Goal: Task Accomplishment & Management: Use online tool/utility

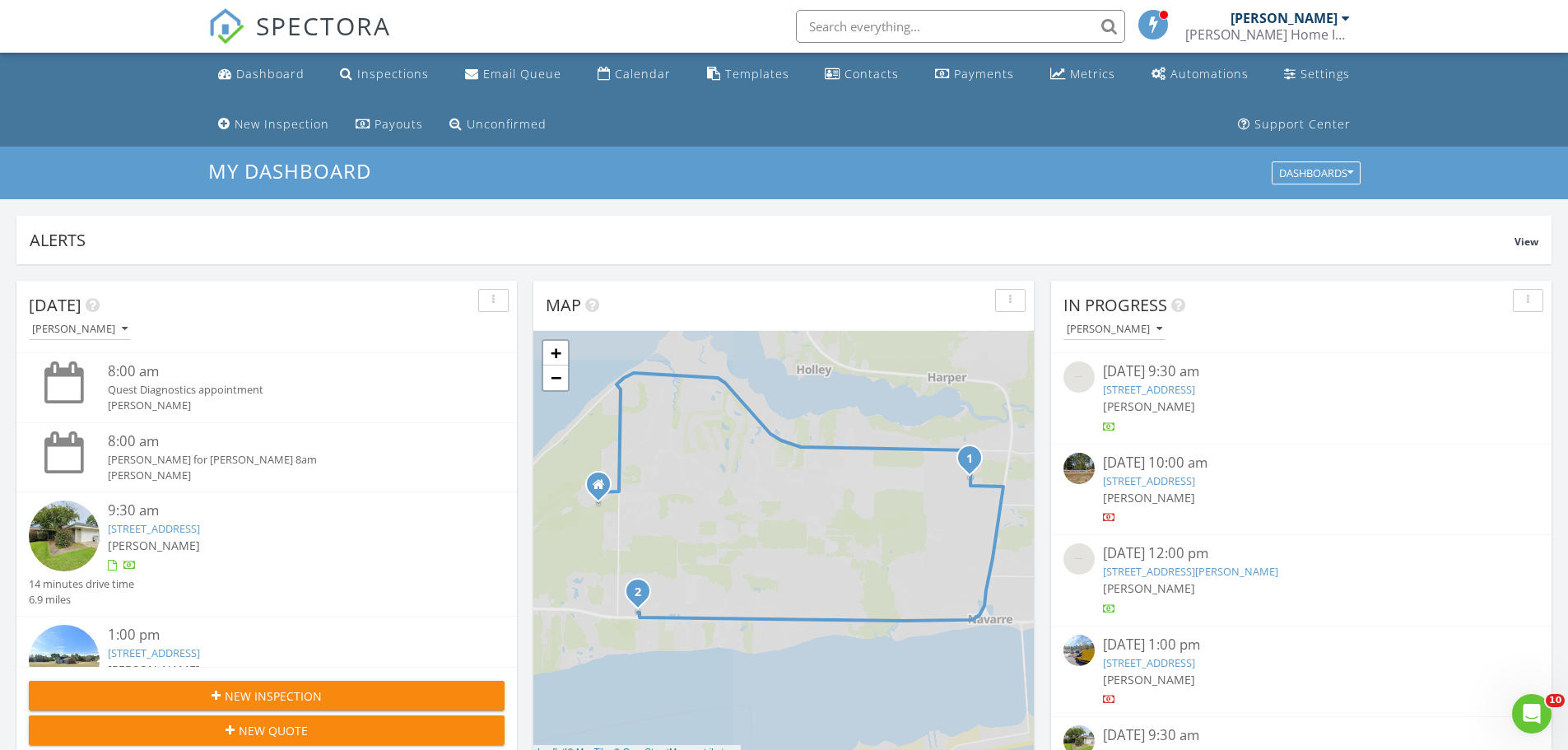
scroll to position [1524, 1594]
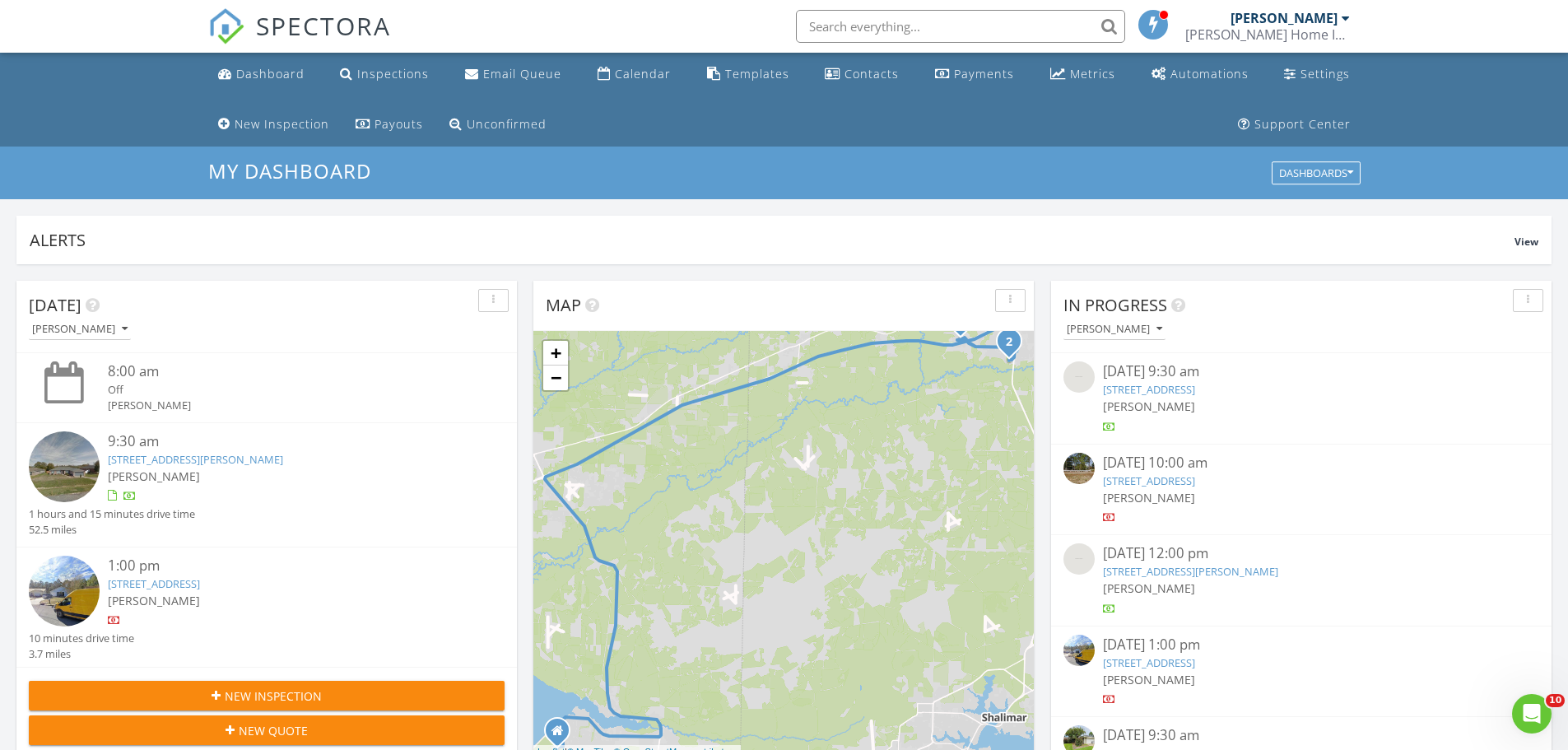
click at [191, 470] on div "[PERSON_NAME]" at bounding box center [286, 477] width 357 height 18
click at [165, 485] on div "9:30 am 316 Egan Dr, Crestview, FL 32536 Joshua Gregory" at bounding box center [286, 469] width 357 height 75
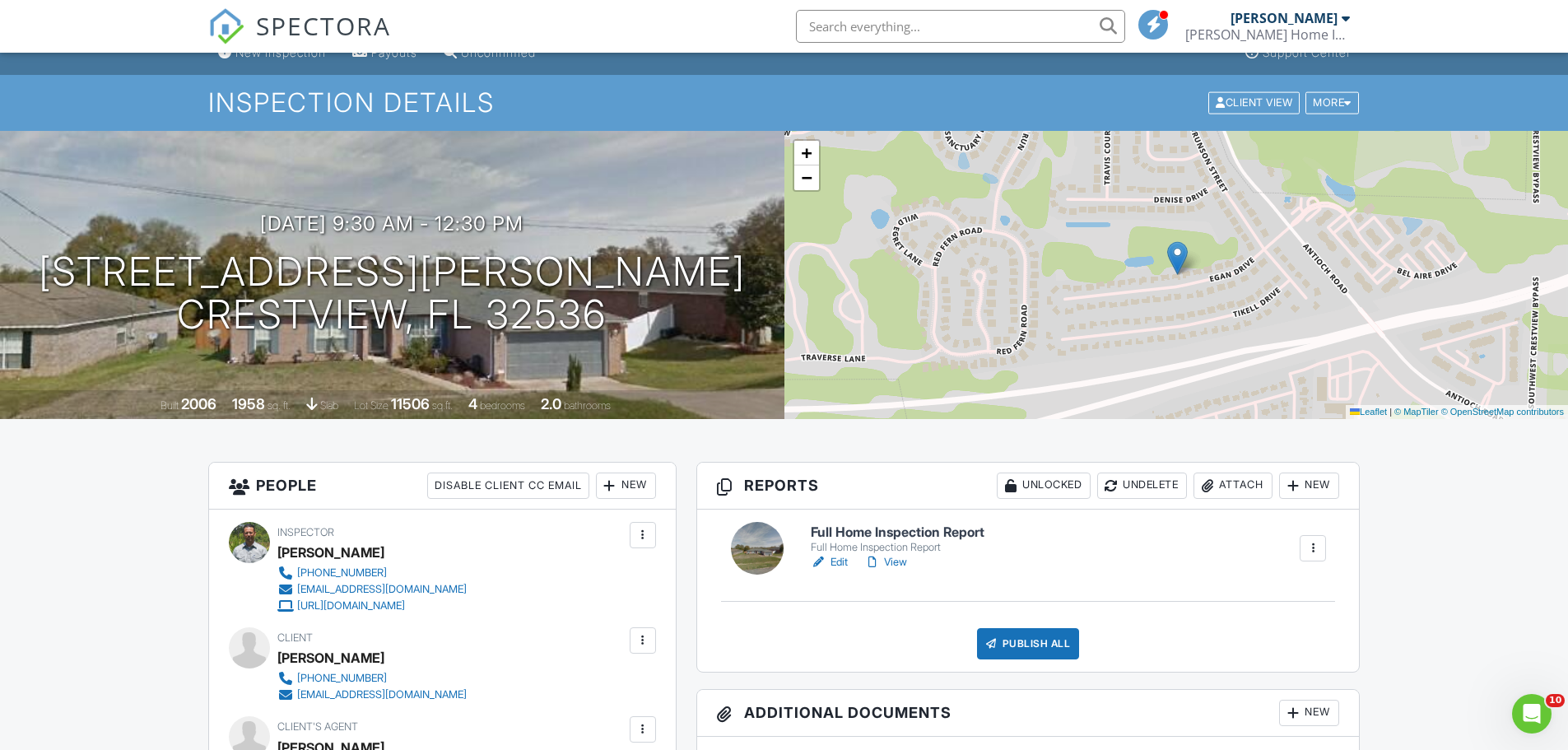
scroll to position [165, 0]
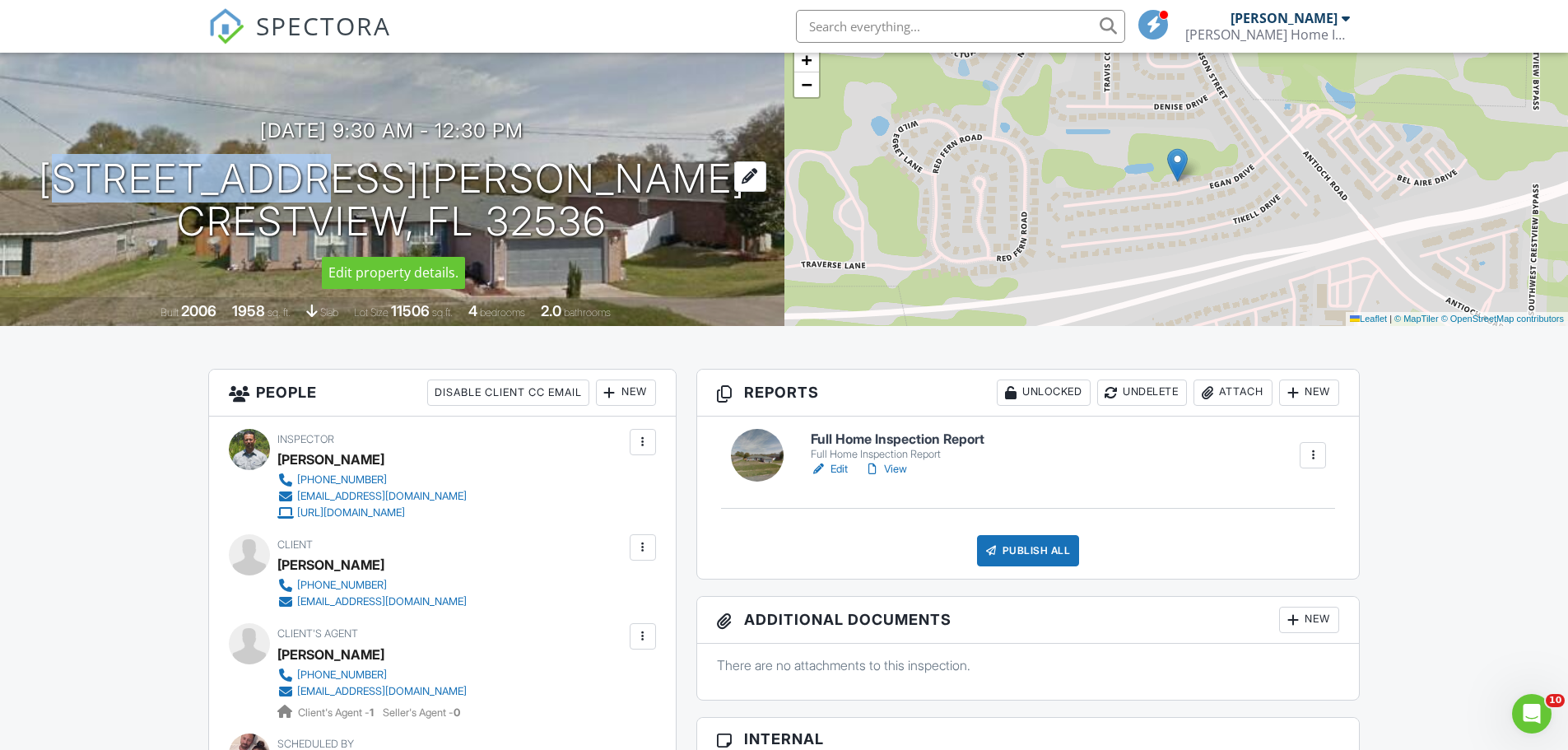
drag, startPoint x: 277, startPoint y: 168, endPoint x: 544, endPoint y: 166, distance: 267.0
click at [544, 166] on h1 "316 Egan Dr Crestview, FL 32536" at bounding box center [393, 200] width 707 height 87
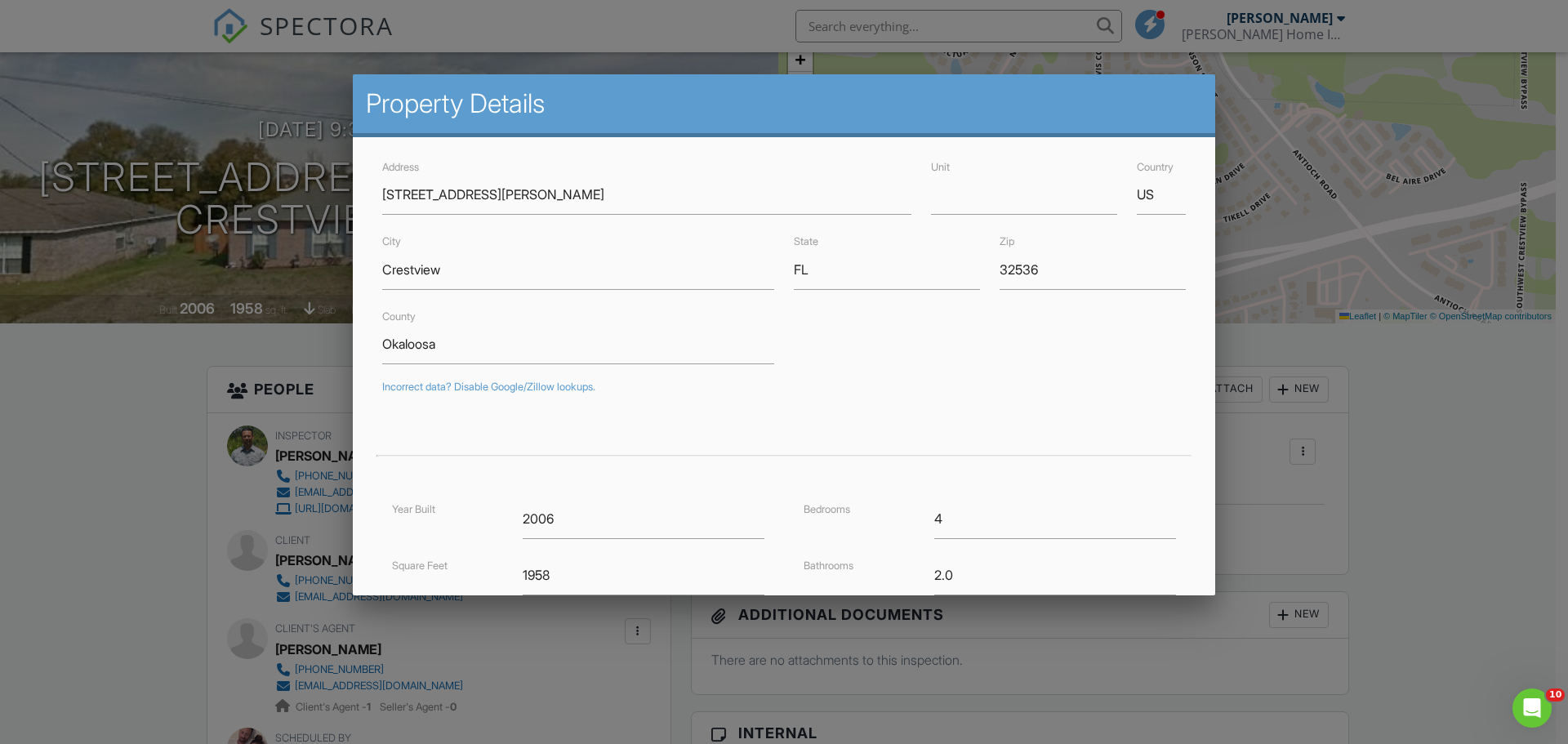
click at [6, 430] on div at bounding box center [784, 383] width 1568 height 930
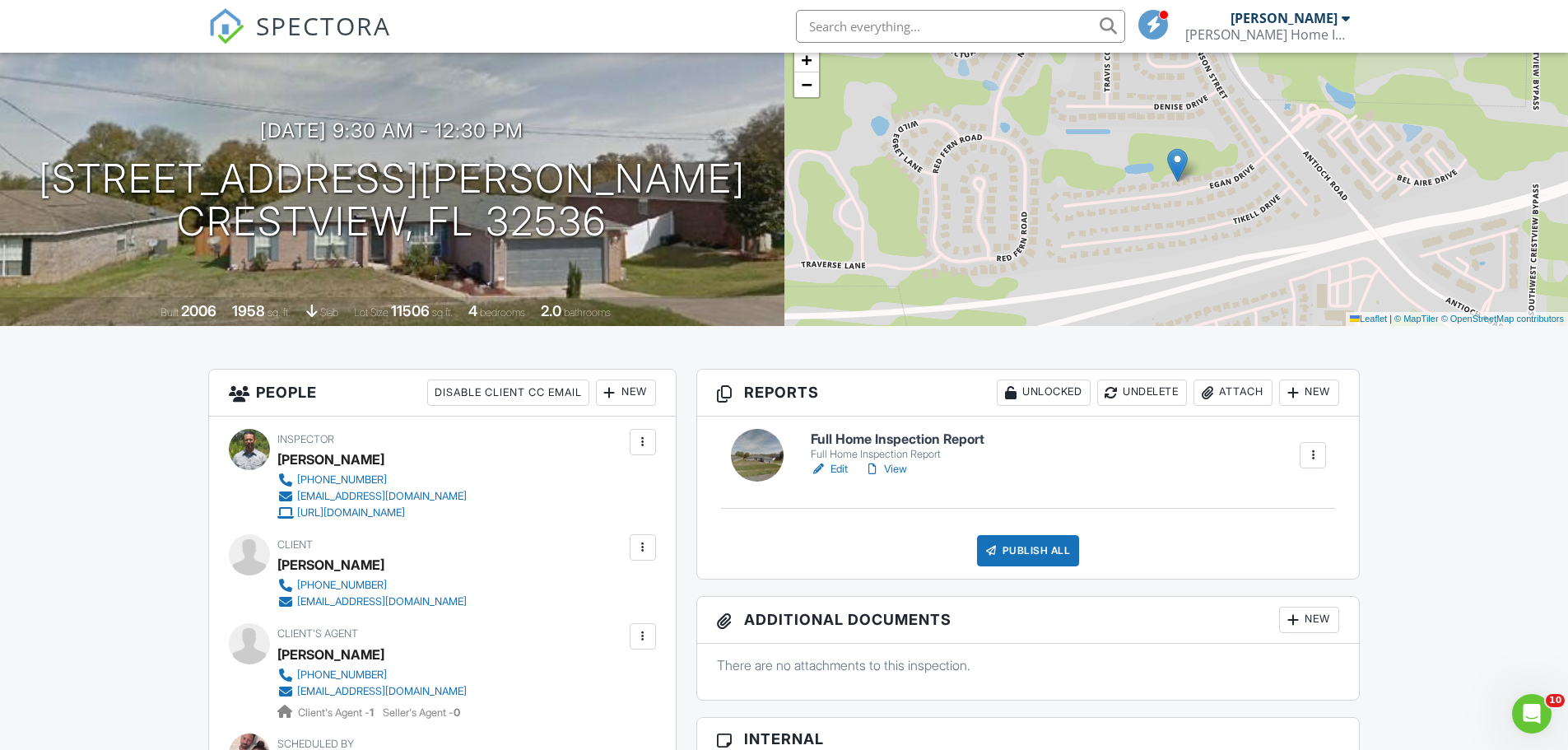
click at [838, 468] on link "Edit" at bounding box center [830, 469] width 37 height 17
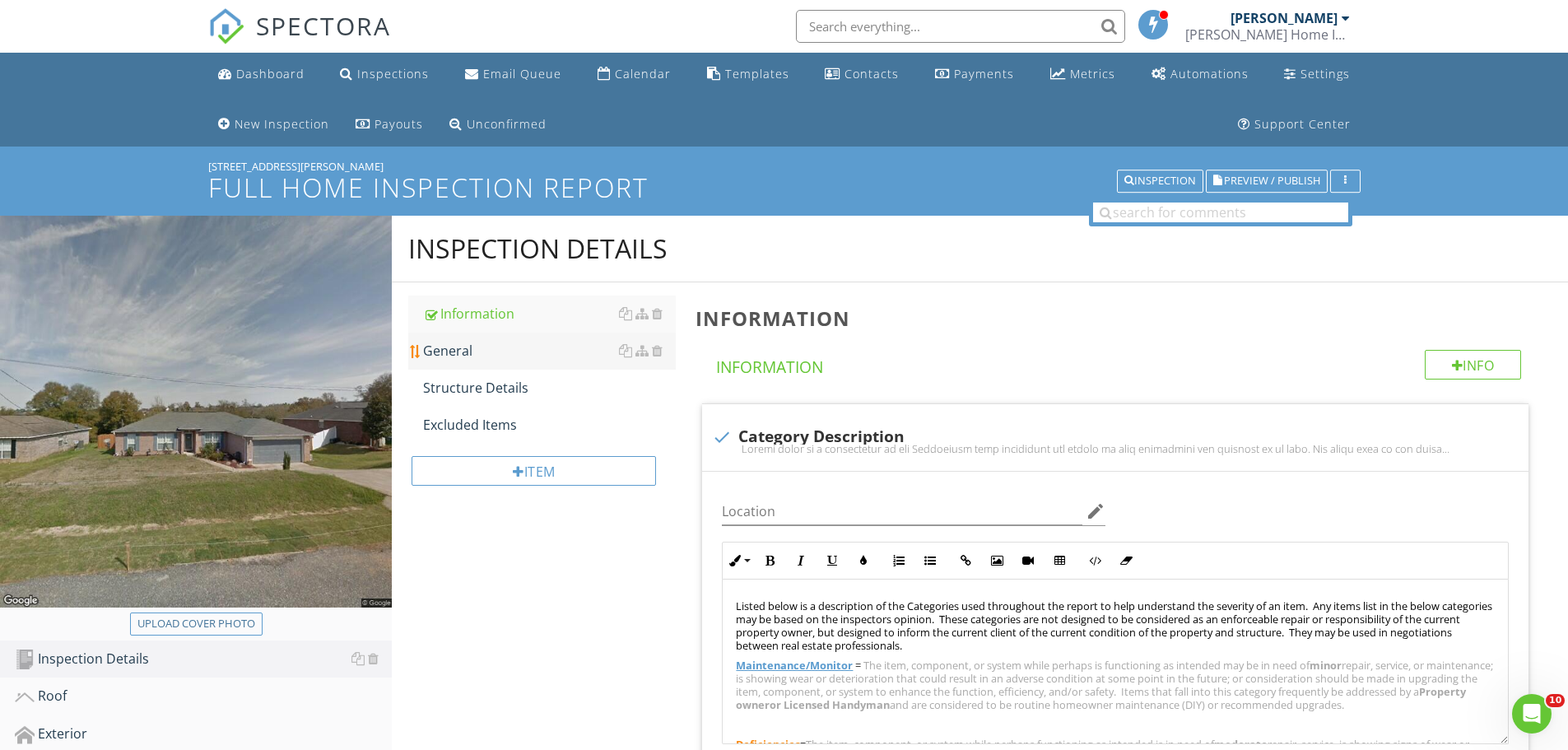
click at [464, 353] on div "General" at bounding box center [549, 350] width 253 height 20
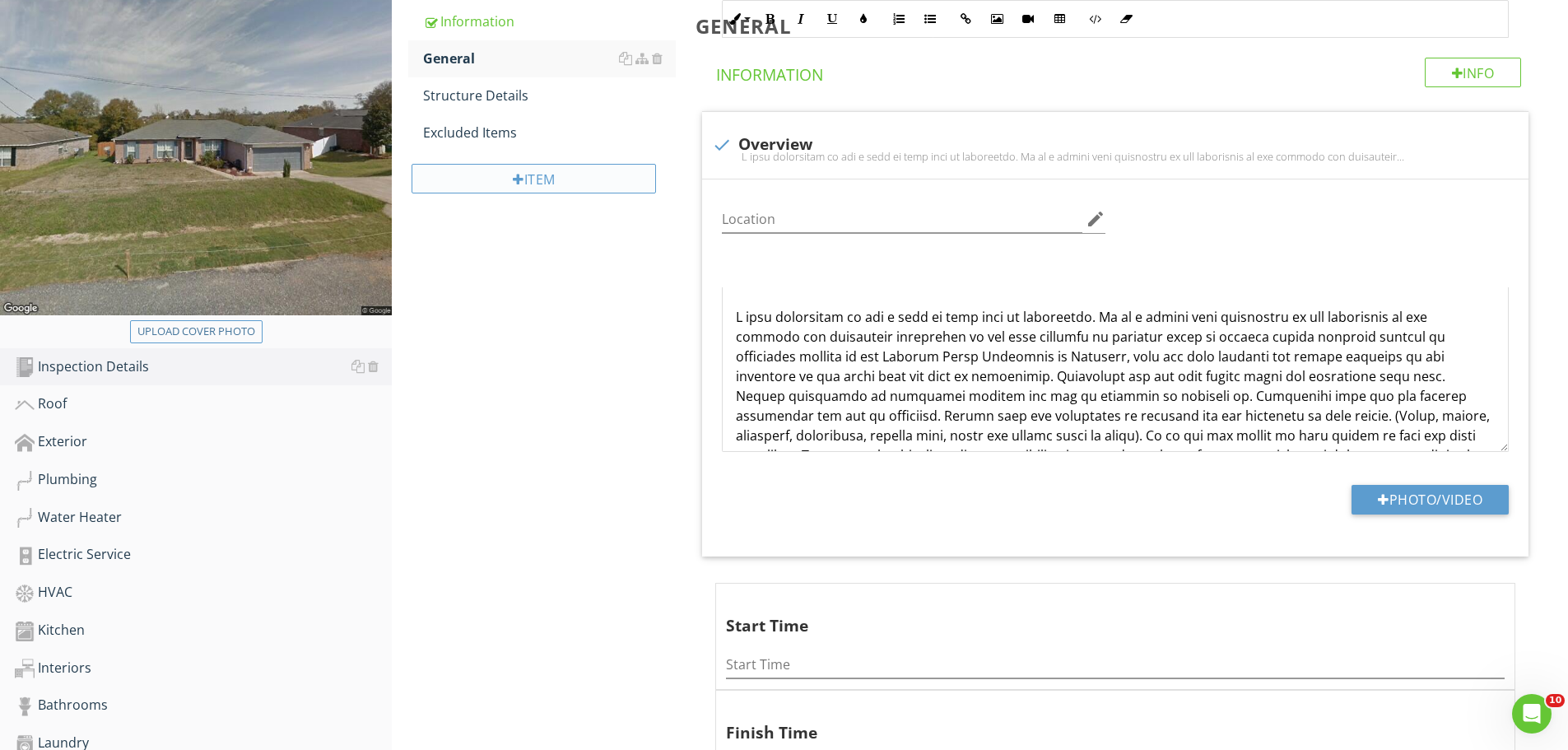
scroll to position [576, 0]
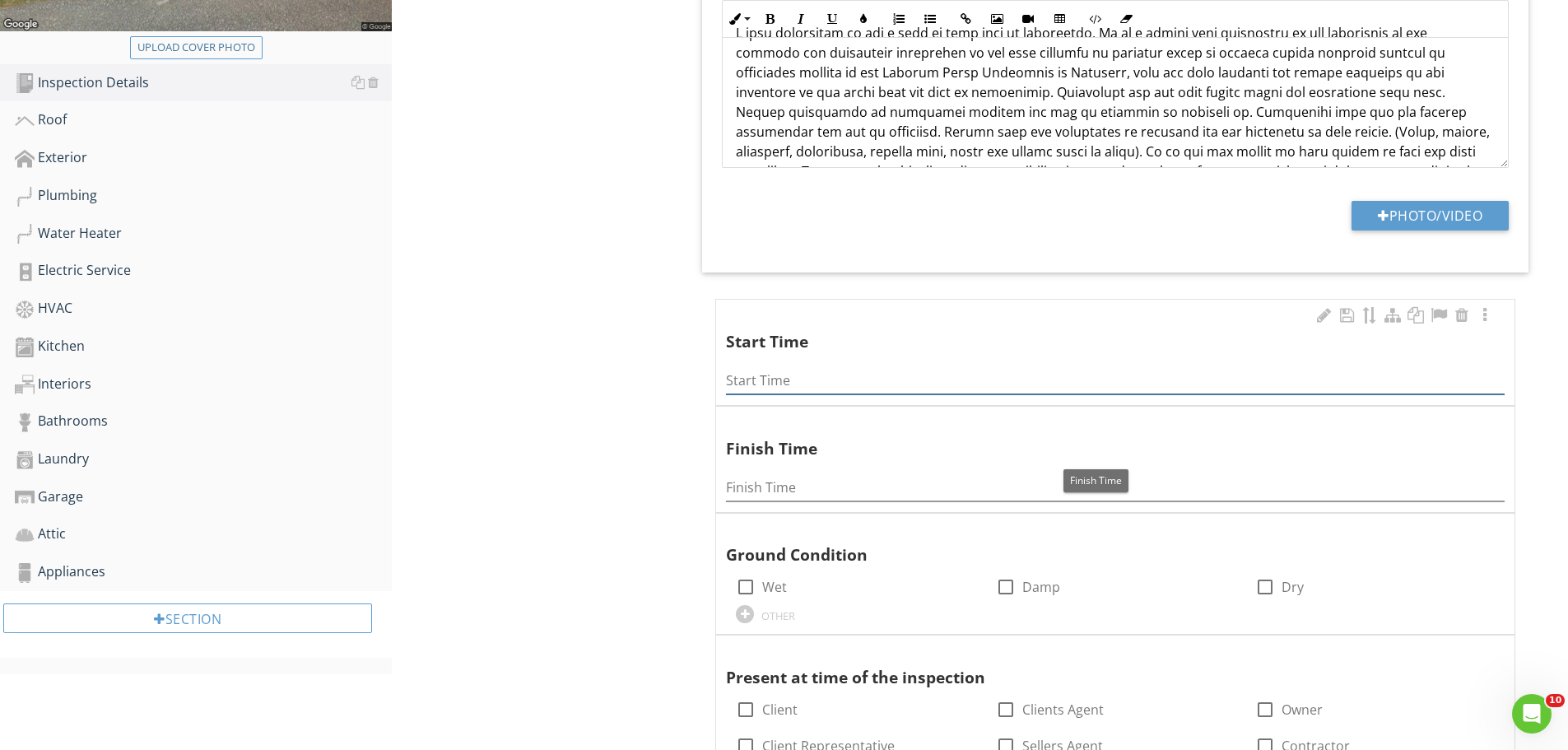
click at [792, 377] on input "Start Time" at bounding box center [1115, 380] width 779 height 27
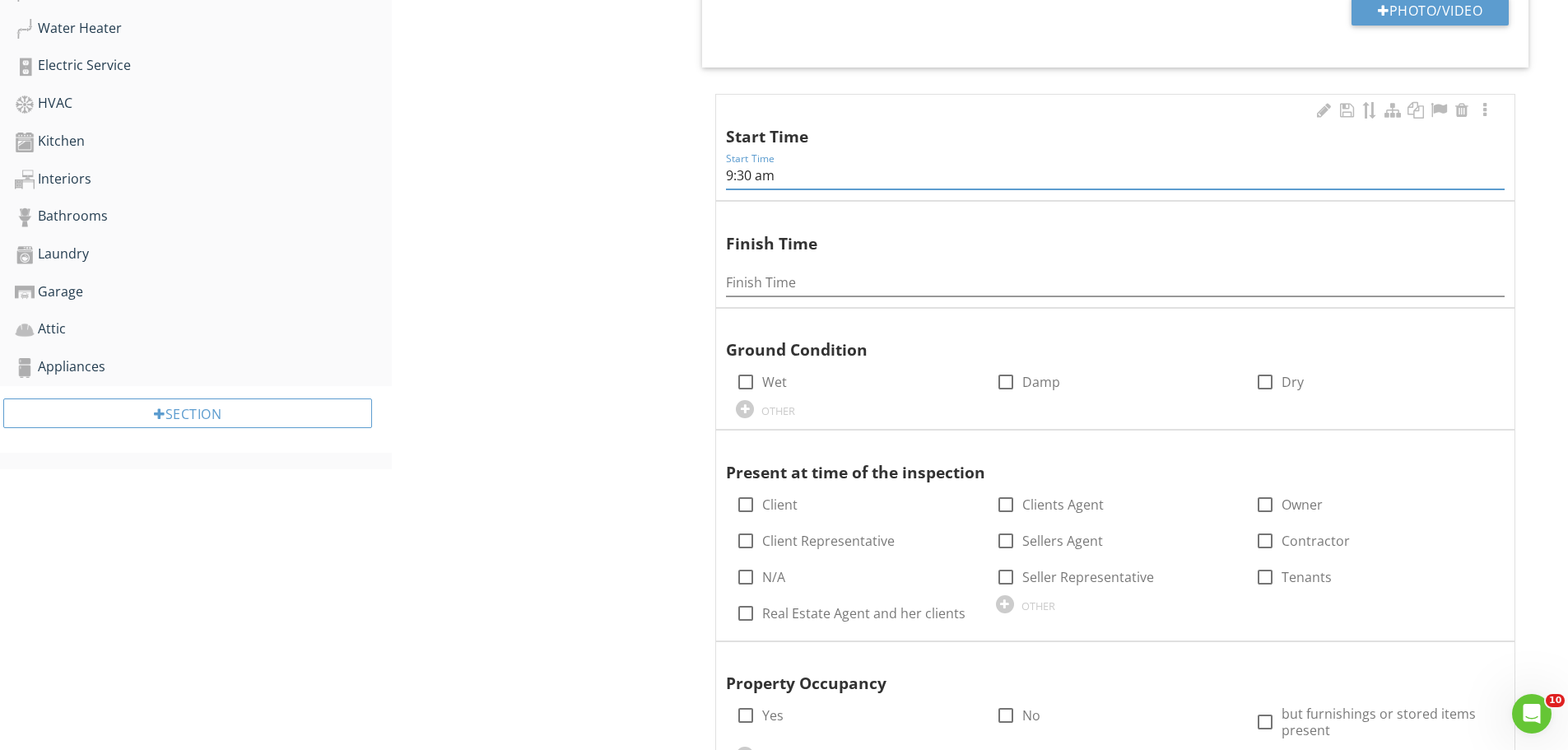
scroll to position [824, 0]
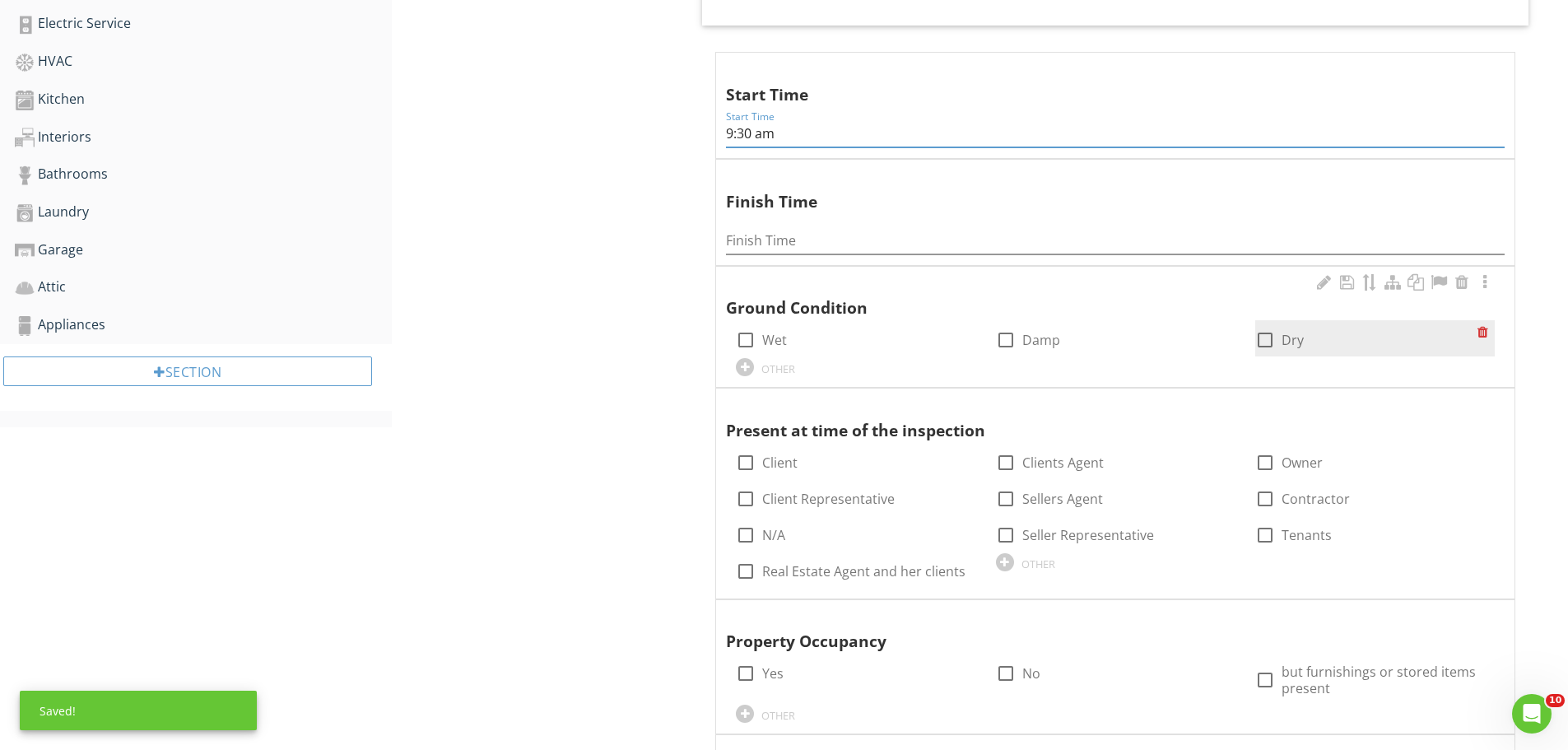
type input "9:30 am"
click at [1261, 335] on div at bounding box center [1266, 340] width 28 height 28
checkbox input "true"
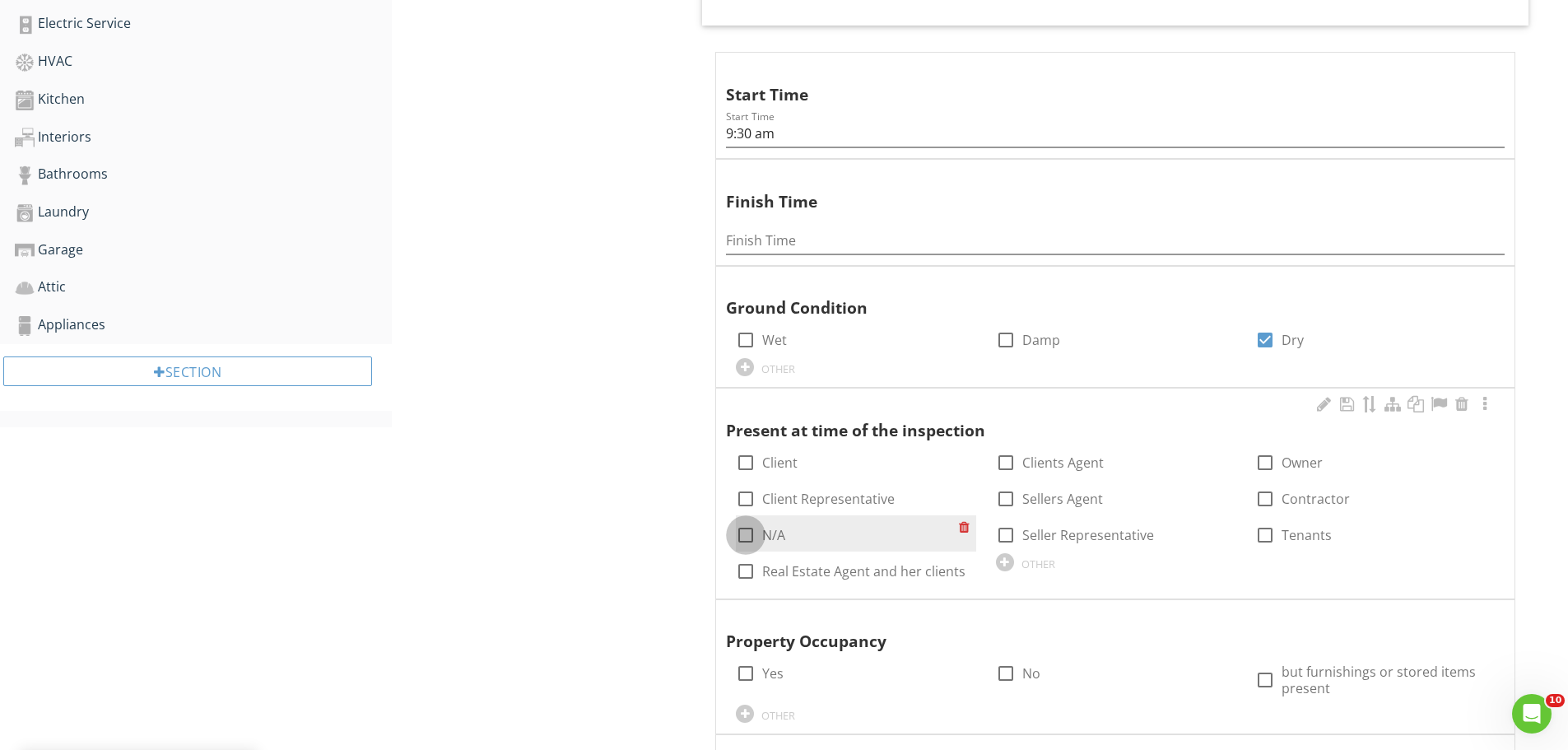
click at [745, 537] on div at bounding box center [746, 535] width 28 height 28
checkbox input "true"
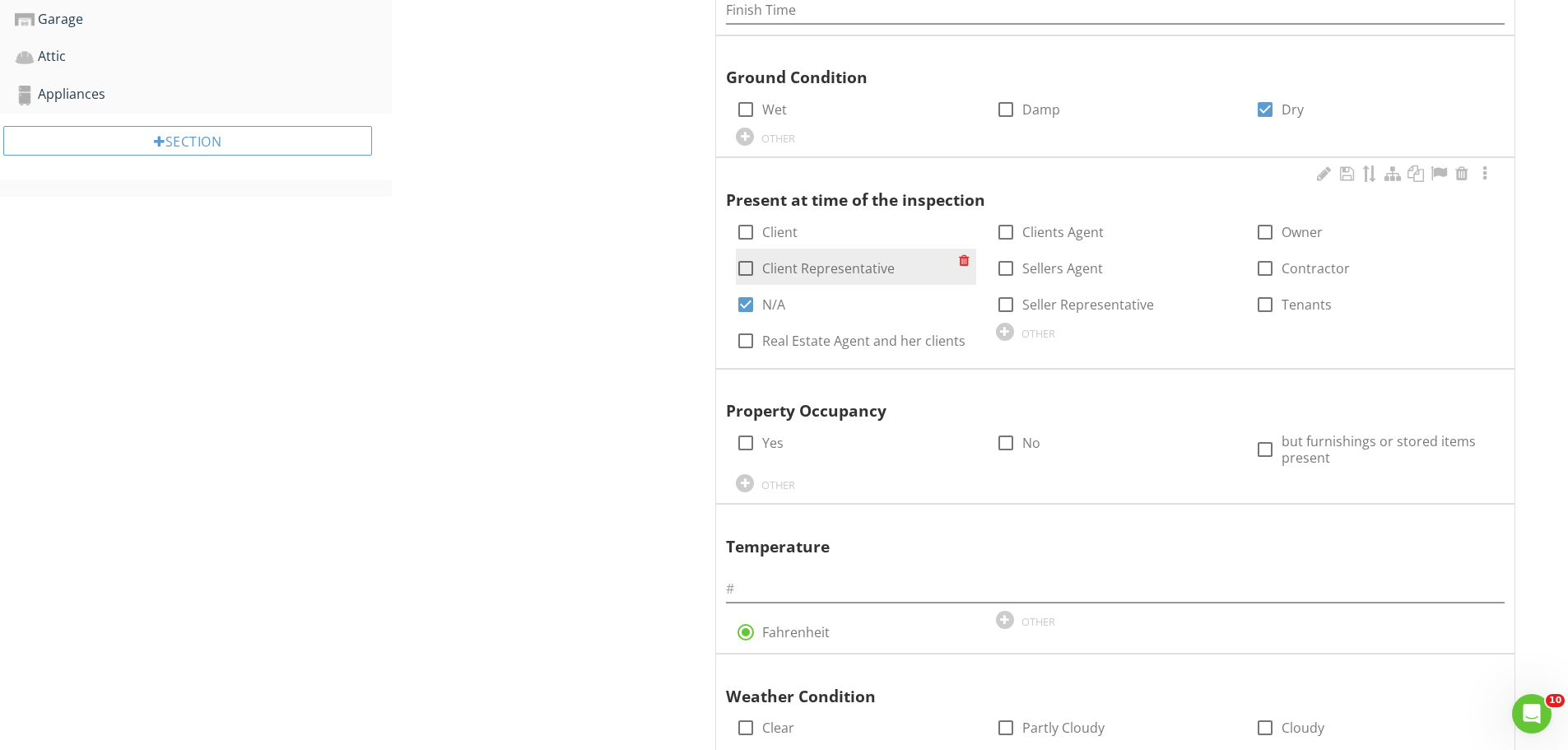
scroll to position [1070, 0]
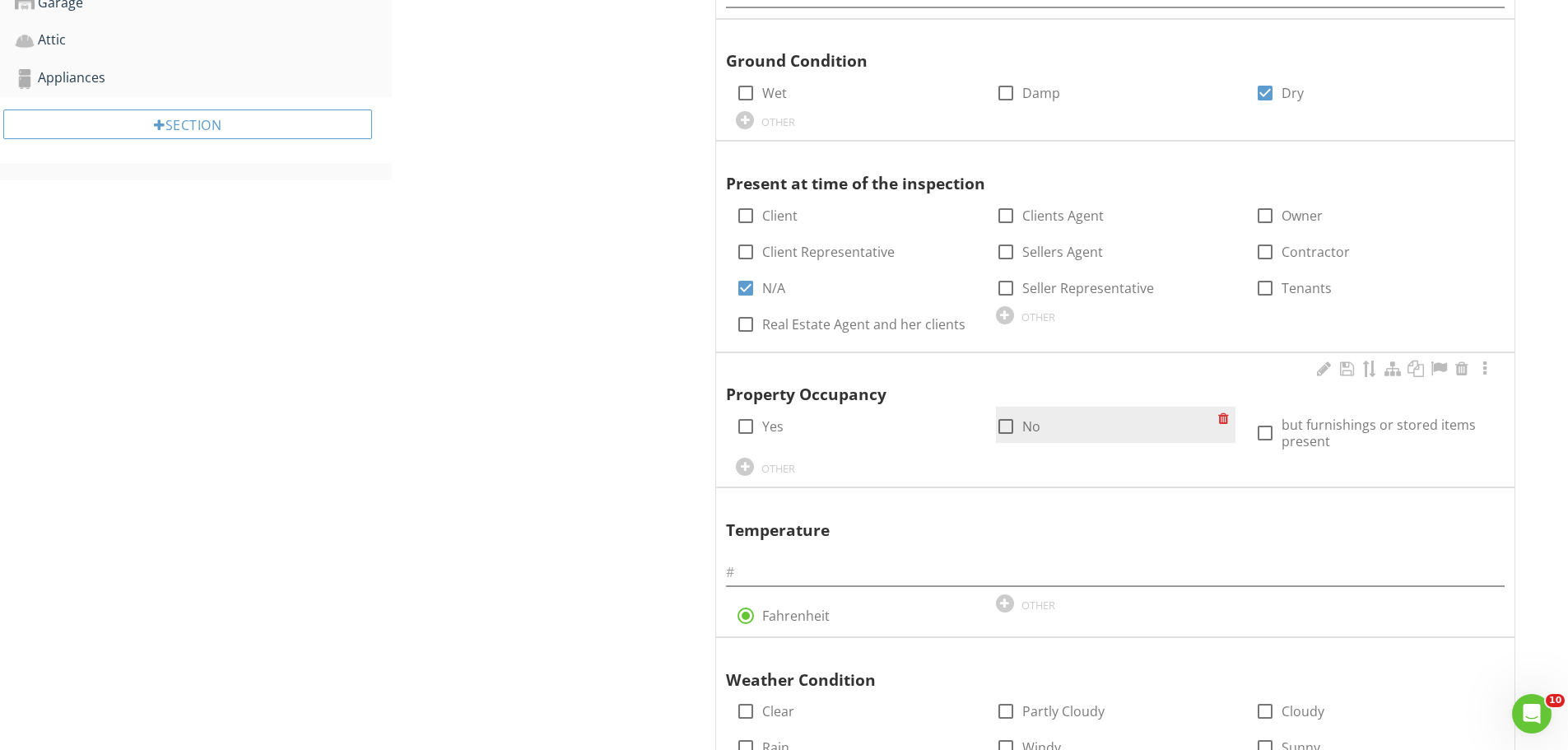
click at [1004, 423] on div at bounding box center [1006, 426] width 28 height 28
checkbox input "true"
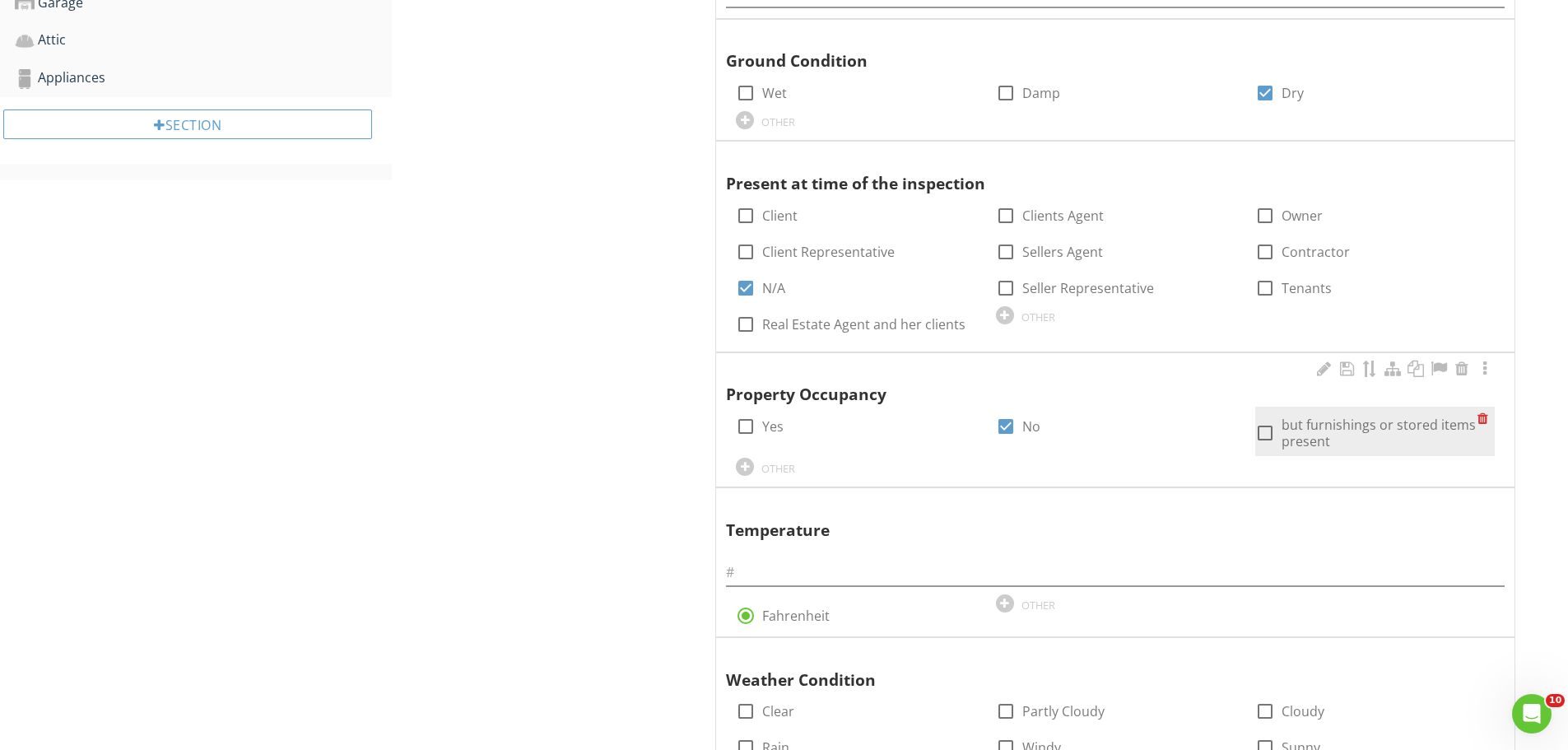
click at [1270, 434] on div at bounding box center [1266, 434] width 28 height 28
checkbox input "true"
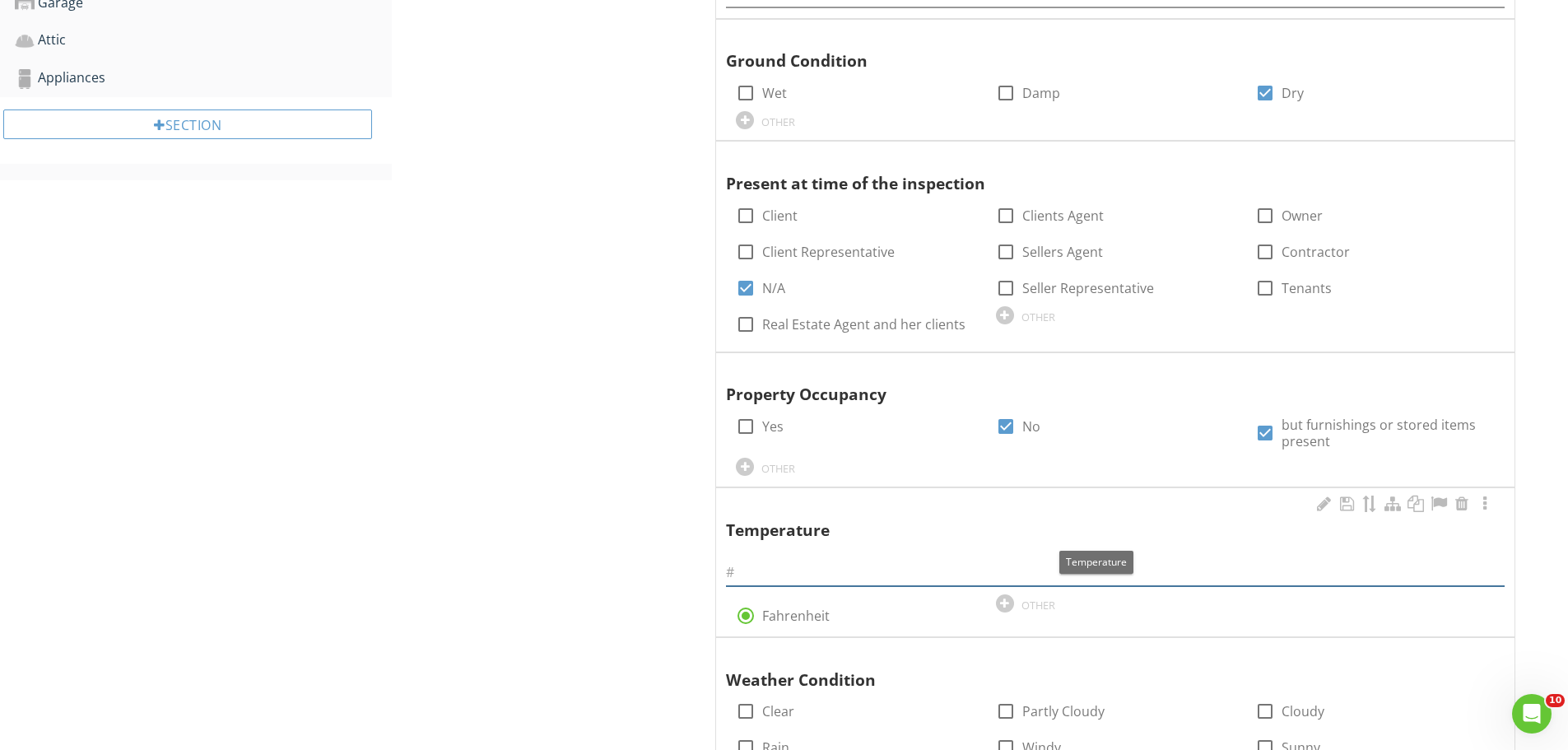
click at [805, 563] on input "text" at bounding box center [1115, 573] width 779 height 27
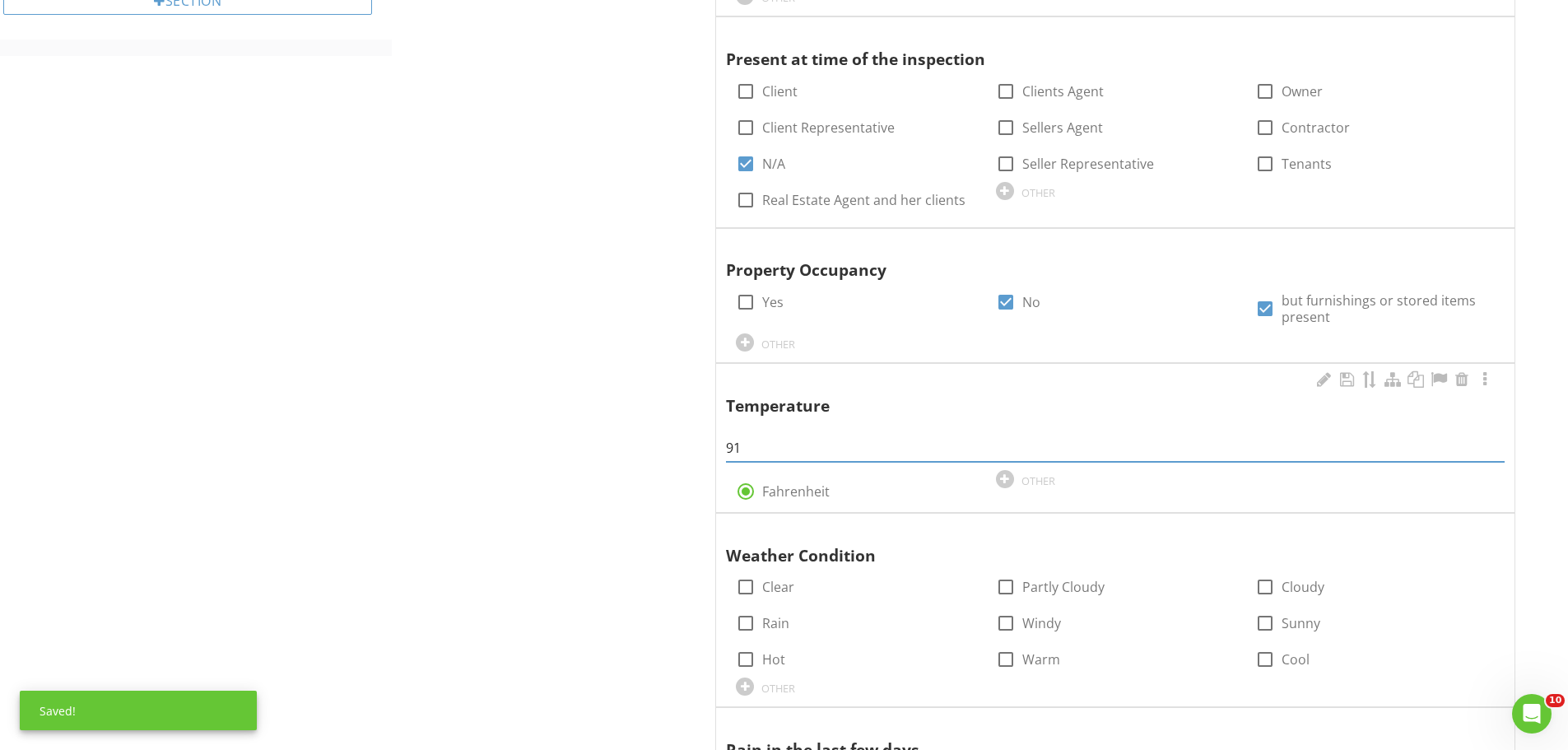
scroll to position [1317, 0]
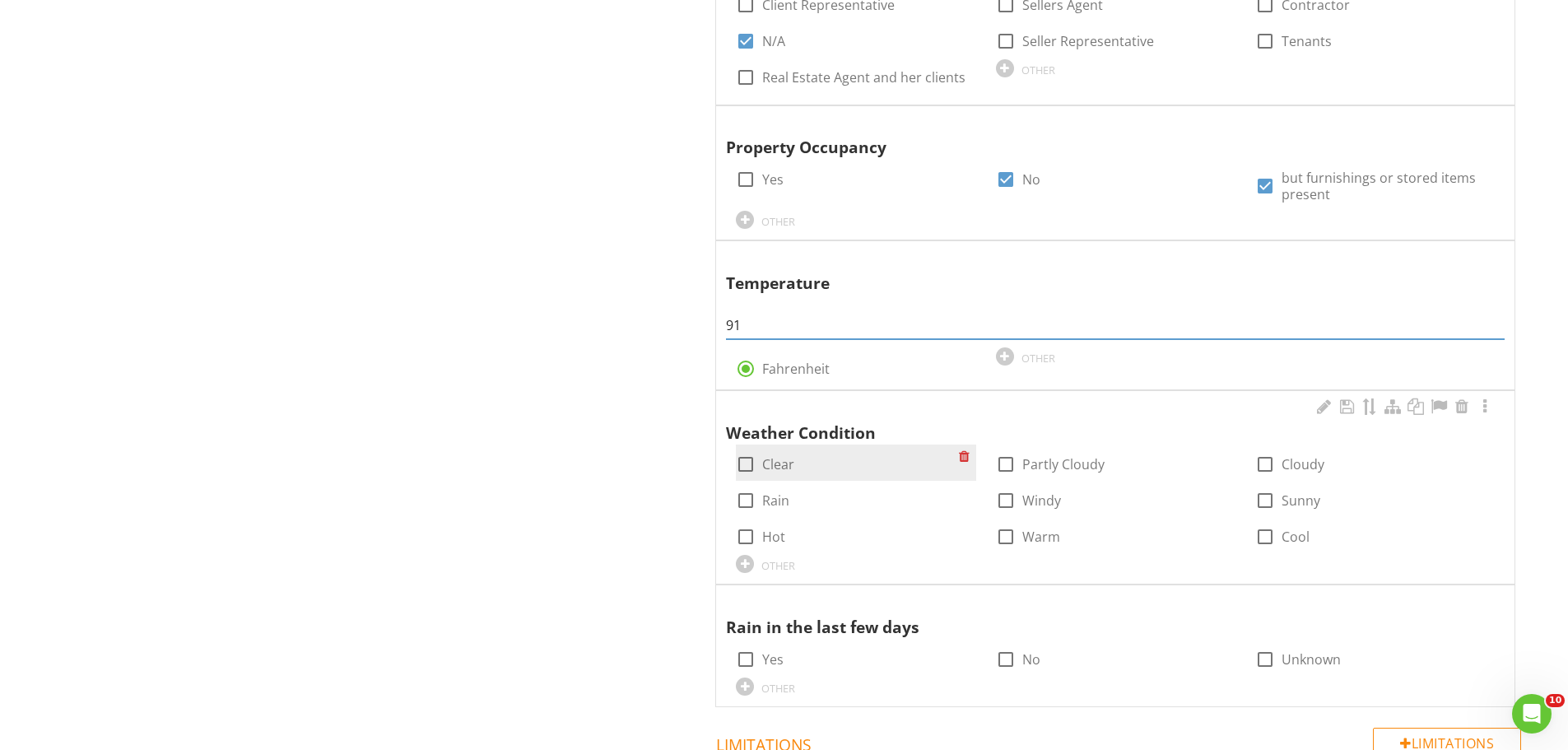
type input "91"
click at [746, 469] on div at bounding box center [746, 465] width 28 height 28
checkbox input "true"
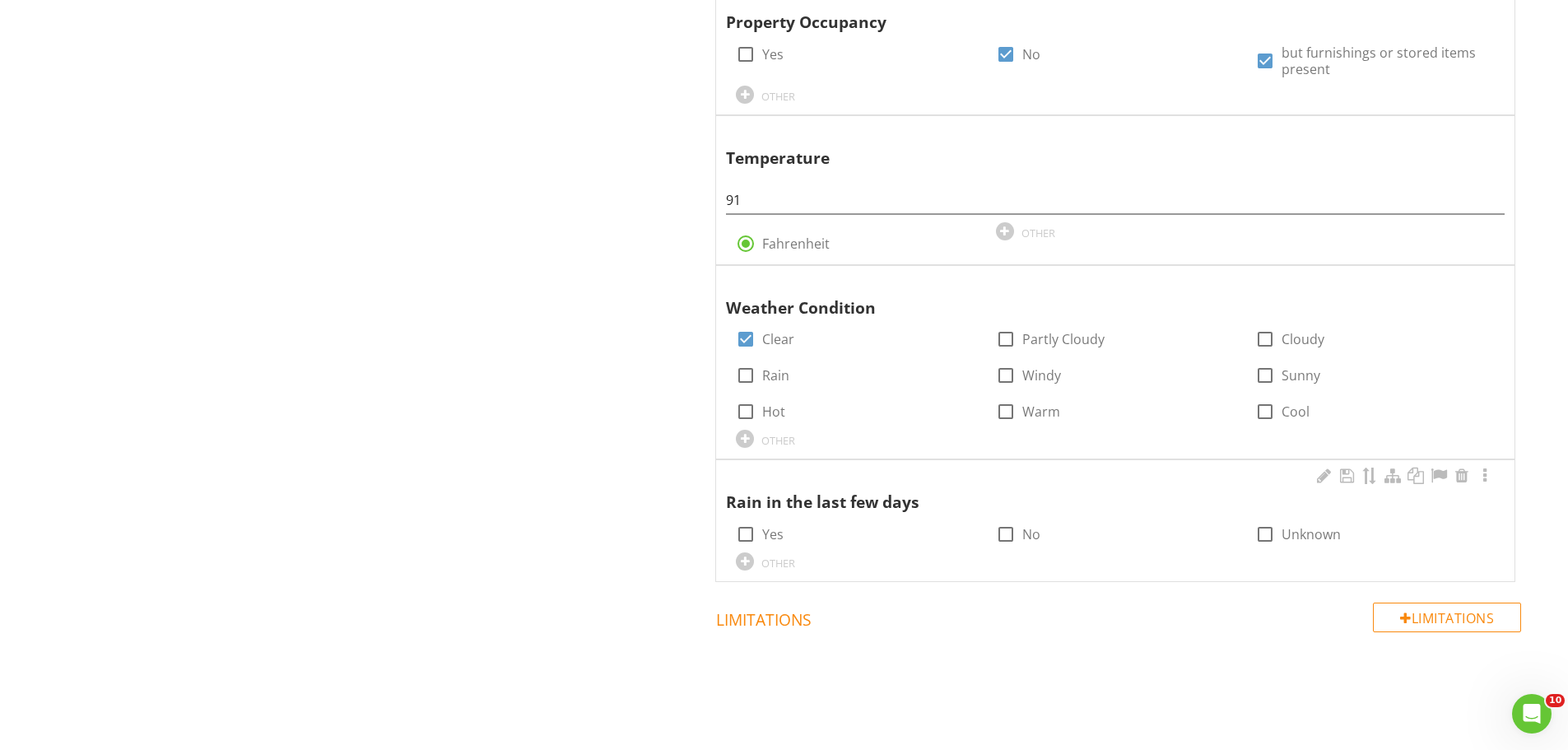
scroll to position [1458, 0]
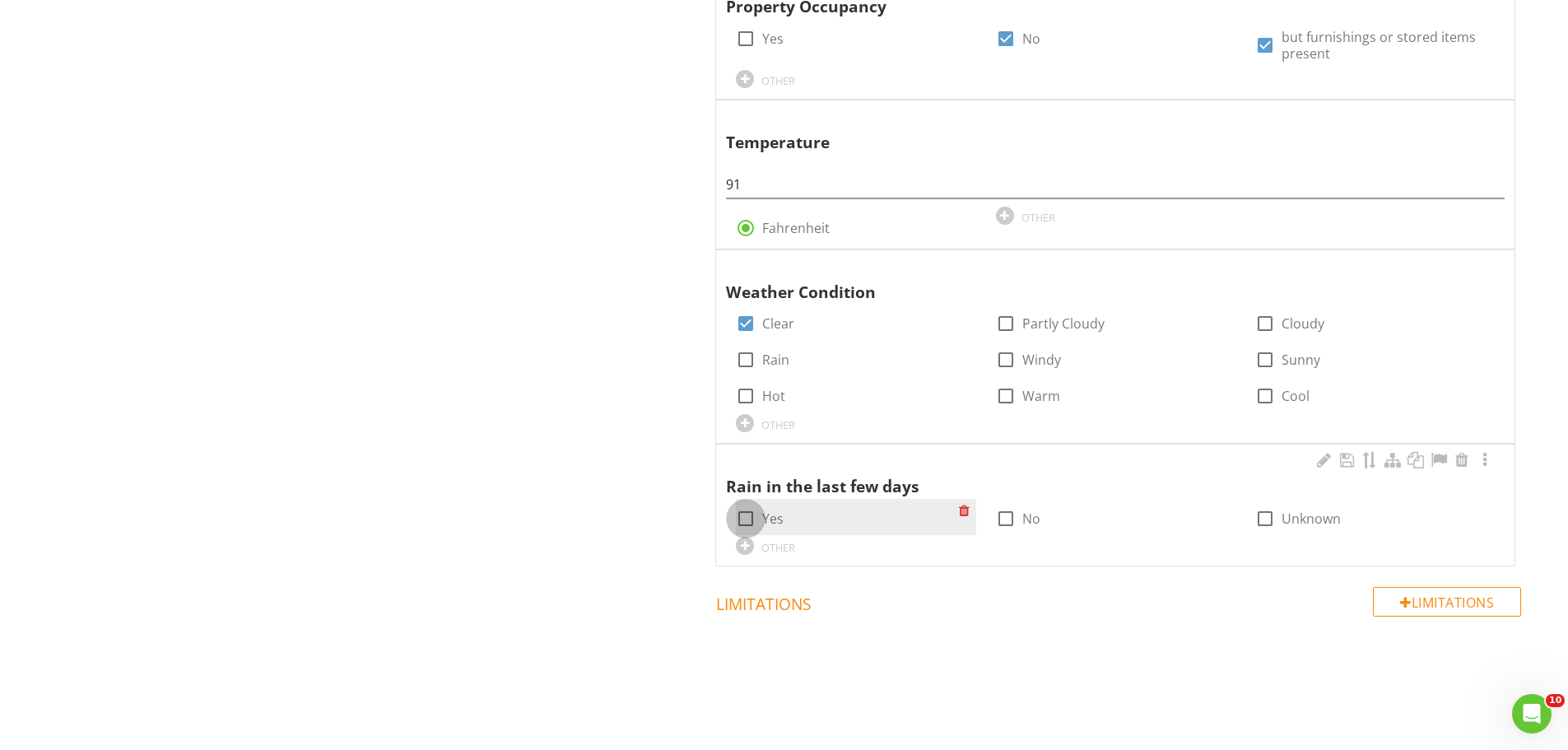
click at [743, 515] on div at bounding box center [746, 519] width 28 height 28
checkbox input "true"
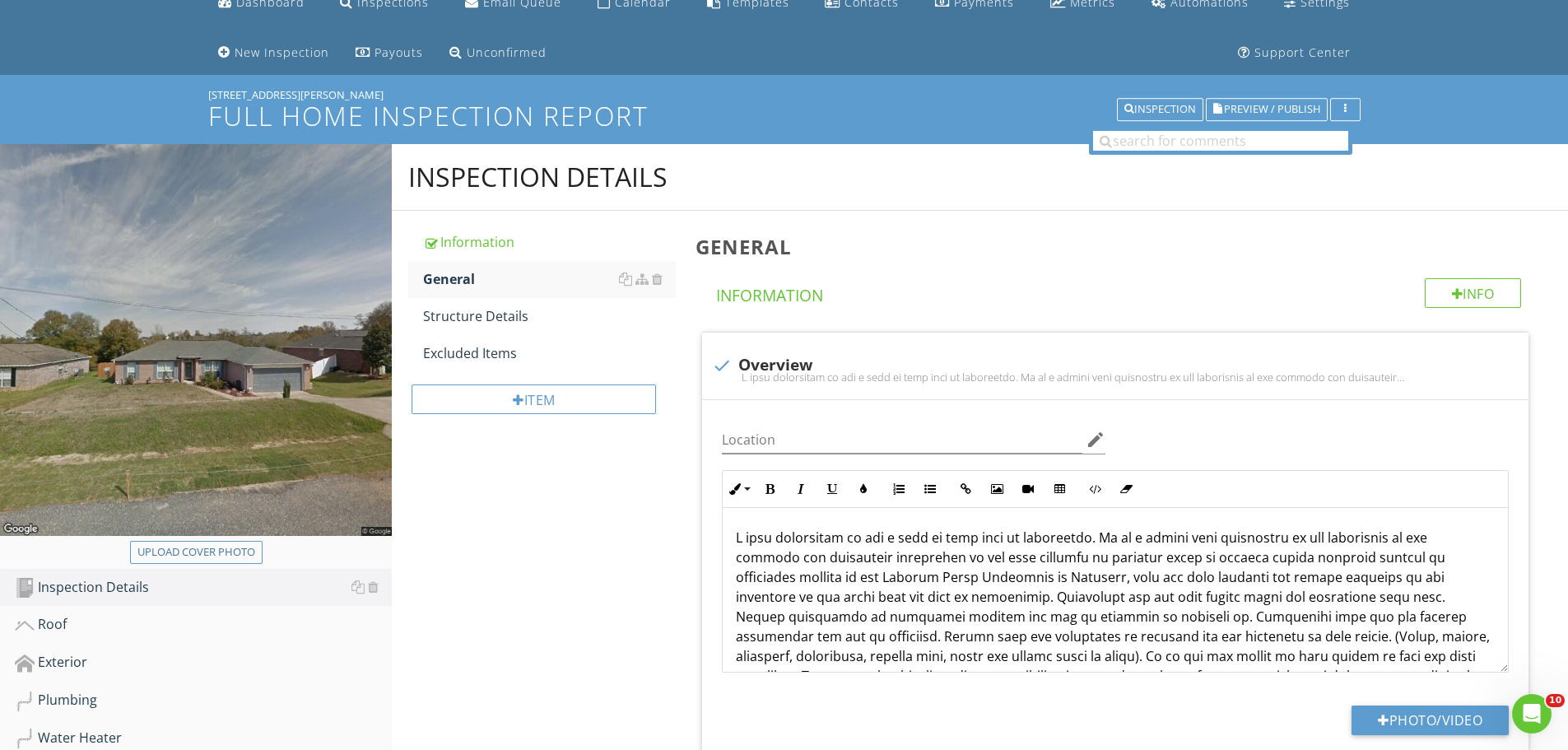
scroll to position [0, 0]
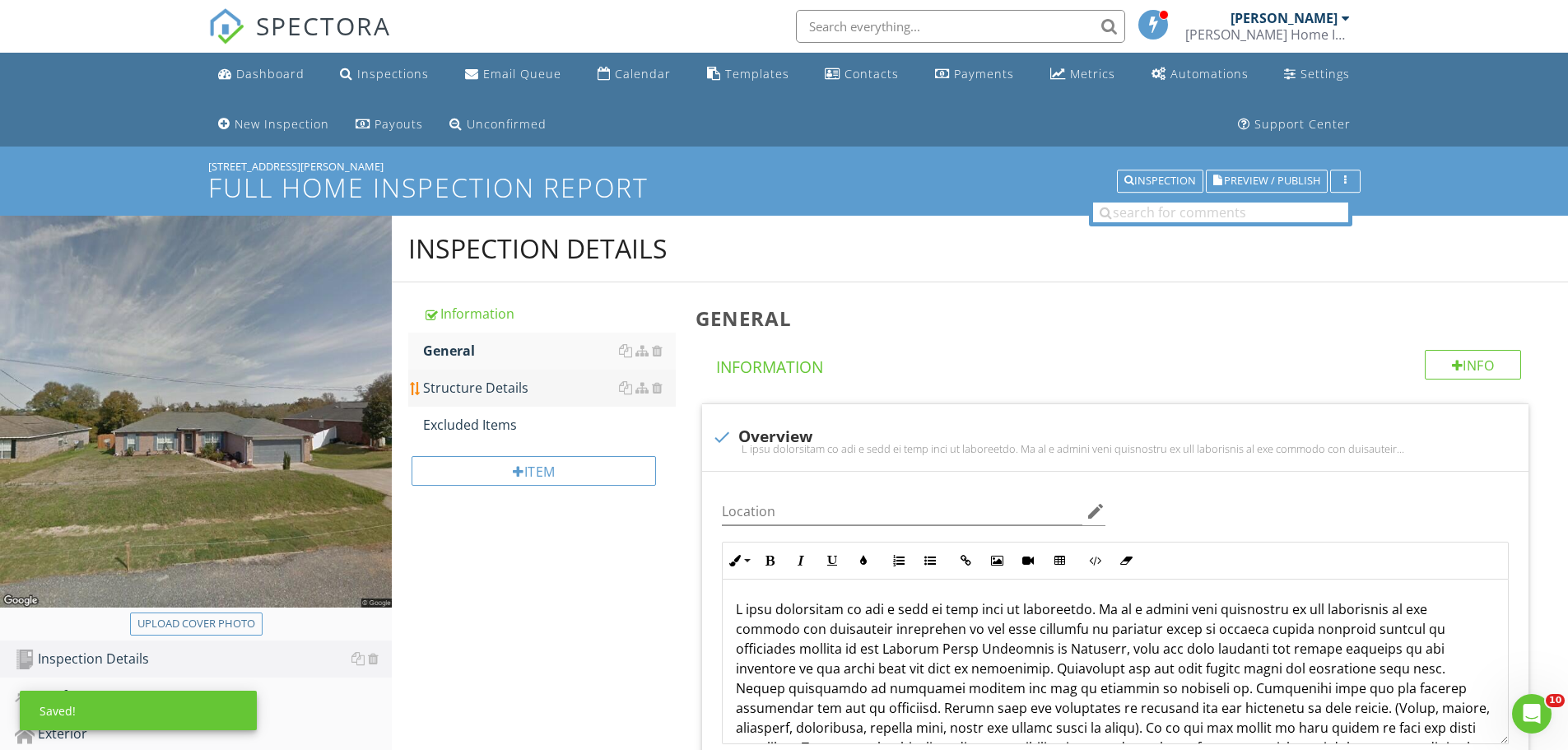
click at [510, 389] on div "Structure Details" at bounding box center [549, 387] width 253 height 20
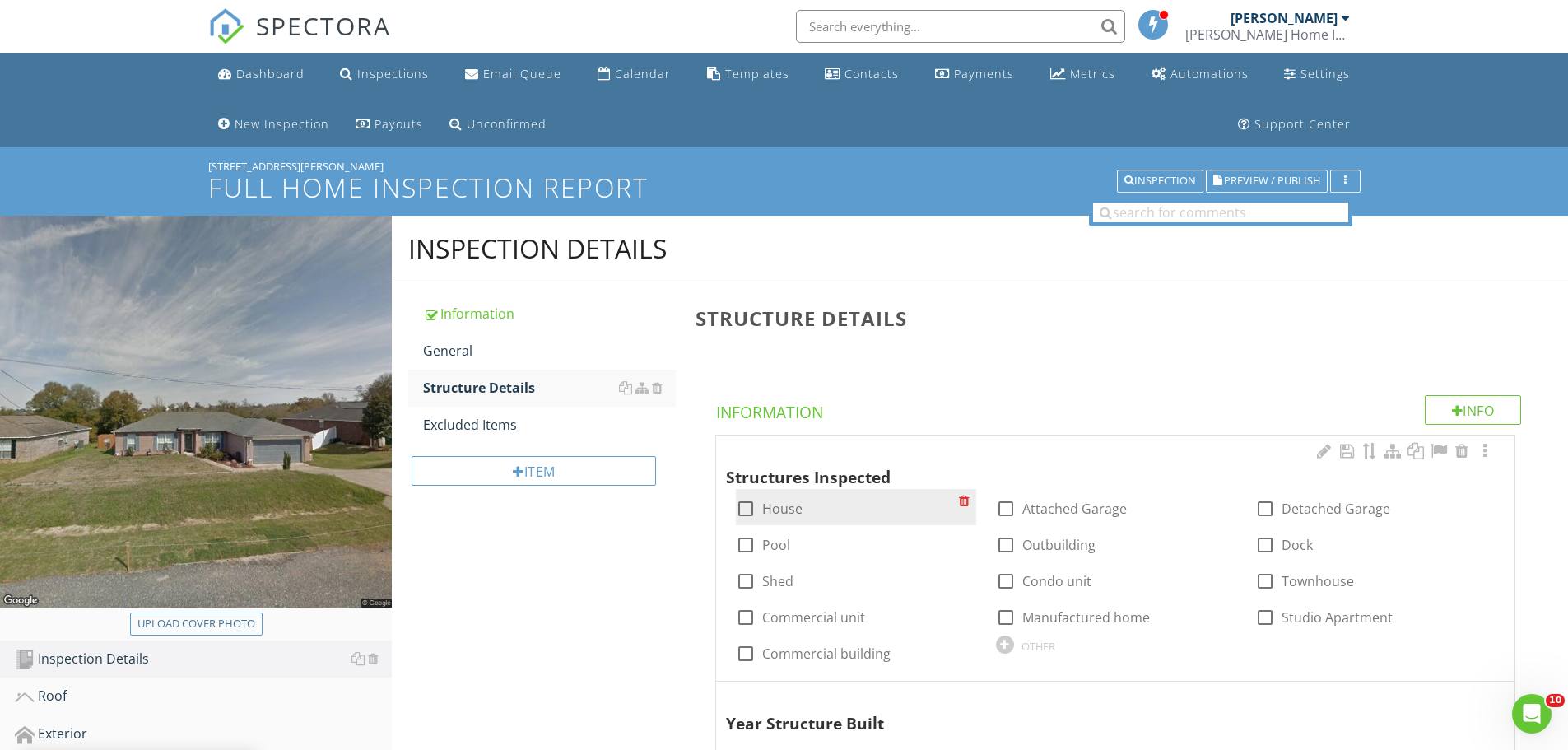
click at [743, 503] on div at bounding box center [746, 509] width 28 height 28
checkbox input "true"
click at [1000, 510] on div at bounding box center [1006, 509] width 28 height 28
checkbox input "true"
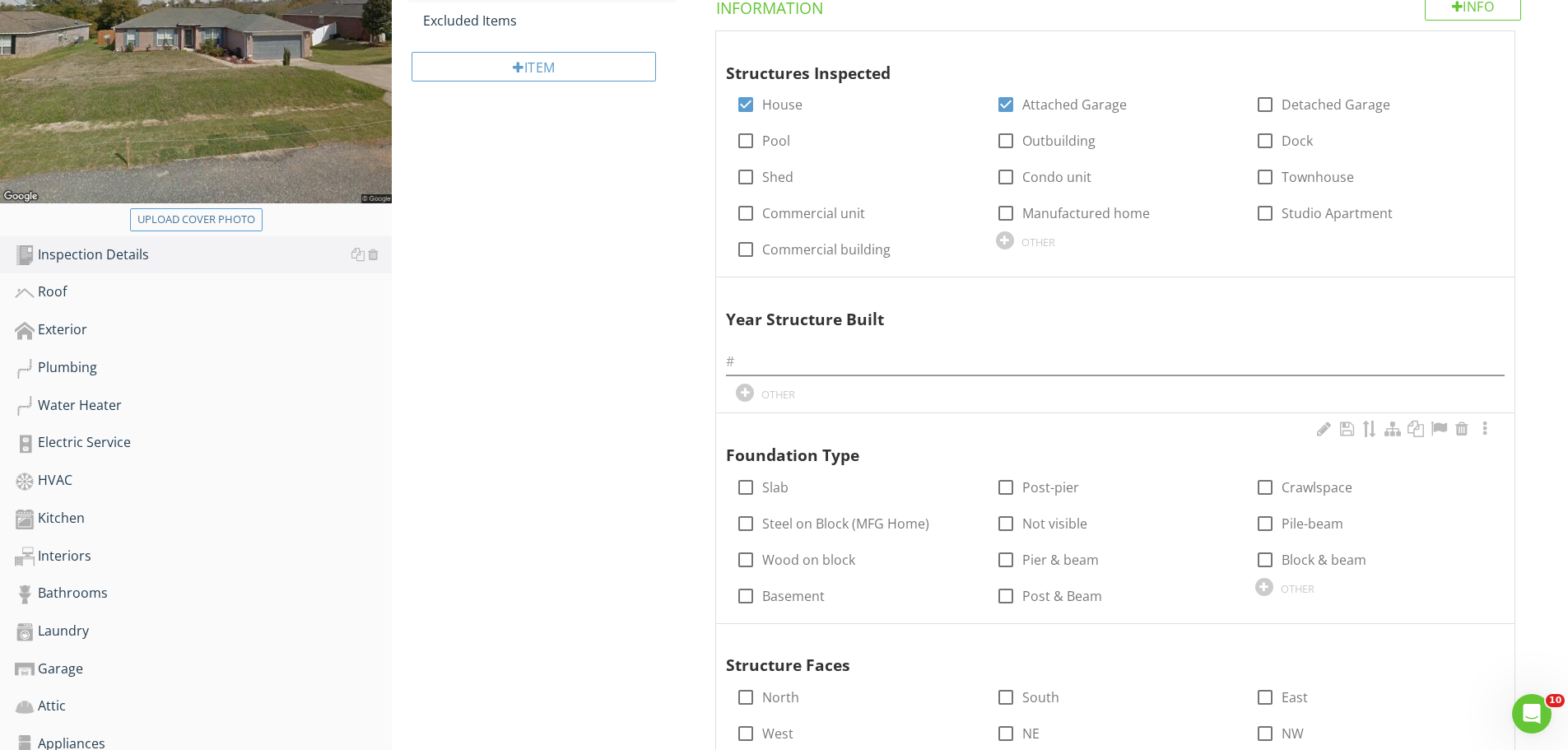
scroll to position [411, 0]
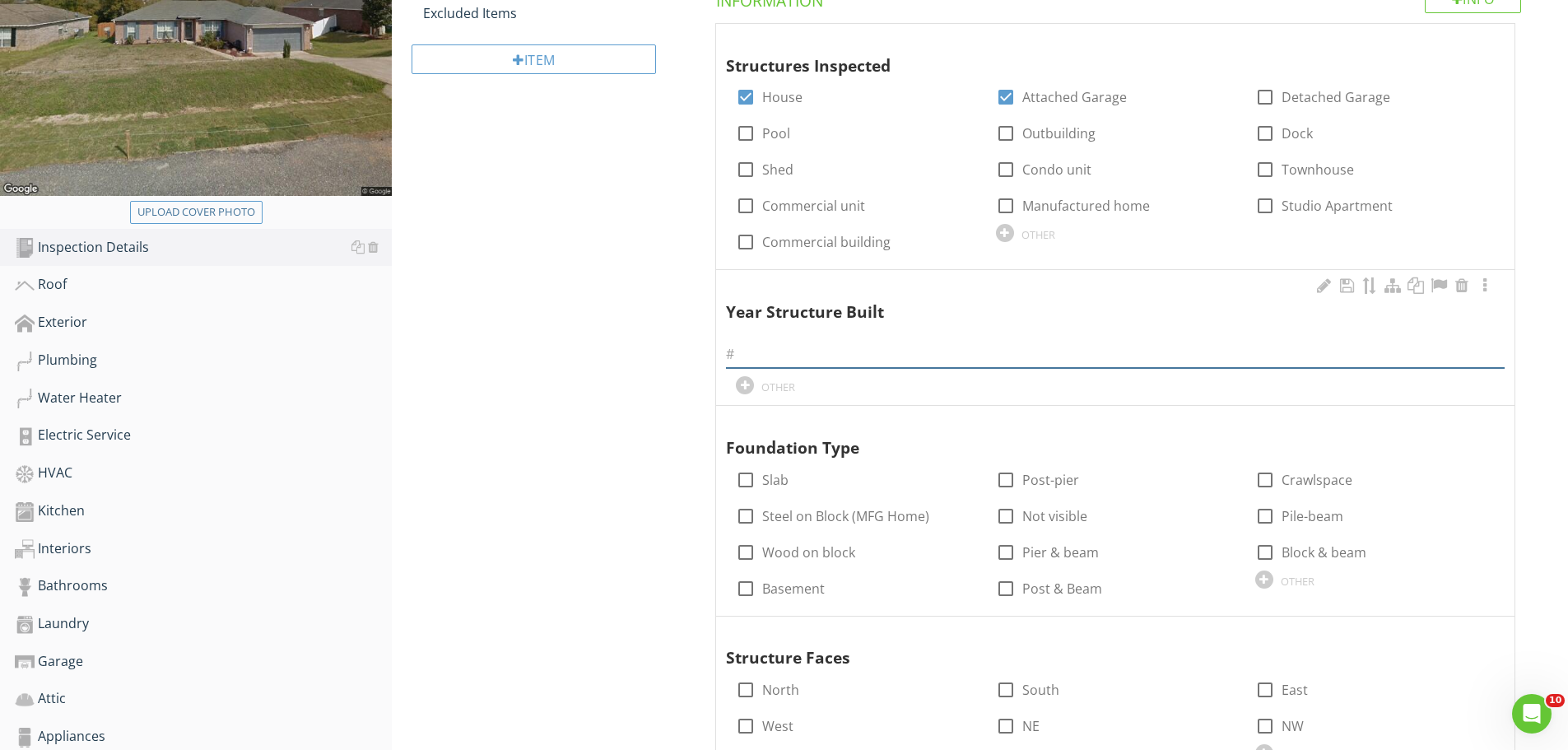
click at [769, 353] on input "text" at bounding box center [1115, 354] width 779 height 27
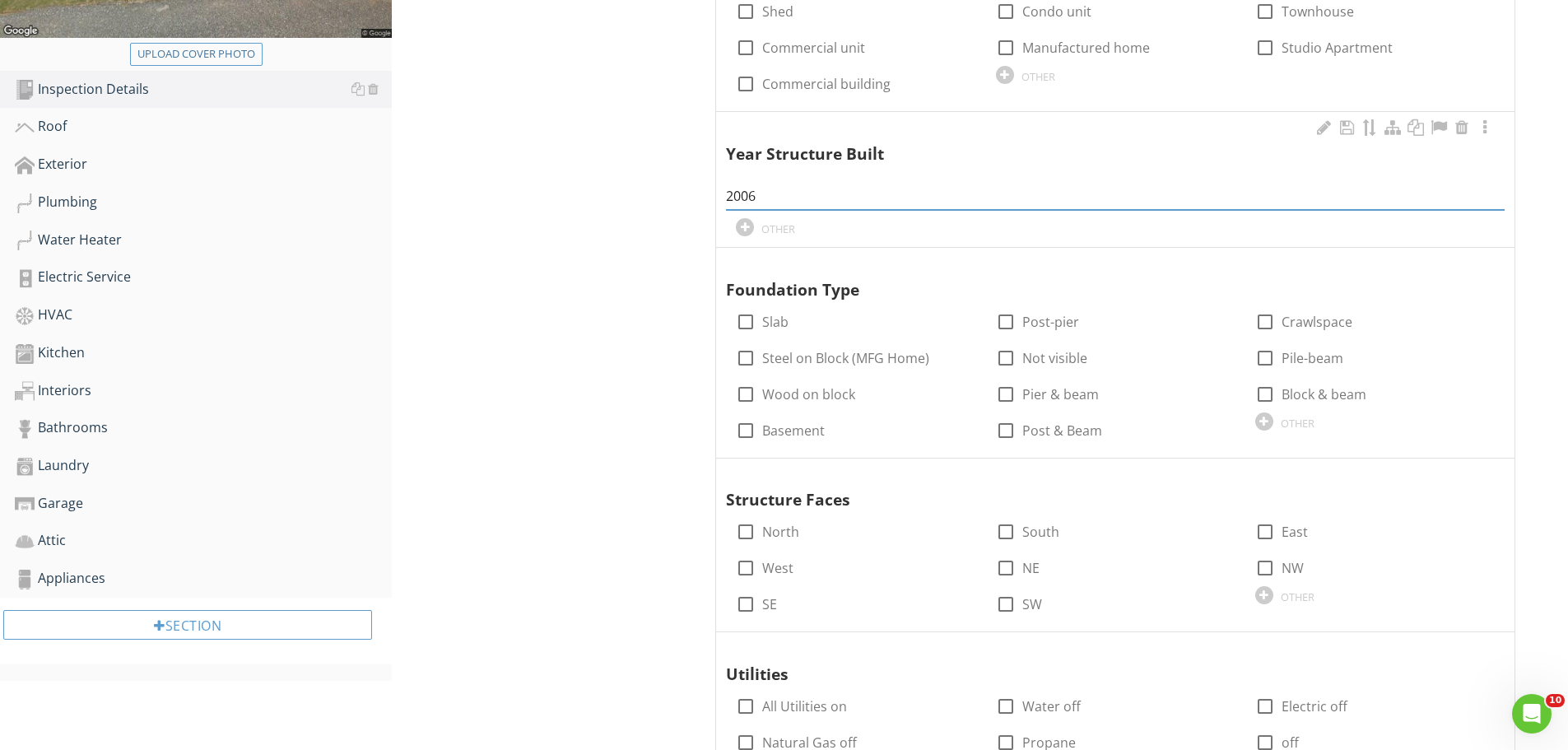
scroll to position [494, 0]
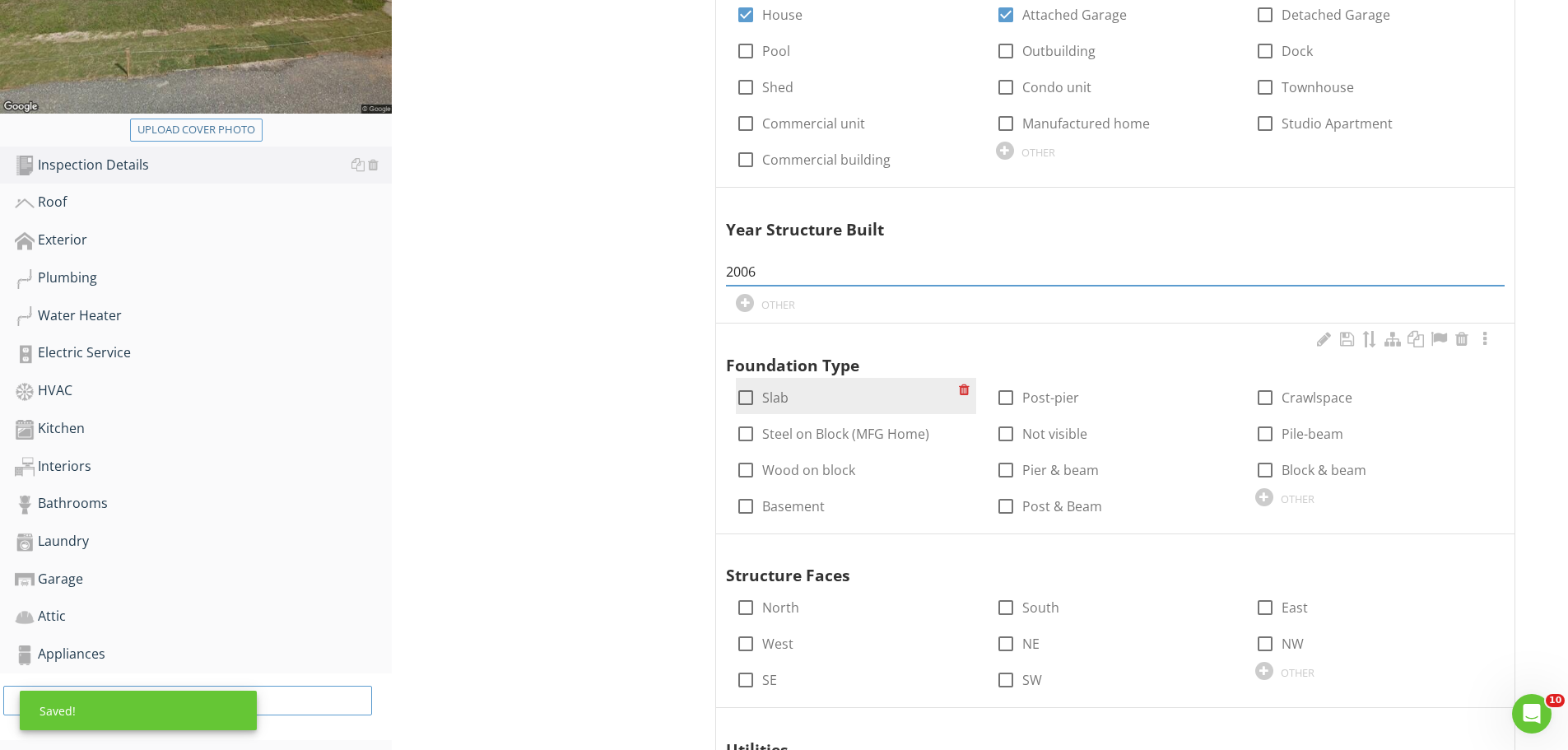
type input "2006"
click at [745, 398] on div at bounding box center [746, 398] width 28 height 28
checkbox input "true"
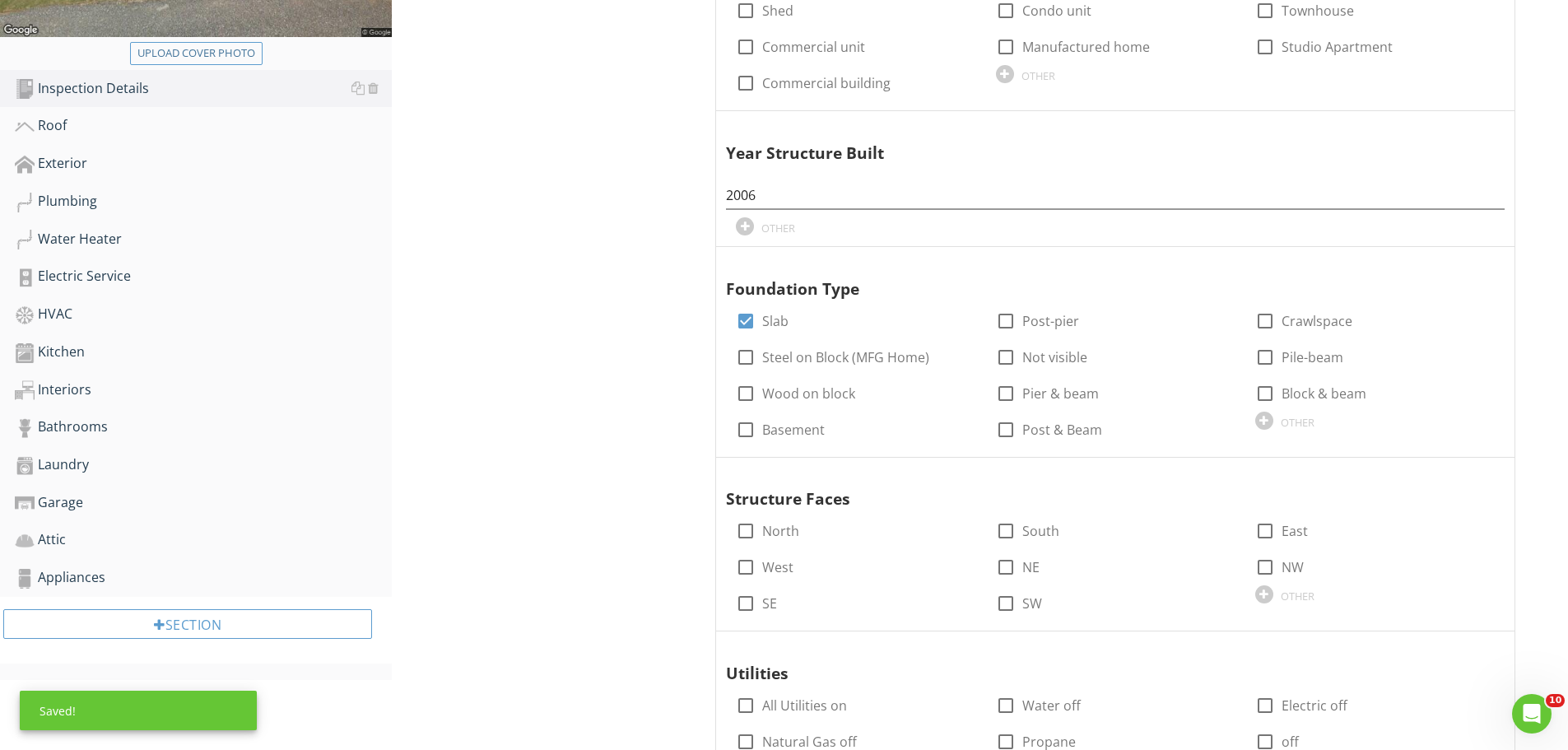
scroll to position [741, 0]
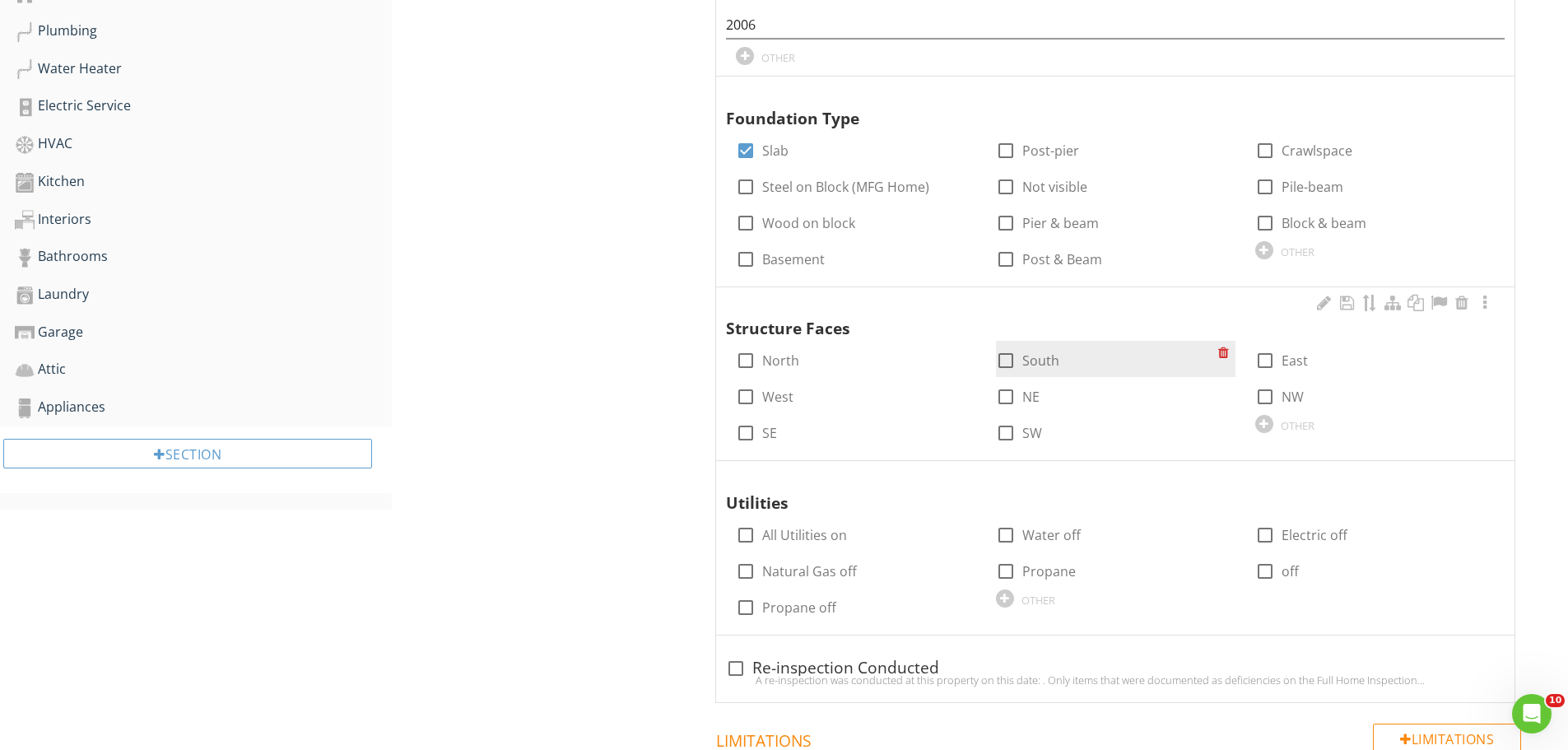
click at [1008, 358] on div at bounding box center [1006, 361] width 28 height 28
checkbox input "true"
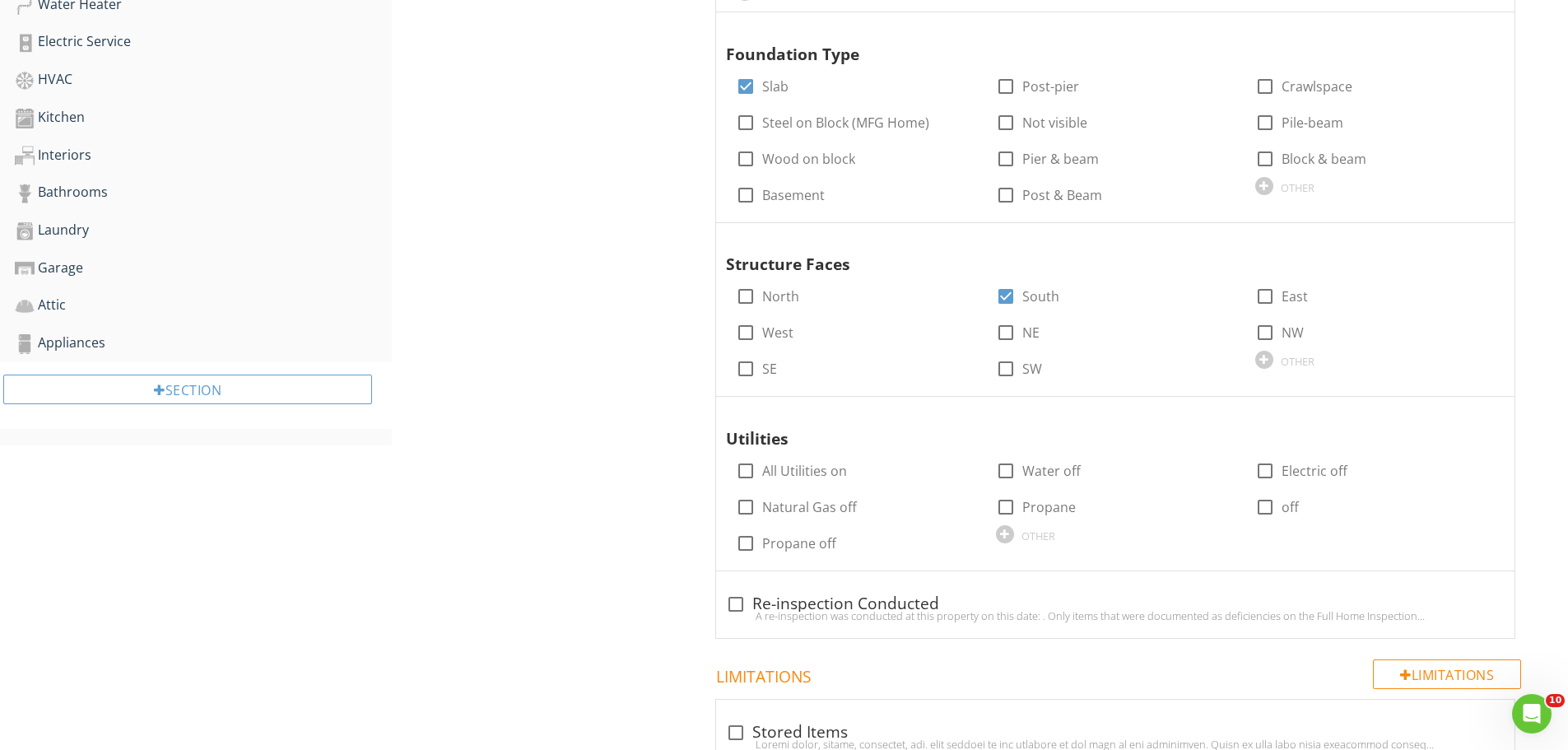
scroll to position [988, 0]
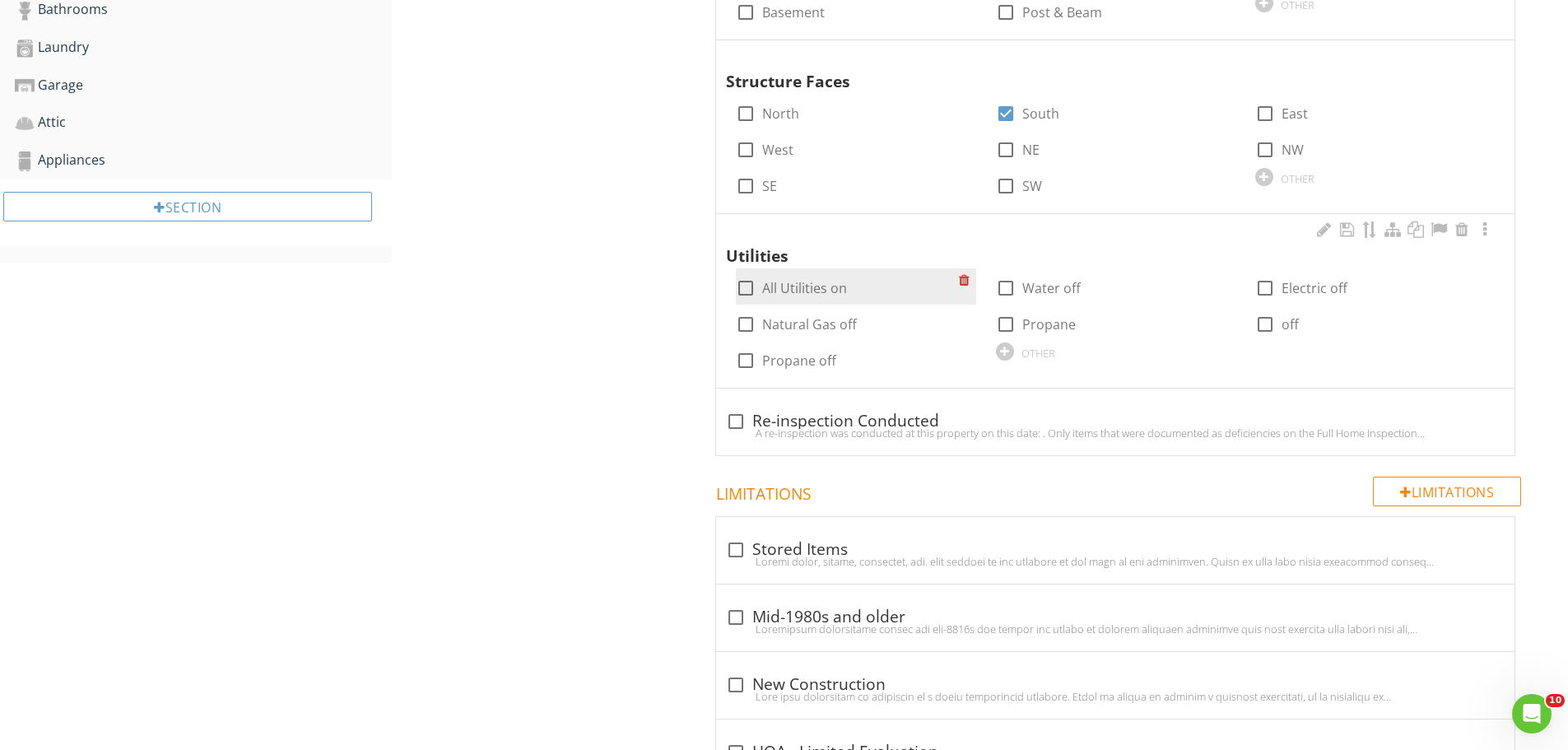
click at [747, 296] on div at bounding box center [746, 288] width 28 height 28
checkbox input "true"
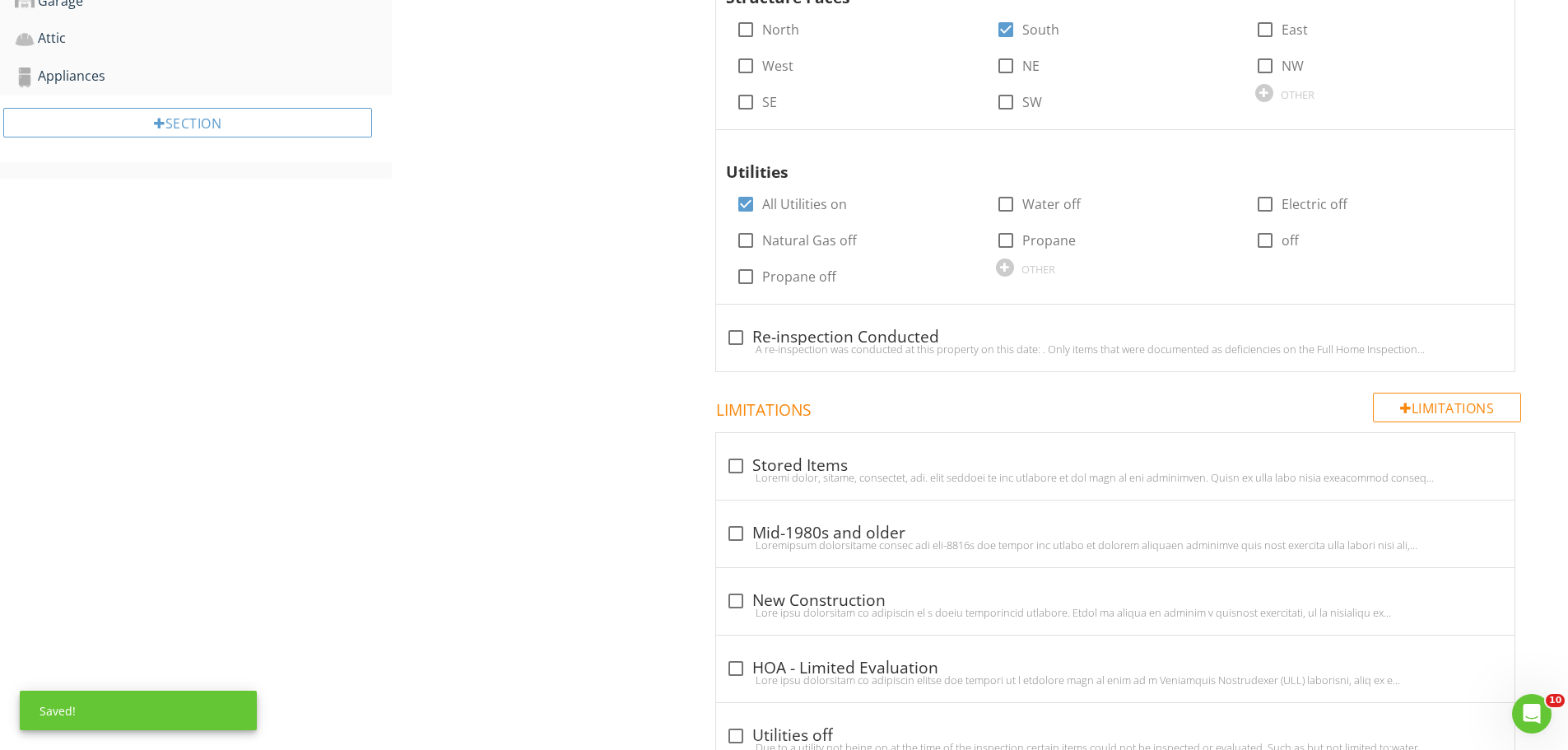
scroll to position [1235, 0]
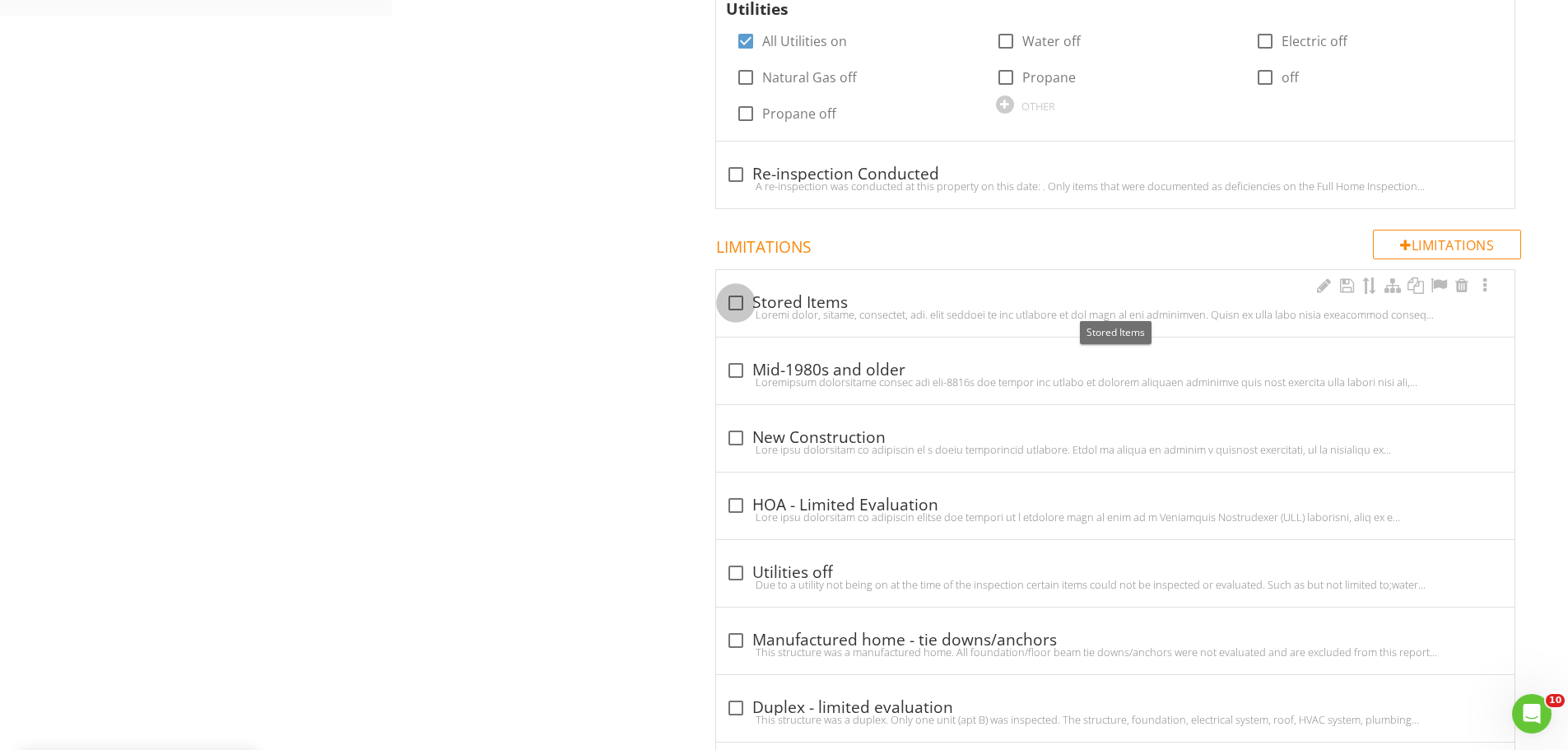
click at [737, 303] on div at bounding box center [736, 303] width 28 height 28
checkbox input "true"
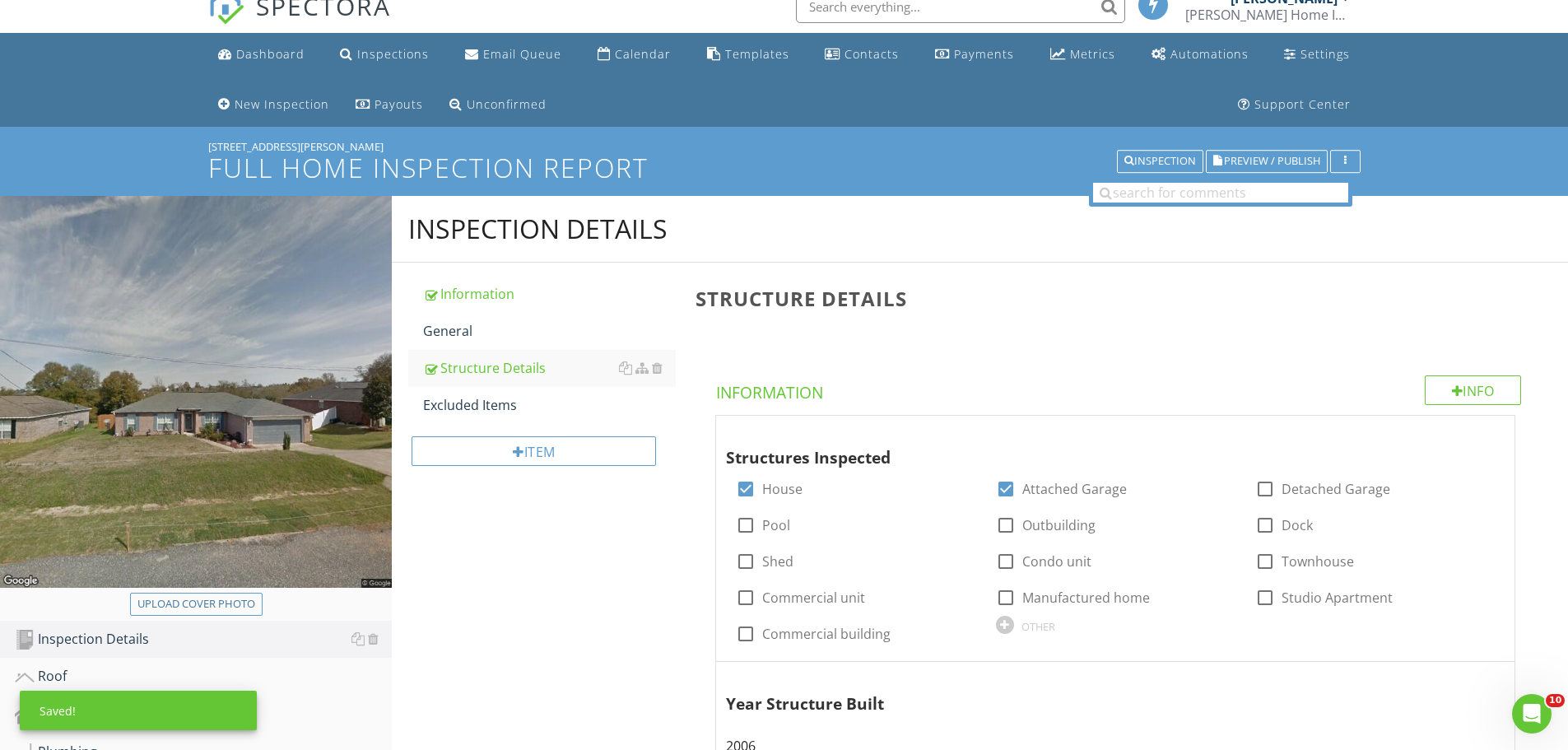
scroll to position [0, 0]
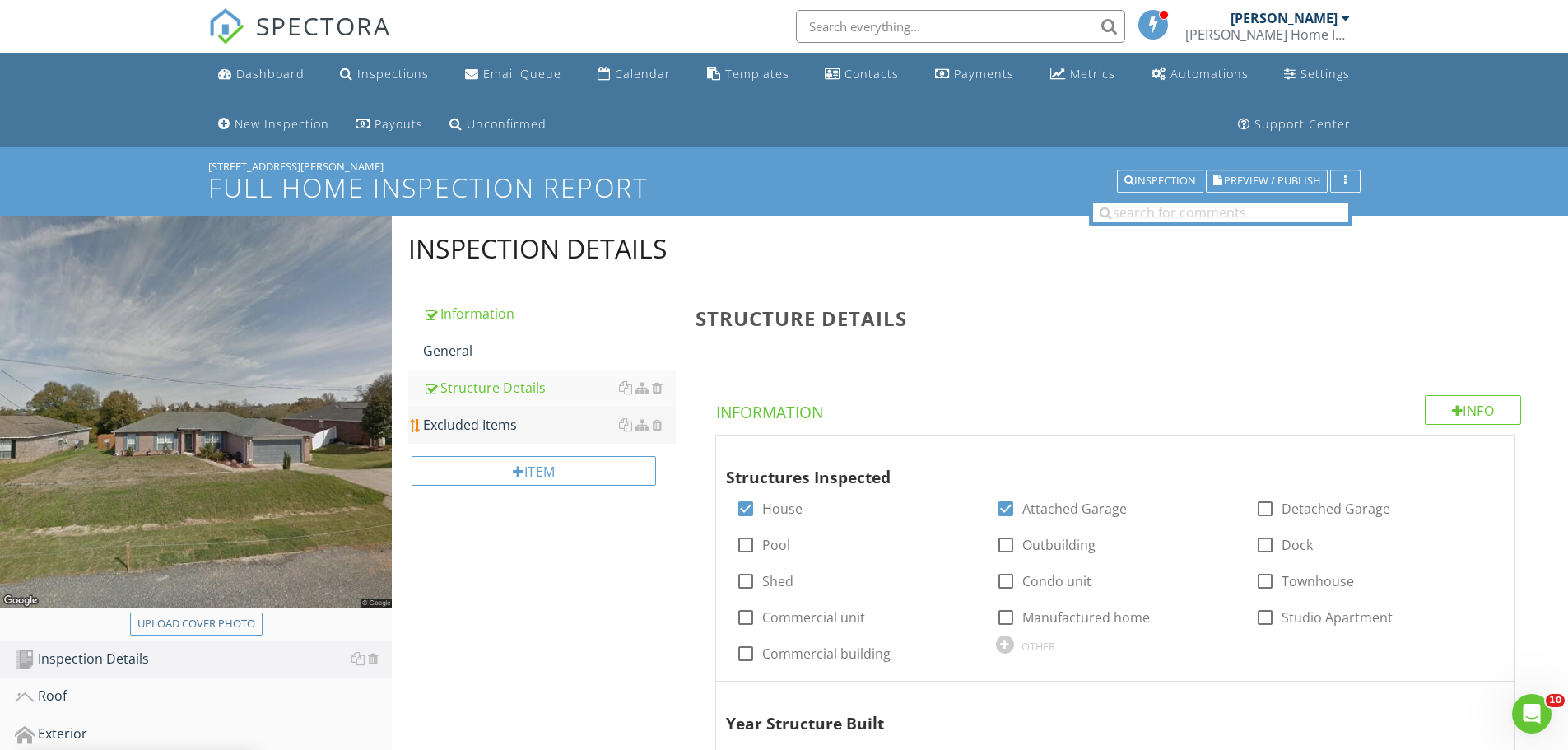
click at [480, 419] on div "Excluded Items" at bounding box center [549, 425] width 253 height 20
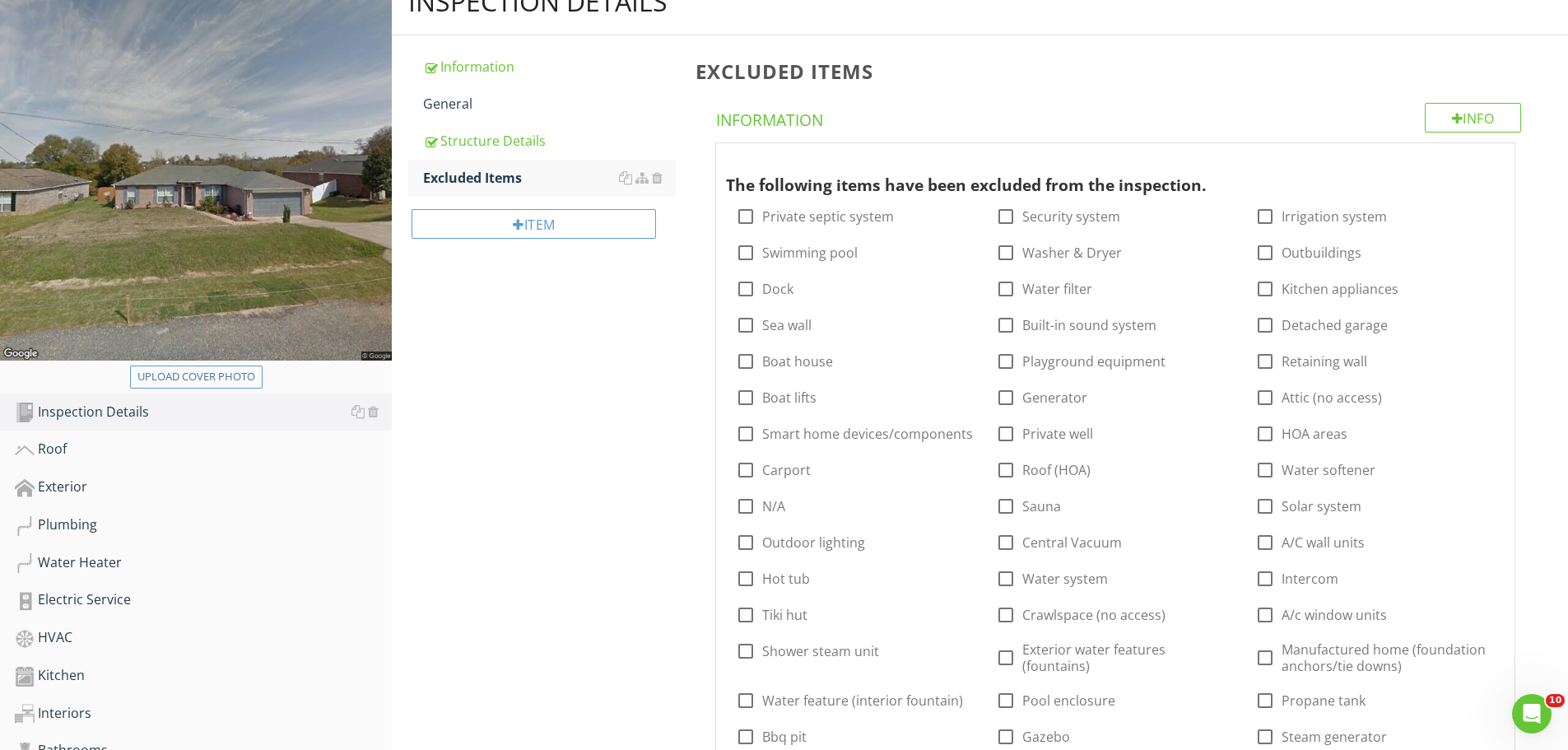
scroll to position [329, 0]
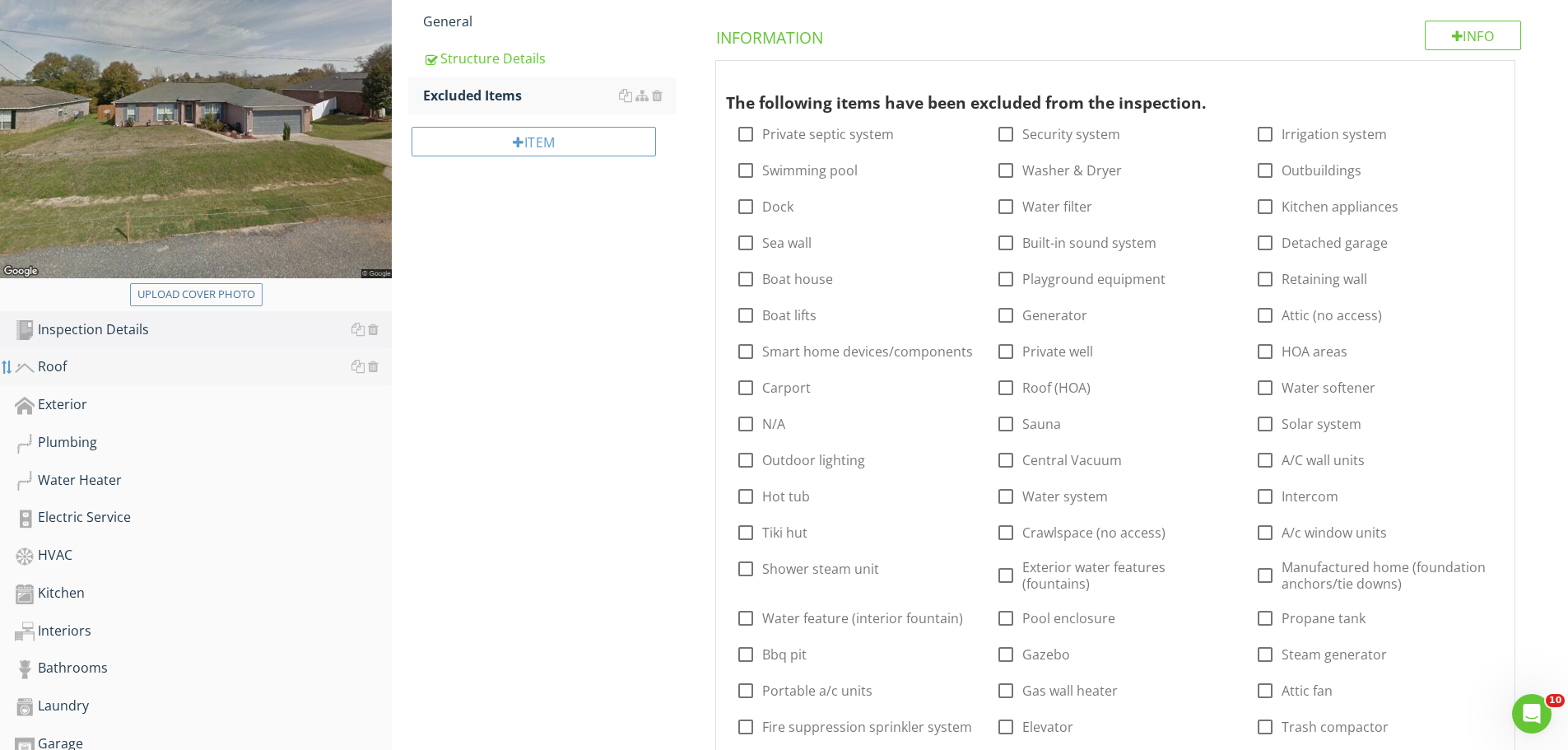
click at [9, 371] on div at bounding box center [7, 367] width 13 height 13
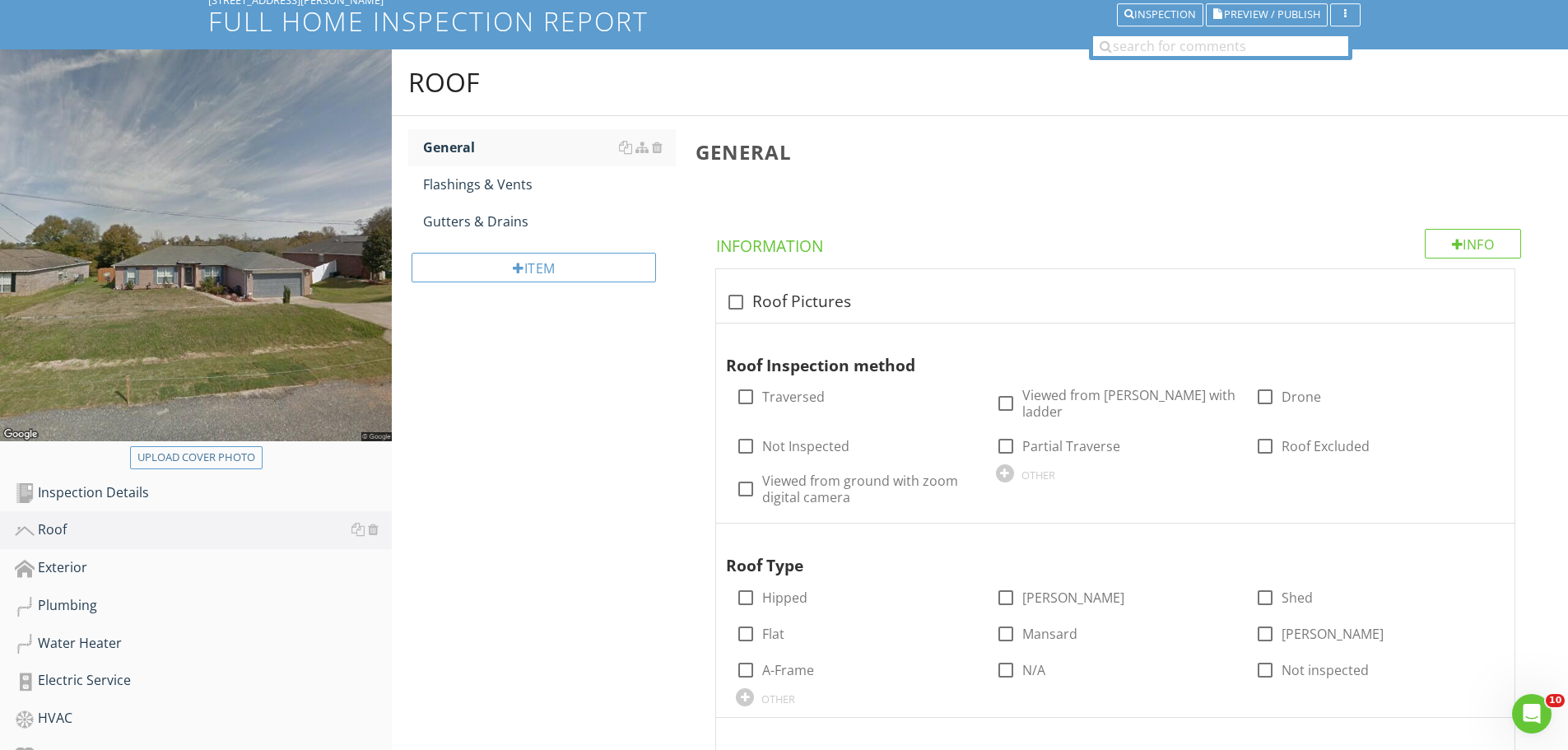
scroll to position [165, 0]
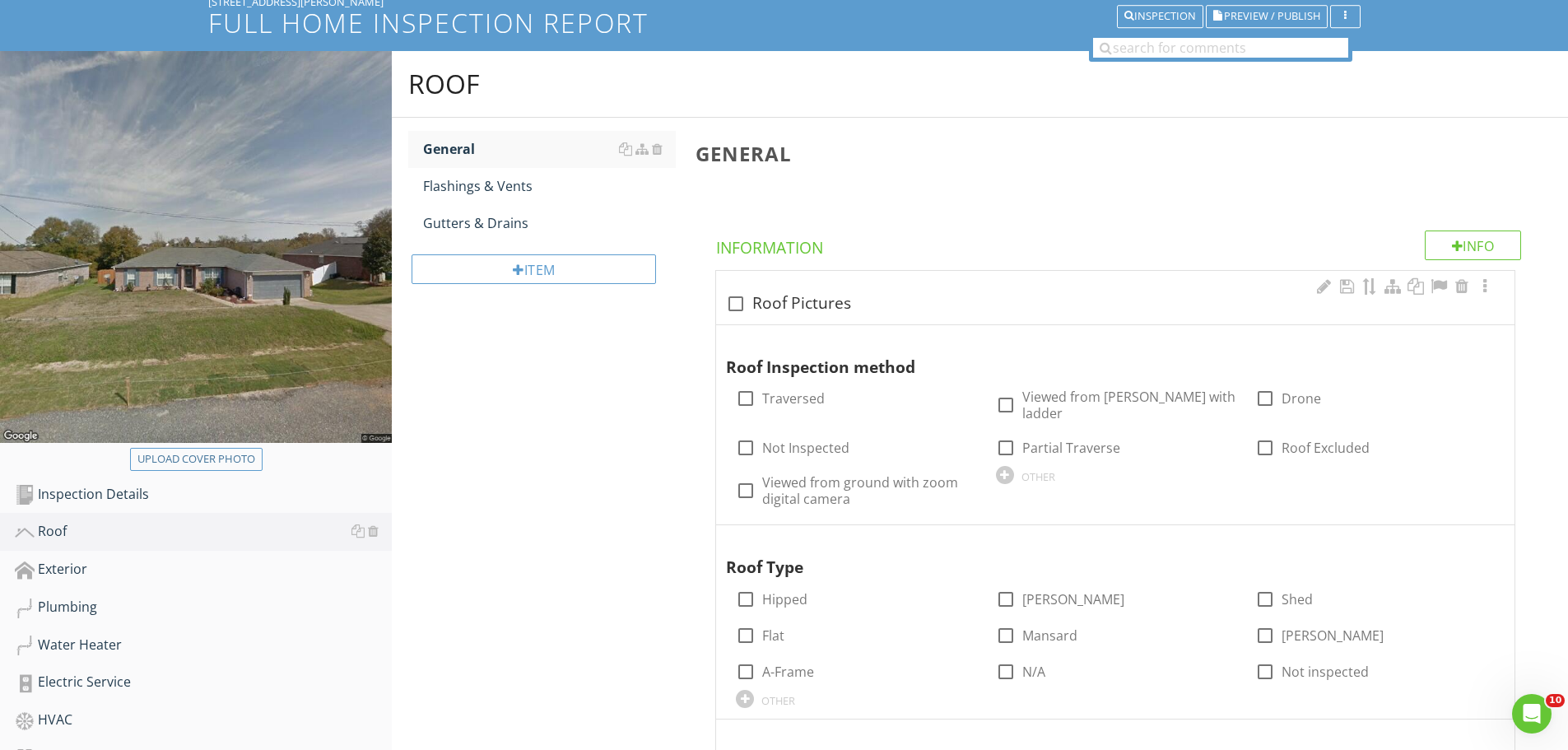
click at [740, 309] on div at bounding box center [736, 304] width 28 height 28
checkbox input "true"
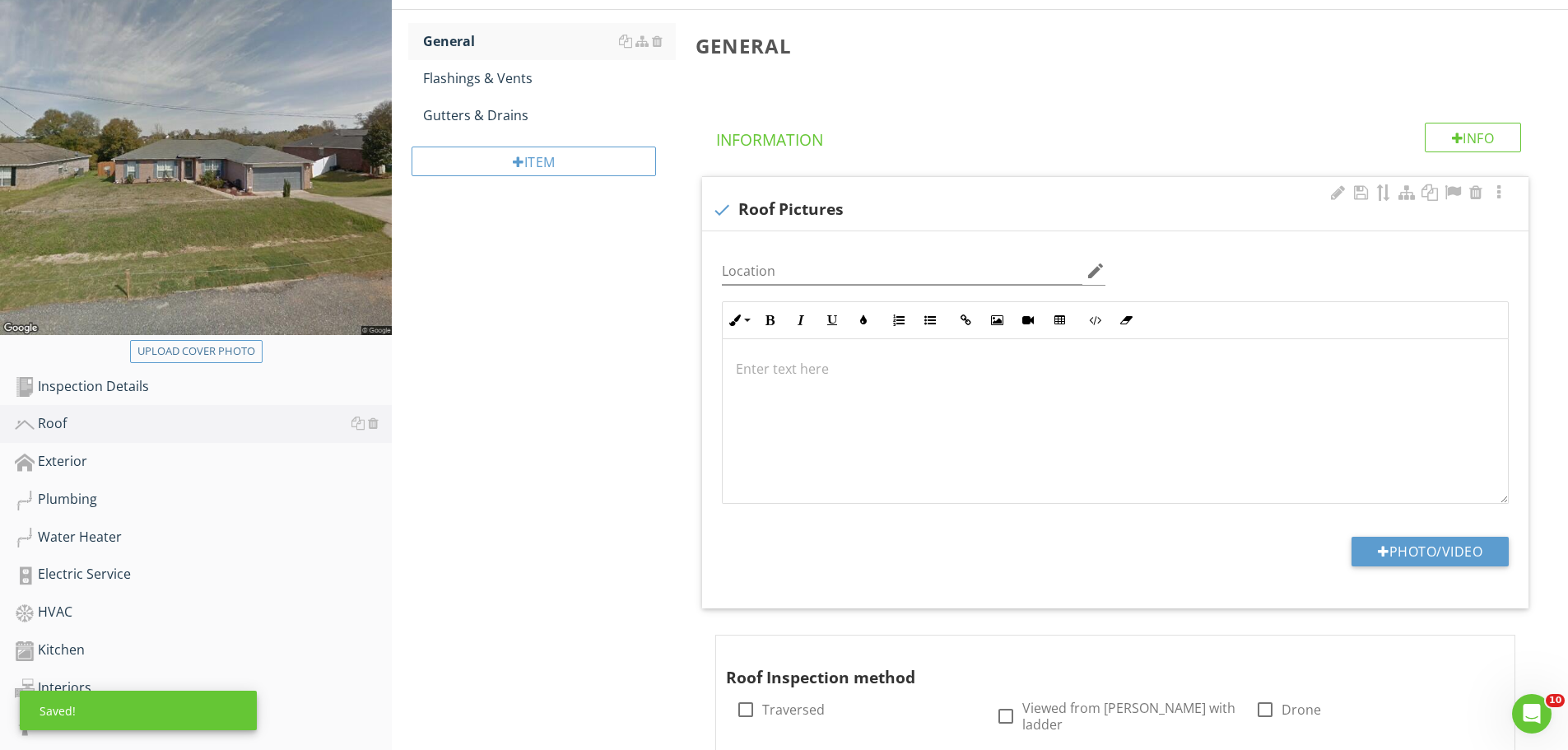
scroll to position [576, 0]
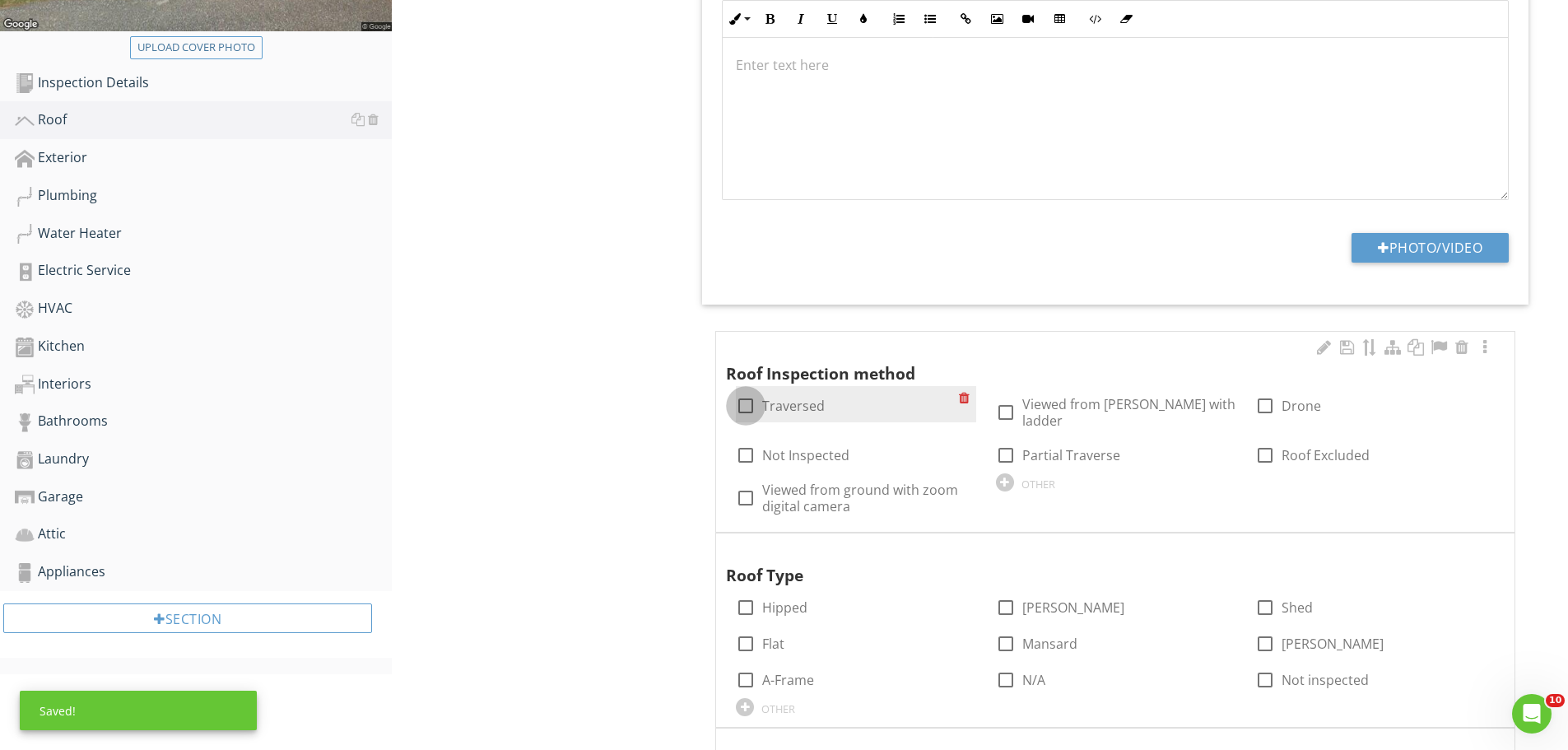
drag, startPoint x: 756, startPoint y: 407, endPoint x: 748, endPoint y: 408, distance: 8.1
click at [756, 408] on div at bounding box center [746, 406] width 28 height 28
checkbox input "true"
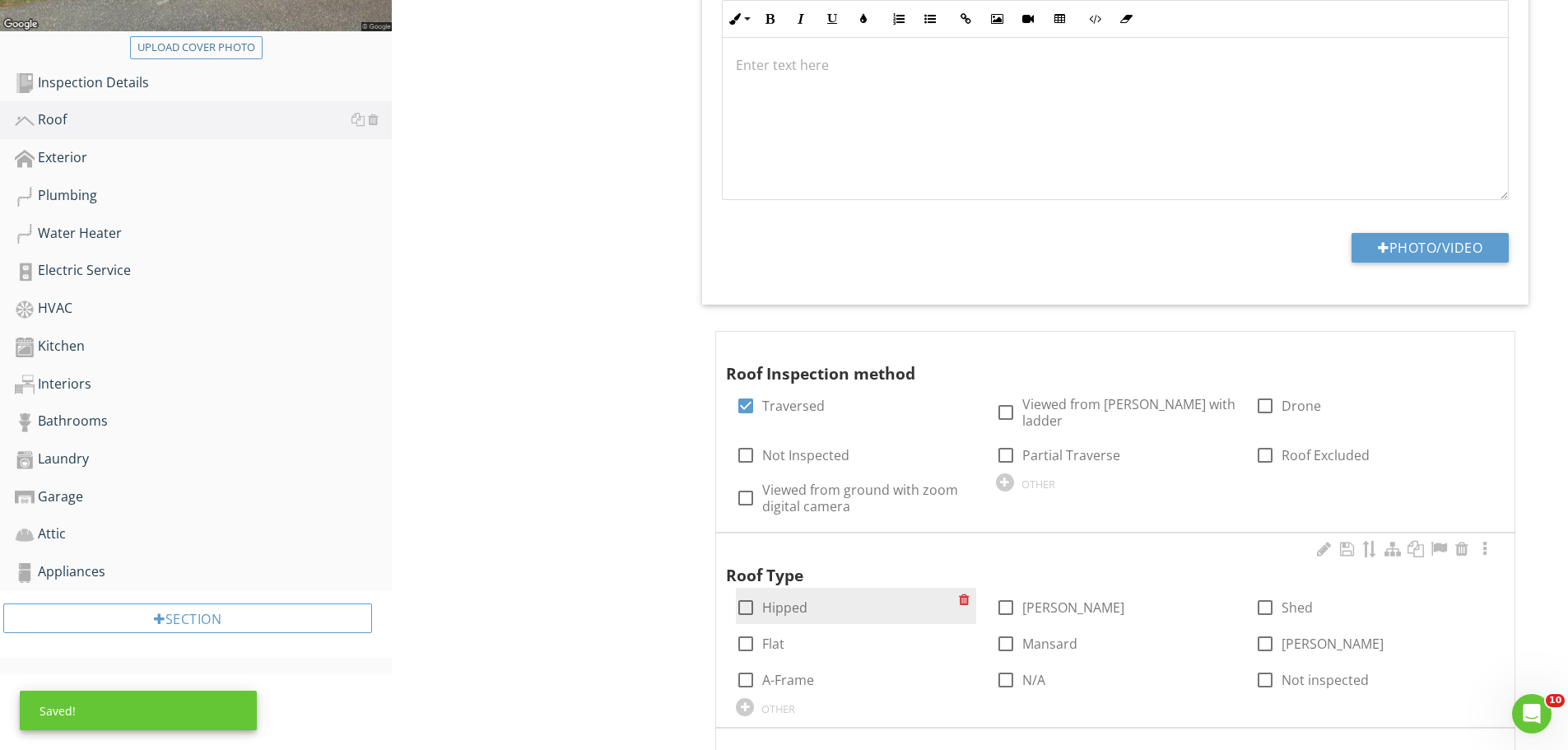
click at [757, 594] on div at bounding box center [746, 608] width 28 height 28
checkbox input "true"
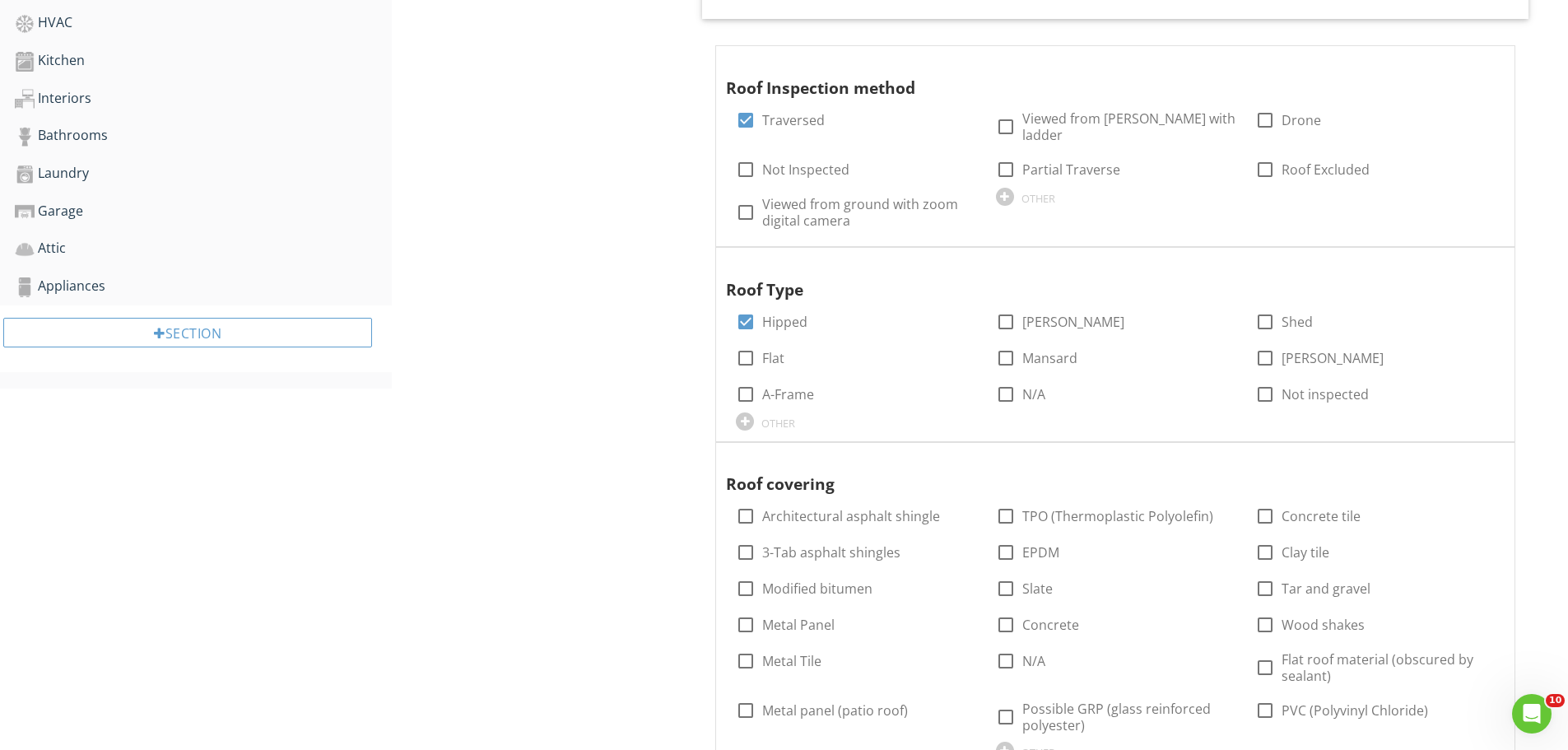
scroll to position [906, 0]
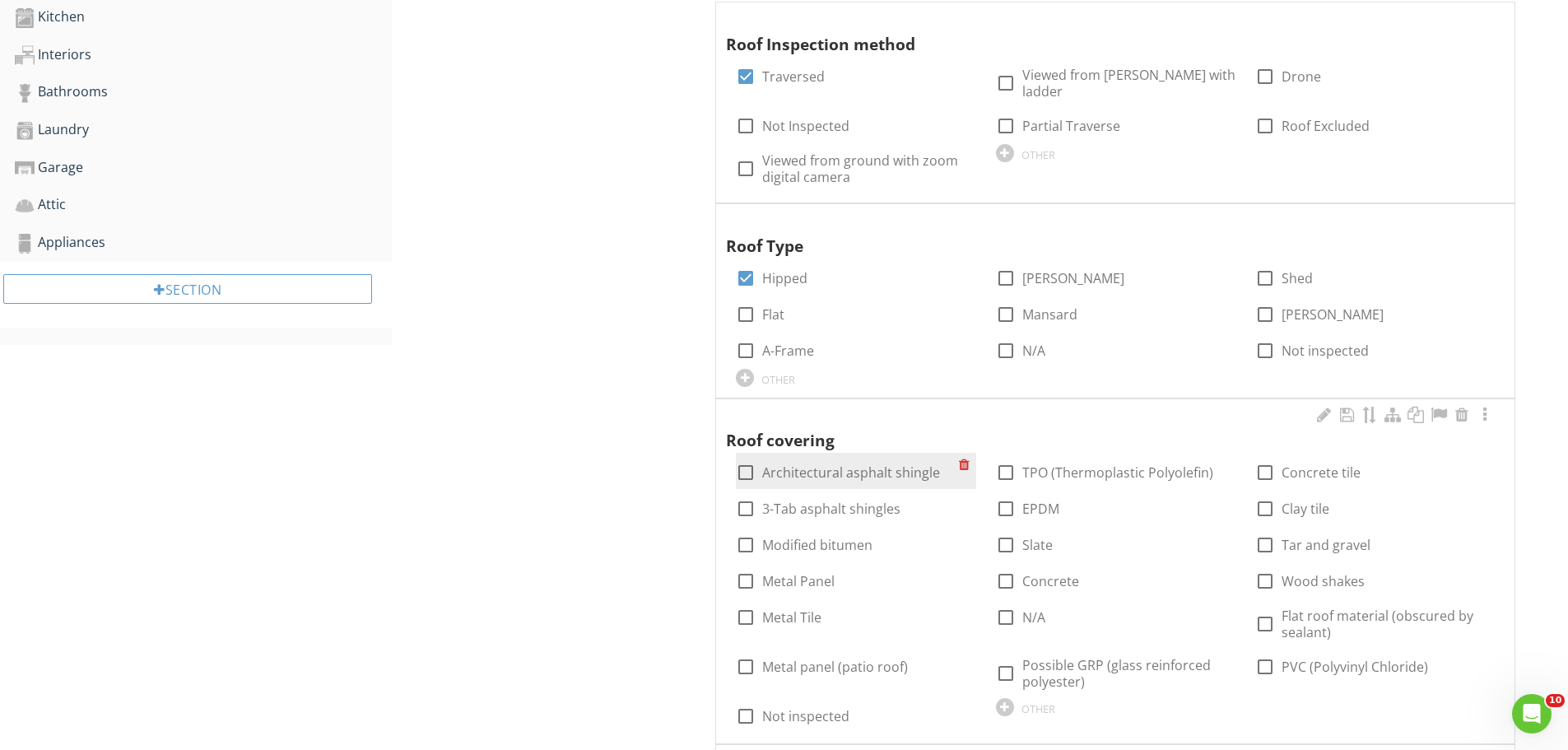
click at [748, 458] on div at bounding box center [746, 473] width 28 height 28
checkbox input "true"
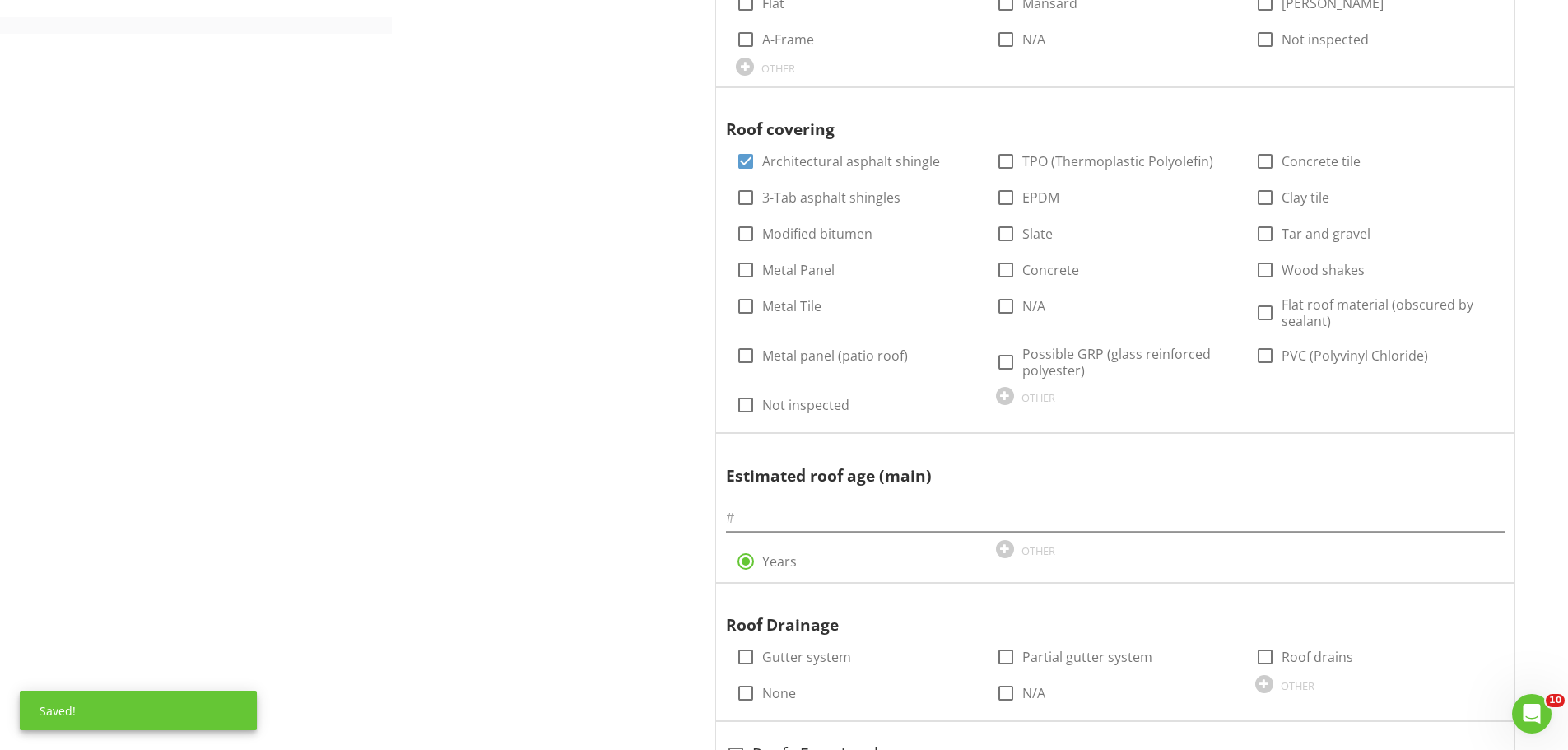
scroll to position [1235, 0]
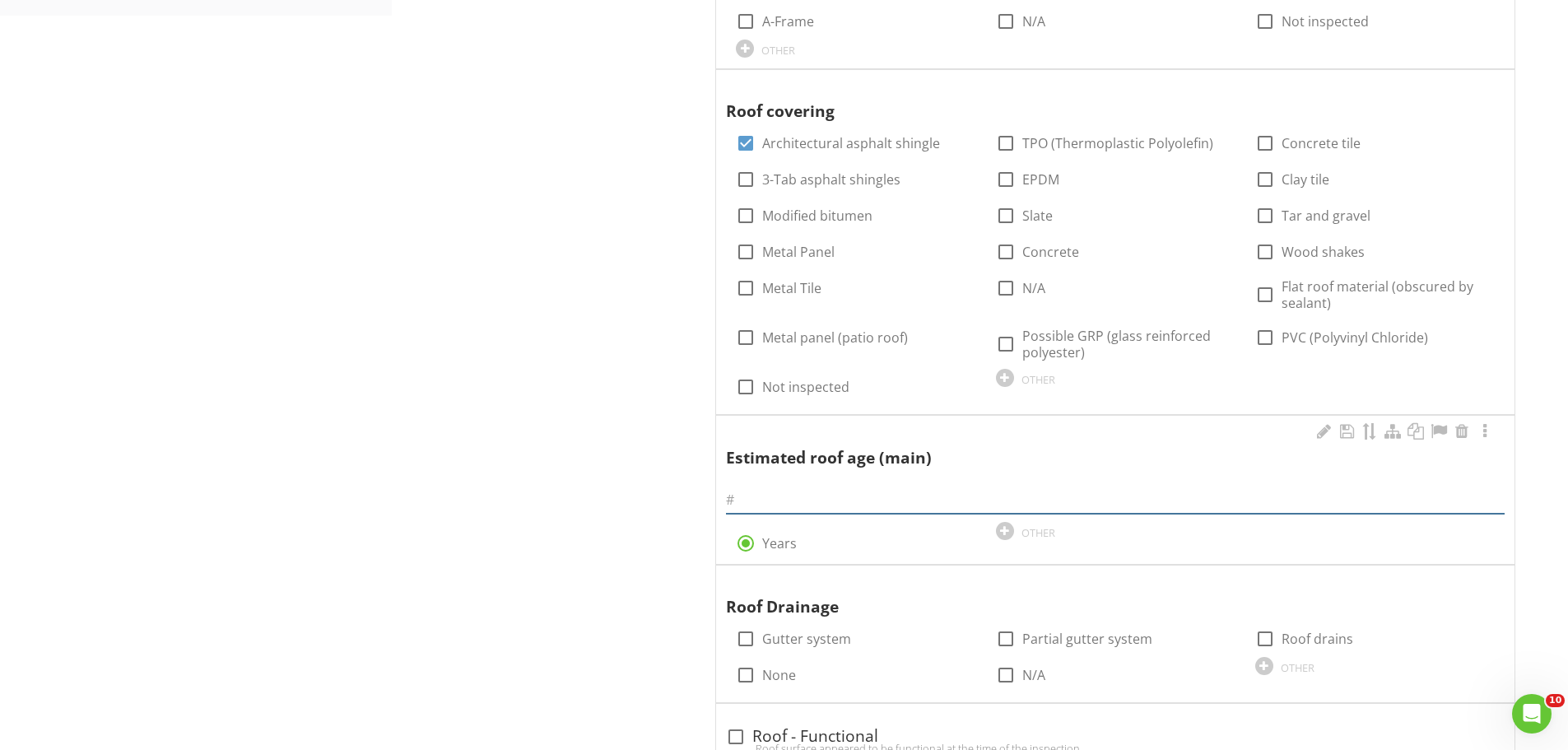
click at [761, 488] on input "text" at bounding box center [1115, 500] width 779 height 27
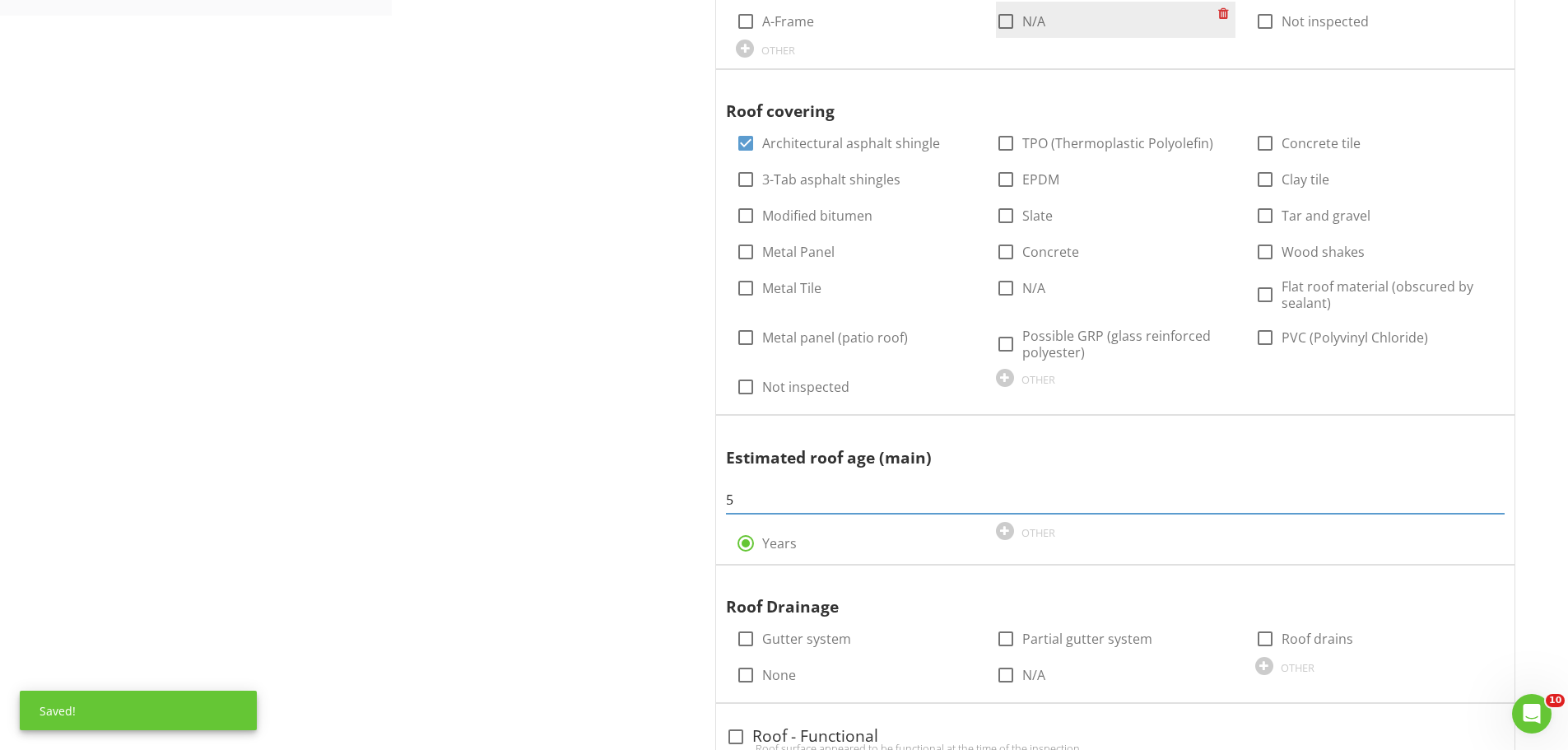
type input "5"
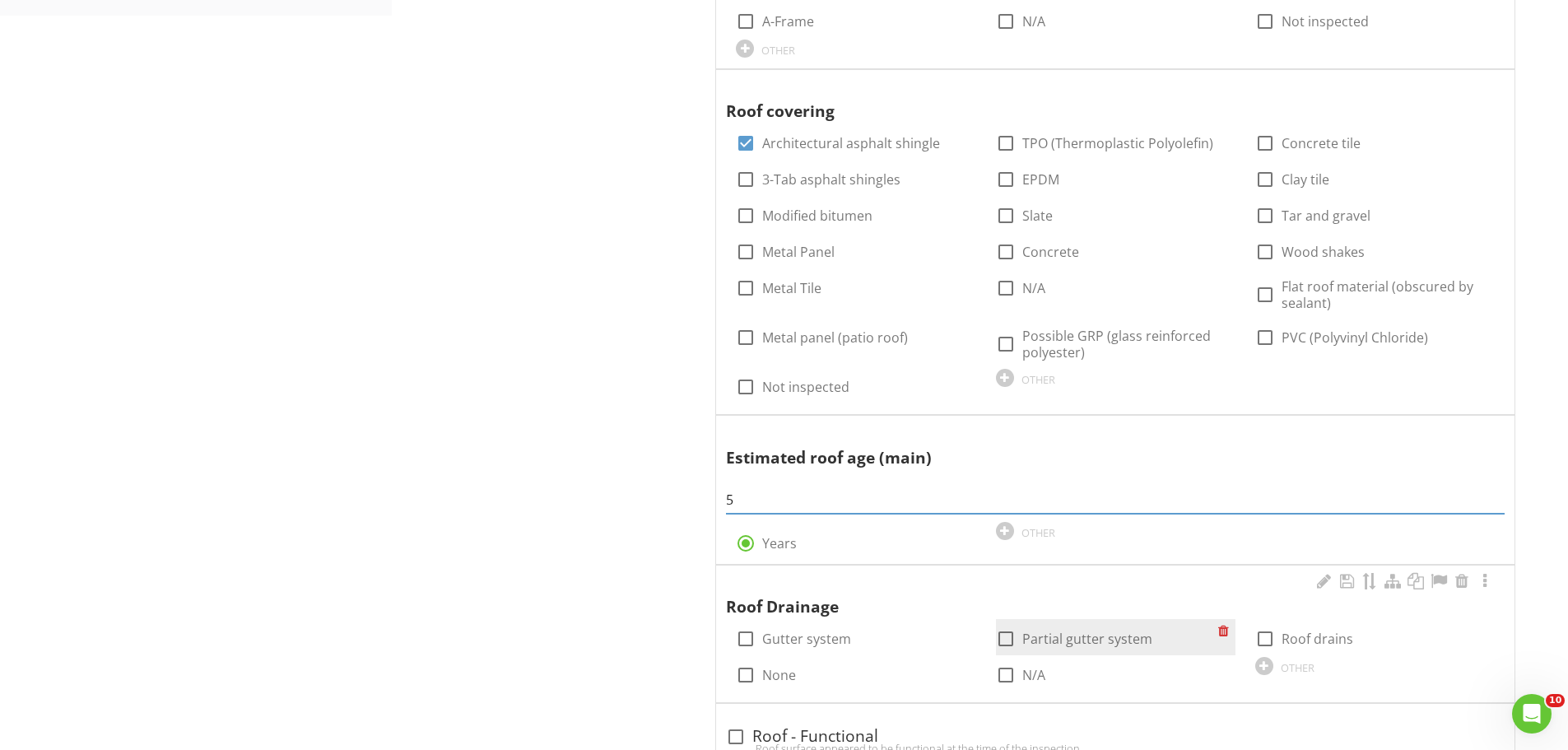
click at [1016, 629] on div at bounding box center [1006, 639] width 28 height 28
checkbox input "true"
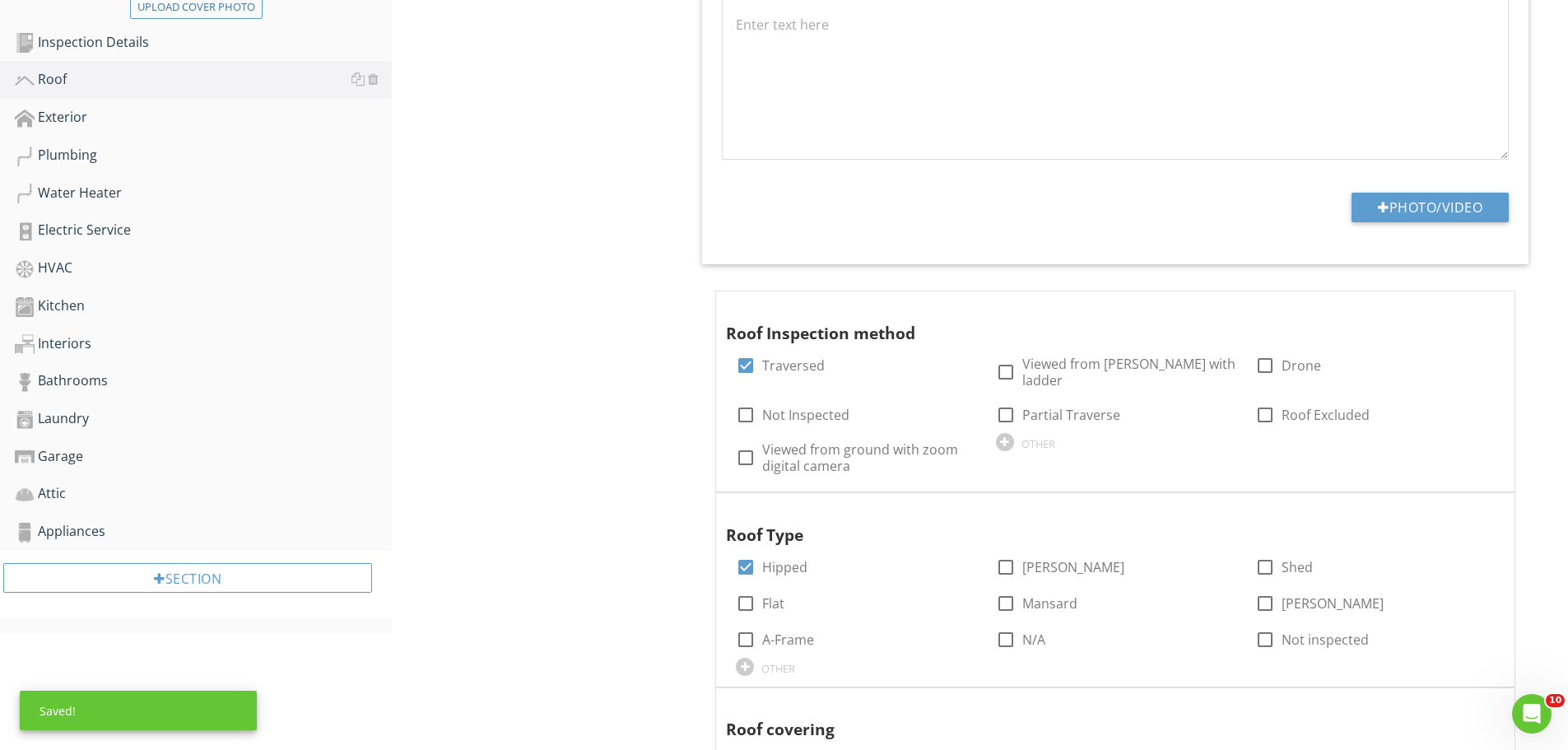
scroll to position [0, 0]
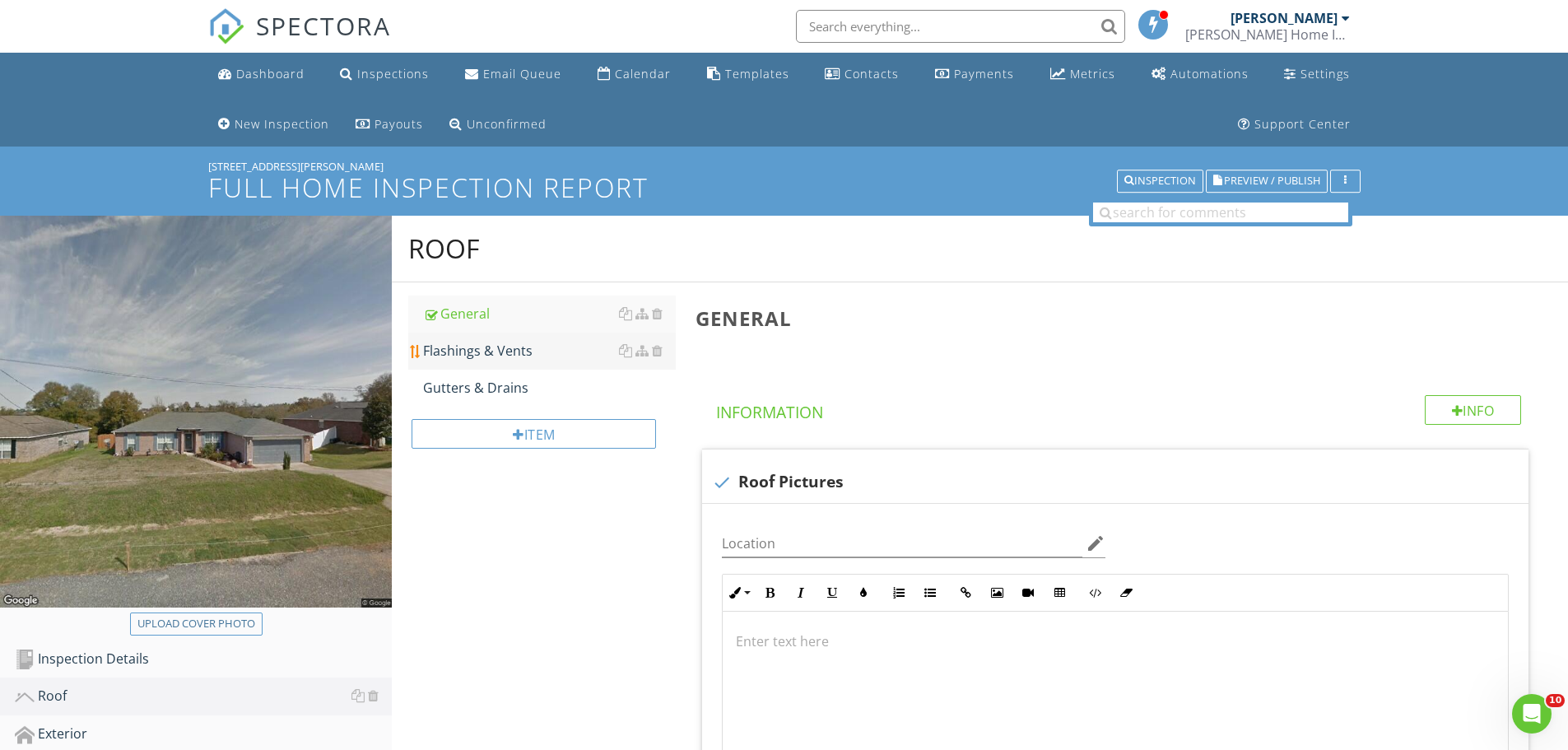
click at [484, 360] on div "Flashings & Vents" at bounding box center [549, 350] width 253 height 20
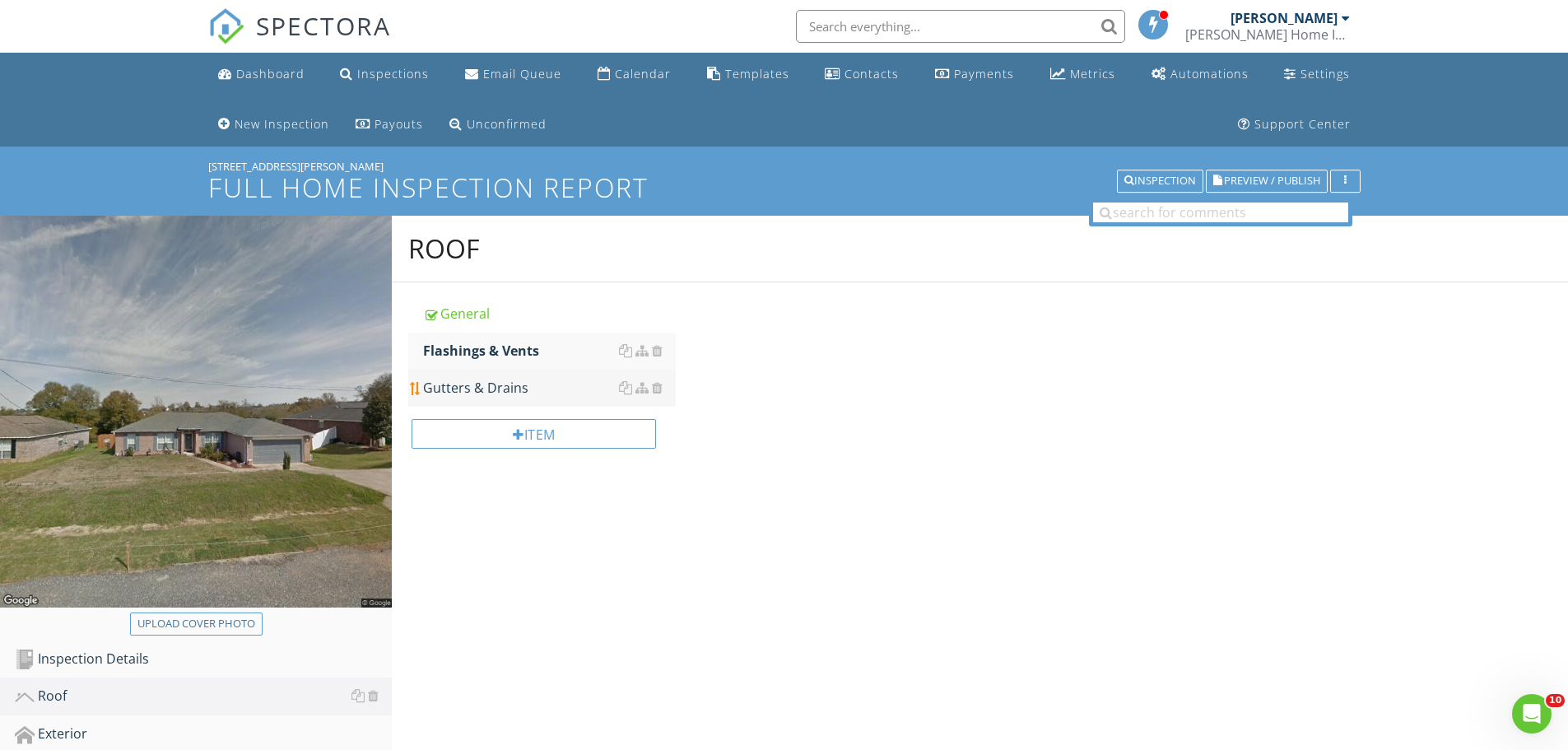
click at [474, 381] on div "Gutters & Drains" at bounding box center [549, 387] width 253 height 20
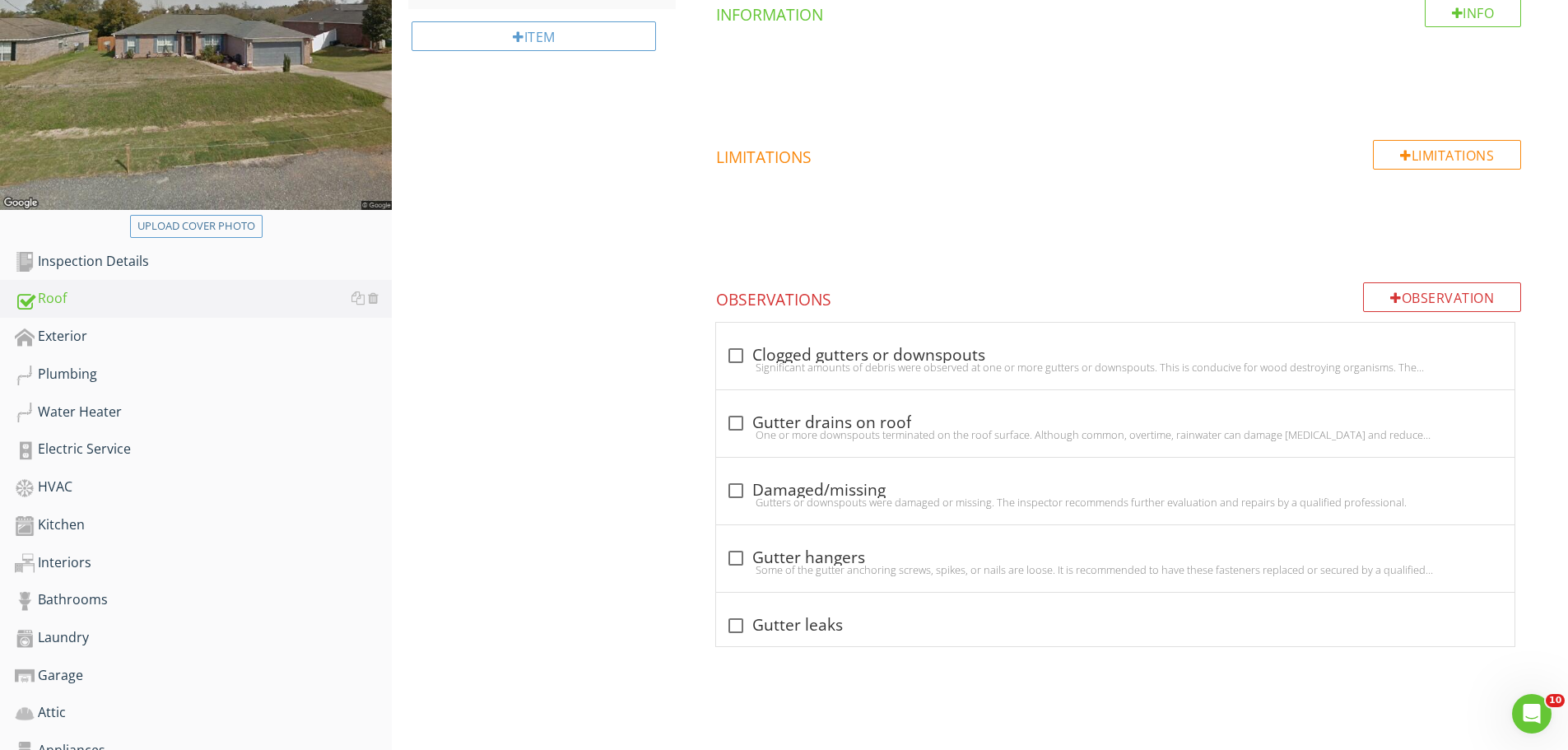
scroll to position [411, 0]
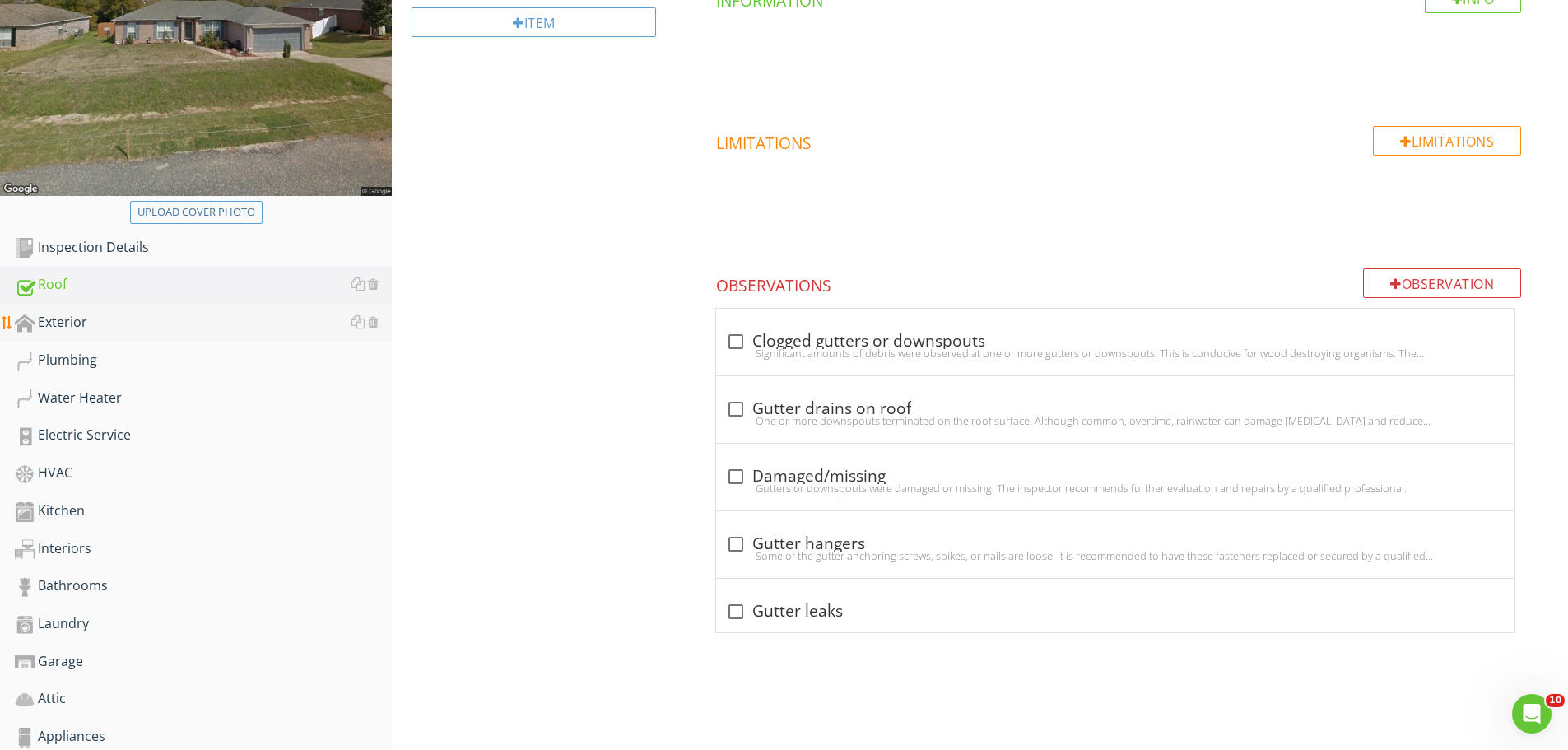
click at [121, 329] on div "Exterior" at bounding box center [203, 323] width 377 height 21
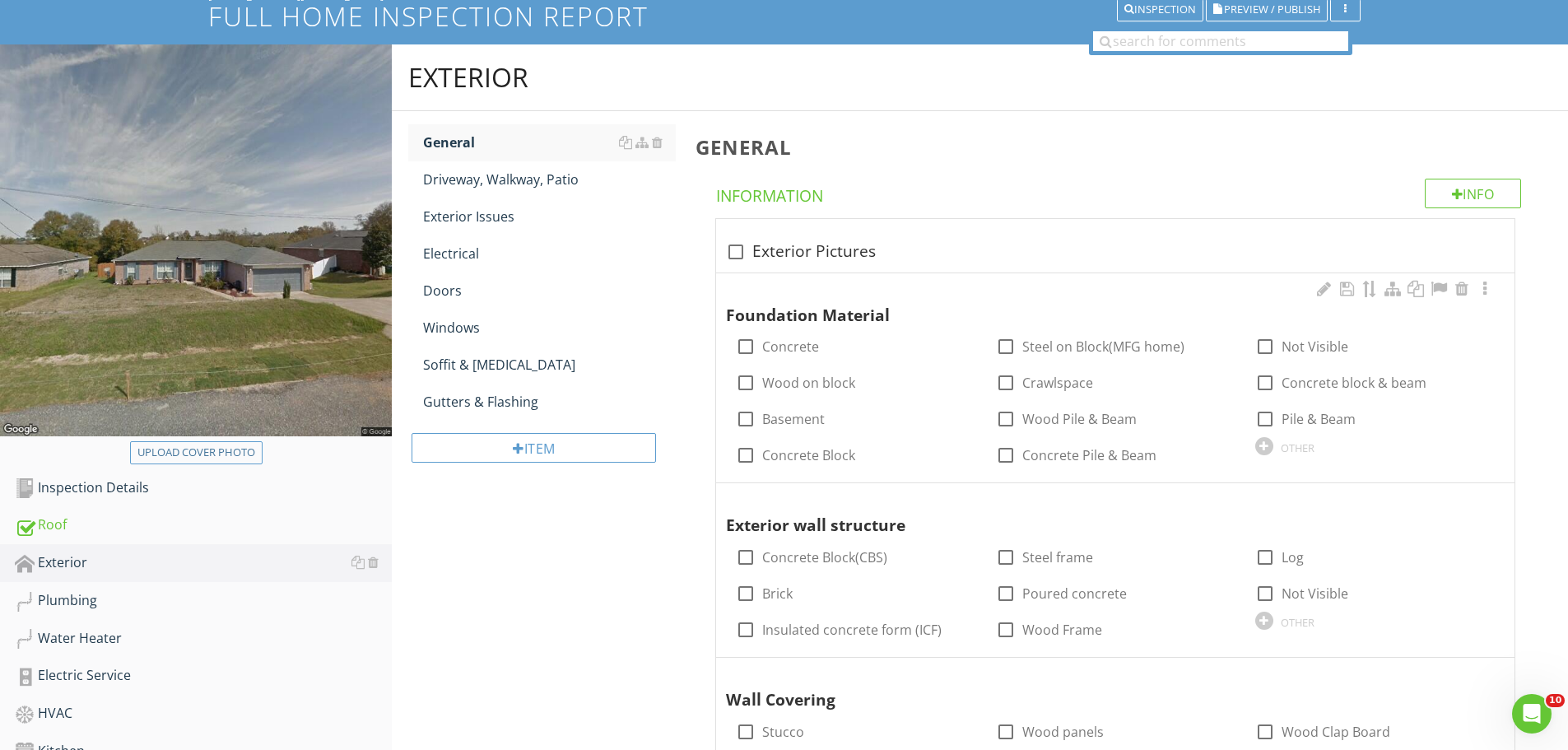
scroll to position [165, 0]
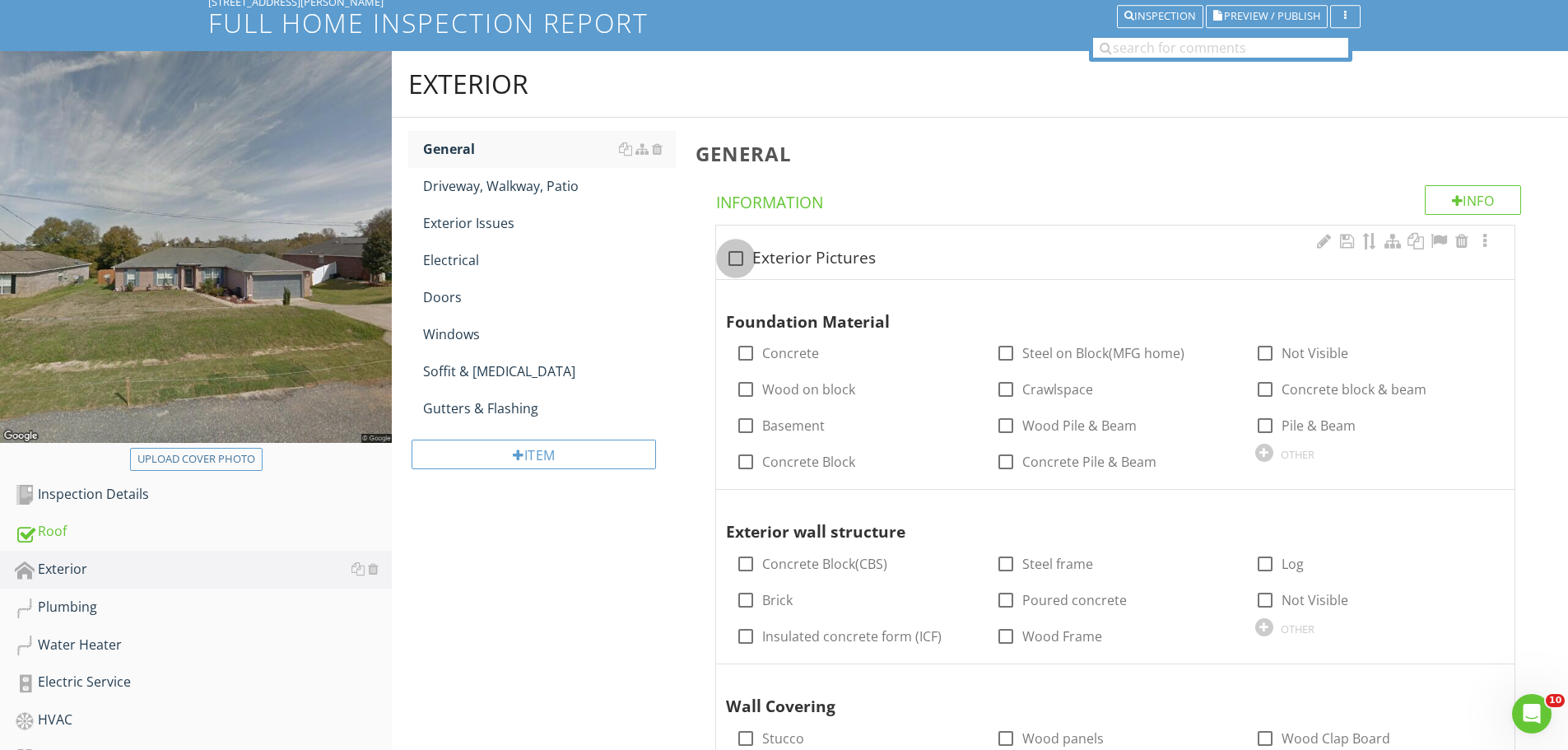
click at [745, 264] on div at bounding box center [736, 259] width 28 height 28
checkbox input "true"
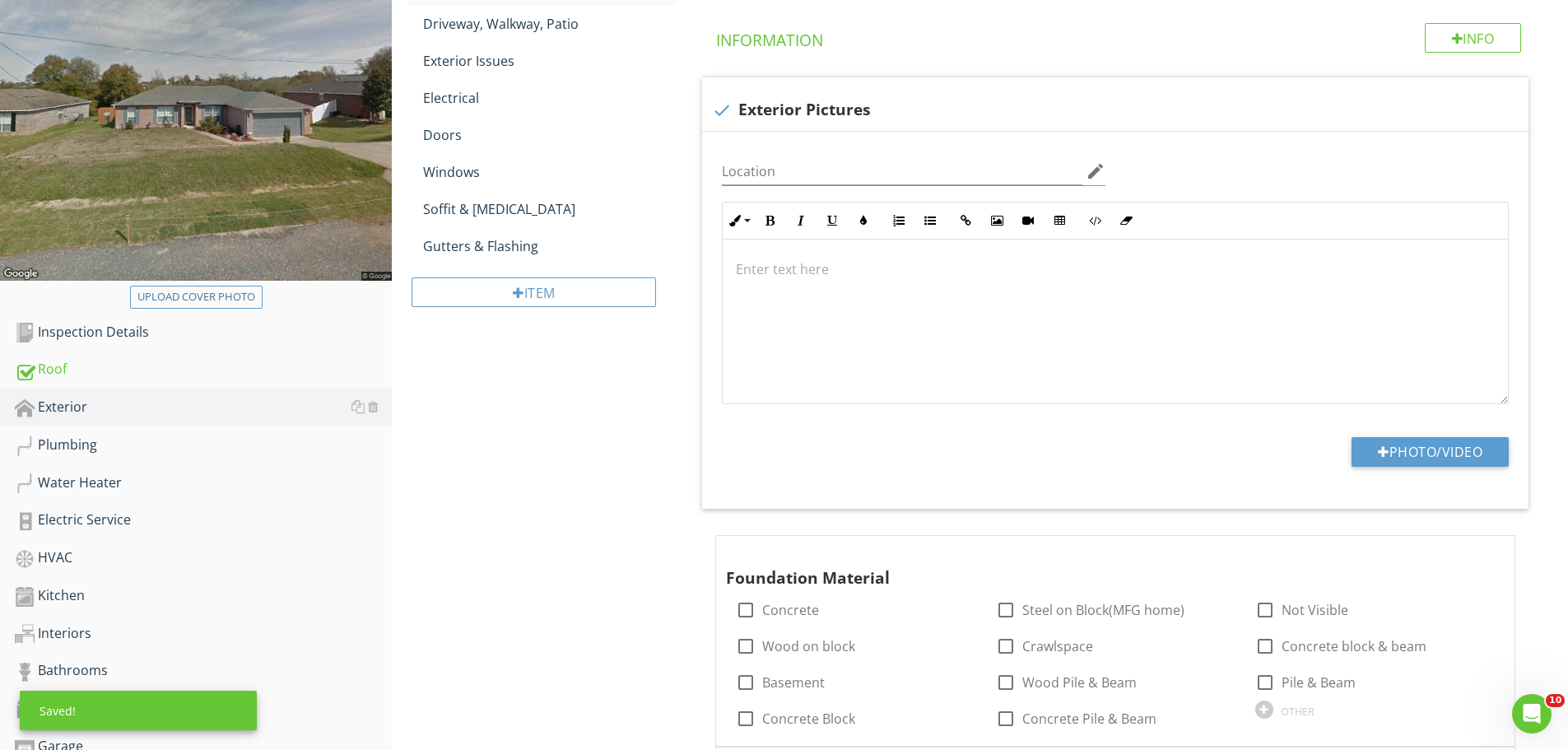
scroll to position [494, 0]
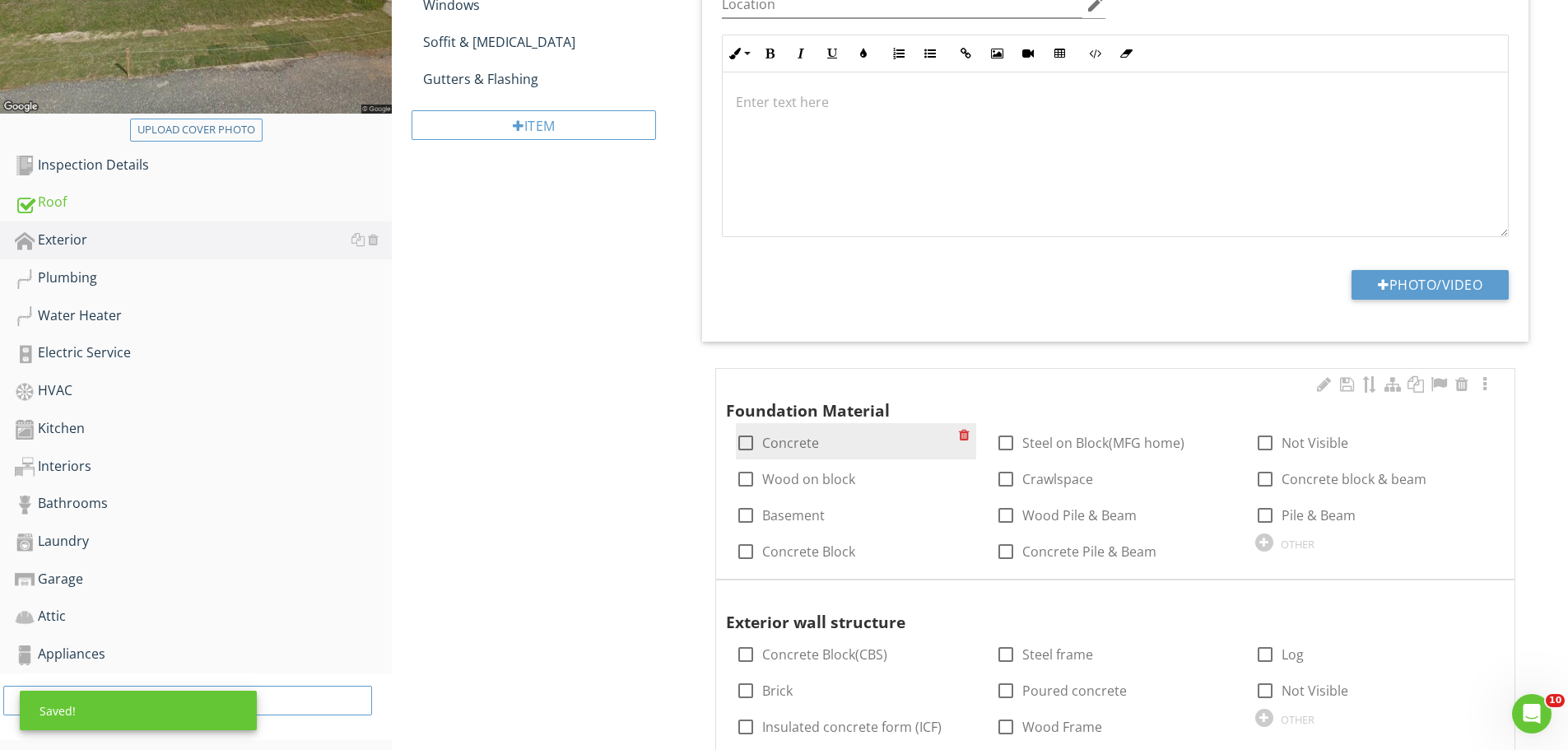
click at [757, 439] on div at bounding box center [746, 443] width 28 height 28
checkbox input "true"
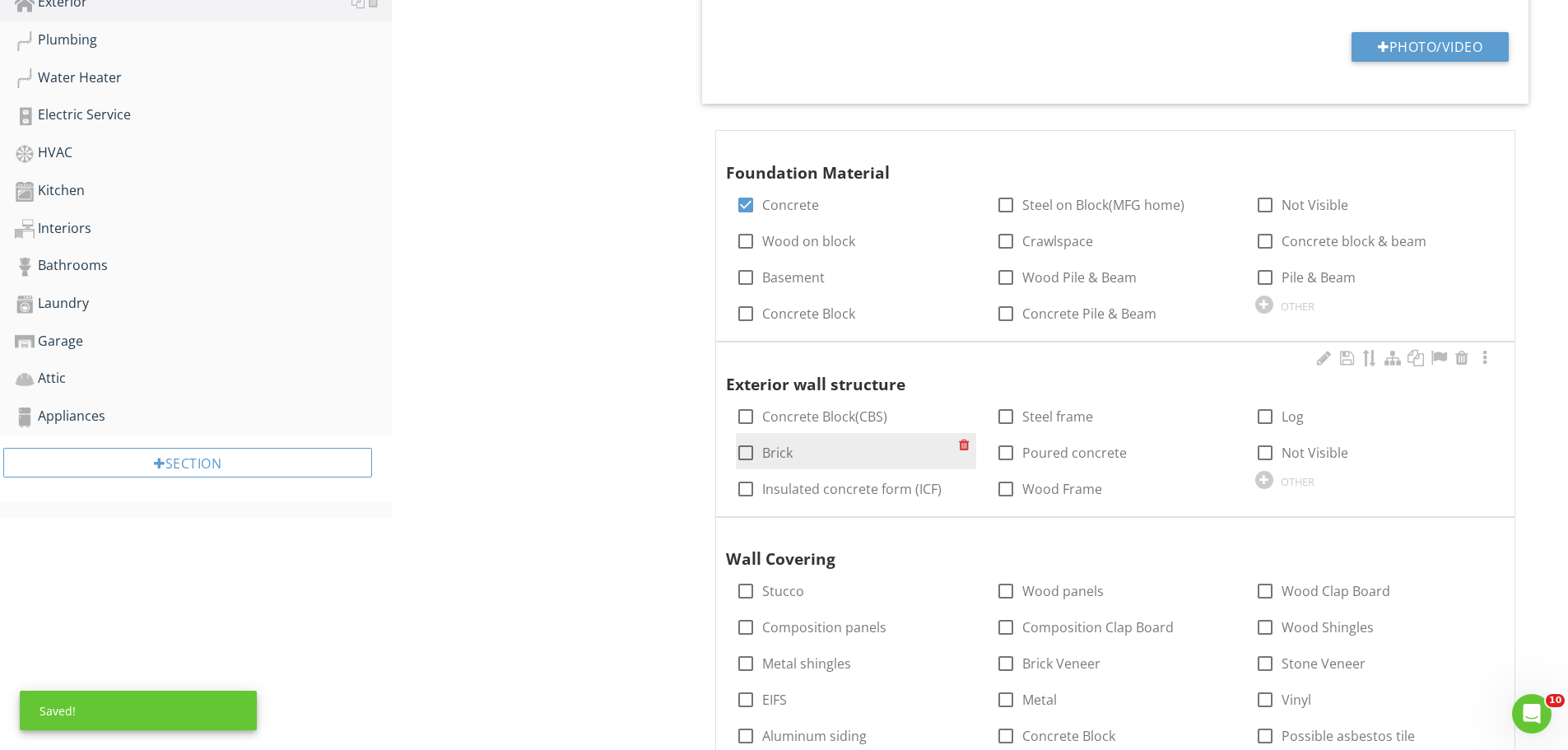
scroll to position [741, 0]
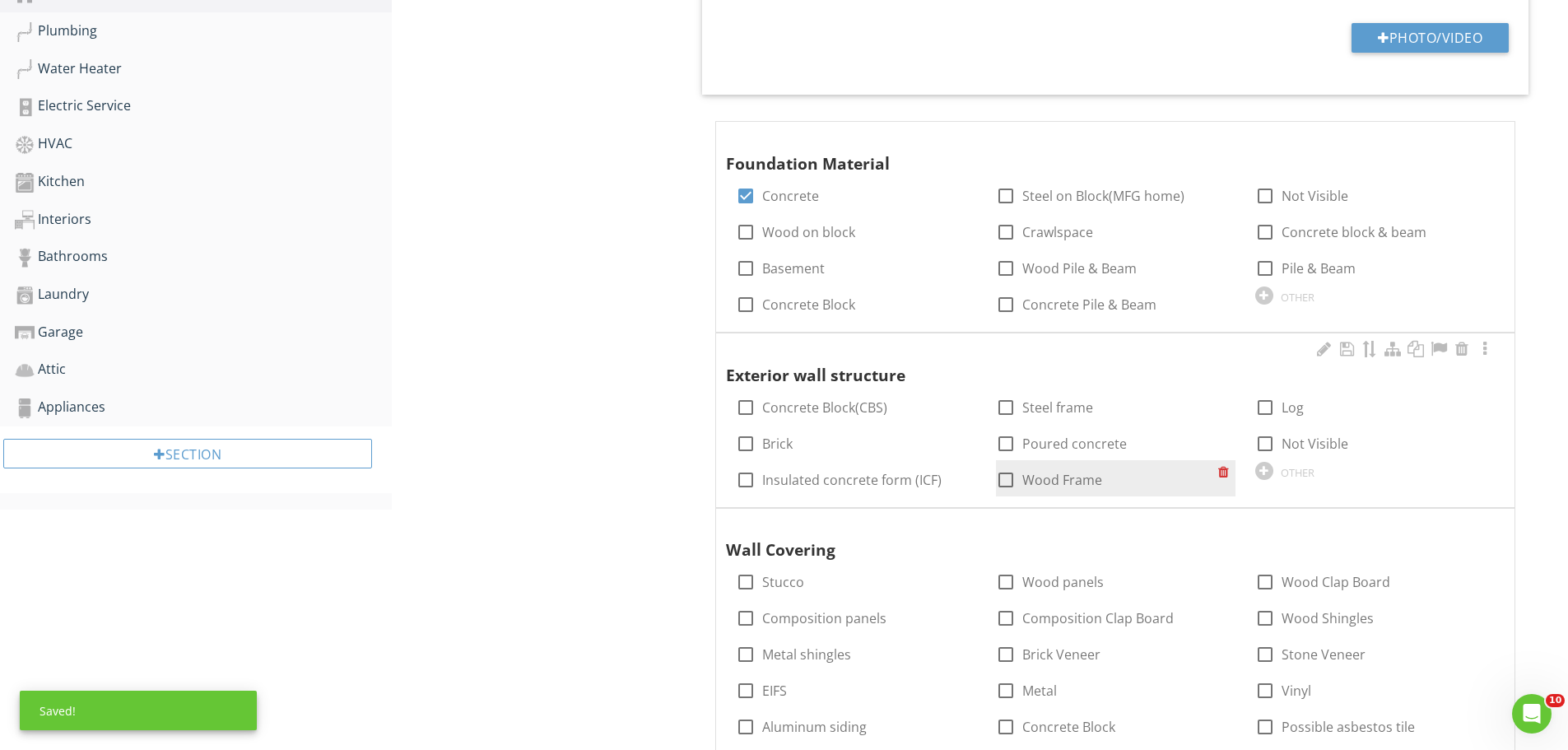
click at [1009, 476] on div at bounding box center [1006, 480] width 28 height 28
checkbox input "true"
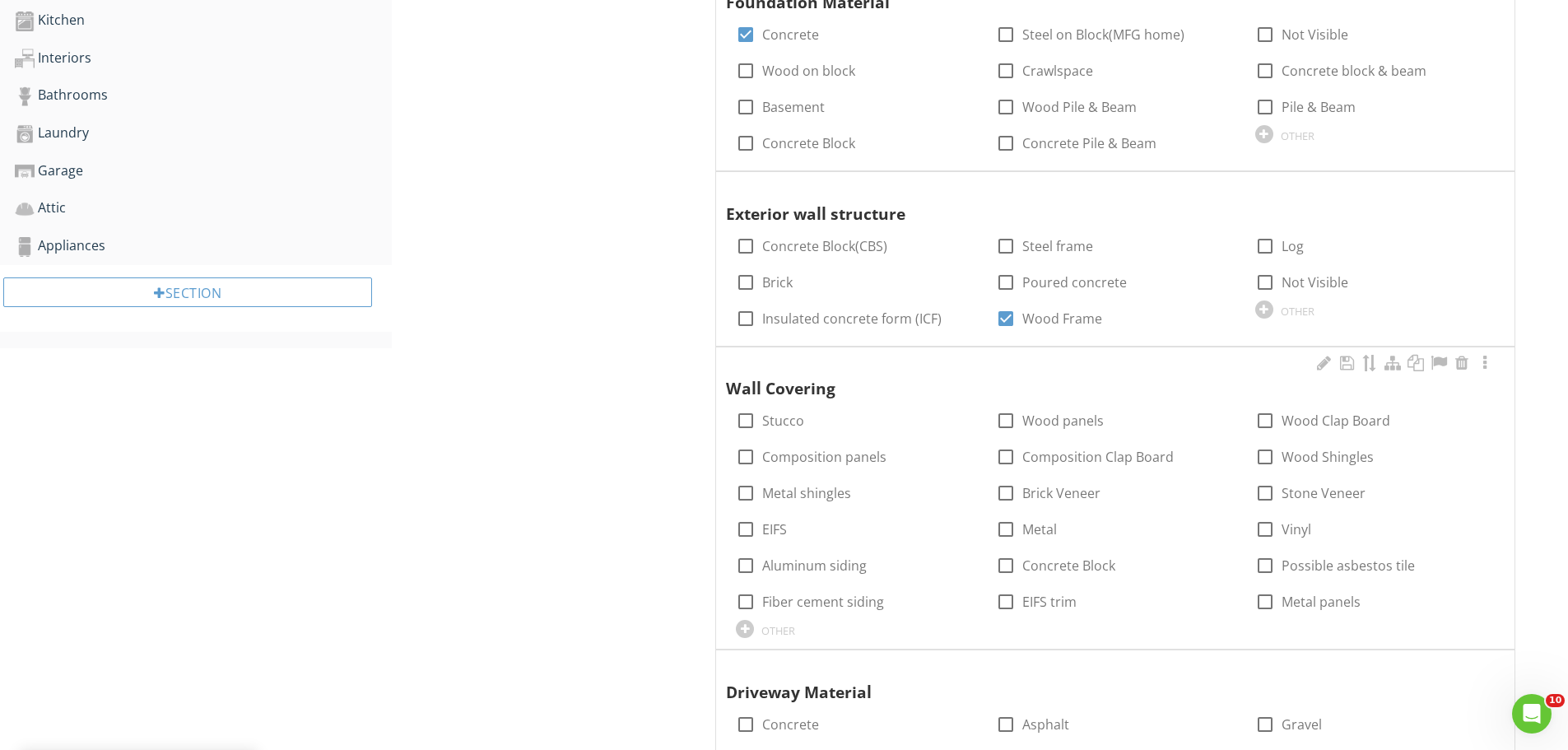
scroll to position [988, 0]
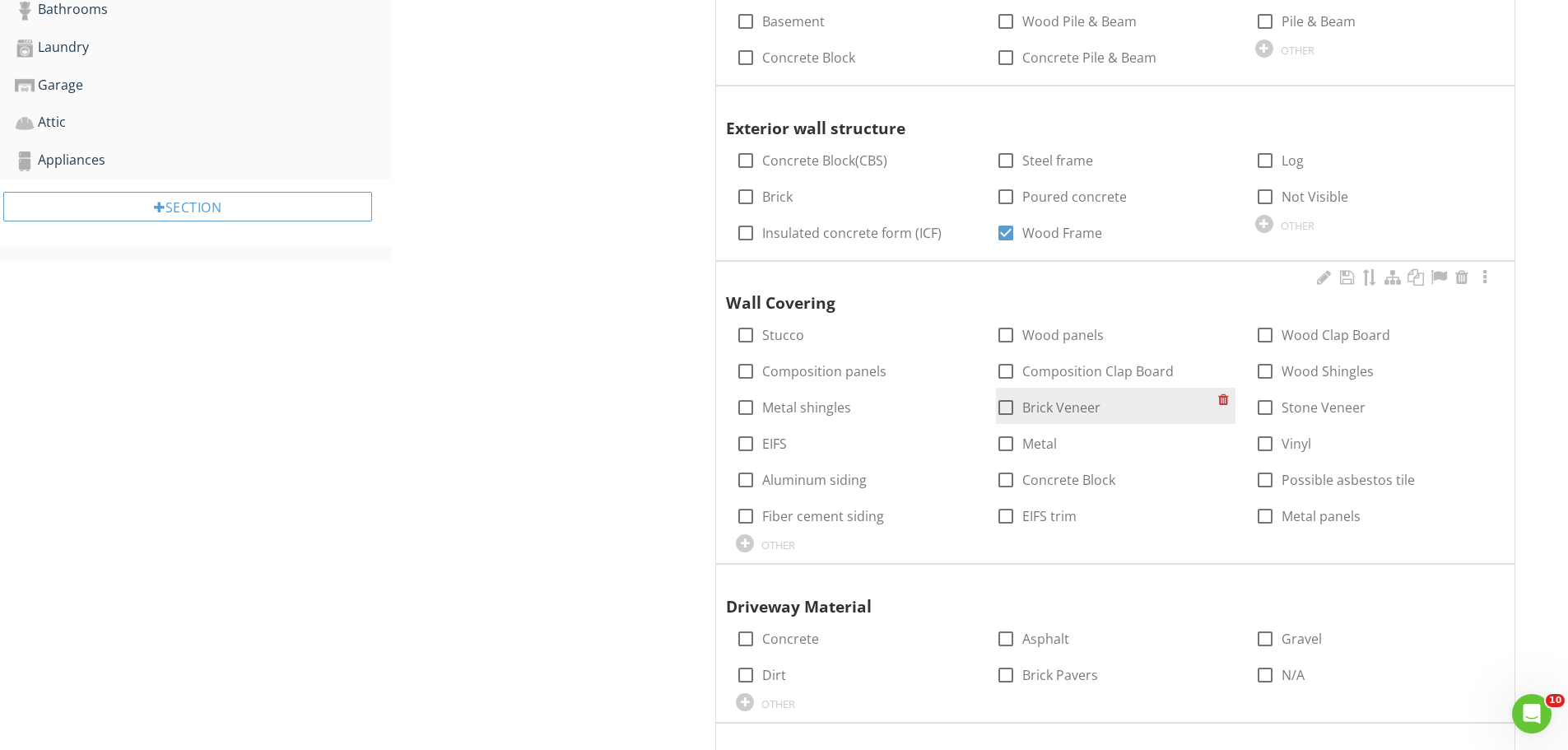
click at [1010, 405] on div at bounding box center [1006, 408] width 28 height 28
checkbox input "true"
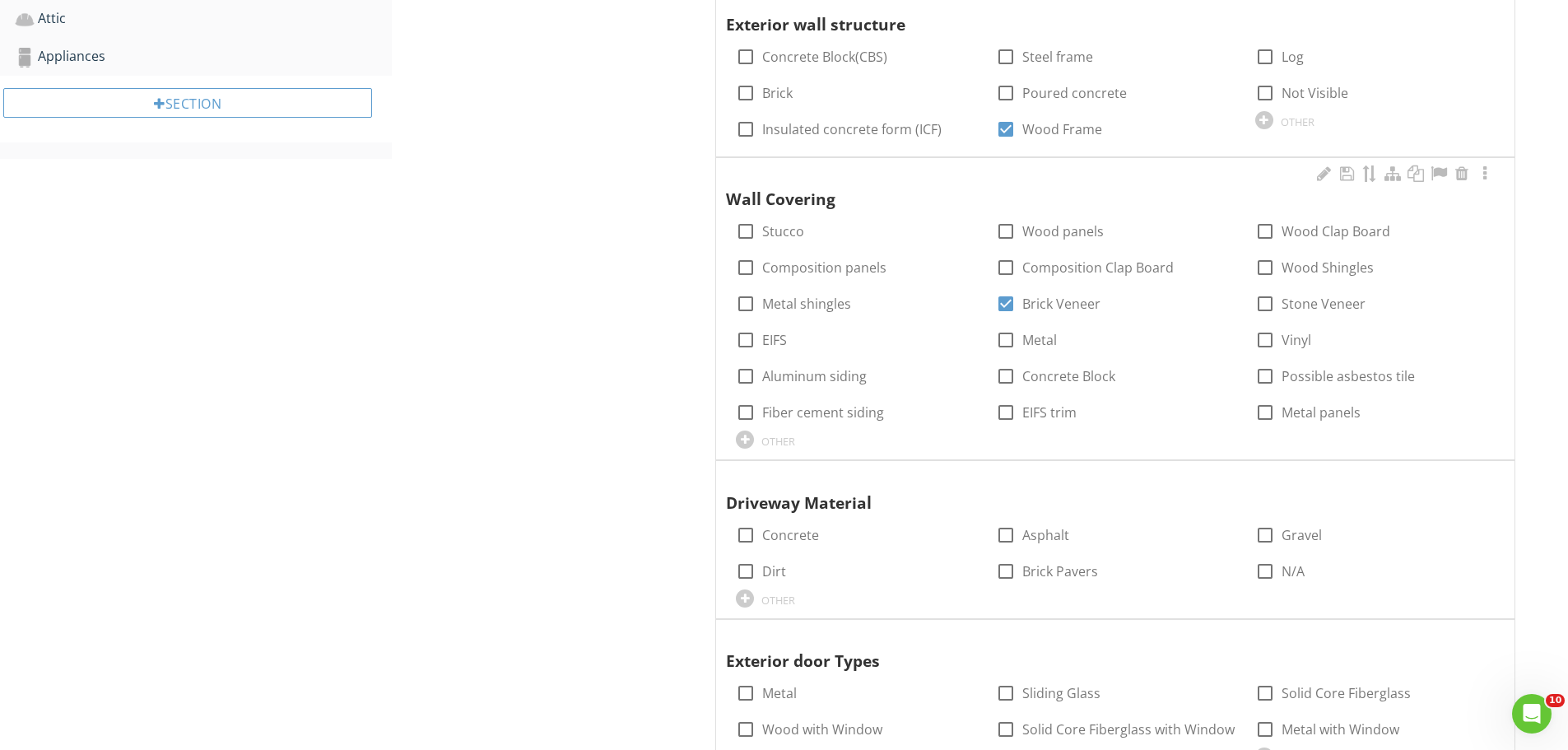
scroll to position [1317, 0]
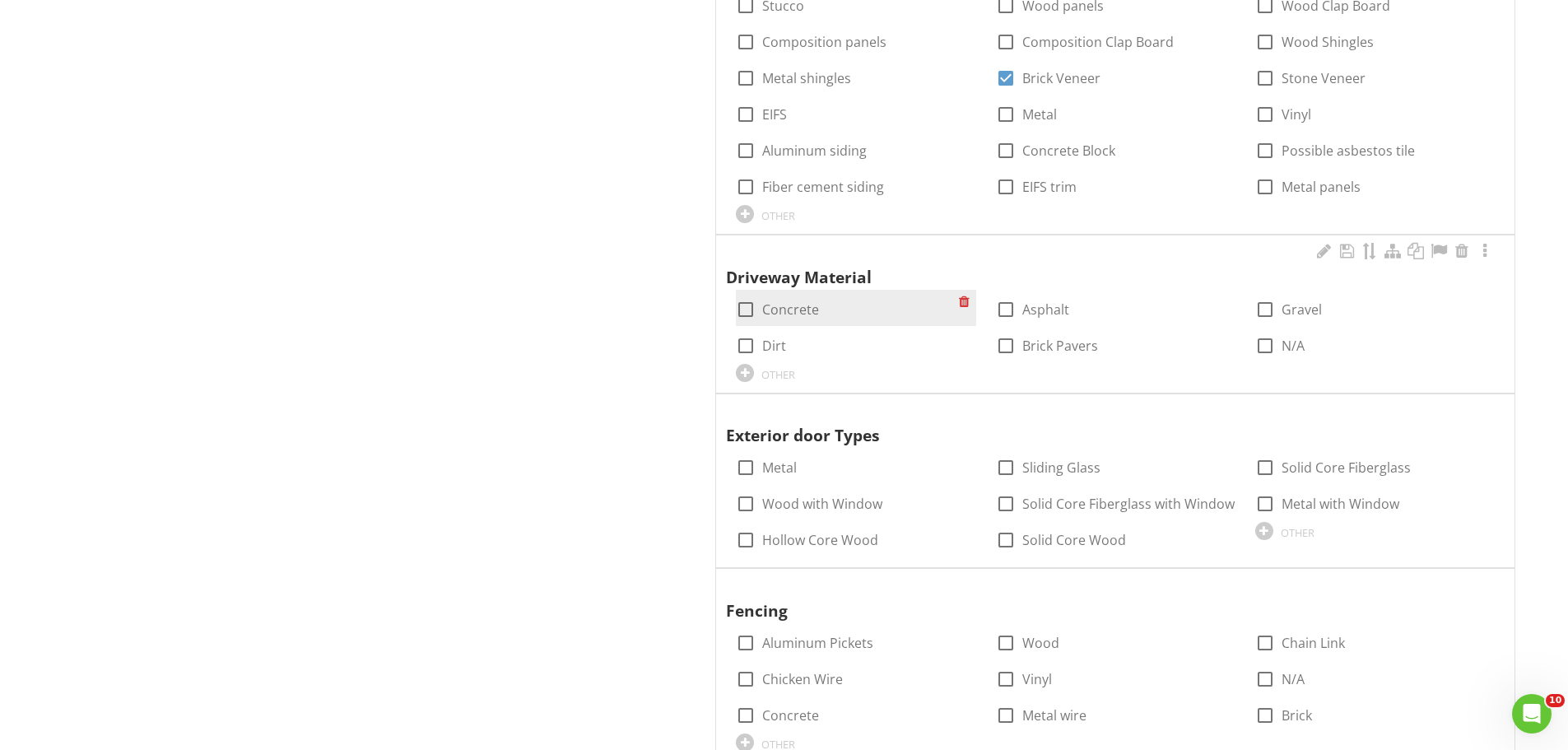
click at [738, 311] on div at bounding box center [746, 309] width 28 height 28
checkbox input "true"
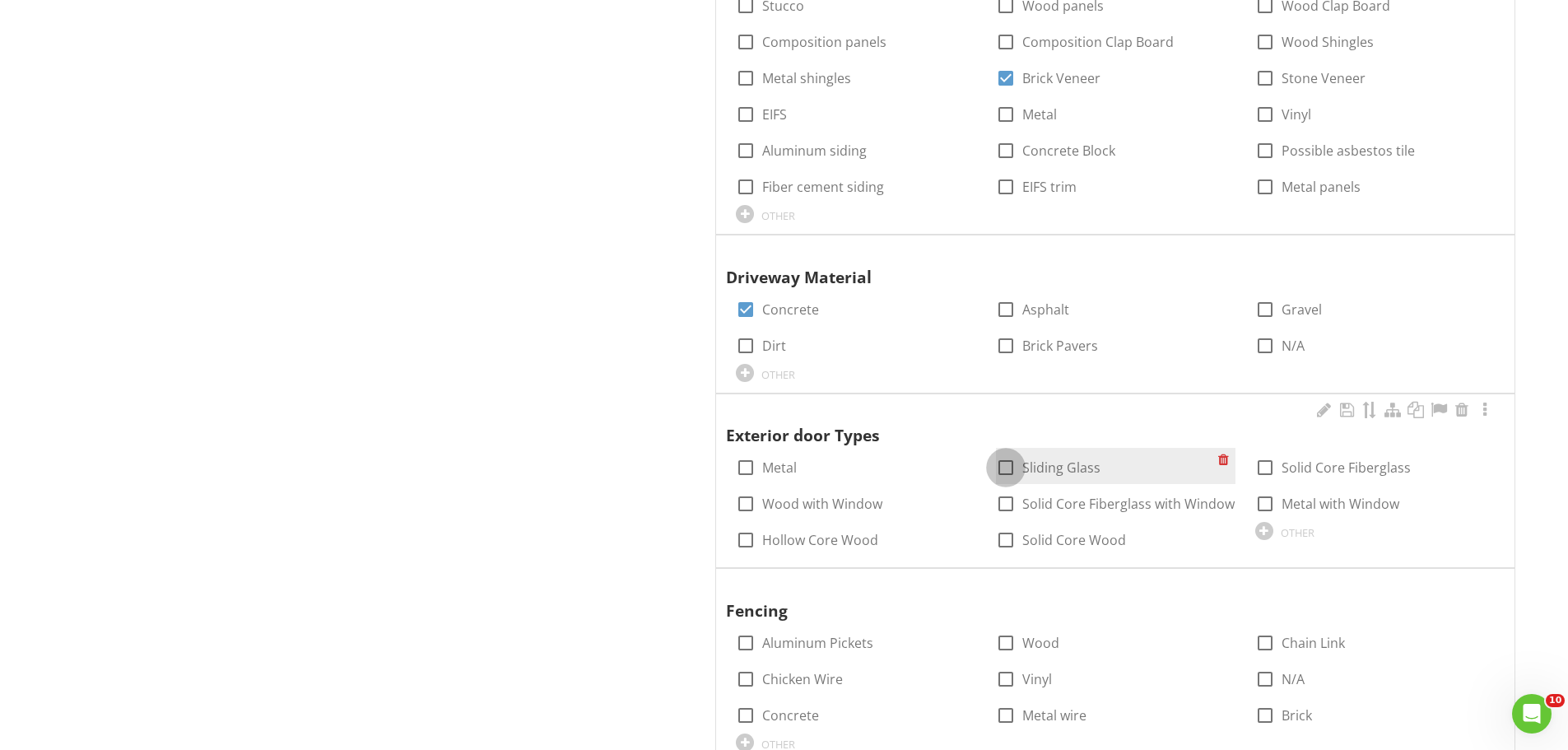
click at [1000, 468] on div at bounding box center [1006, 468] width 28 height 28
checkbox input "true"
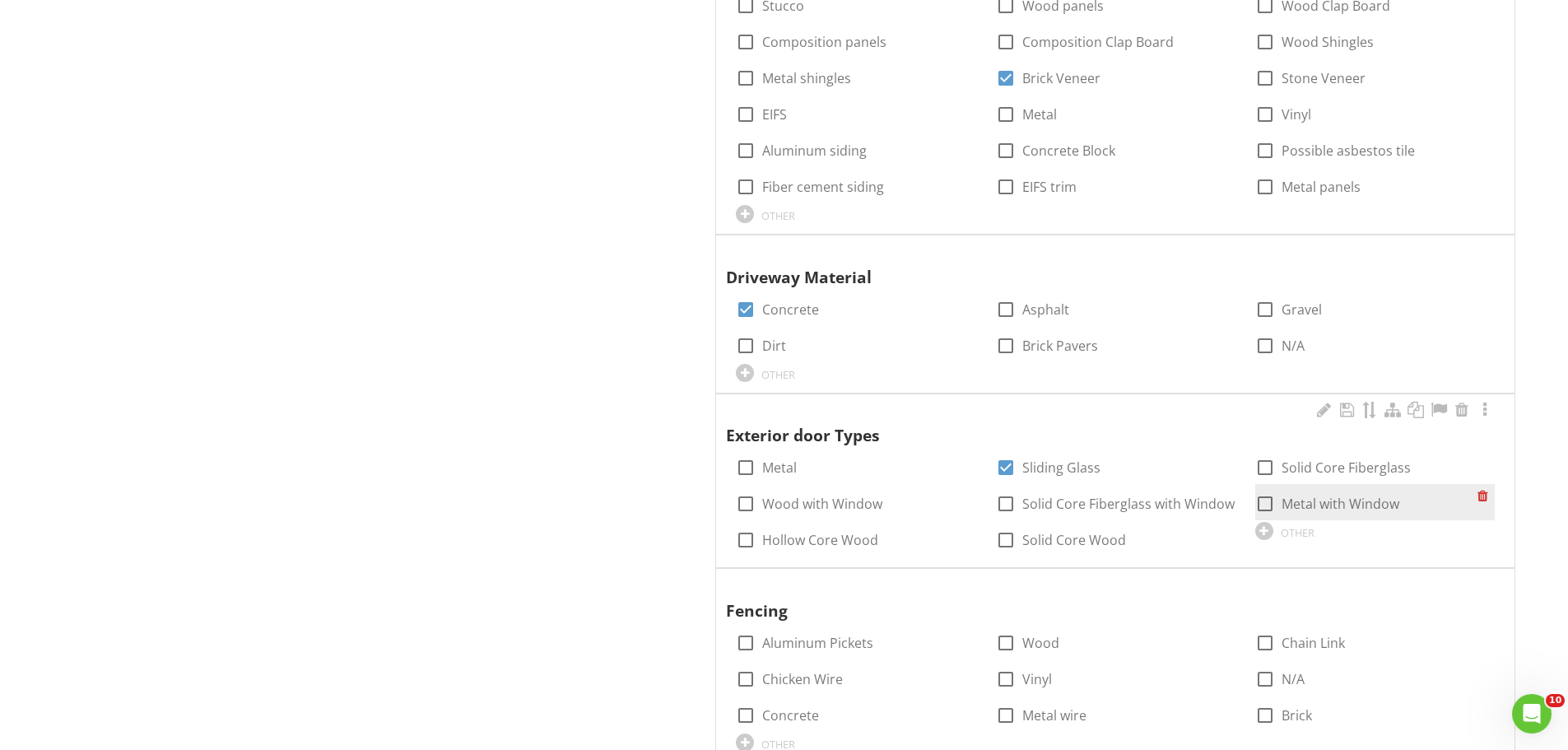
click at [1260, 506] on div at bounding box center [1266, 504] width 28 height 28
checkbox input "true"
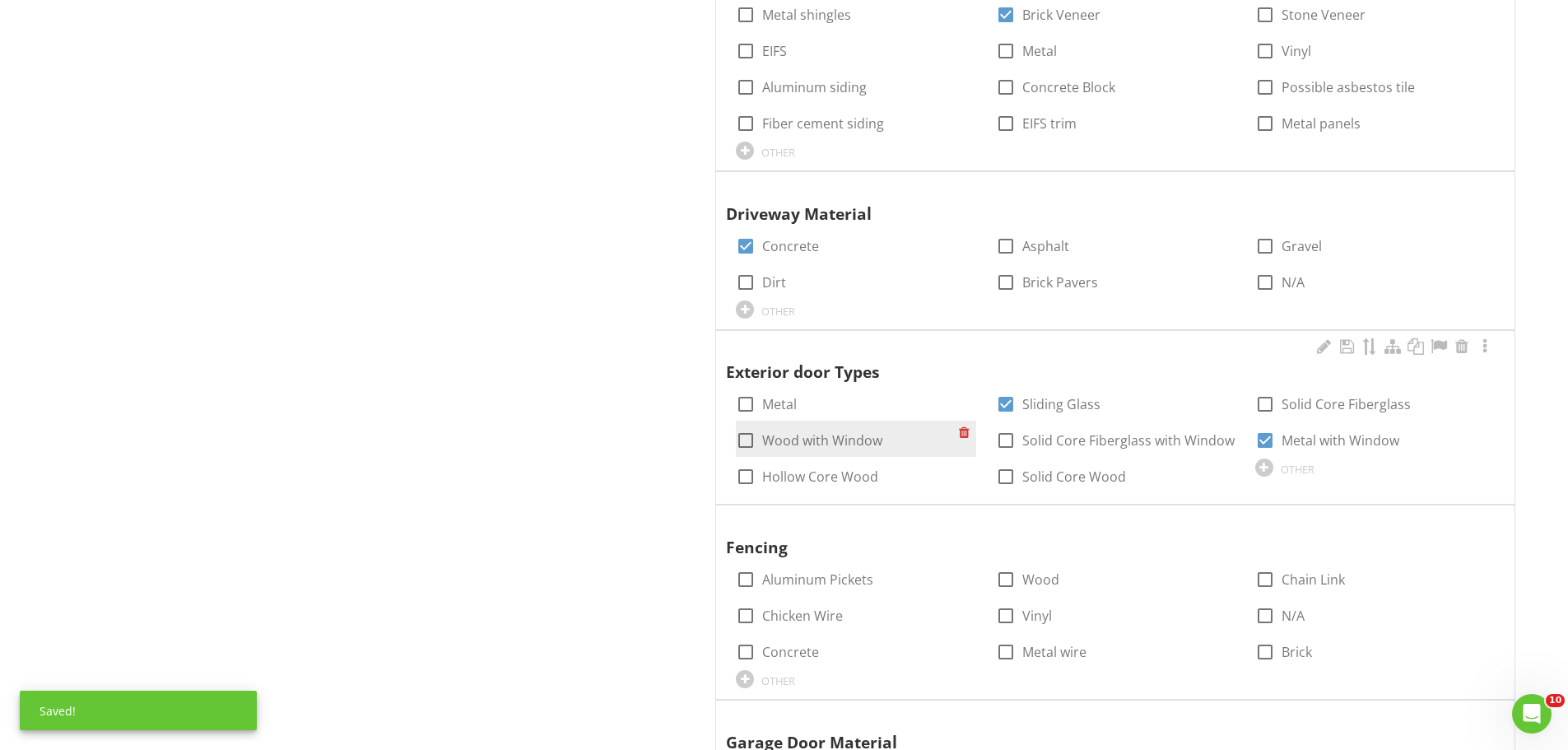
scroll to position [1565, 0]
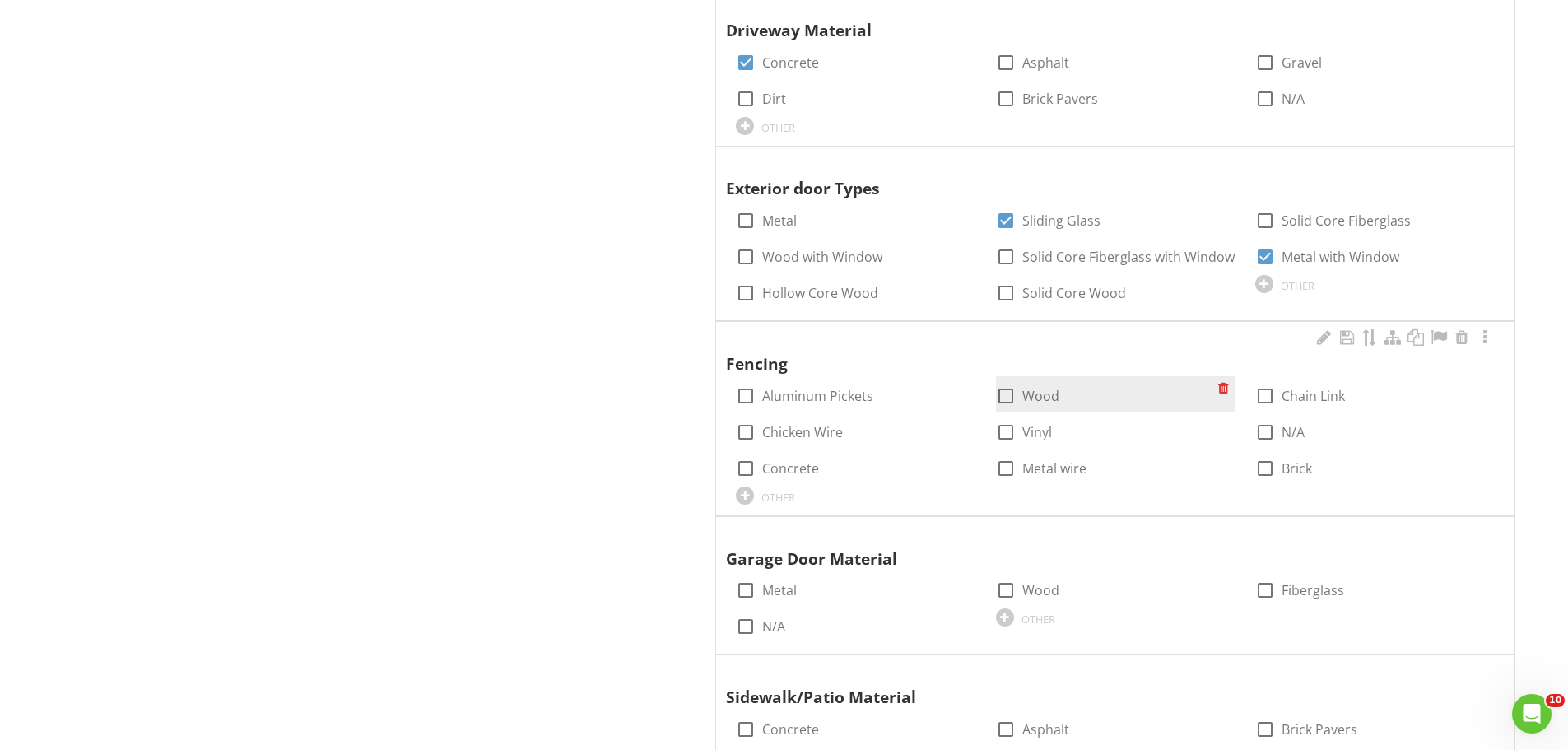
click at [1006, 395] on div at bounding box center [1006, 396] width 28 height 28
checkbox input "true"
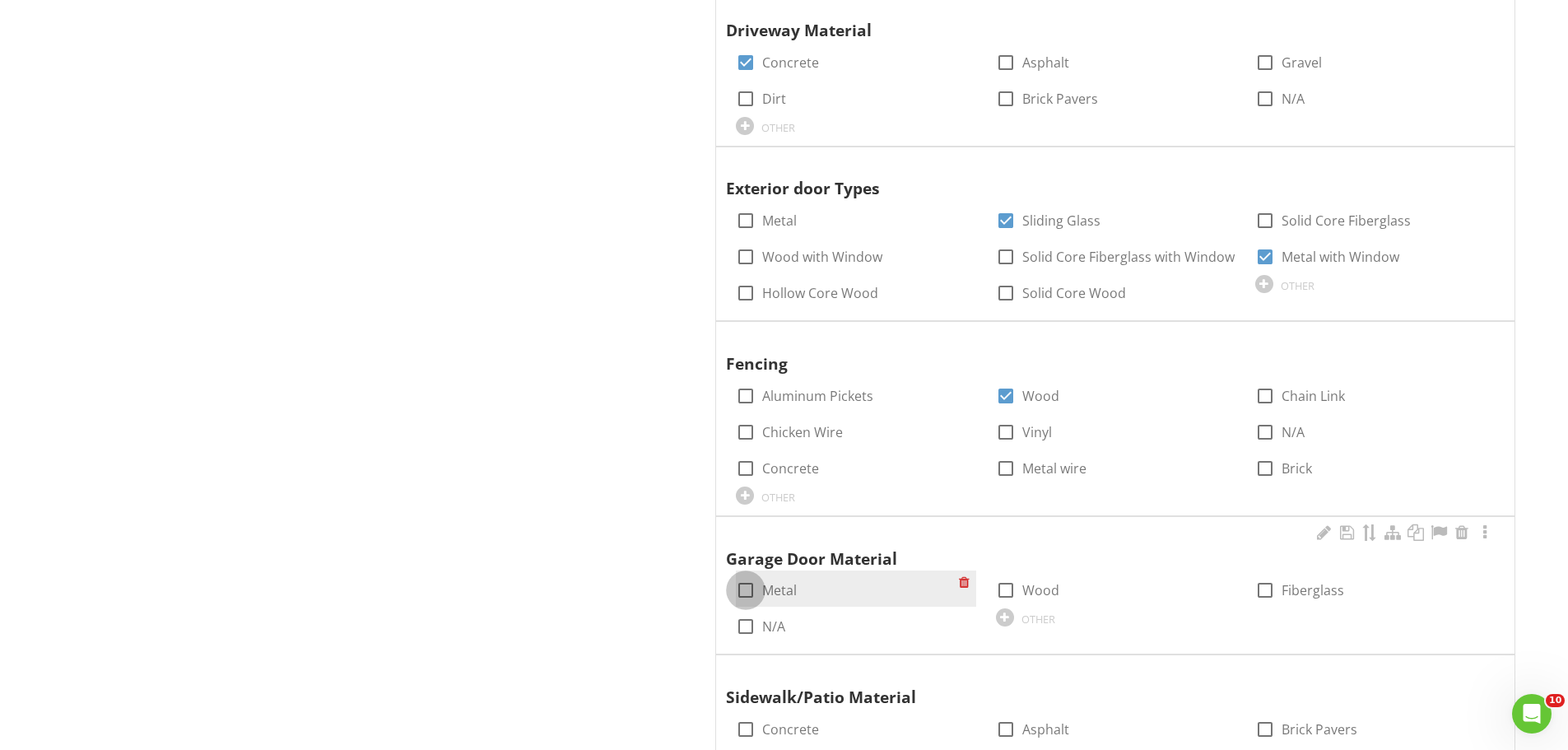
click at [745, 581] on div at bounding box center [746, 590] width 28 height 28
checkbox input "true"
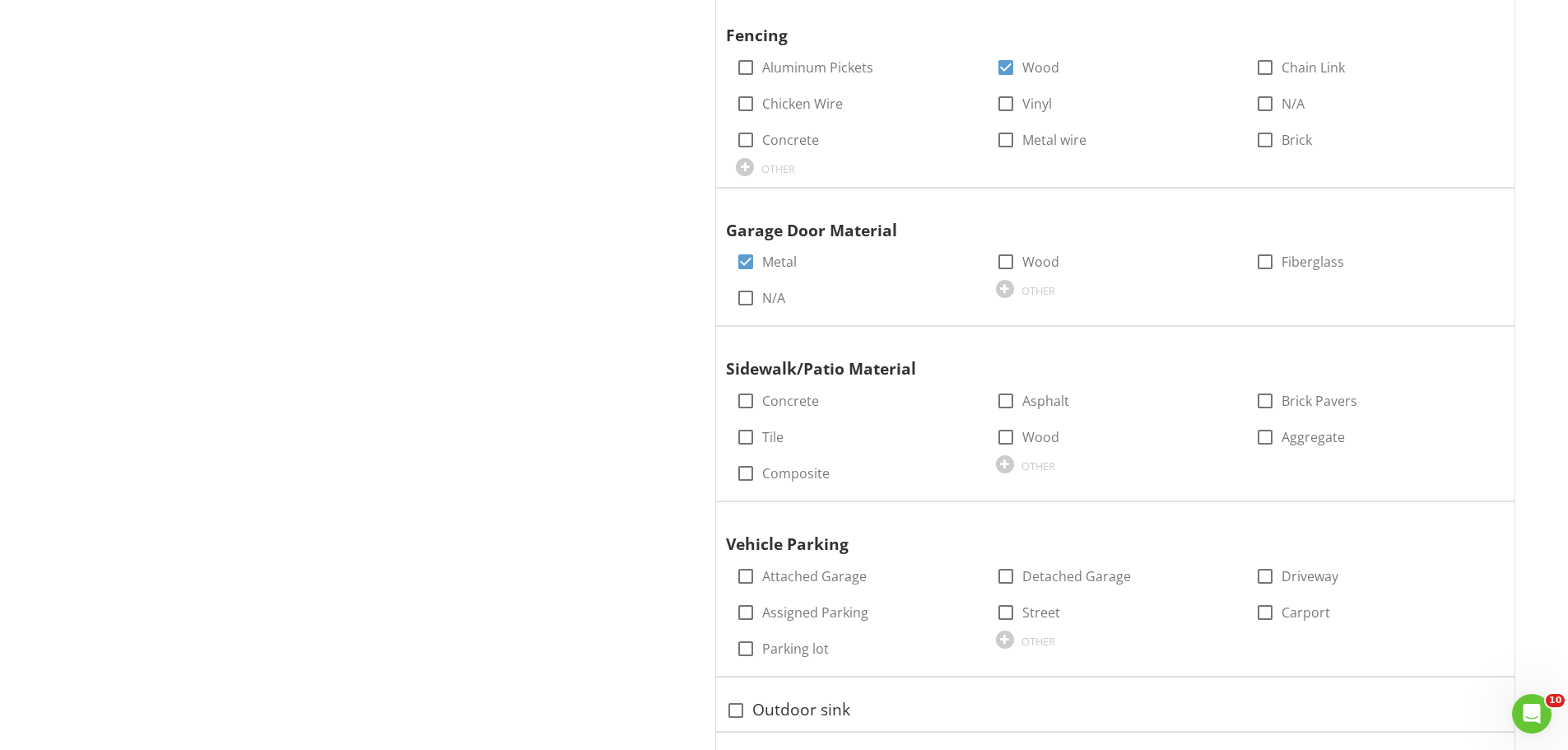
scroll to position [1894, 0]
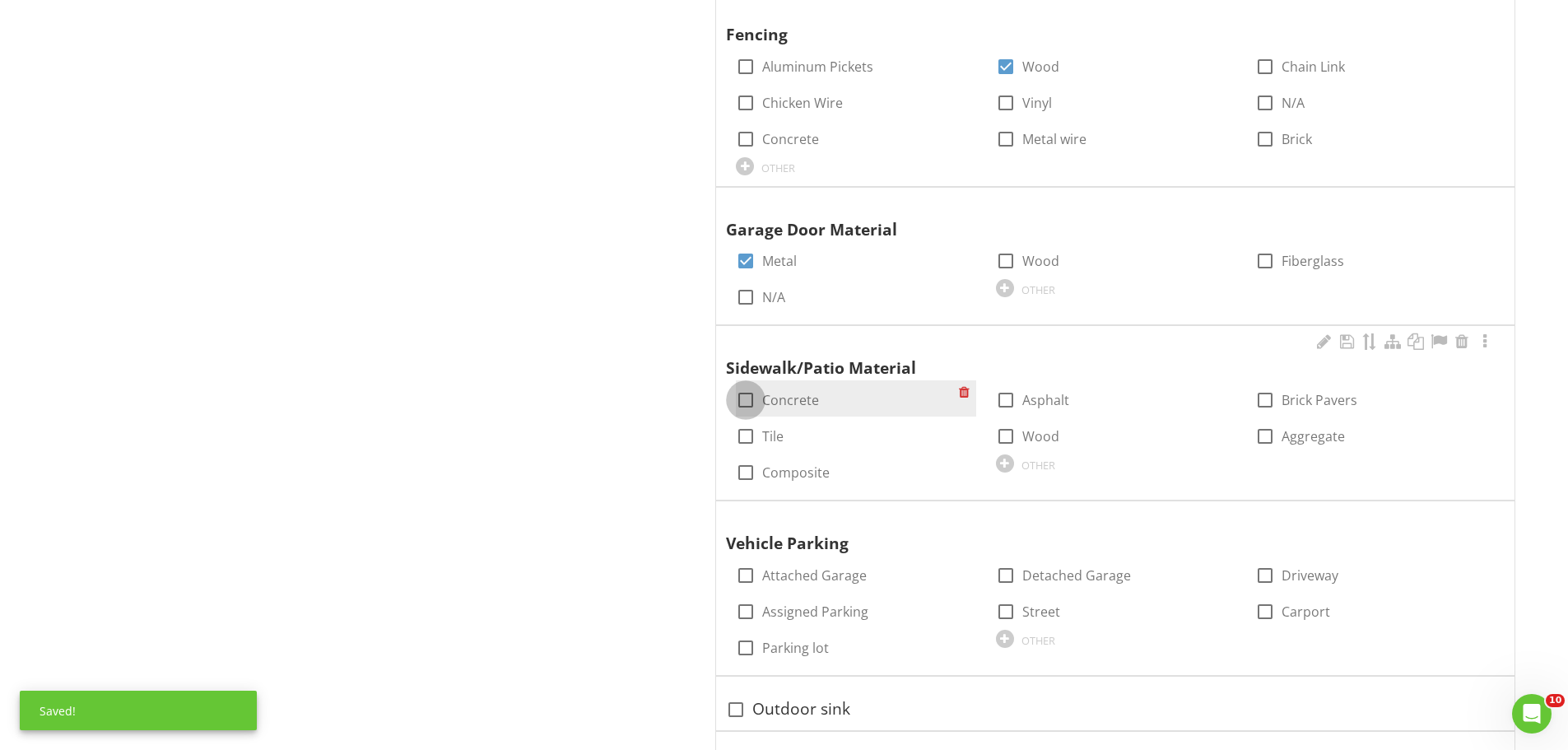
click at [744, 396] on div at bounding box center [746, 401] width 28 height 28
checkbox input "true"
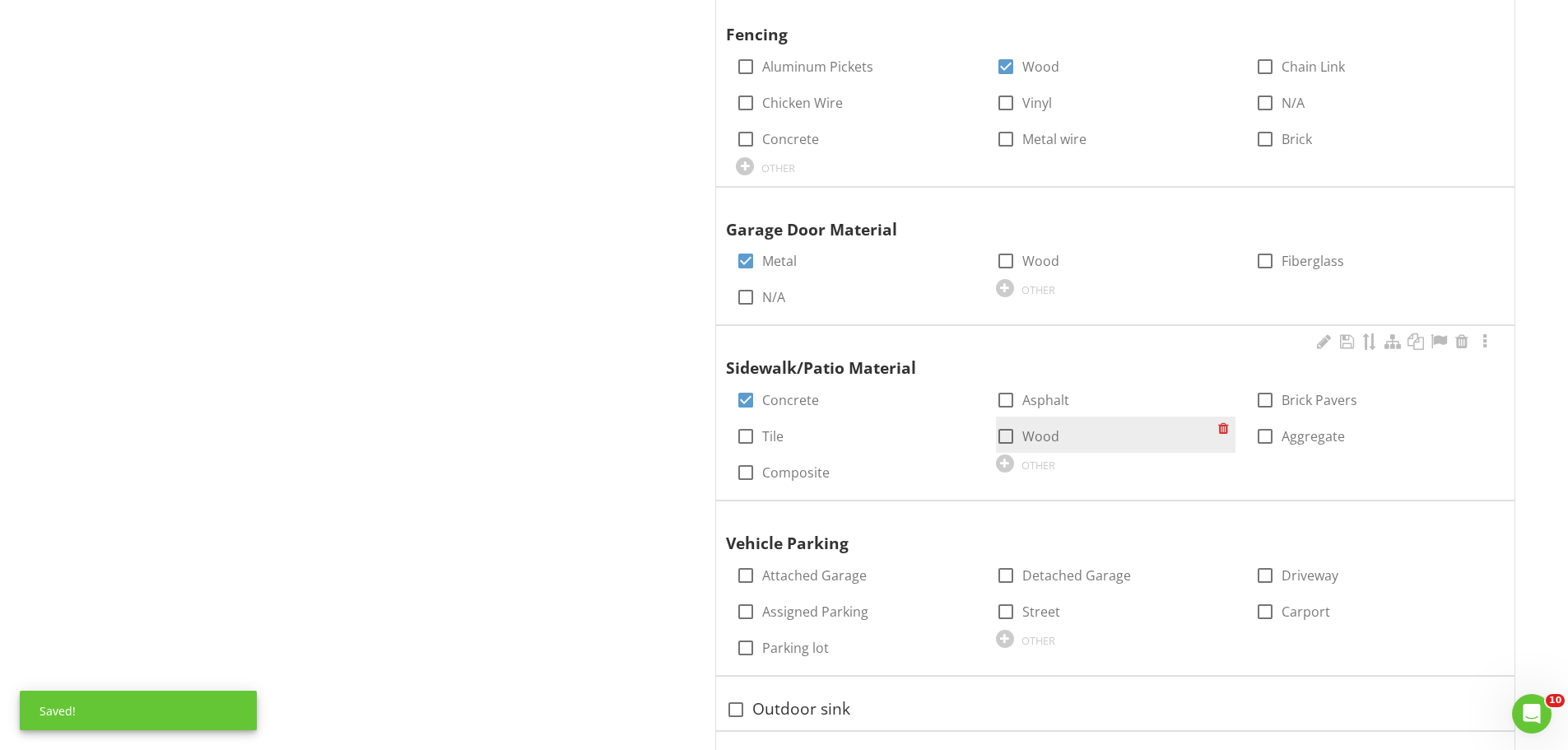
click at [1014, 434] on div at bounding box center [1006, 436] width 28 height 28
checkbox input "true"
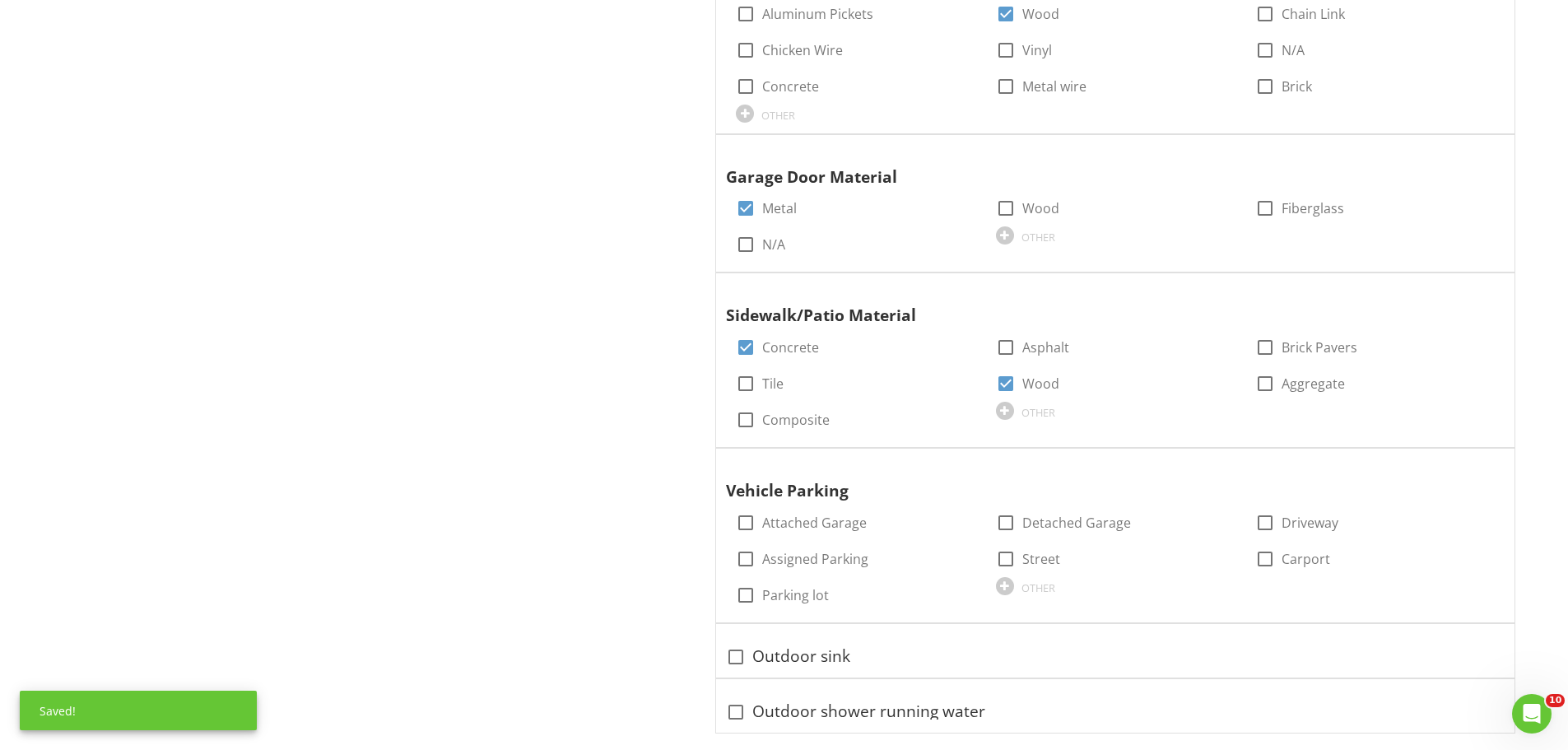
scroll to position [1976, 0]
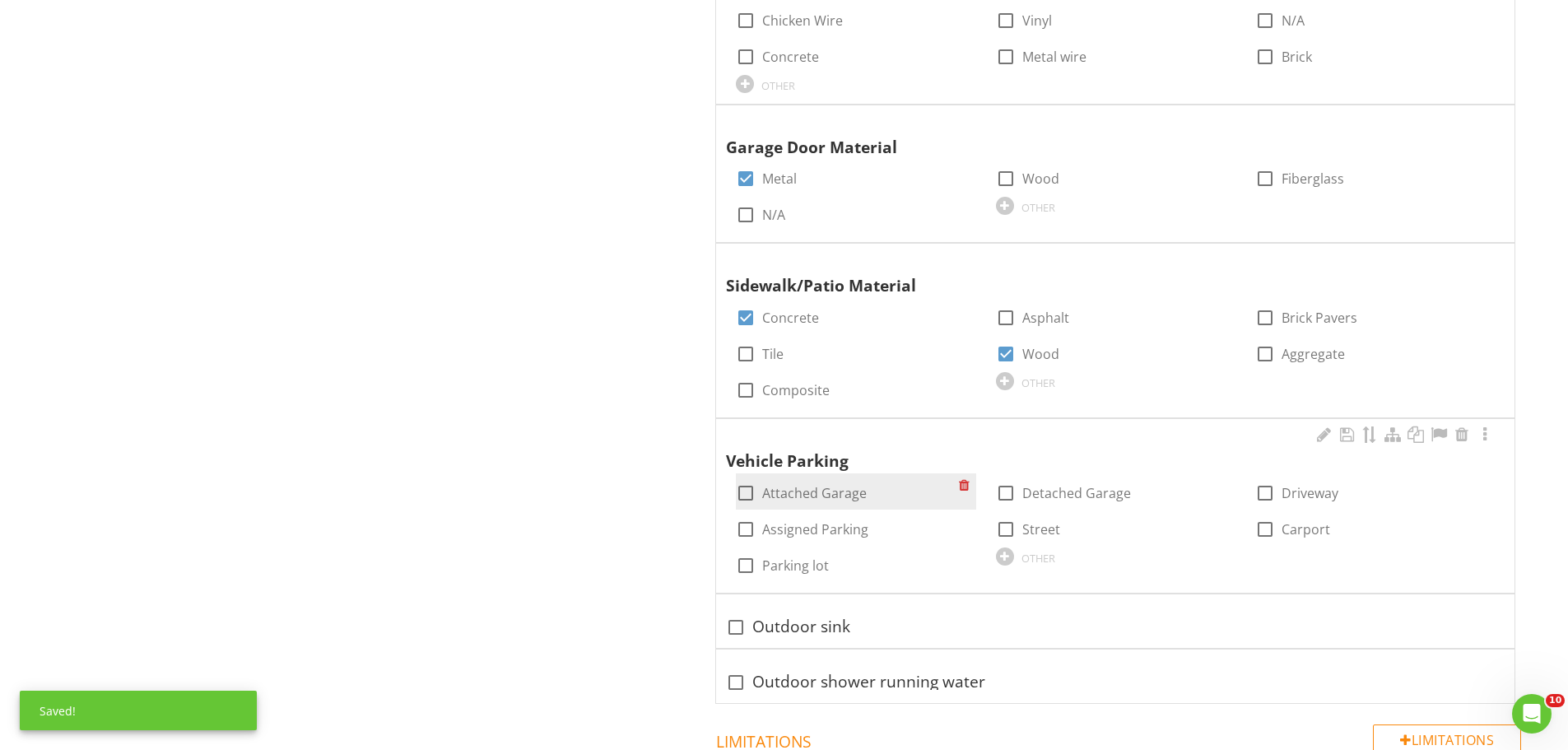
click at [739, 496] on div at bounding box center [746, 494] width 28 height 28
checkbox input "true"
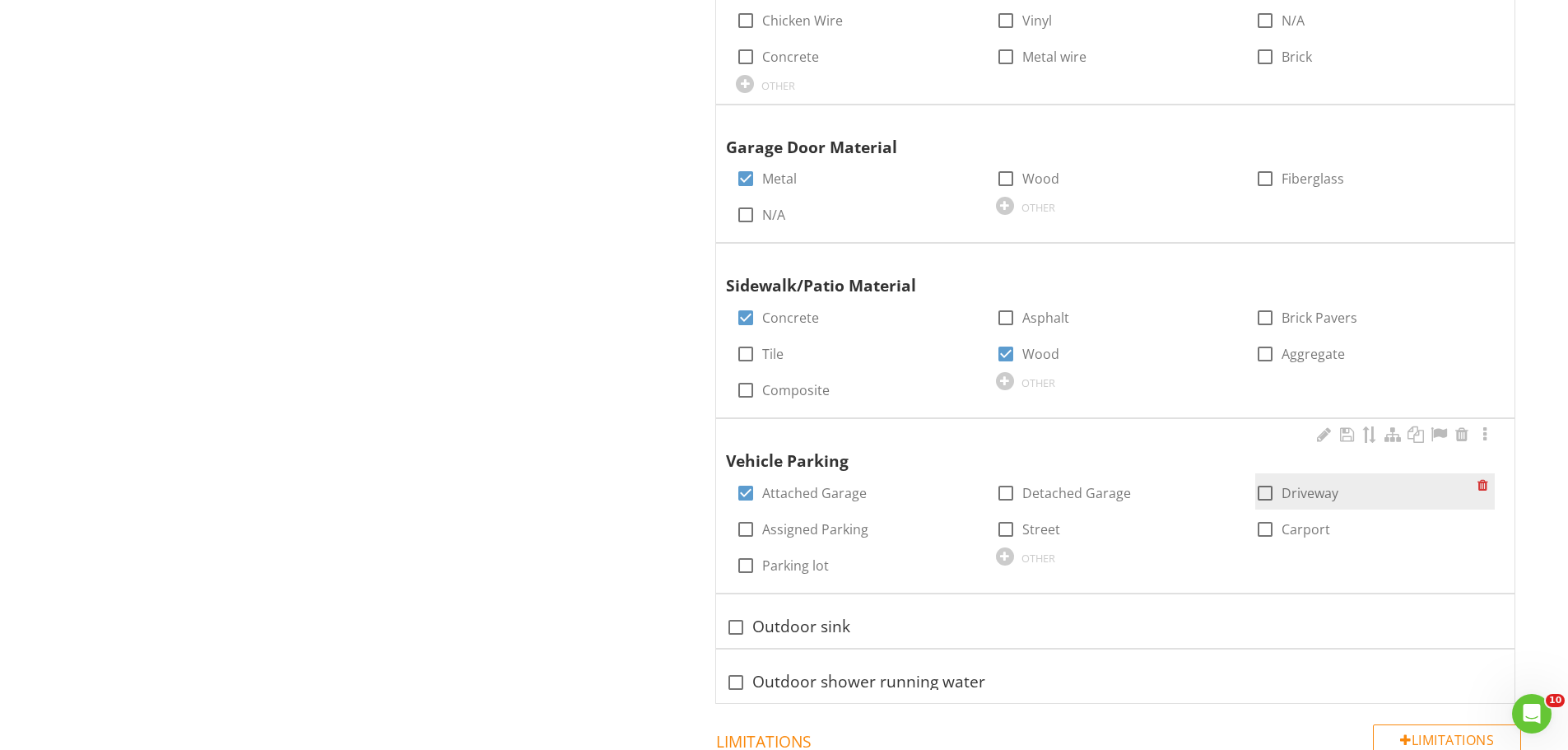
click at [1266, 492] on div at bounding box center [1266, 494] width 28 height 28
checkbox input "true"
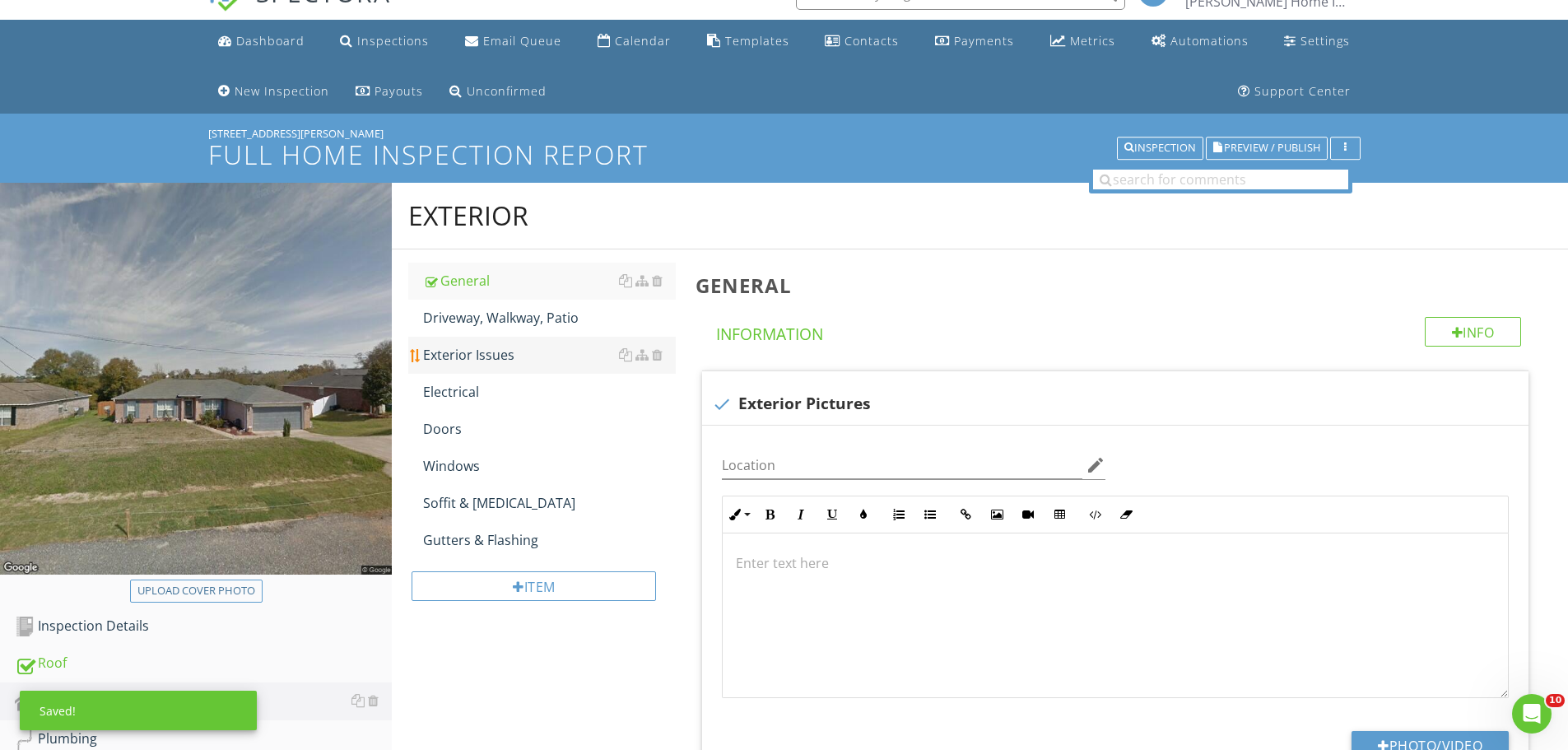
scroll to position [0, 0]
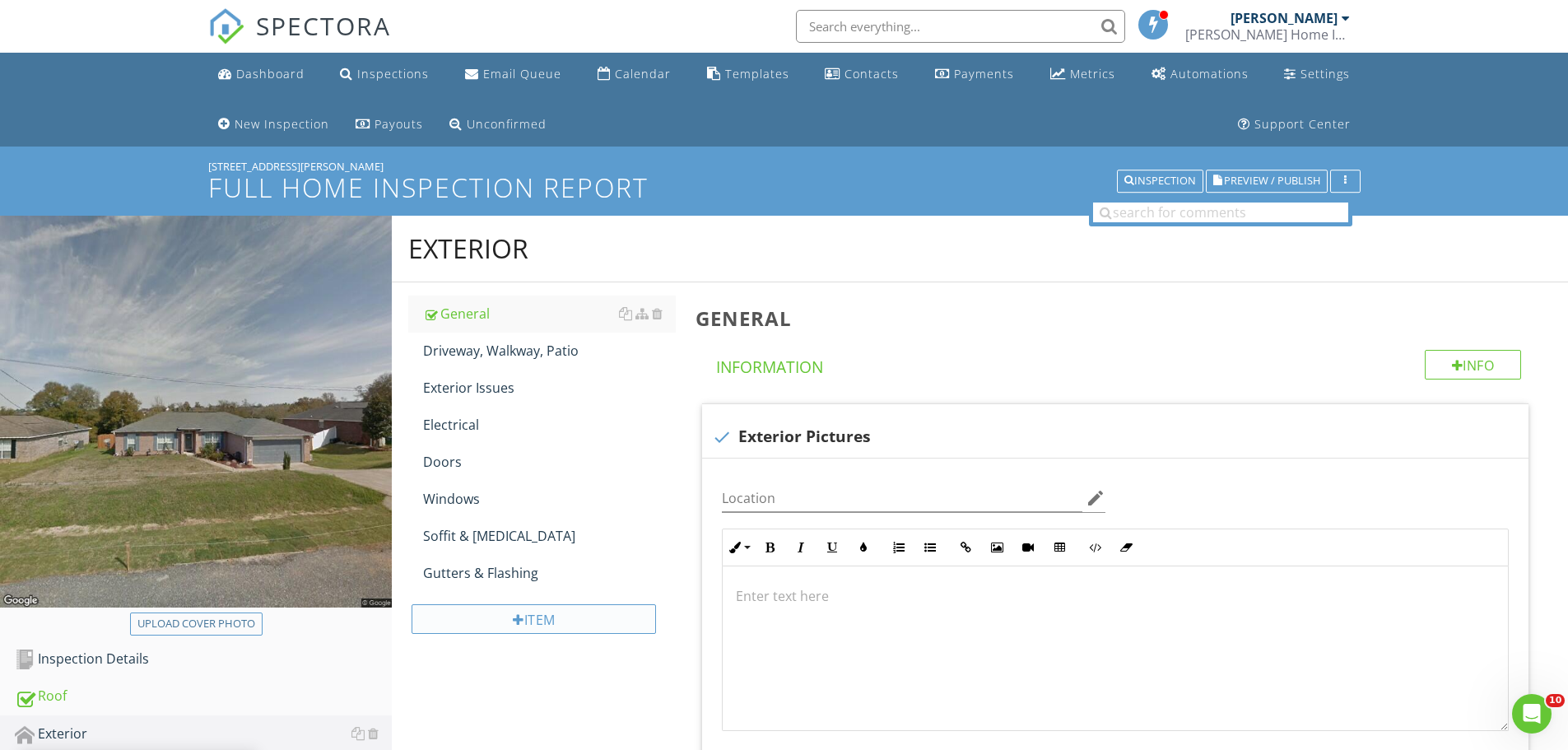
click at [491, 607] on div "Item" at bounding box center [534, 619] width 245 height 29
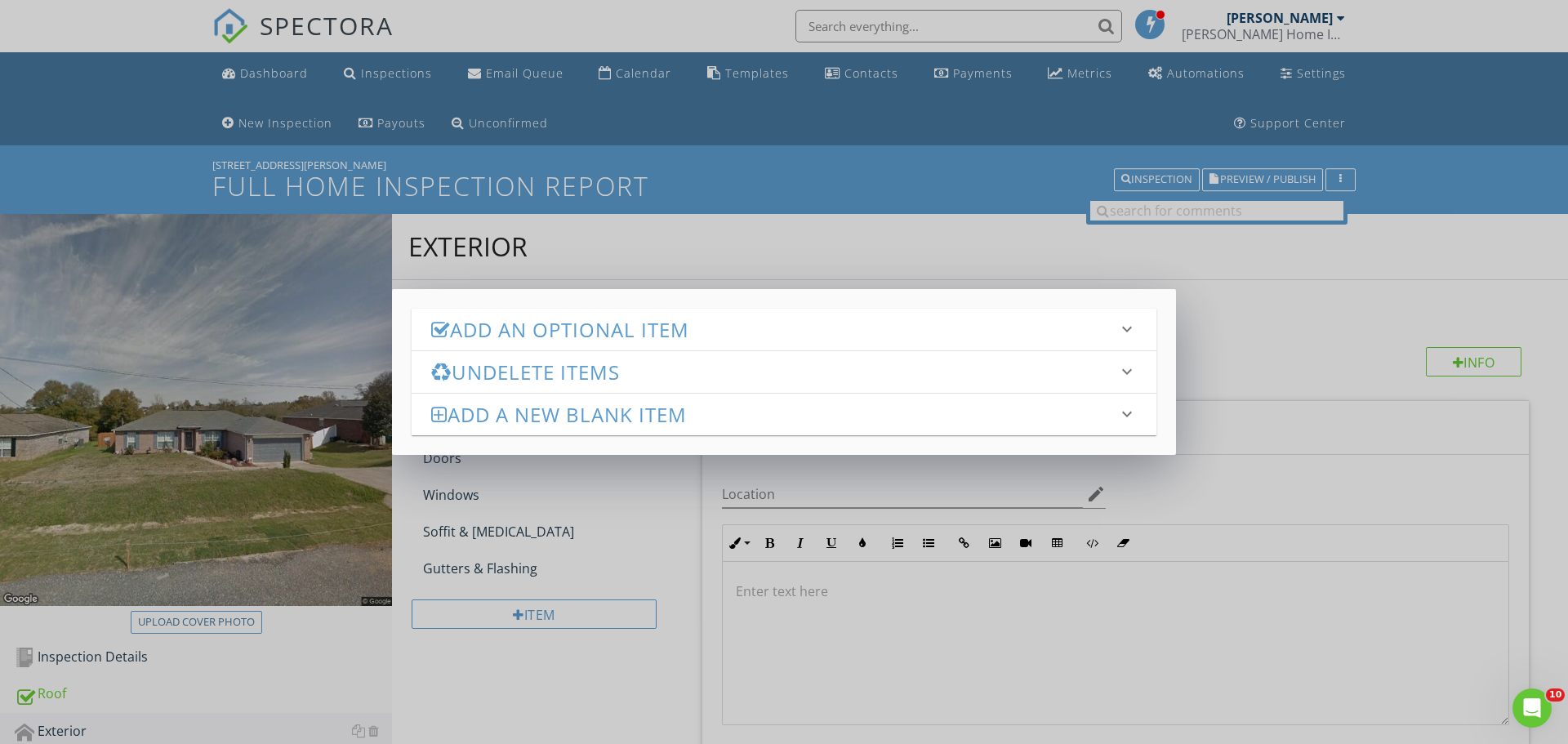
click at [649, 331] on h3 "Add an Optional Item" at bounding box center [774, 329] width 686 height 22
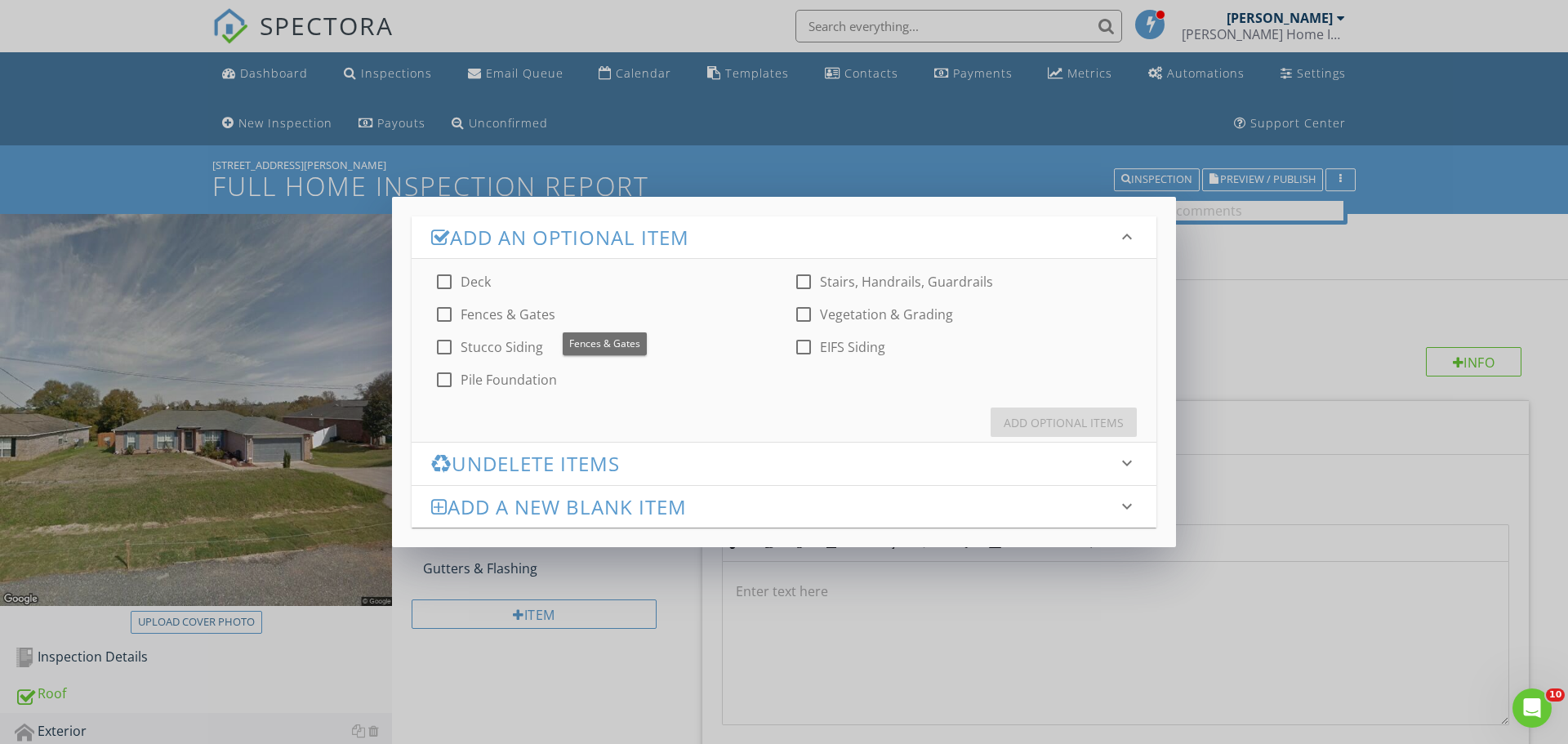
click at [448, 309] on div at bounding box center [444, 315] width 28 height 28
checkbox input "true"
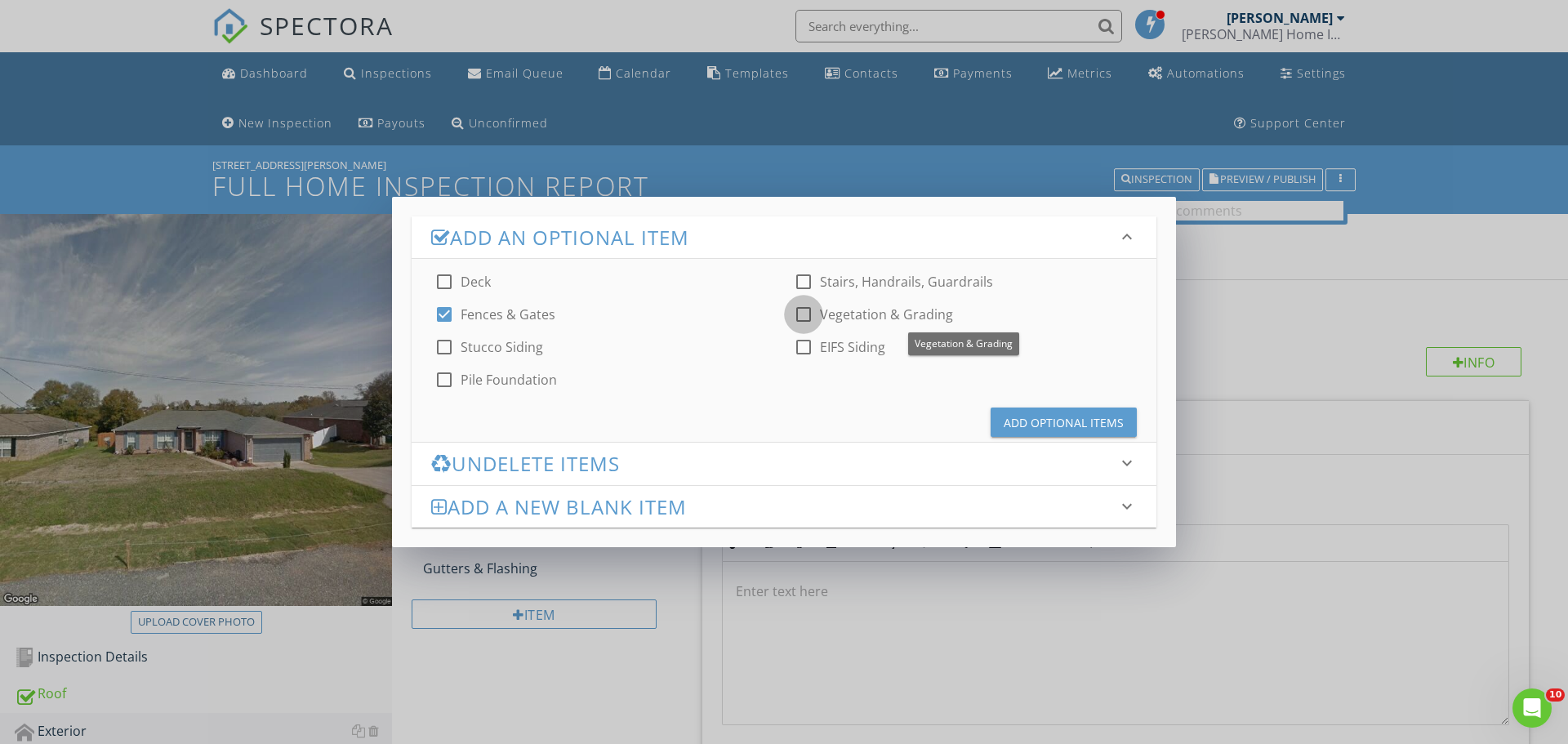
click at [800, 315] on div at bounding box center [804, 315] width 28 height 28
checkbox input "true"
click at [444, 281] on div at bounding box center [444, 282] width 28 height 28
checkbox input "true"
click at [800, 280] on div at bounding box center [804, 282] width 28 height 28
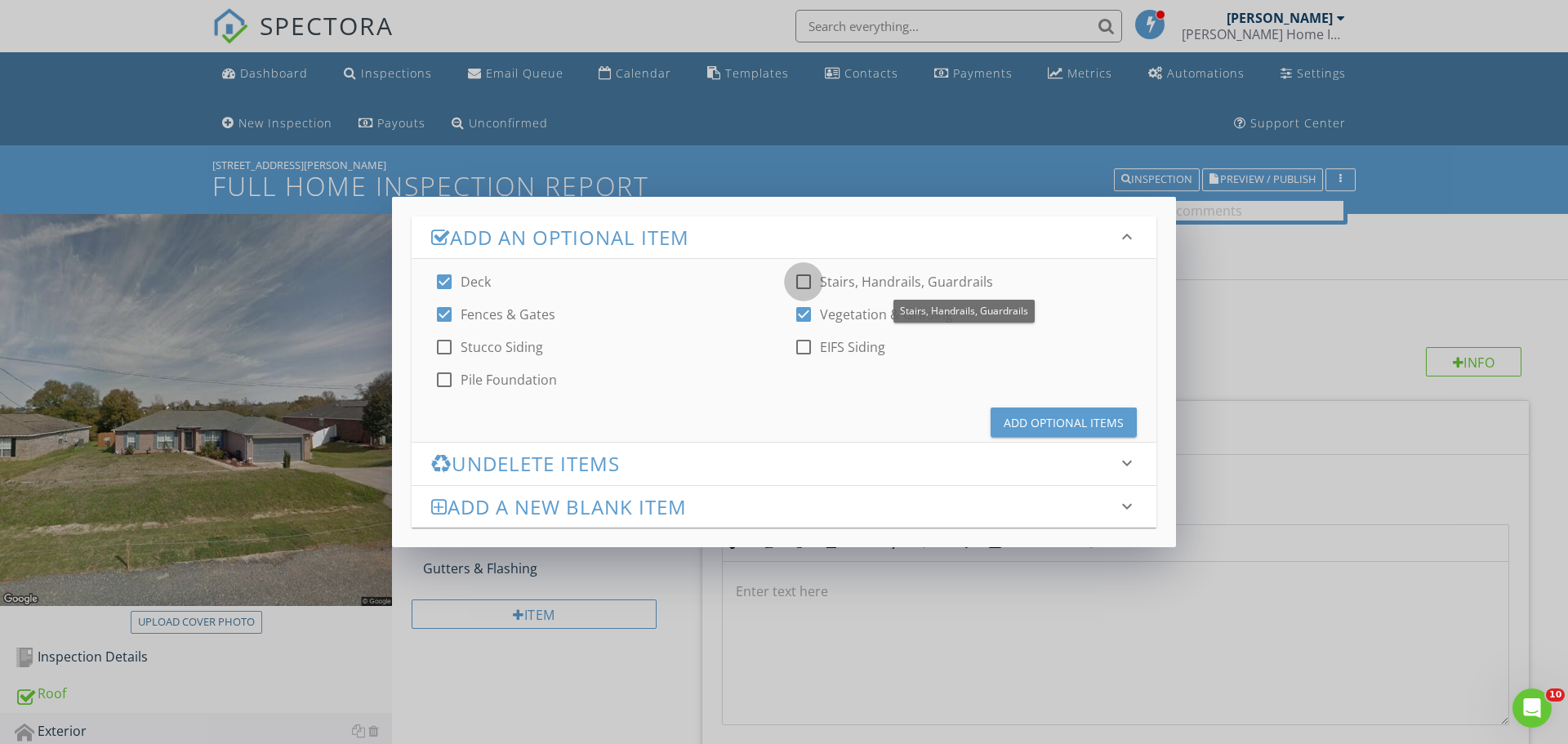
checkbox input "true"
click at [1010, 415] on div "Add Optional Items" at bounding box center [1063, 423] width 120 height 18
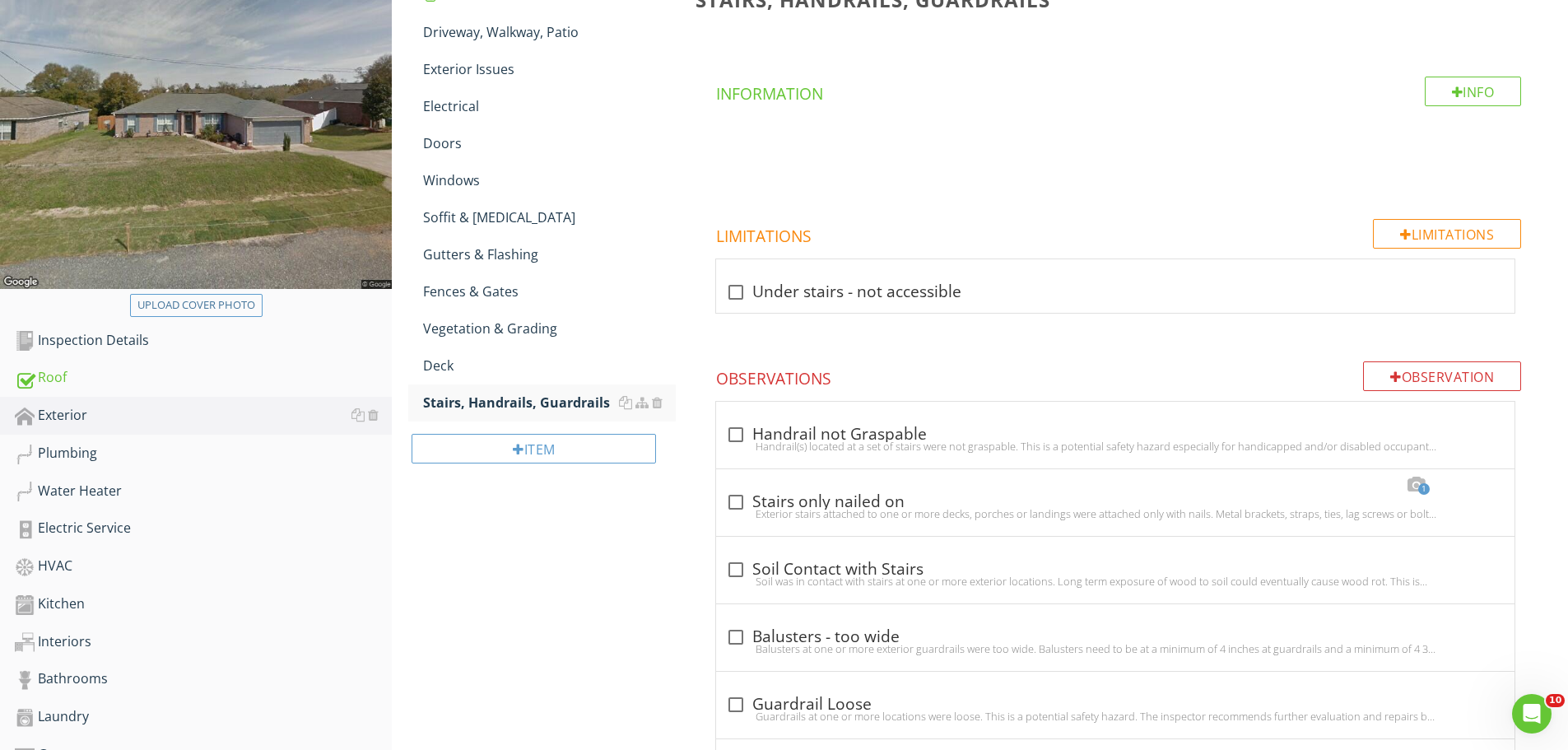
scroll to position [329, 0]
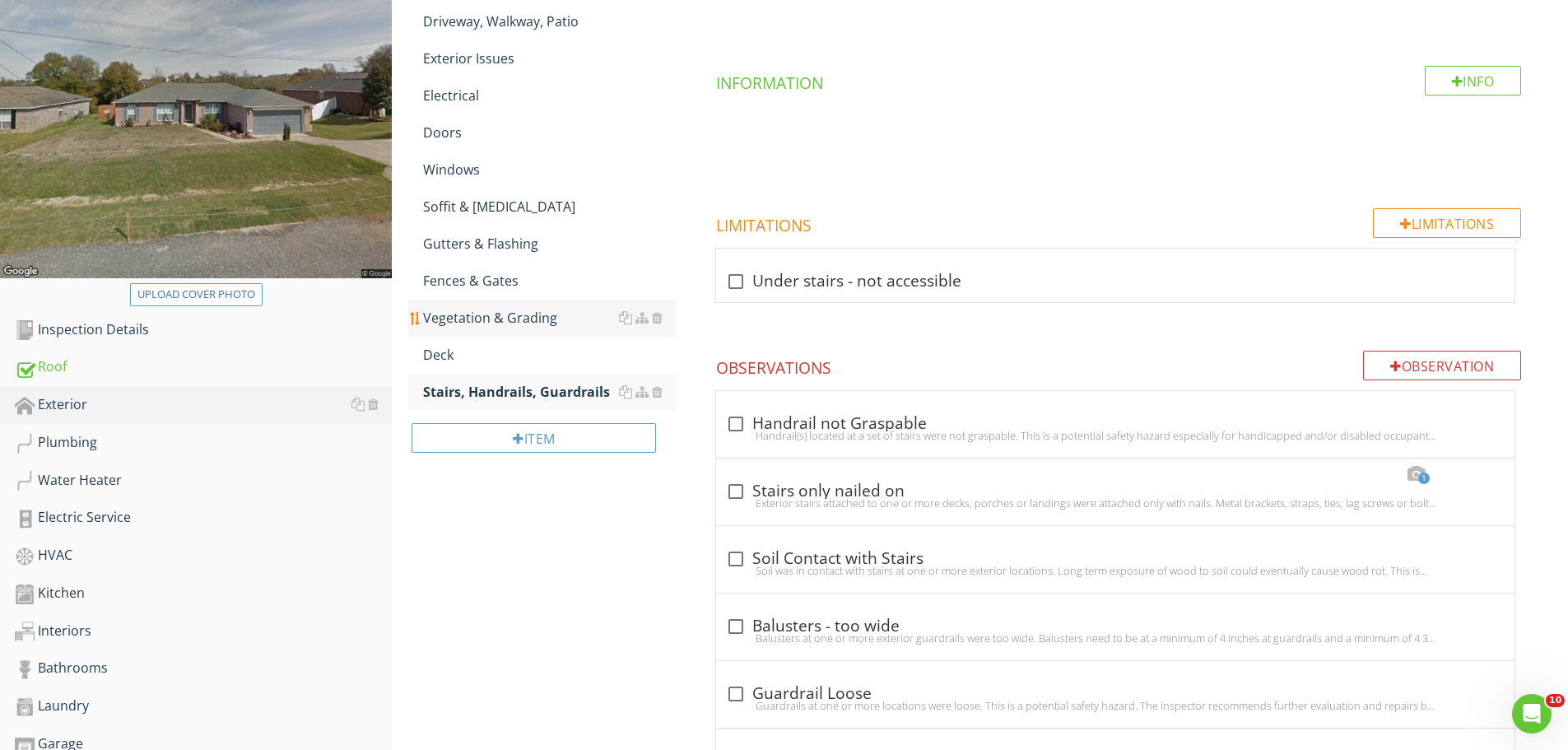
click at [543, 329] on link "Vegetation & Grading" at bounding box center [549, 317] width 253 height 36
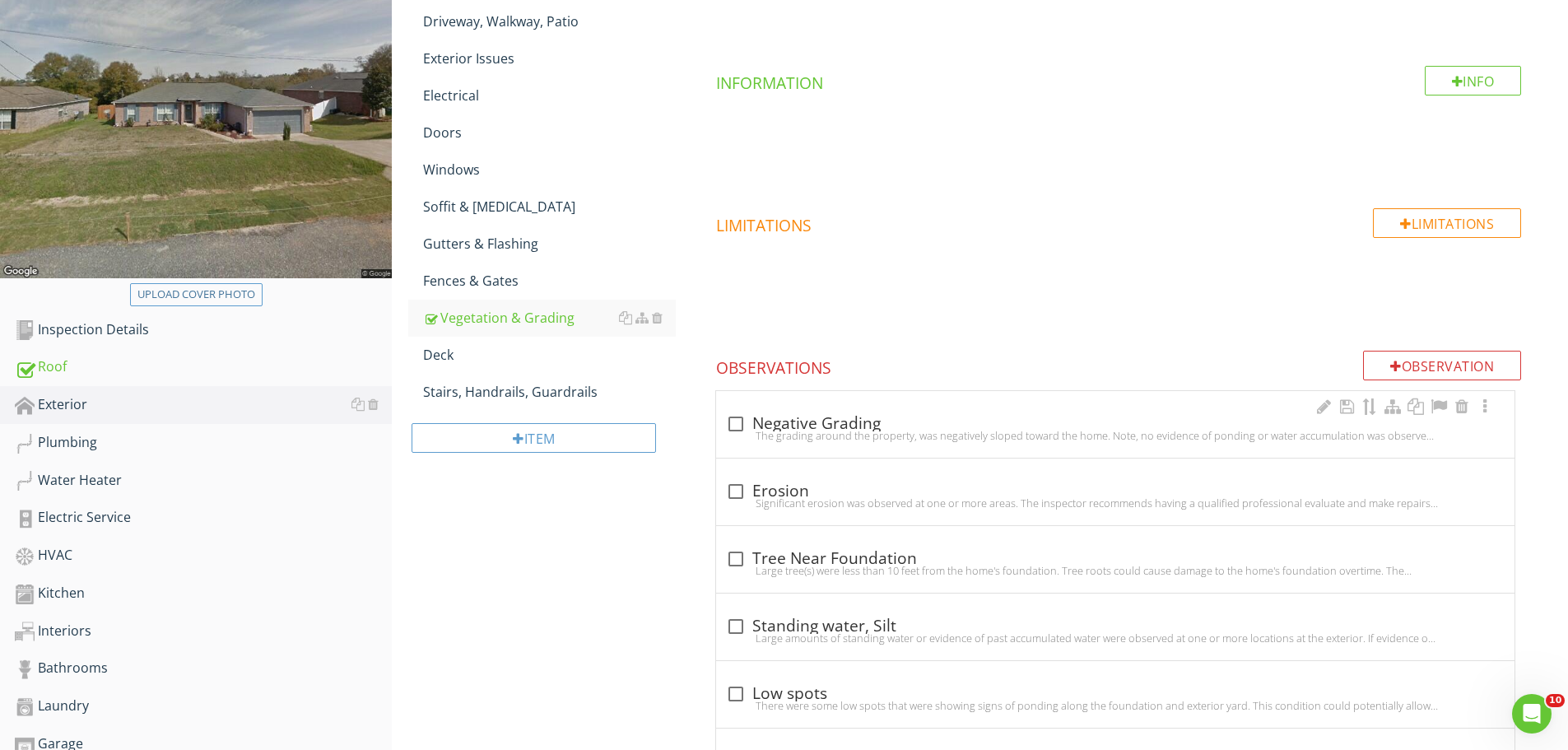
click at [739, 431] on div "The grading around the property, was negatively sloped toward the home. Note, n…" at bounding box center [1115, 435] width 779 height 13
checkbox input "true"
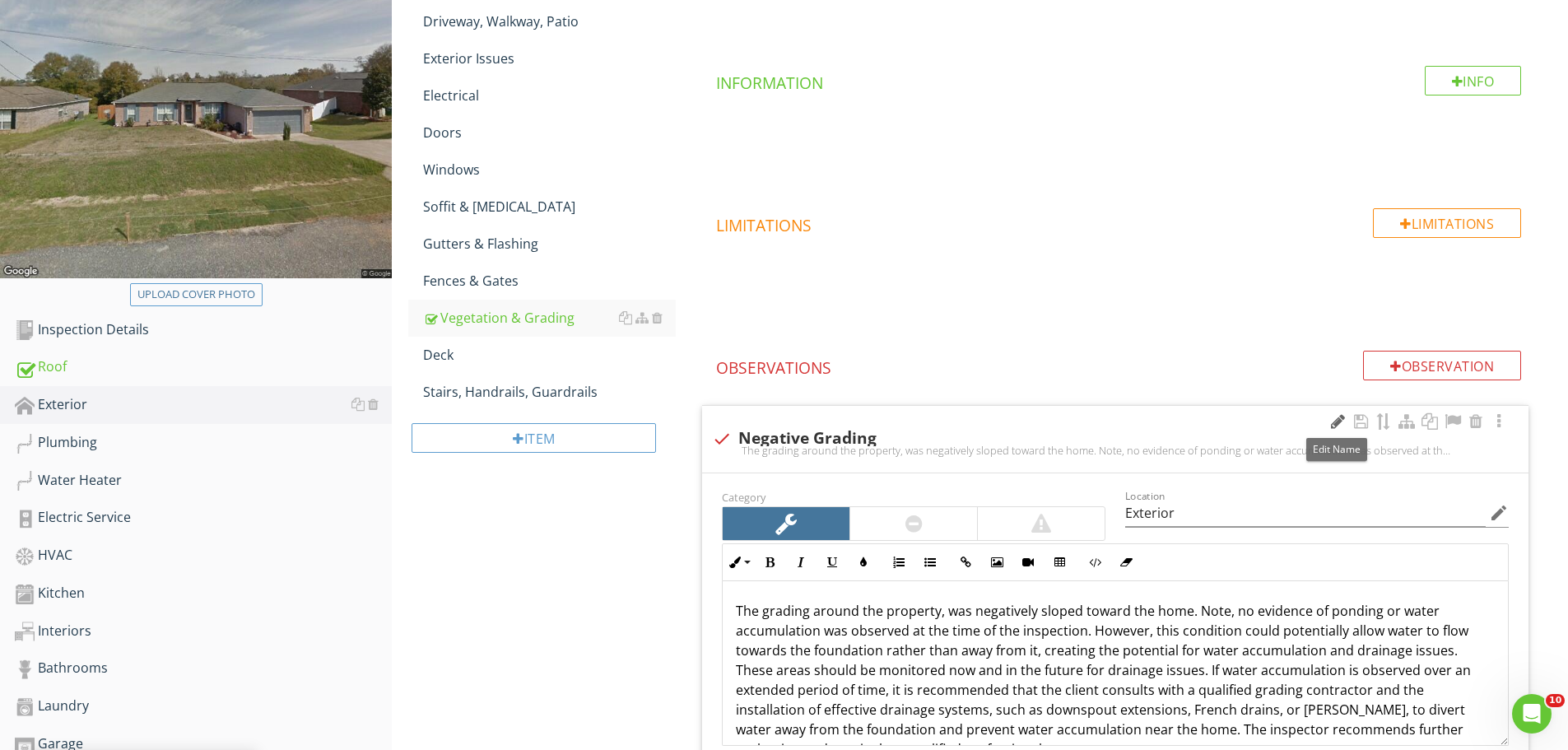
click at [1334, 418] on div at bounding box center [1338, 421] width 20 height 17
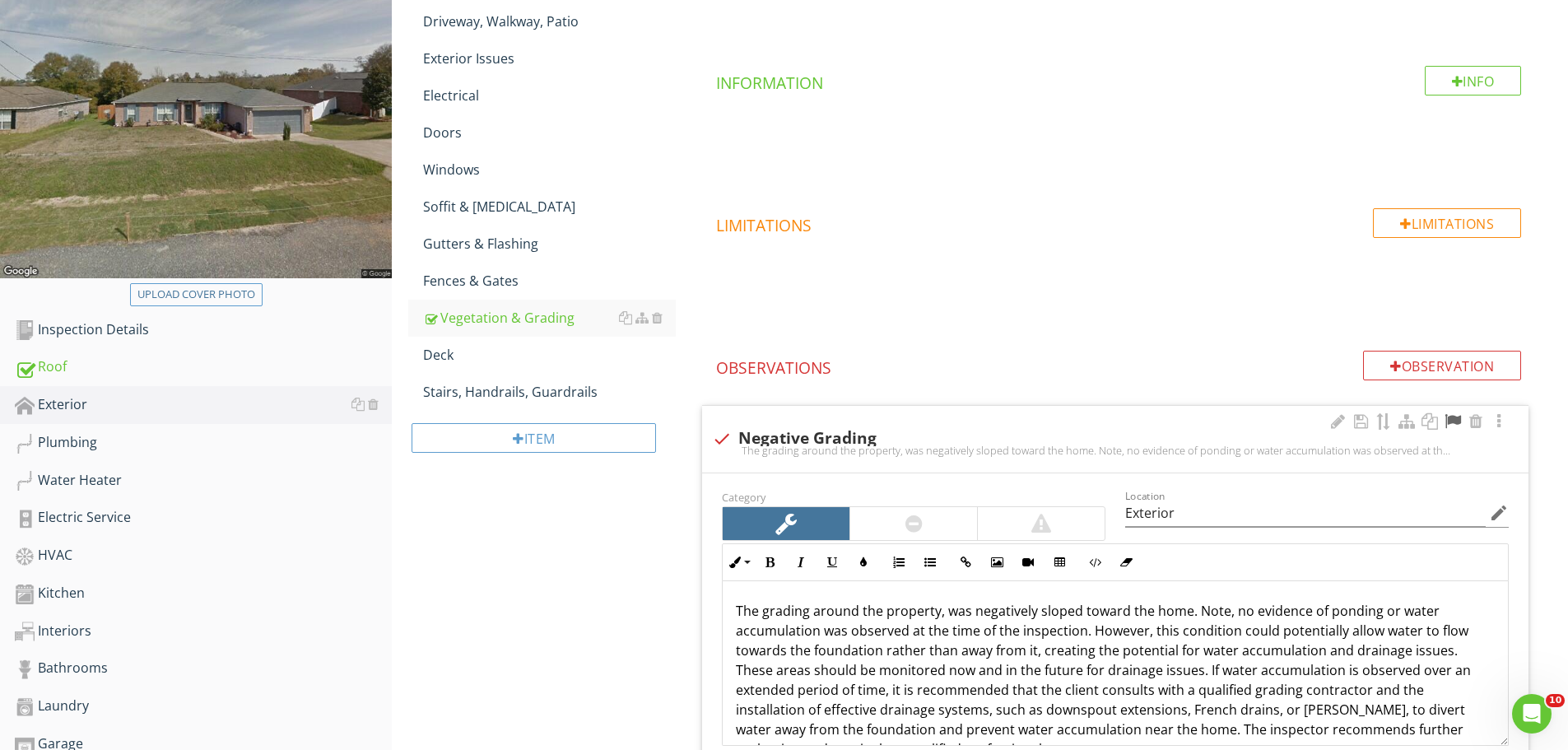
click at [1454, 421] on div at bounding box center [1453, 421] width 20 height 17
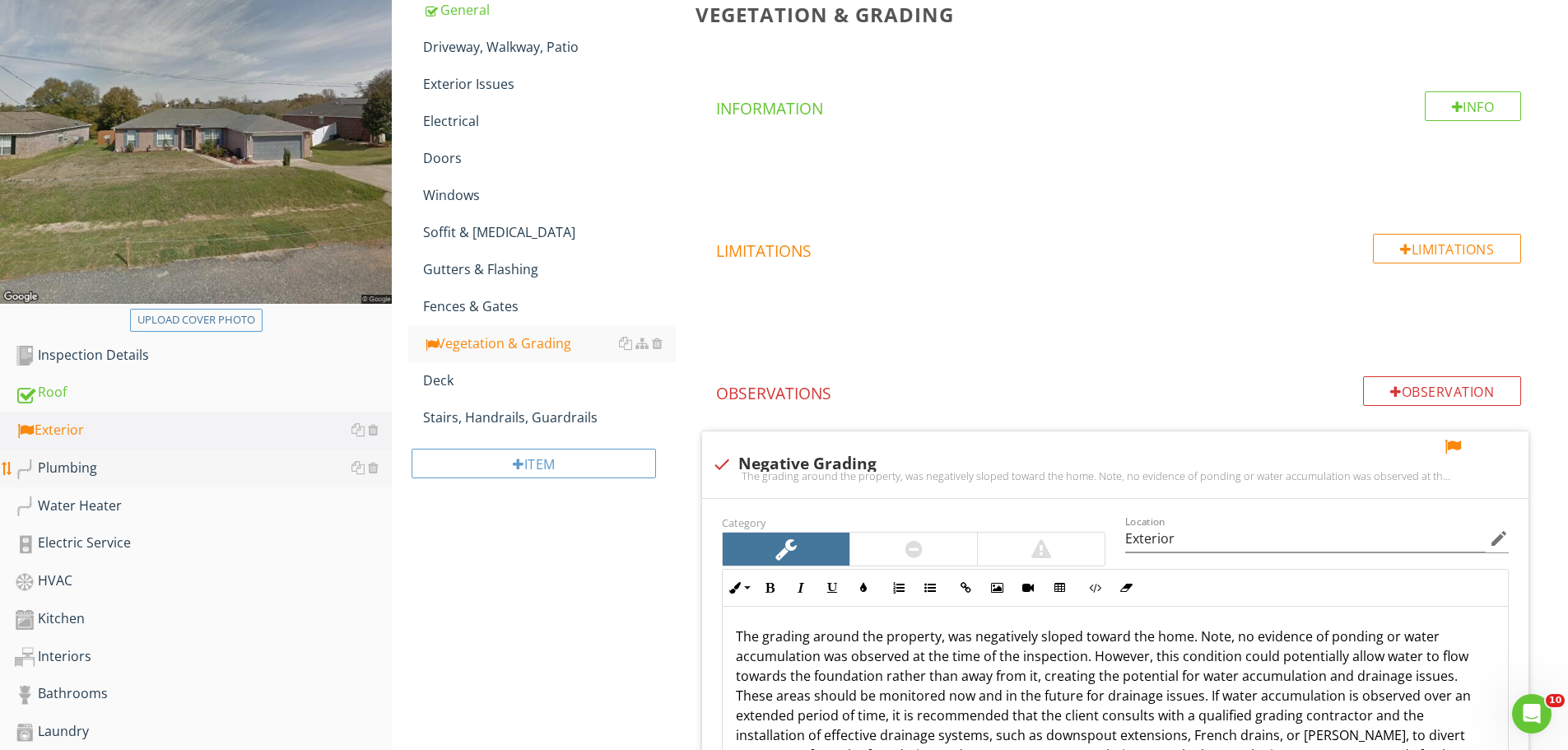
scroll to position [329, 0]
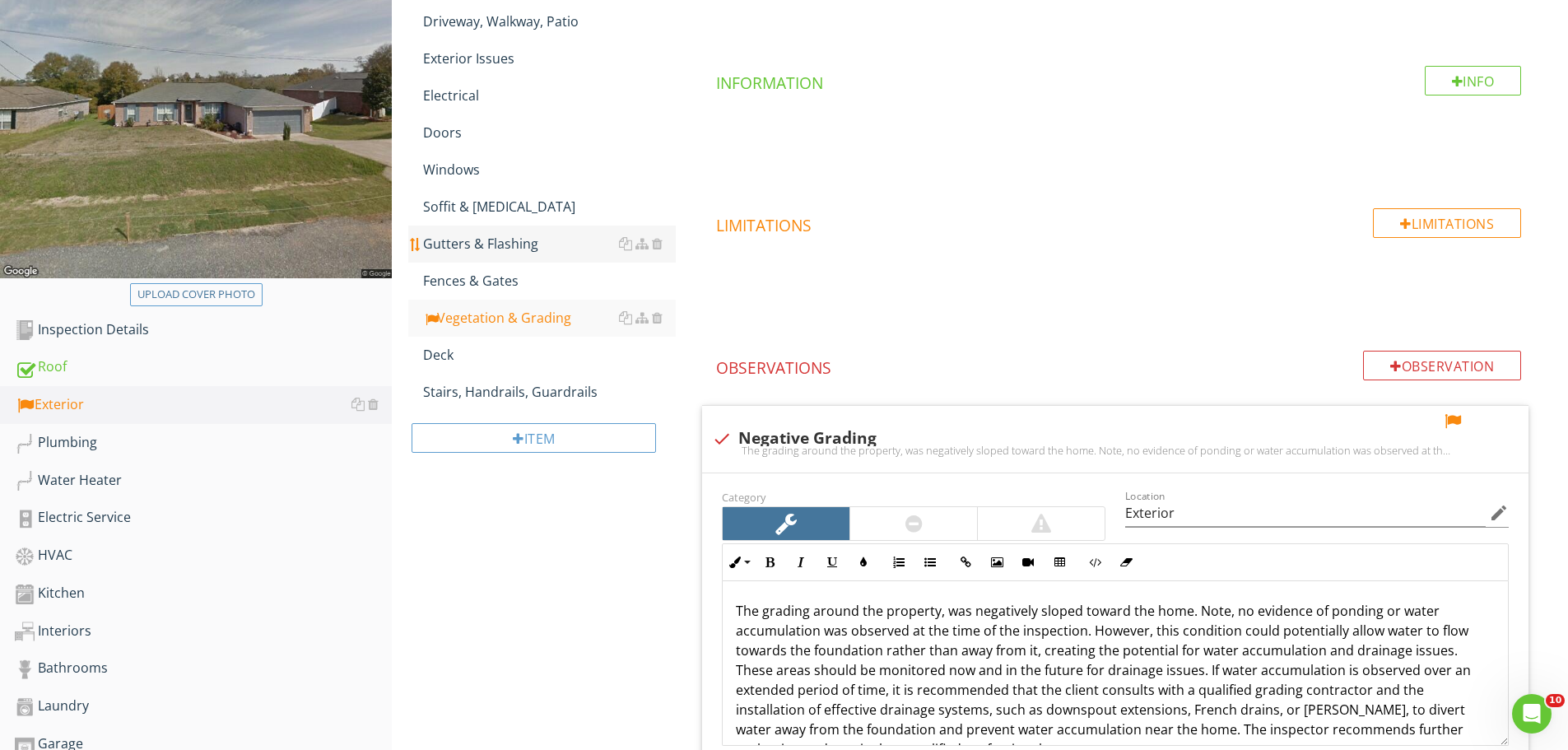
click at [520, 246] on div "Gutters & Flashing" at bounding box center [549, 244] width 253 height 20
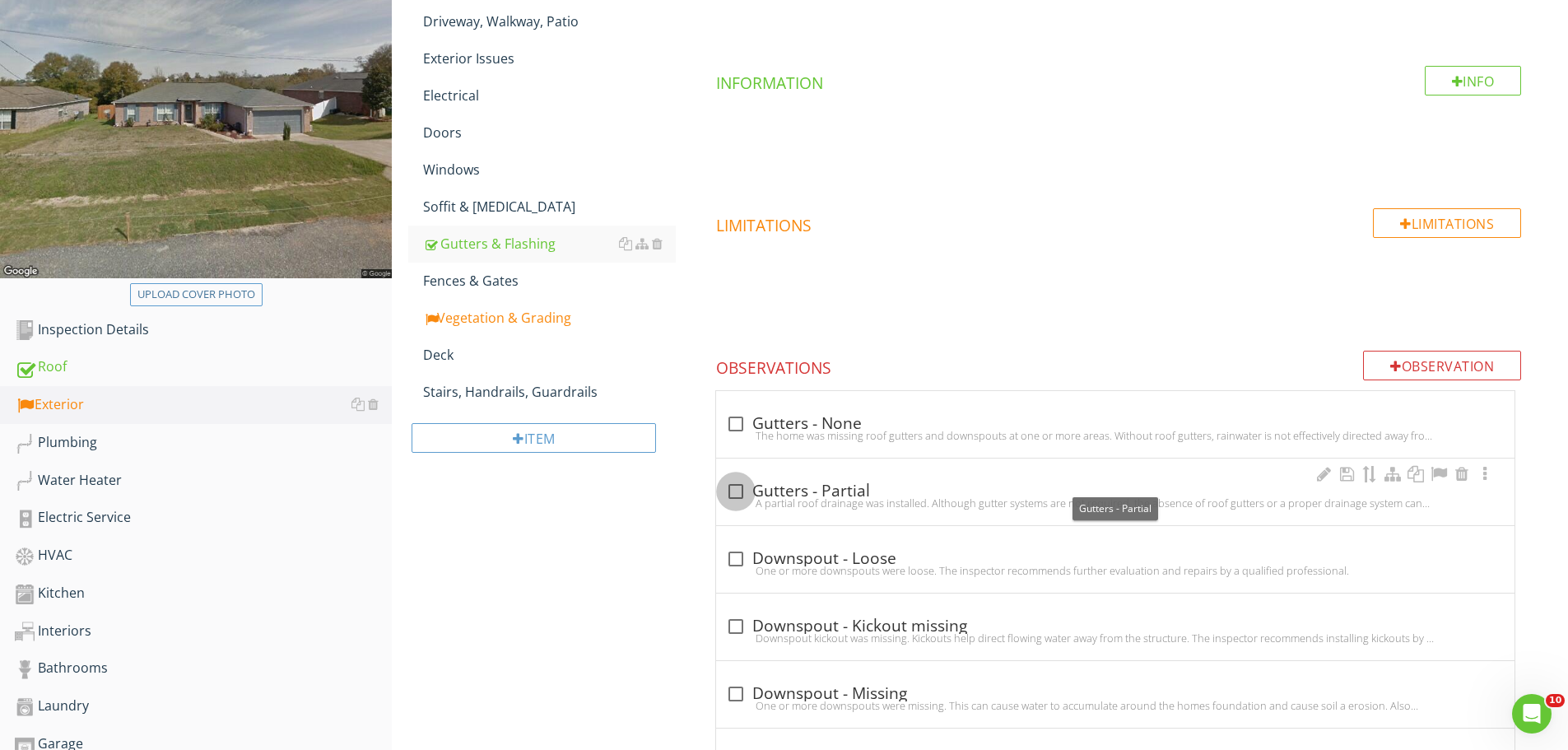
click at [741, 480] on div at bounding box center [736, 492] width 28 height 28
checkbox input "true"
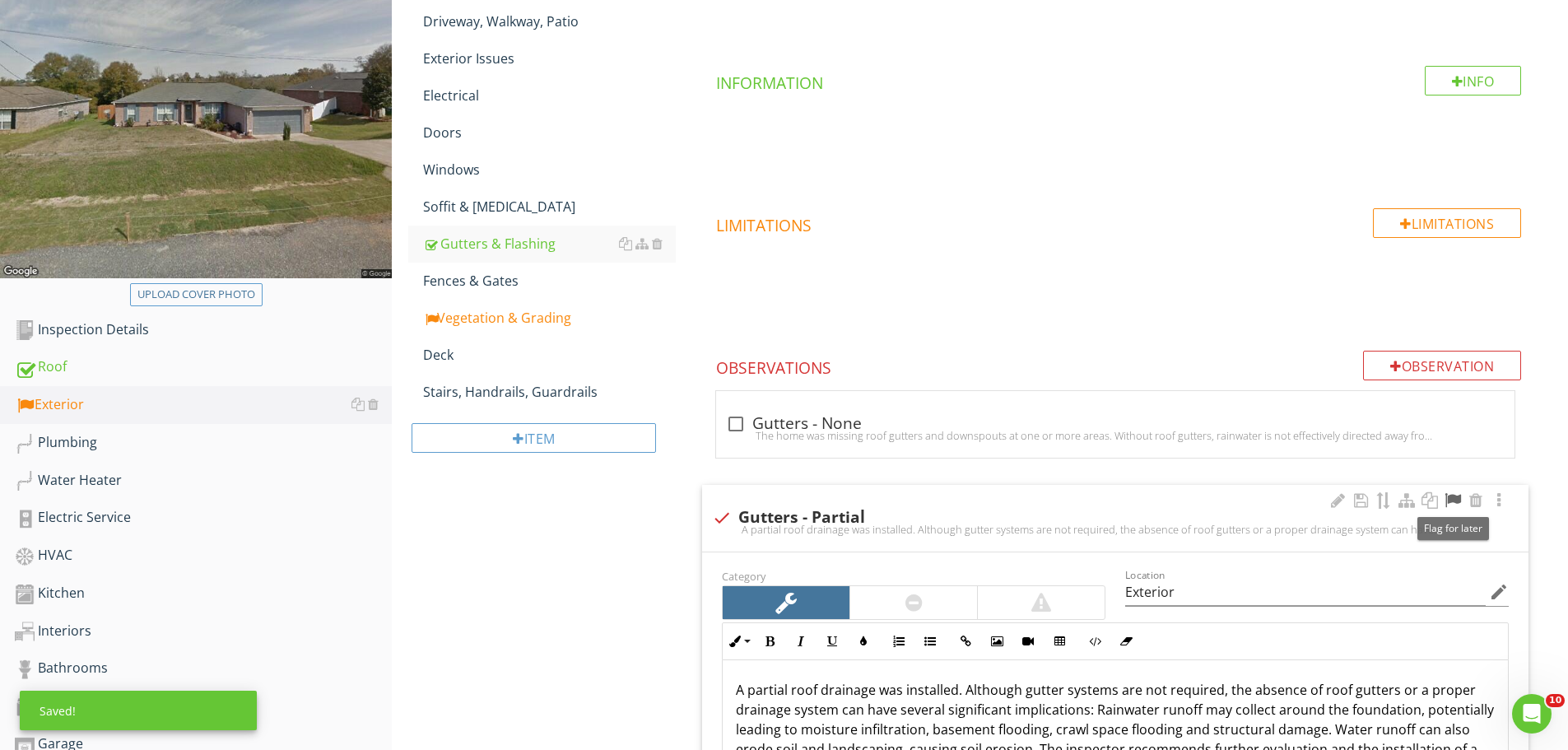
click at [1449, 503] on div at bounding box center [1453, 500] width 20 height 17
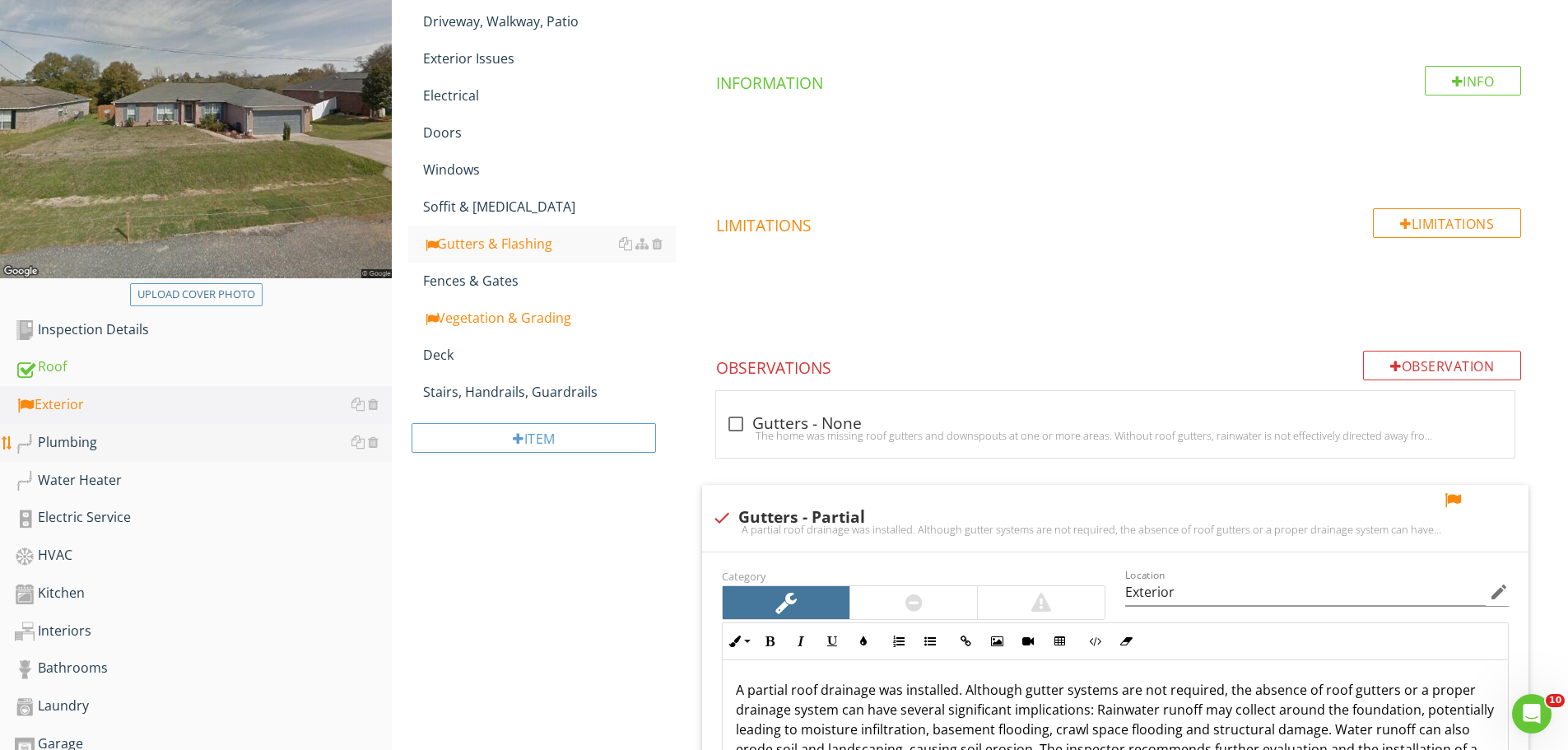
click at [90, 437] on div "Plumbing" at bounding box center [203, 443] width 377 height 21
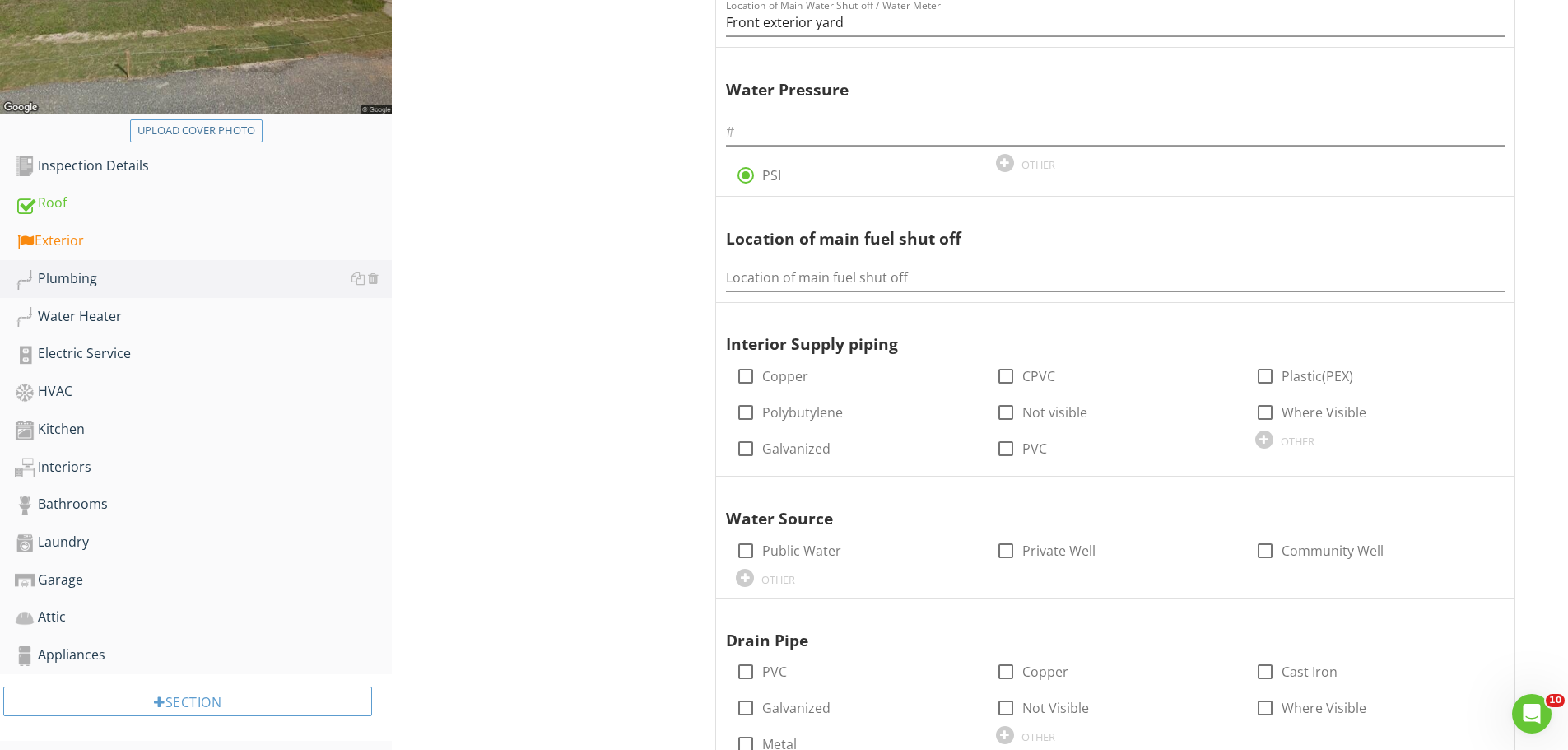
scroll to position [494, 0]
click at [753, 551] on div at bounding box center [746, 551] width 28 height 28
checkbox input "true"
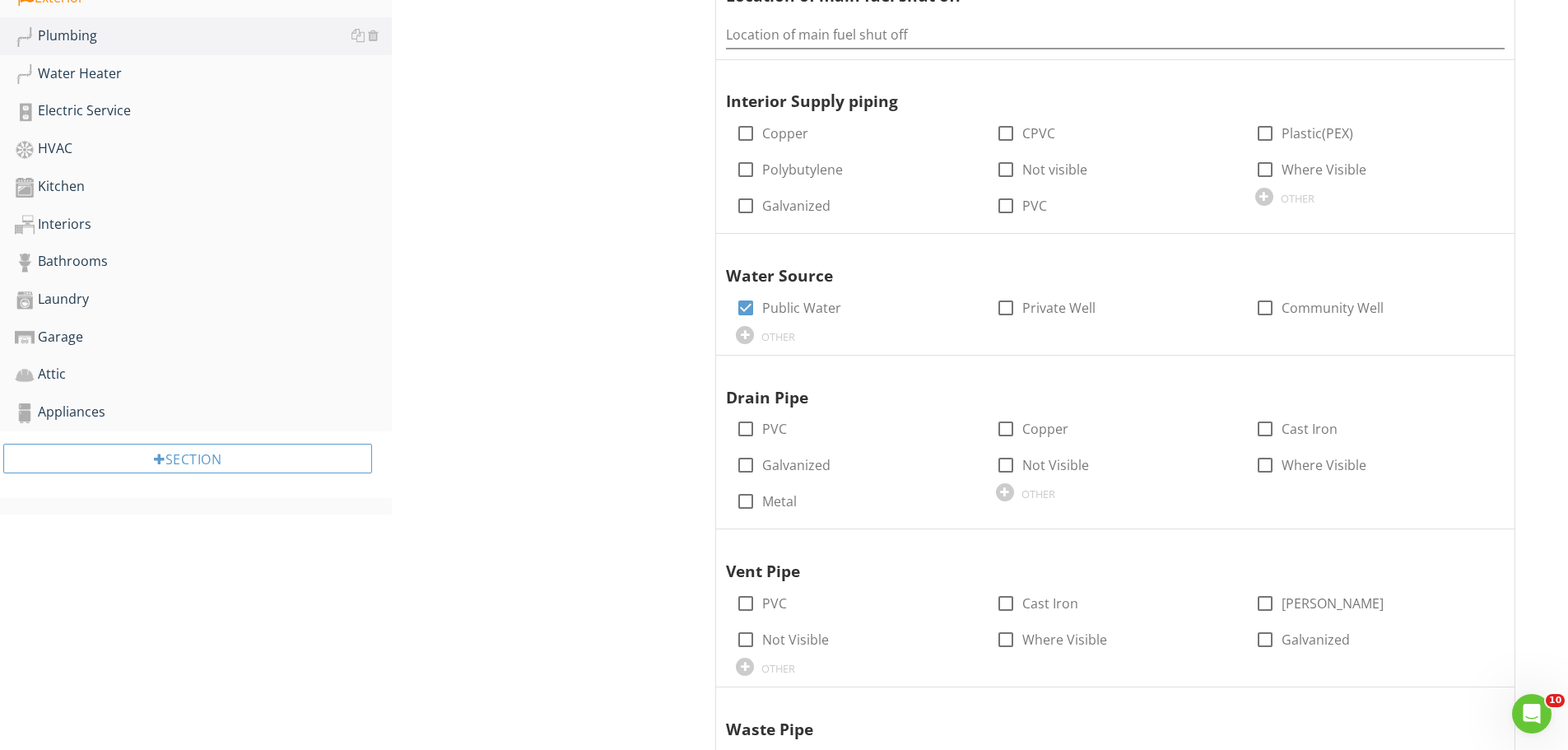
scroll to position [741, 0]
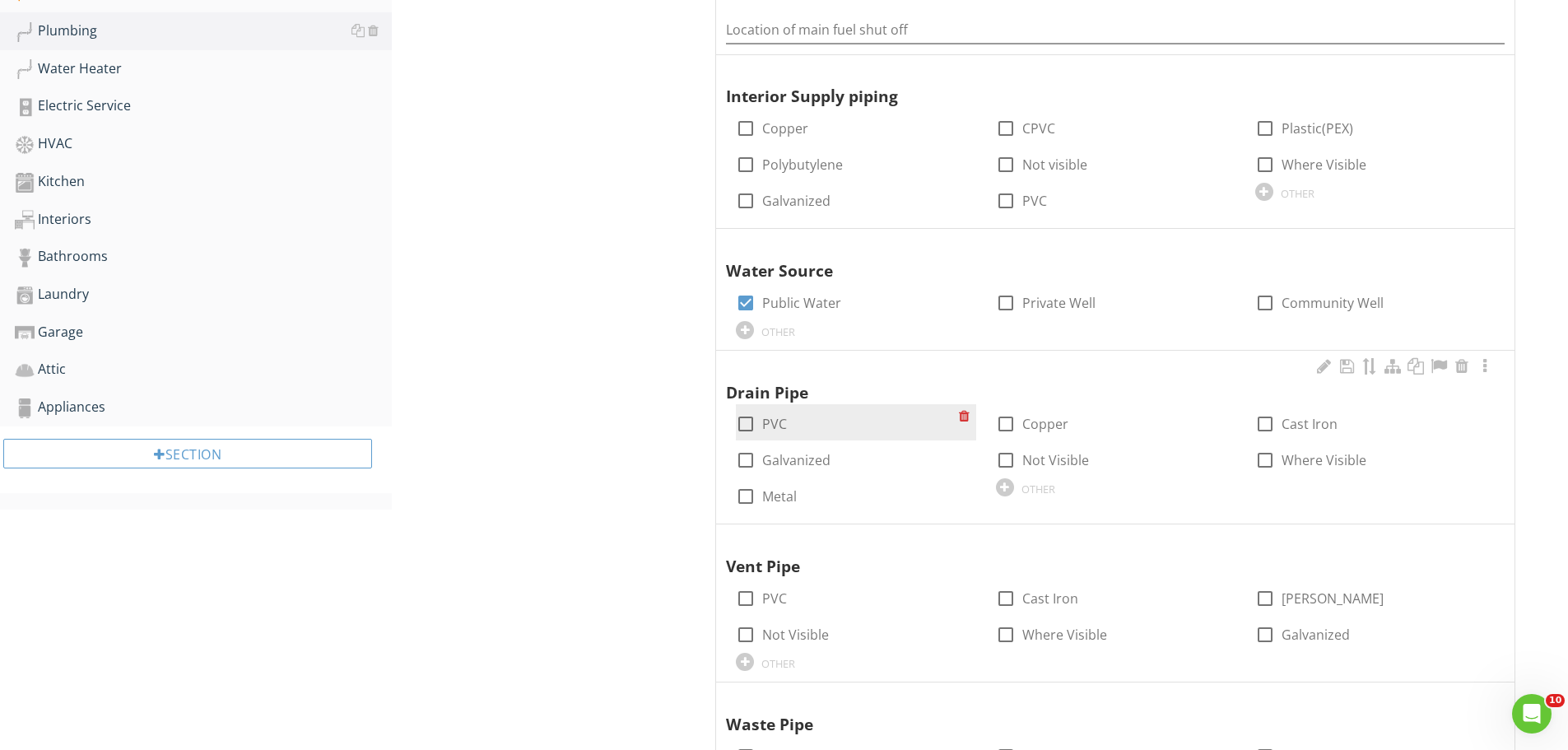
click at [745, 422] on div at bounding box center [746, 424] width 28 height 28
checkbox input "true"
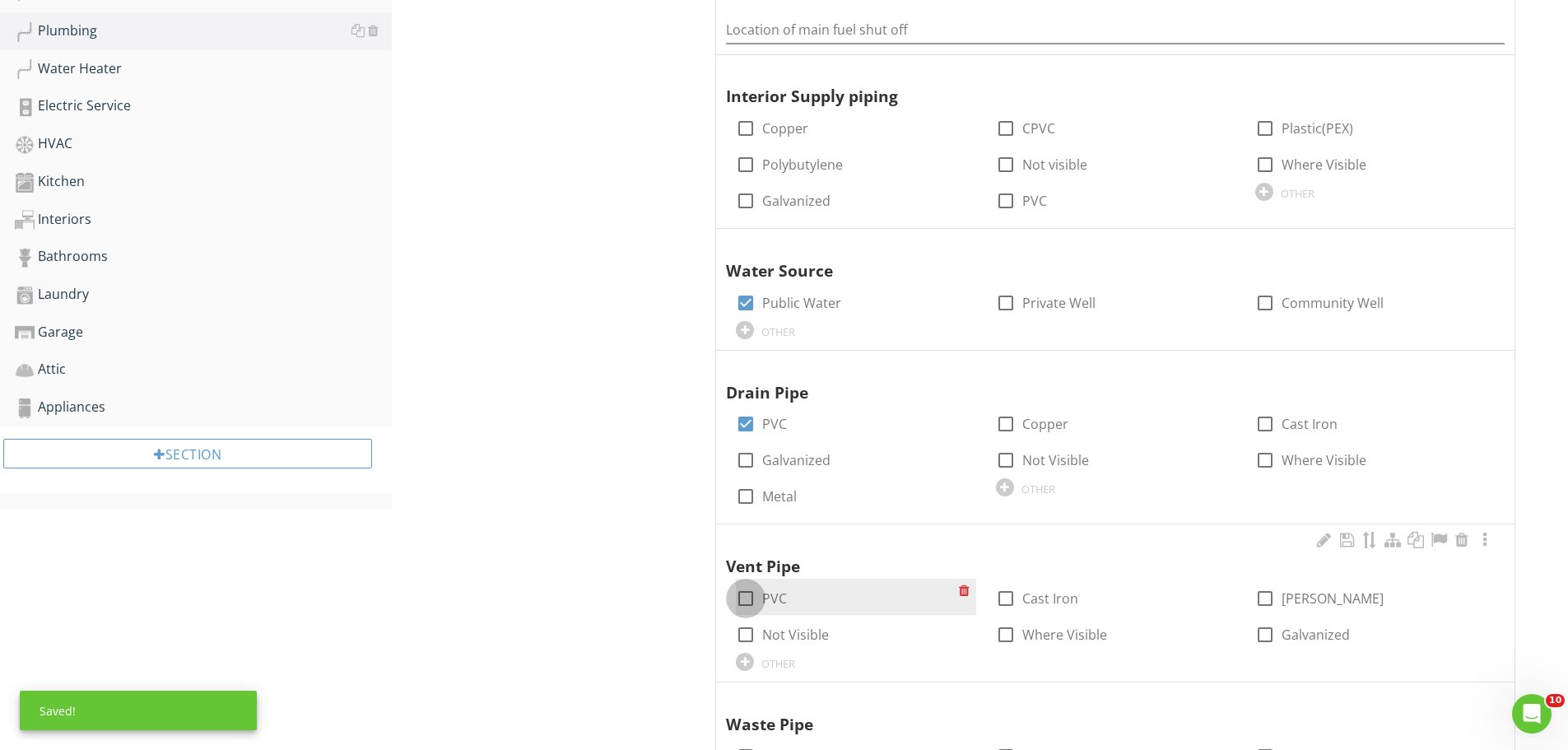
click at [746, 590] on div at bounding box center [746, 598] width 28 height 28
checkbox input "true"
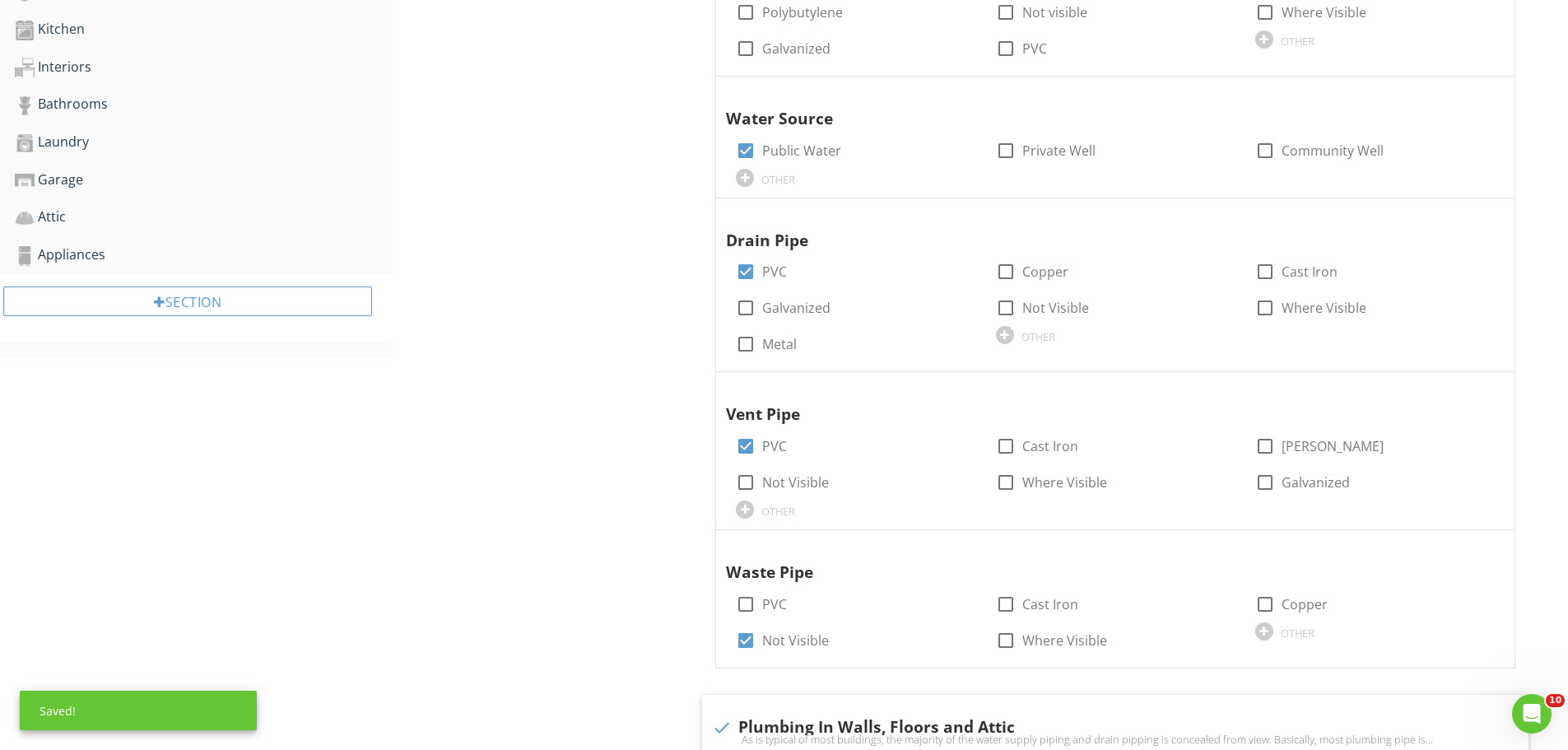
scroll to position [1070, 0]
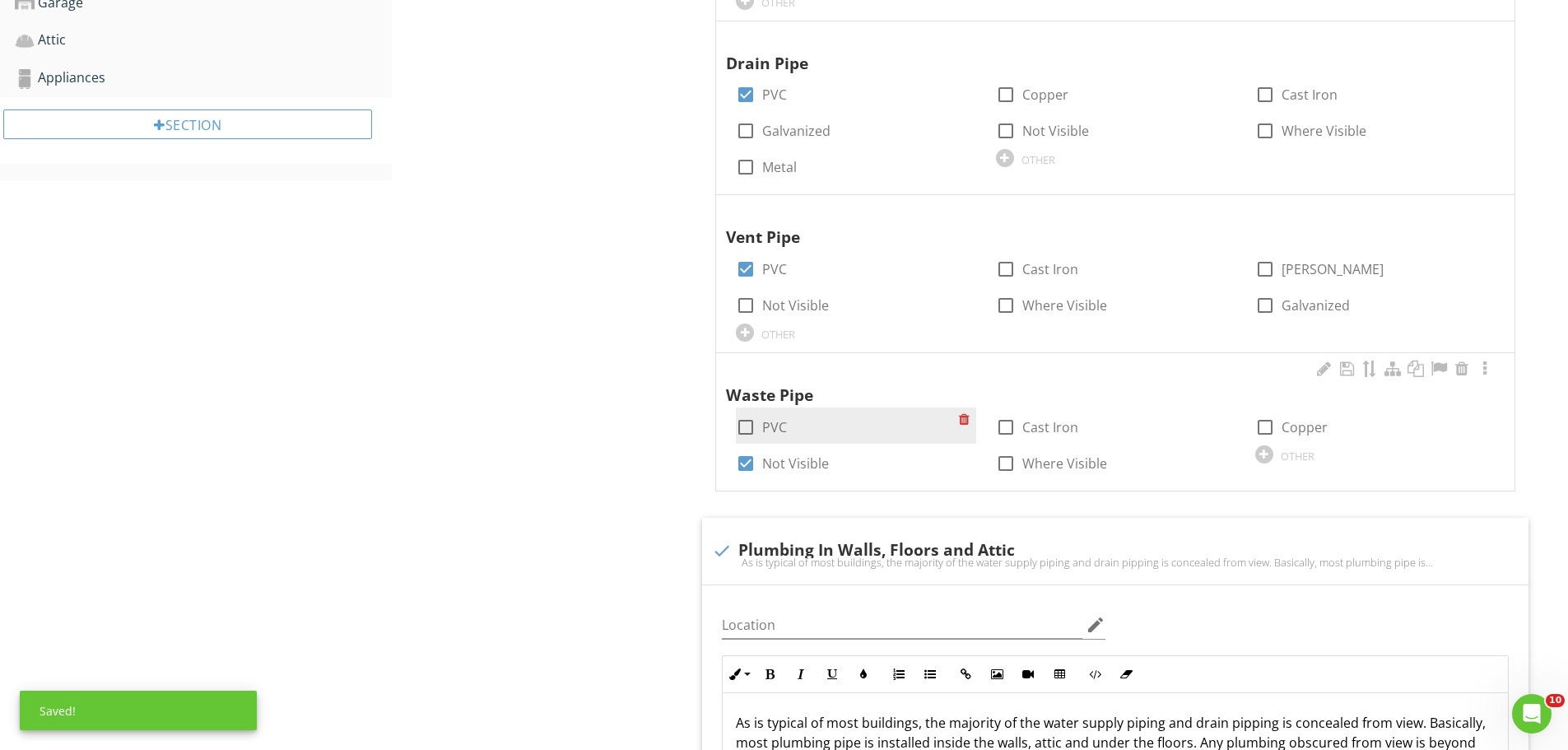
click at [737, 432] on div at bounding box center [746, 427] width 28 height 28
checkbox input "true"
drag, startPoint x: 740, startPoint y: 459, endPoint x: 721, endPoint y: 471, distance: 22.5
click at [740, 460] on div at bounding box center [746, 464] width 28 height 28
checkbox input "false"
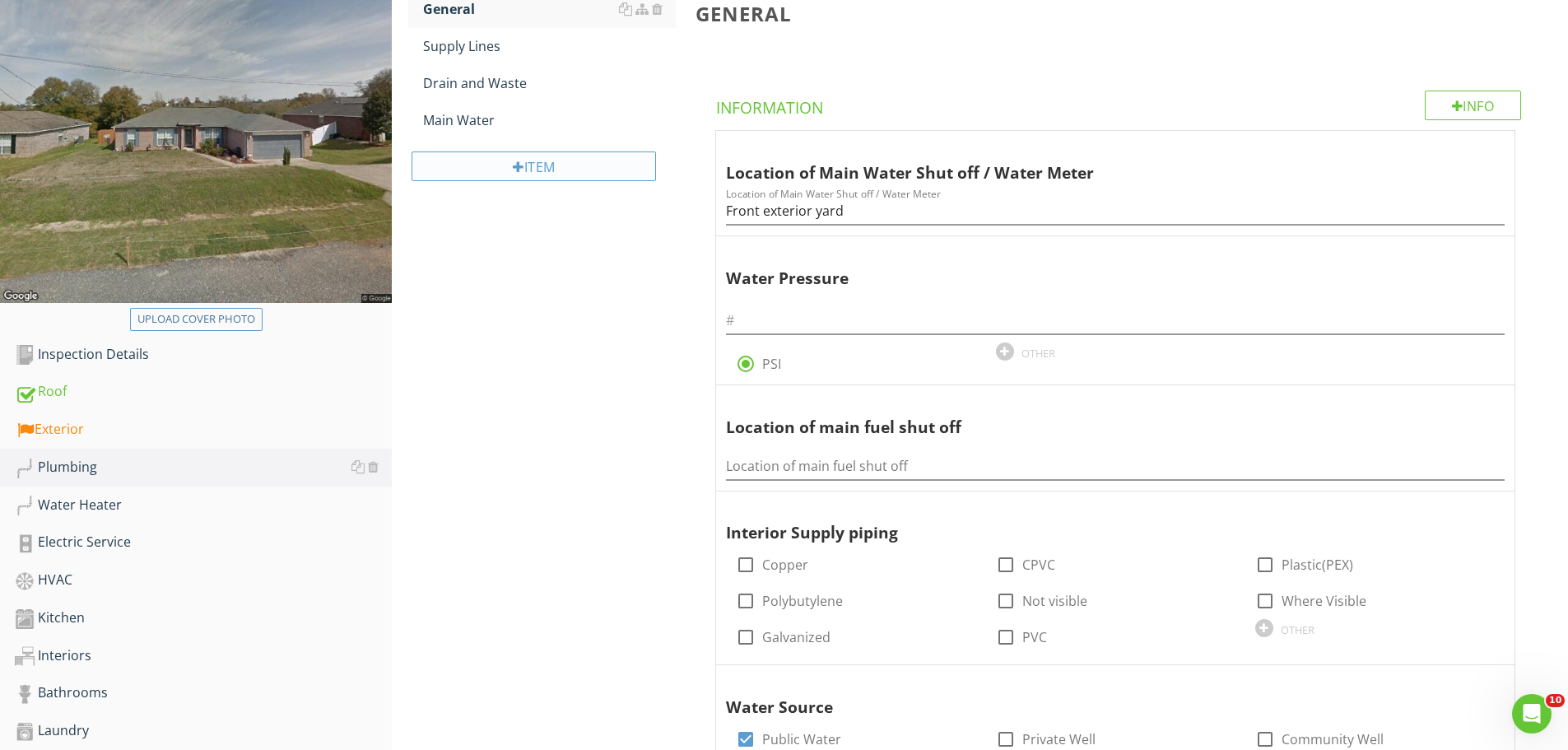
scroll to position [329, 0]
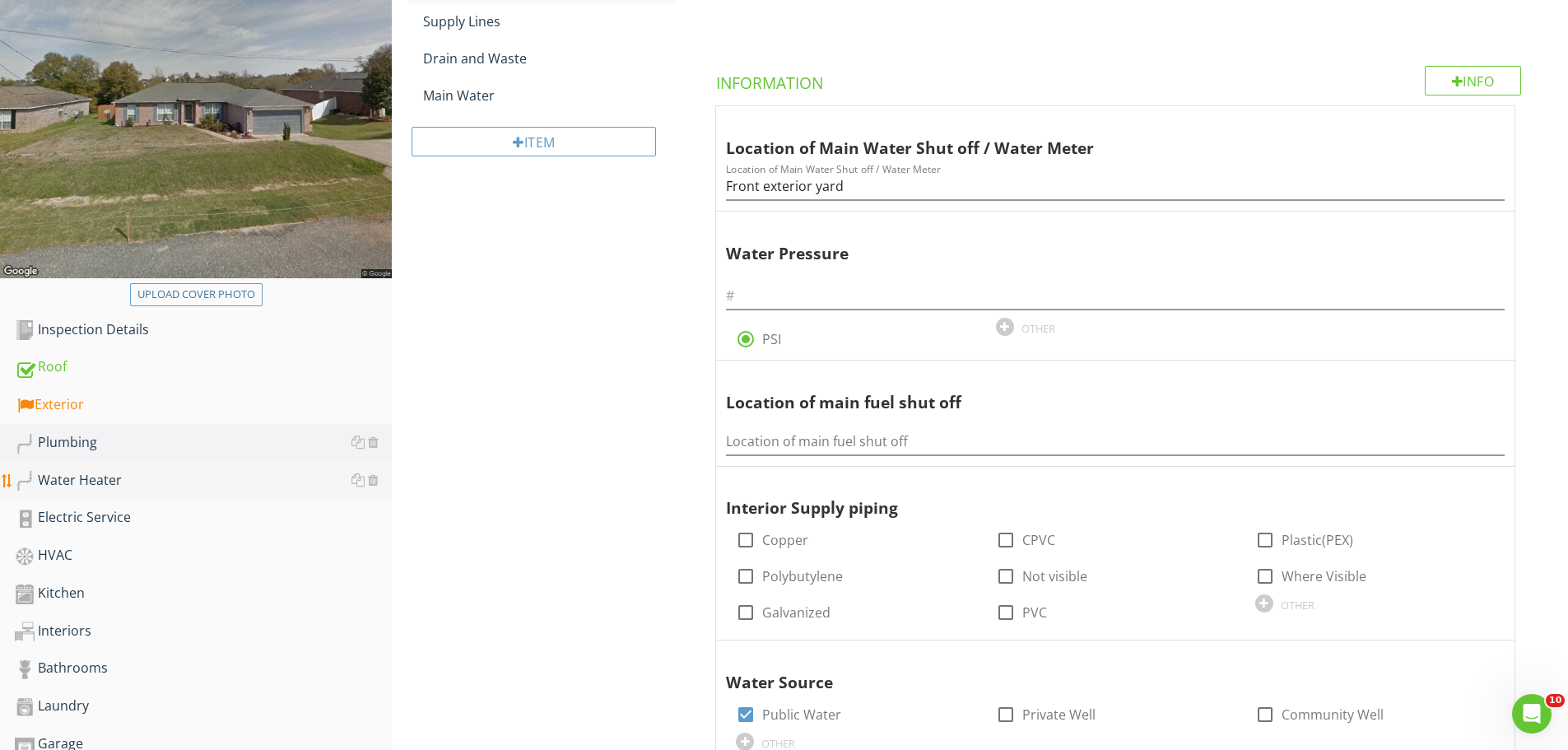
click at [100, 477] on div "Water Heater" at bounding box center [203, 480] width 377 height 21
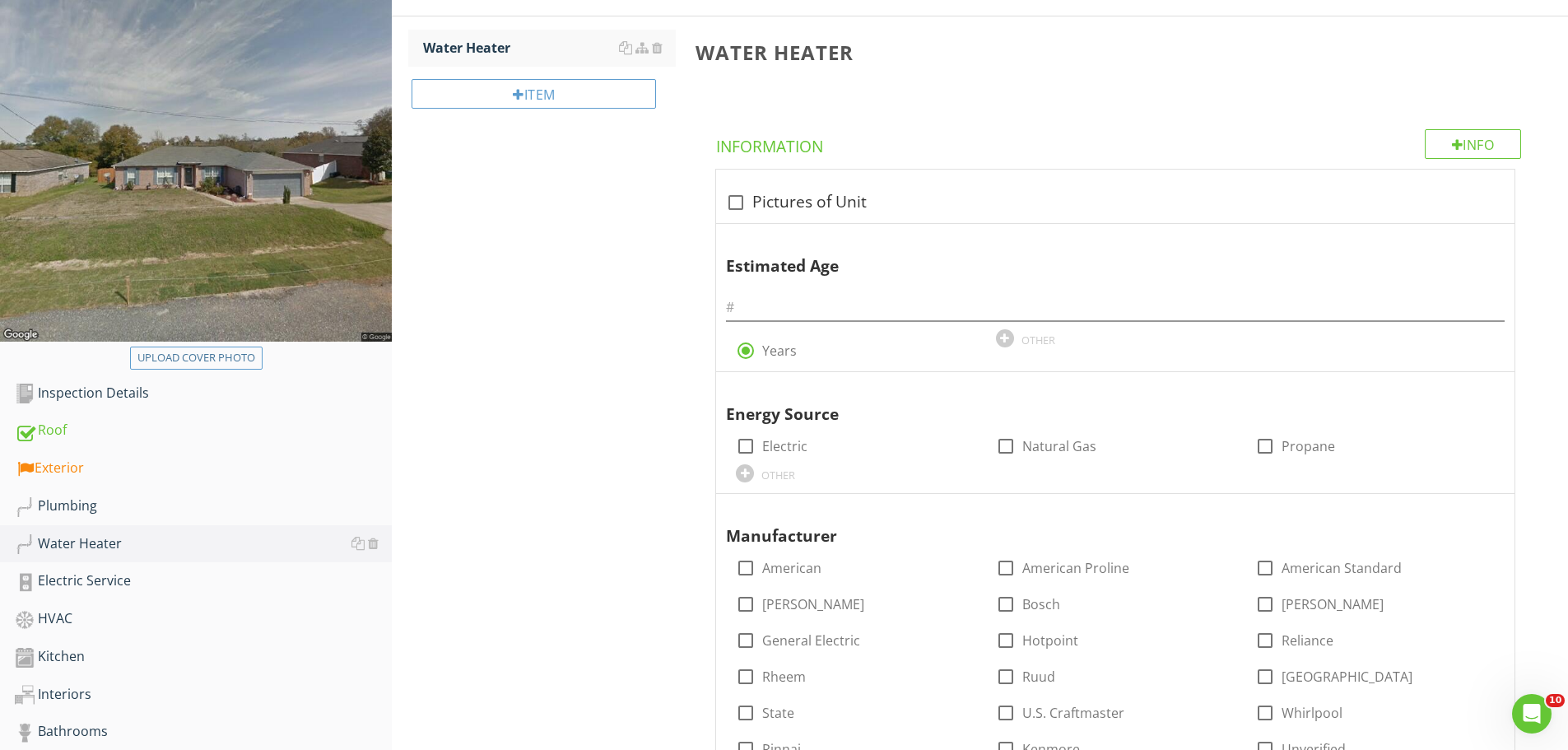
scroll to position [247, 0]
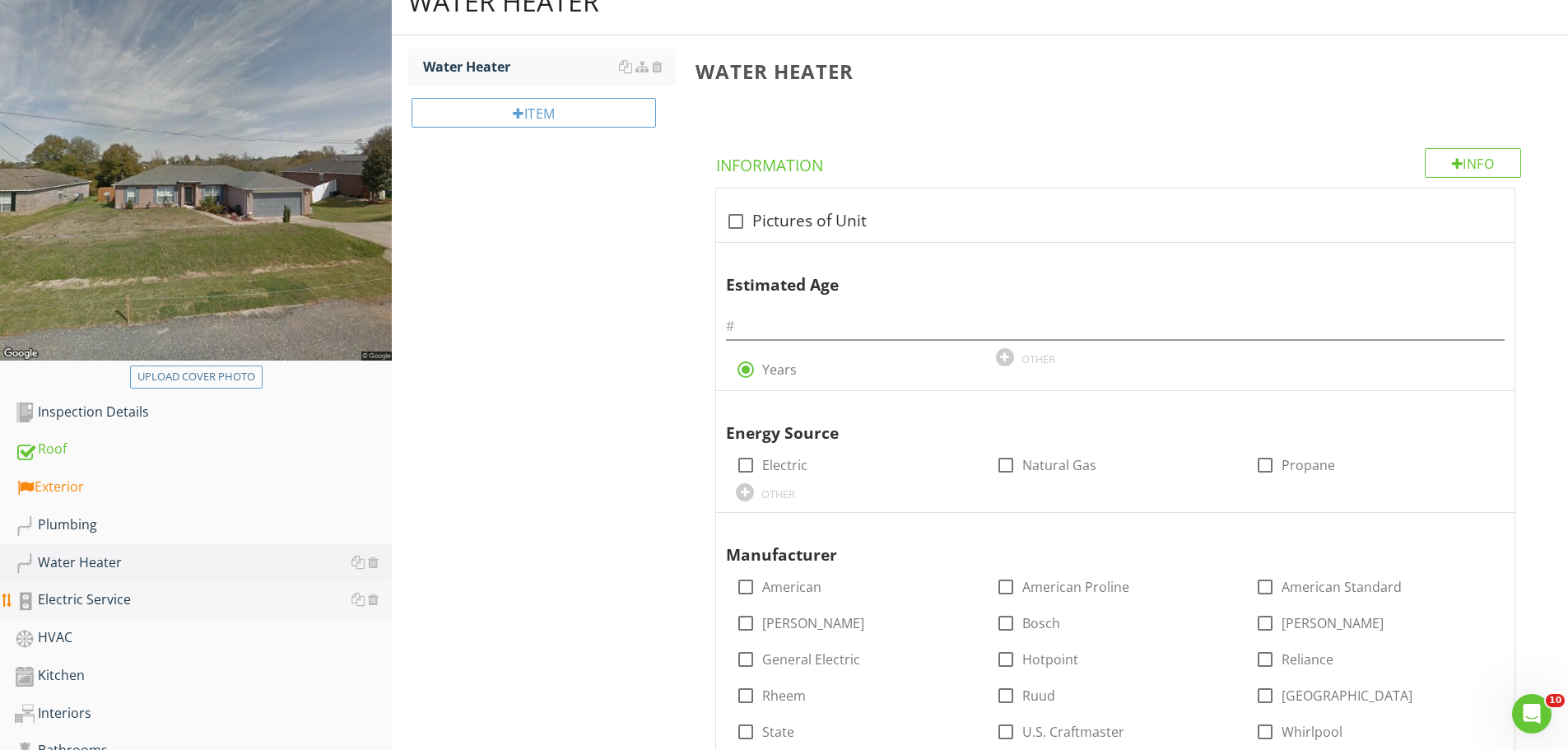
click at [71, 599] on div "Electric Service" at bounding box center [203, 600] width 377 height 21
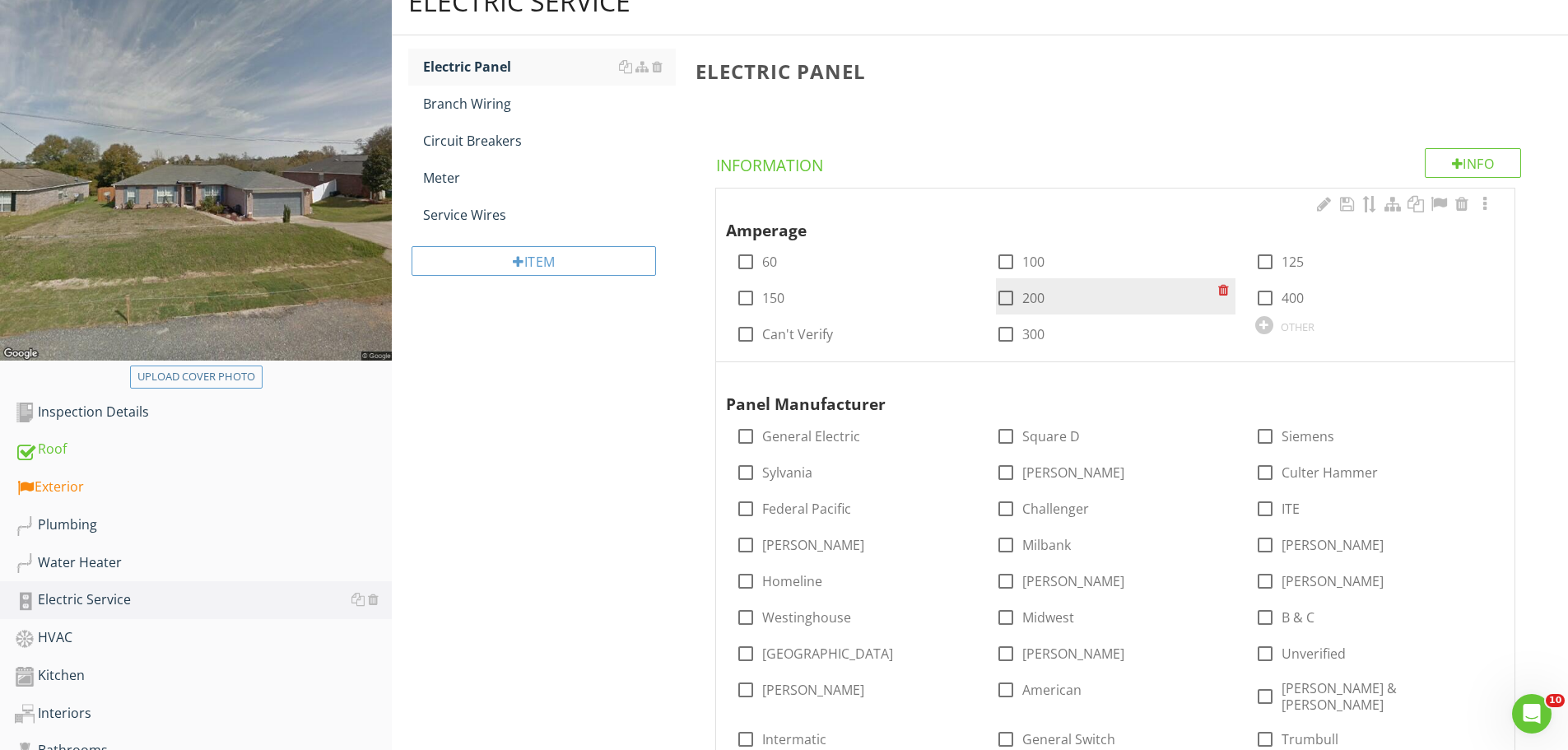
click at [1007, 302] on div at bounding box center [1006, 298] width 28 height 28
checkbox input "true"
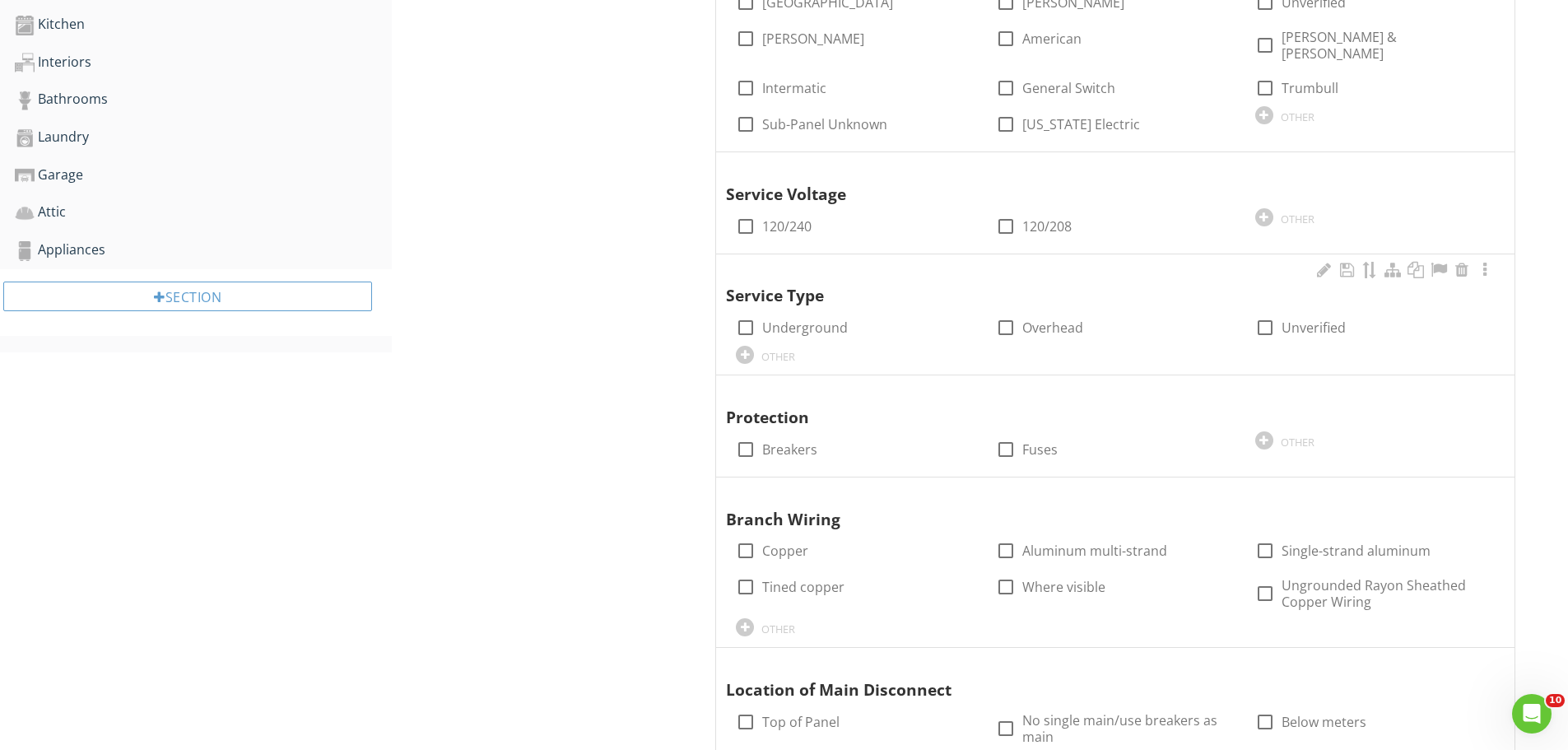
scroll to position [906, 0]
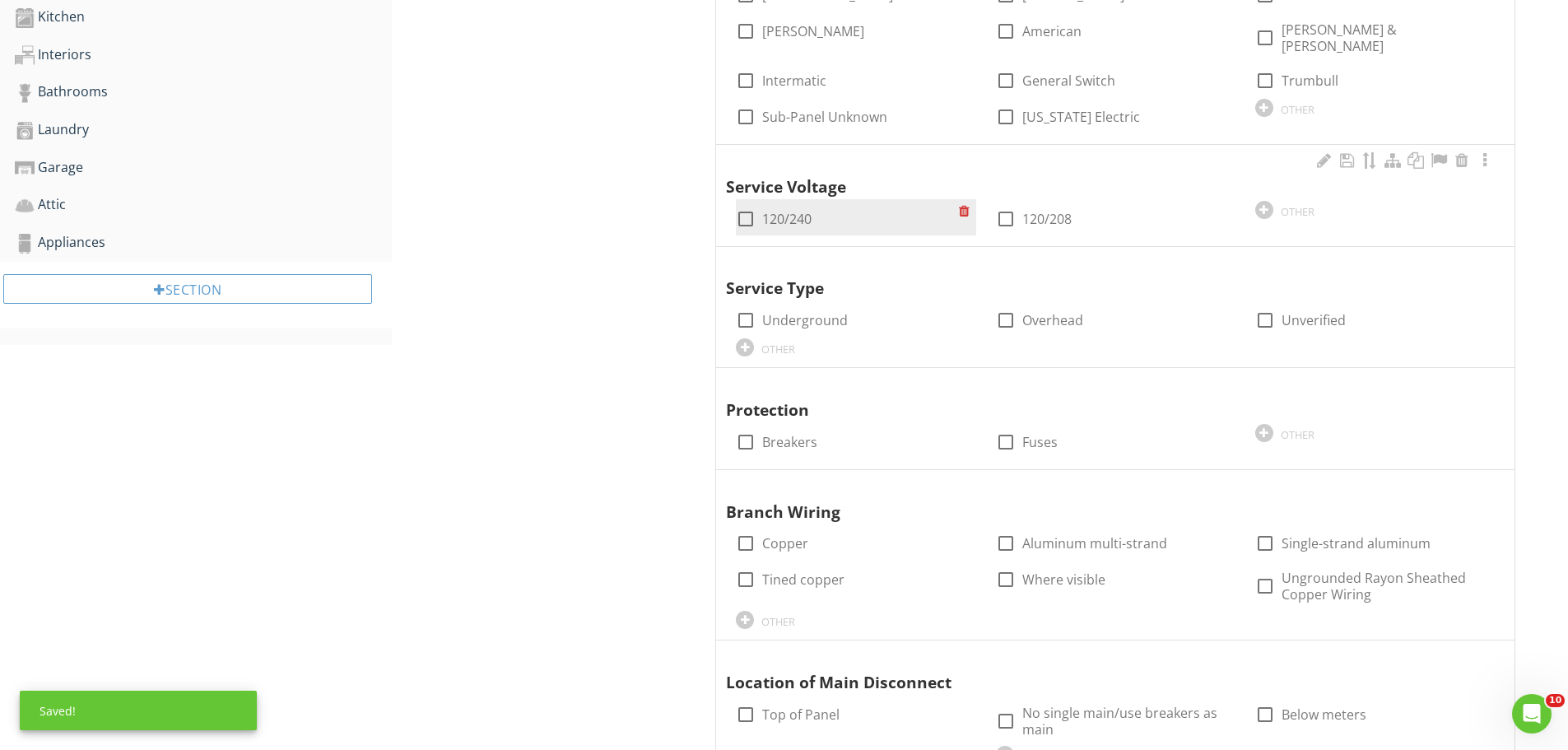
click at [749, 205] on div at bounding box center [746, 219] width 28 height 28
checkbox input "true"
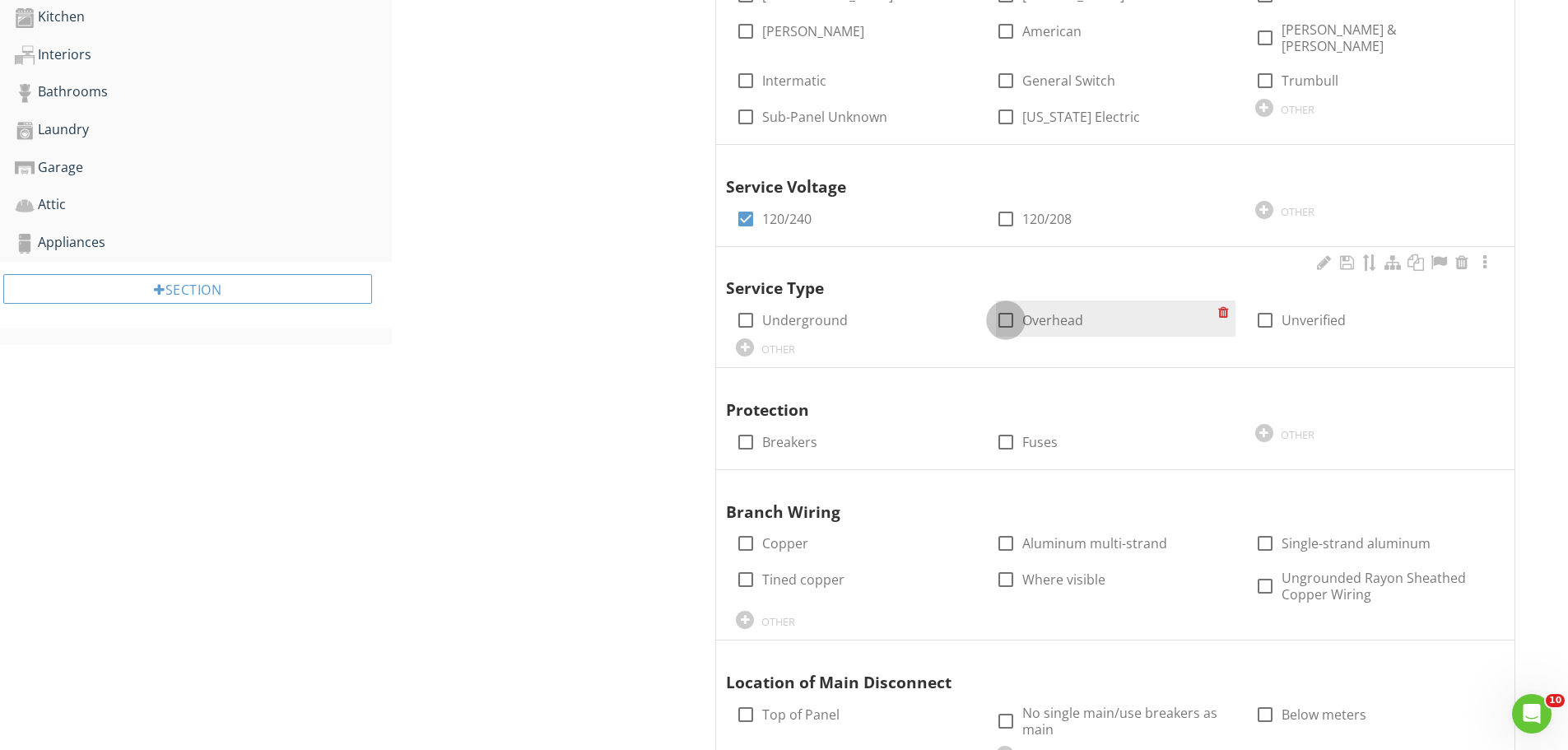
click at [1005, 306] on div at bounding box center [1006, 320] width 28 height 28
checkbox input "true"
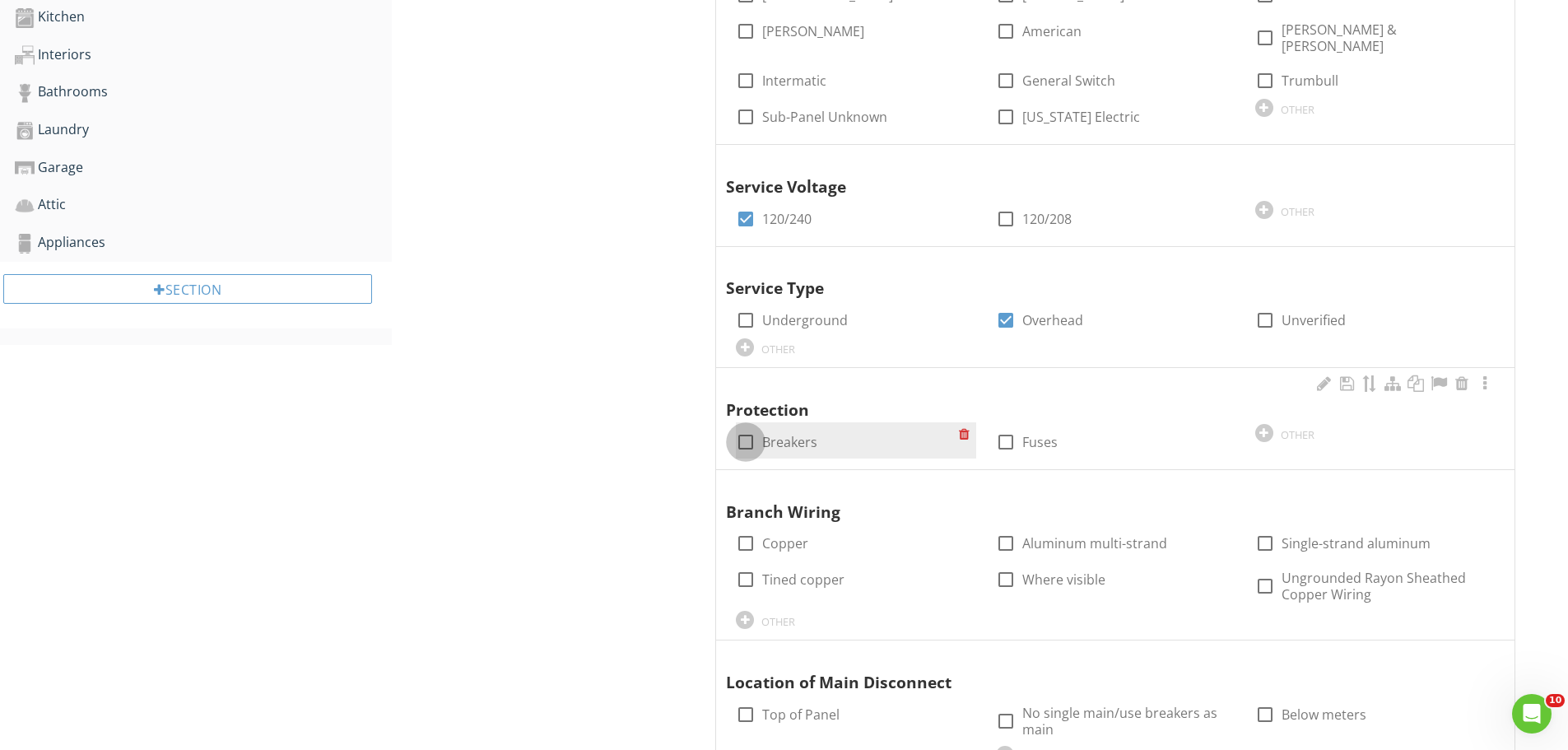
click at [745, 428] on div at bounding box center [746, 442] width 28 height 28
checkbox input "true"
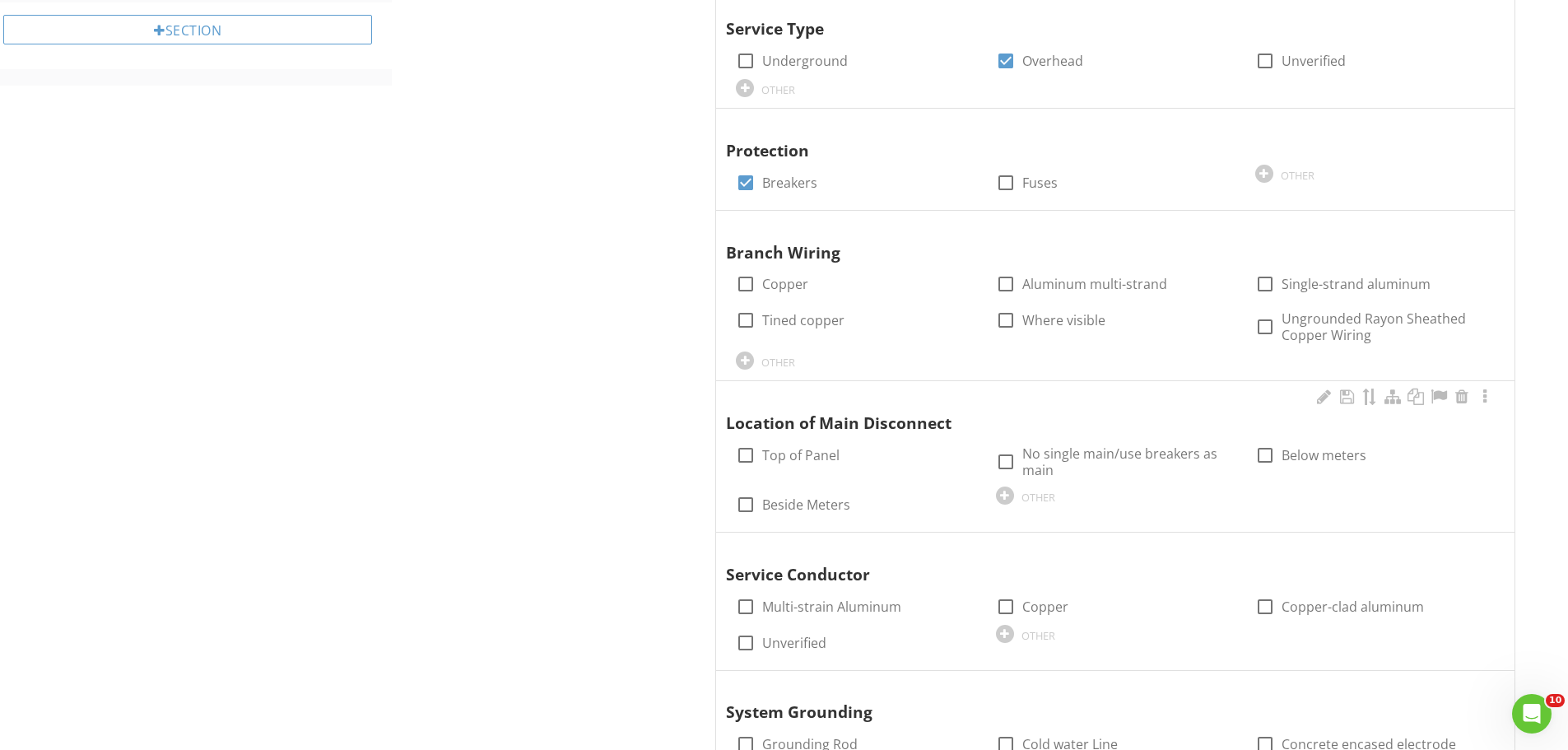
scroll to position [1235, 0]
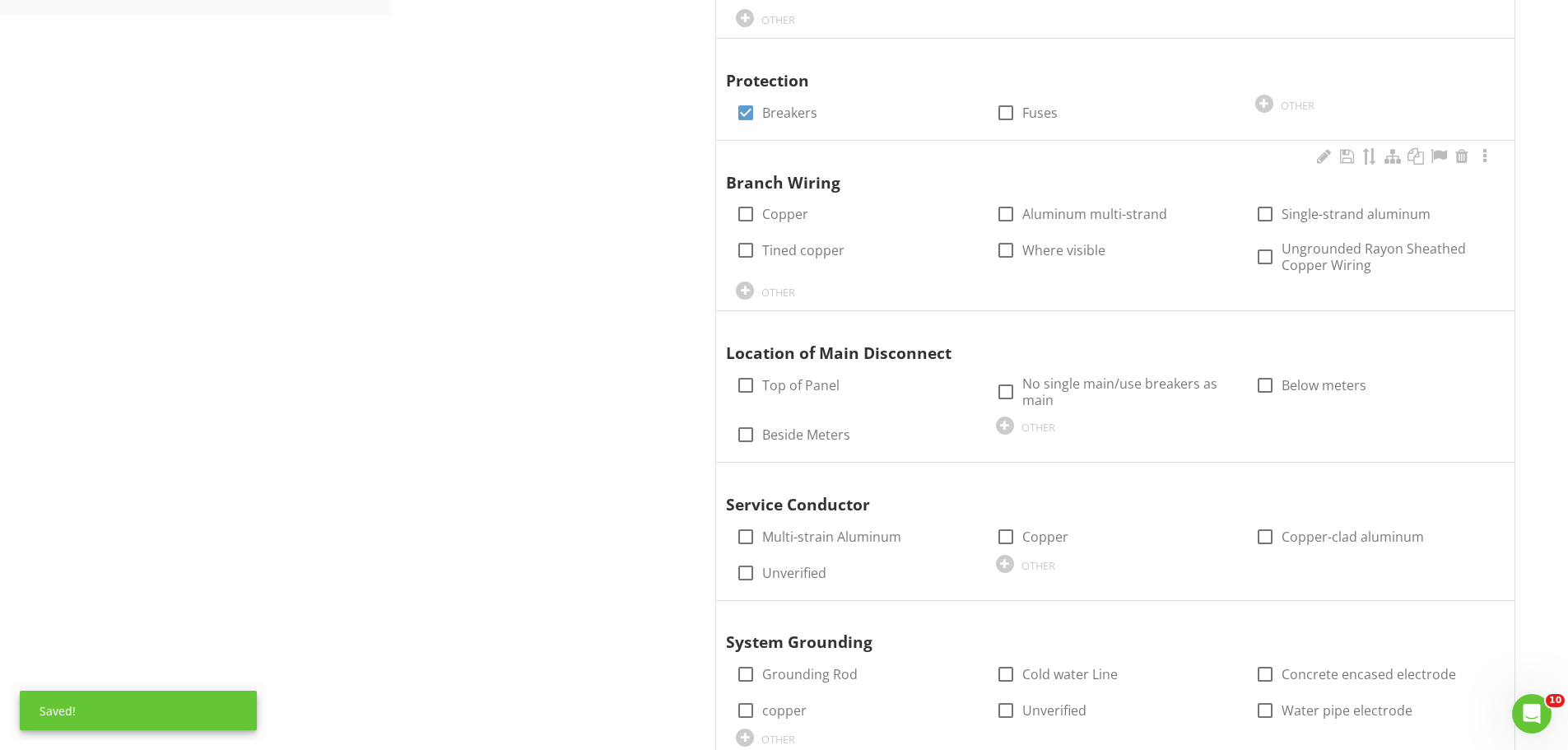
click at [730, 200] on div "check_box_outline_blank Copper" at bounding box center [855, 212] width 260 height 36
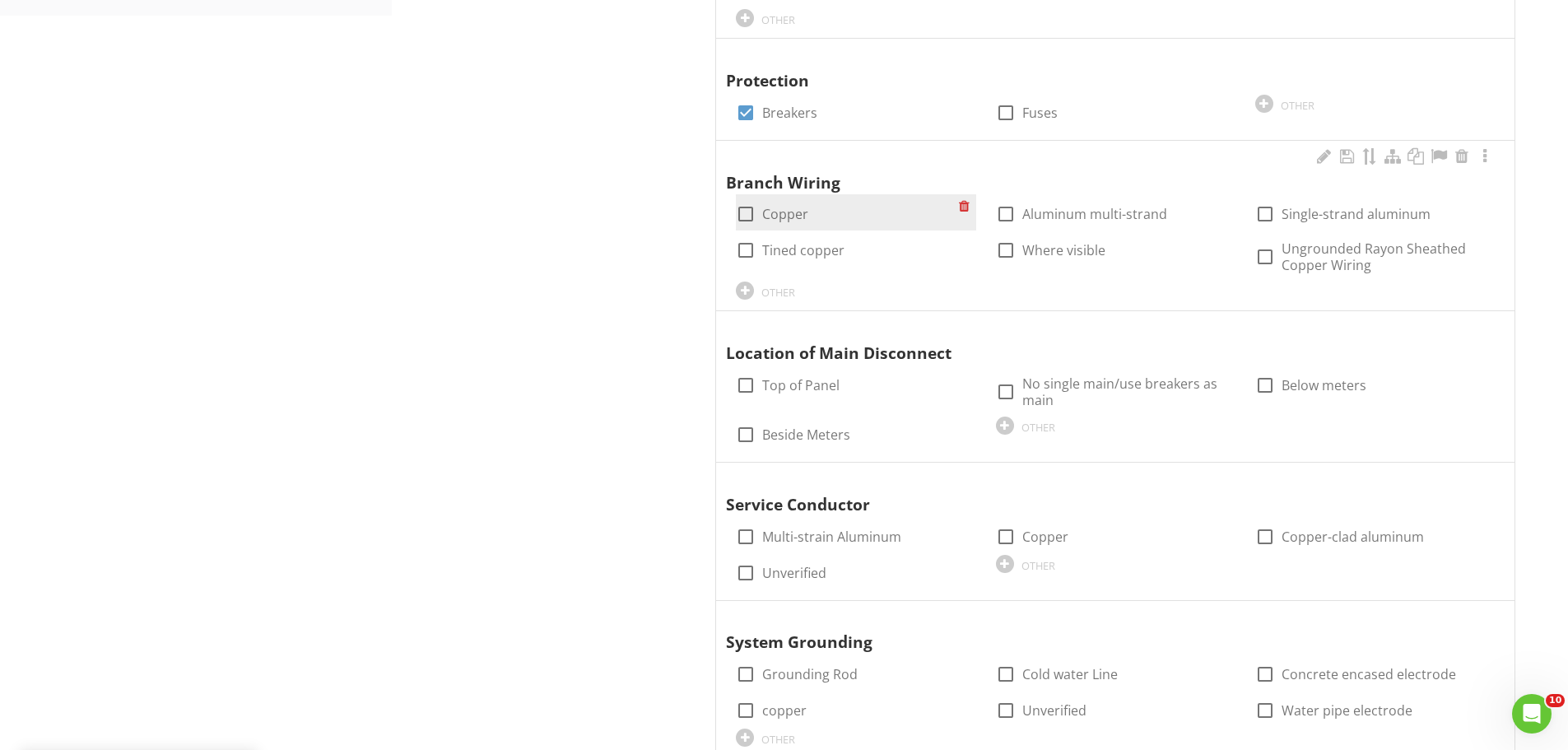
click at [749, 200] on div at bounding box center [746, 215] width 28 height 28
checkbox input "true"
click at [1003, 200] on div at bounding box center [1006, 215] width 28 height 28
checkbox input "true"
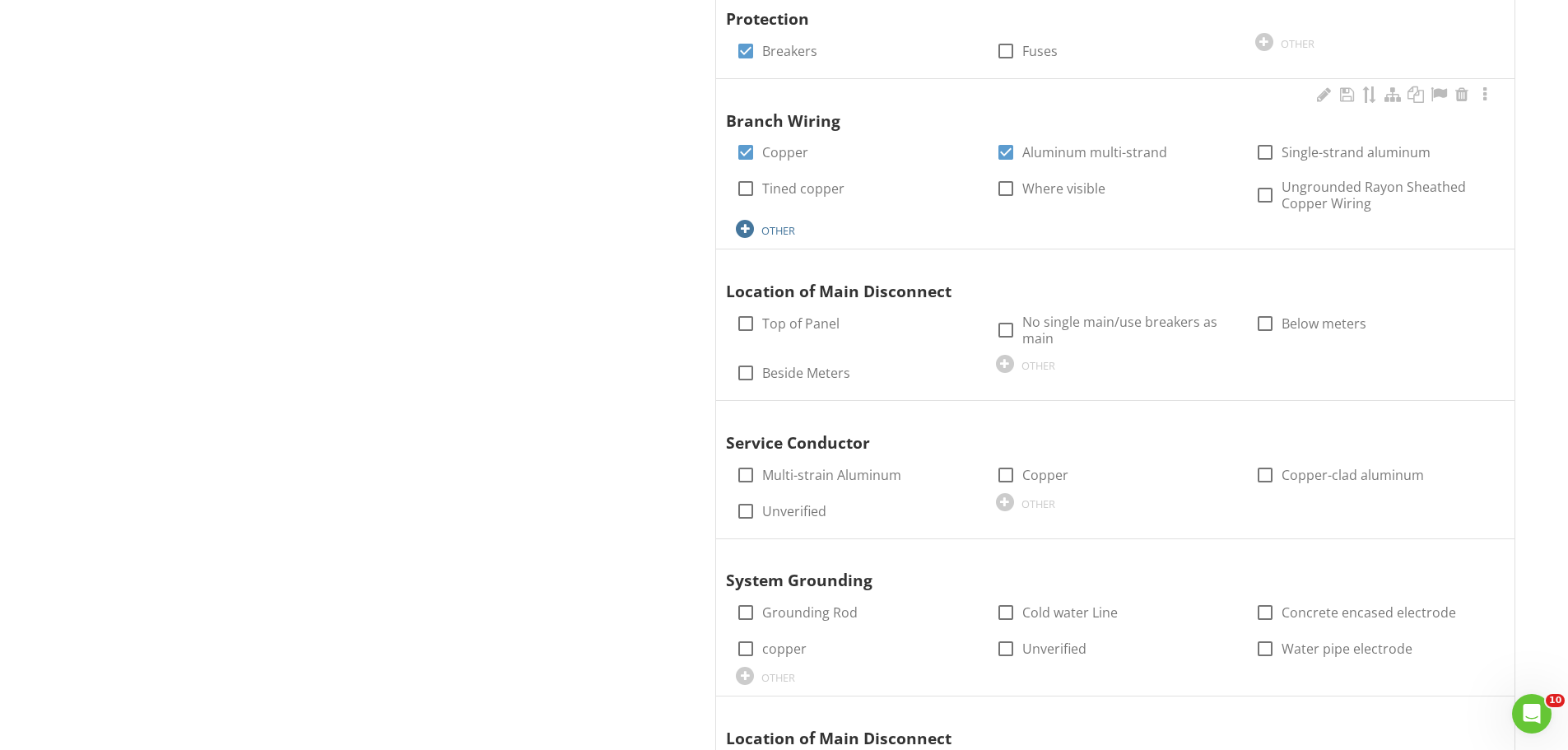
scroll to position [1400, 0]
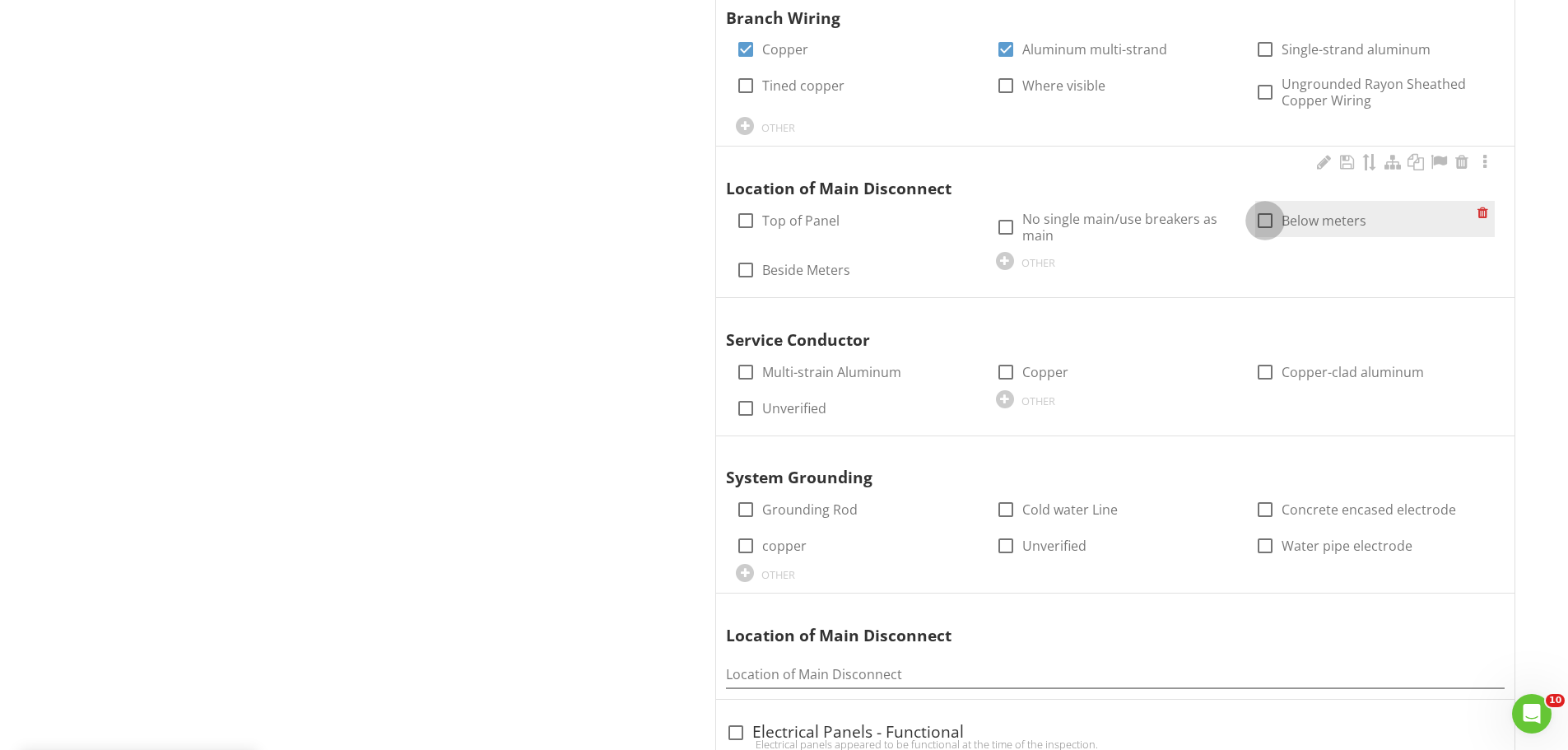
click at [1267, 208] on div at bounding box center [1266, 221] width 28 height 28
checkbox input "true"
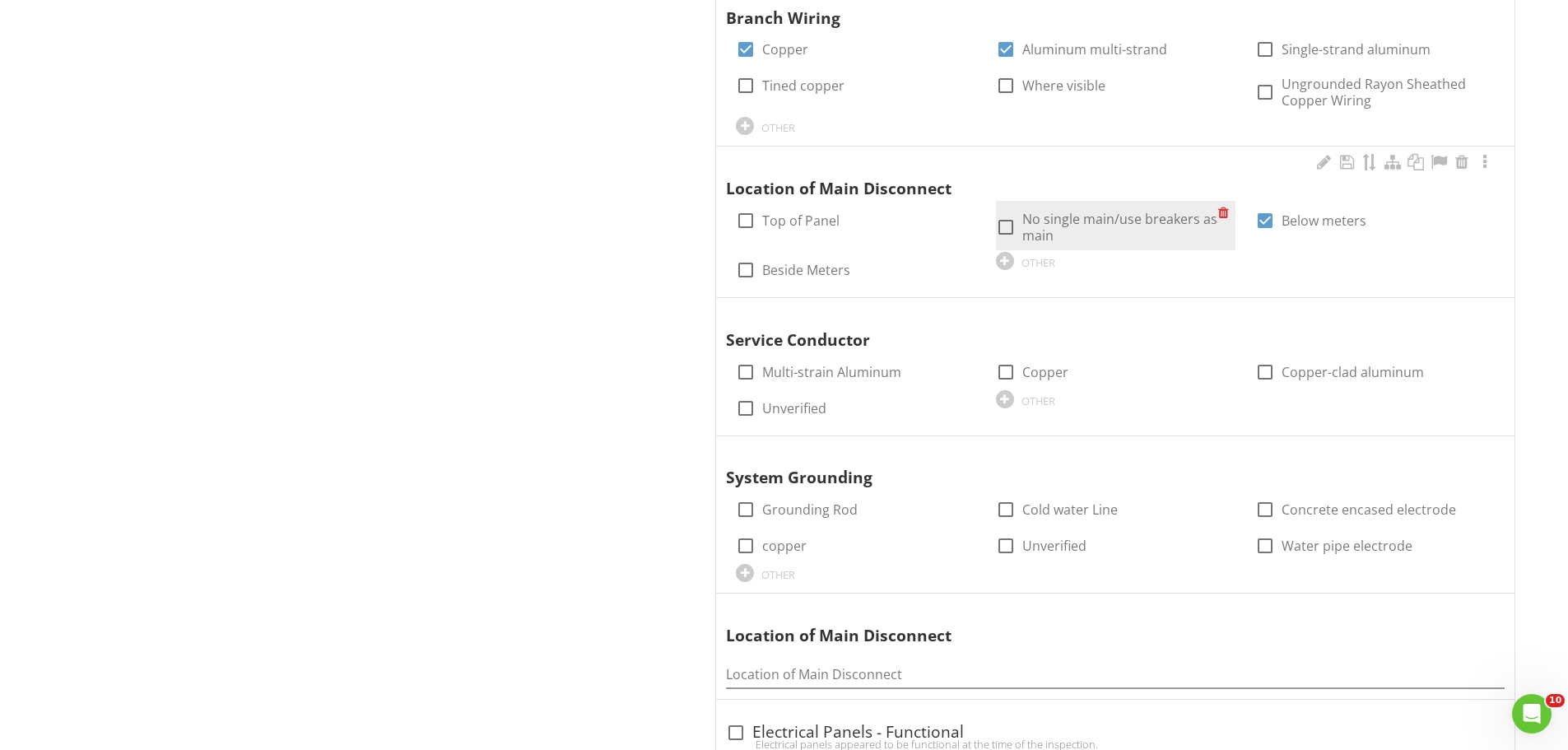
click at [1007, 216] on div at bounding box center [1006, 228] width 28 height 28
checkbox input "true"
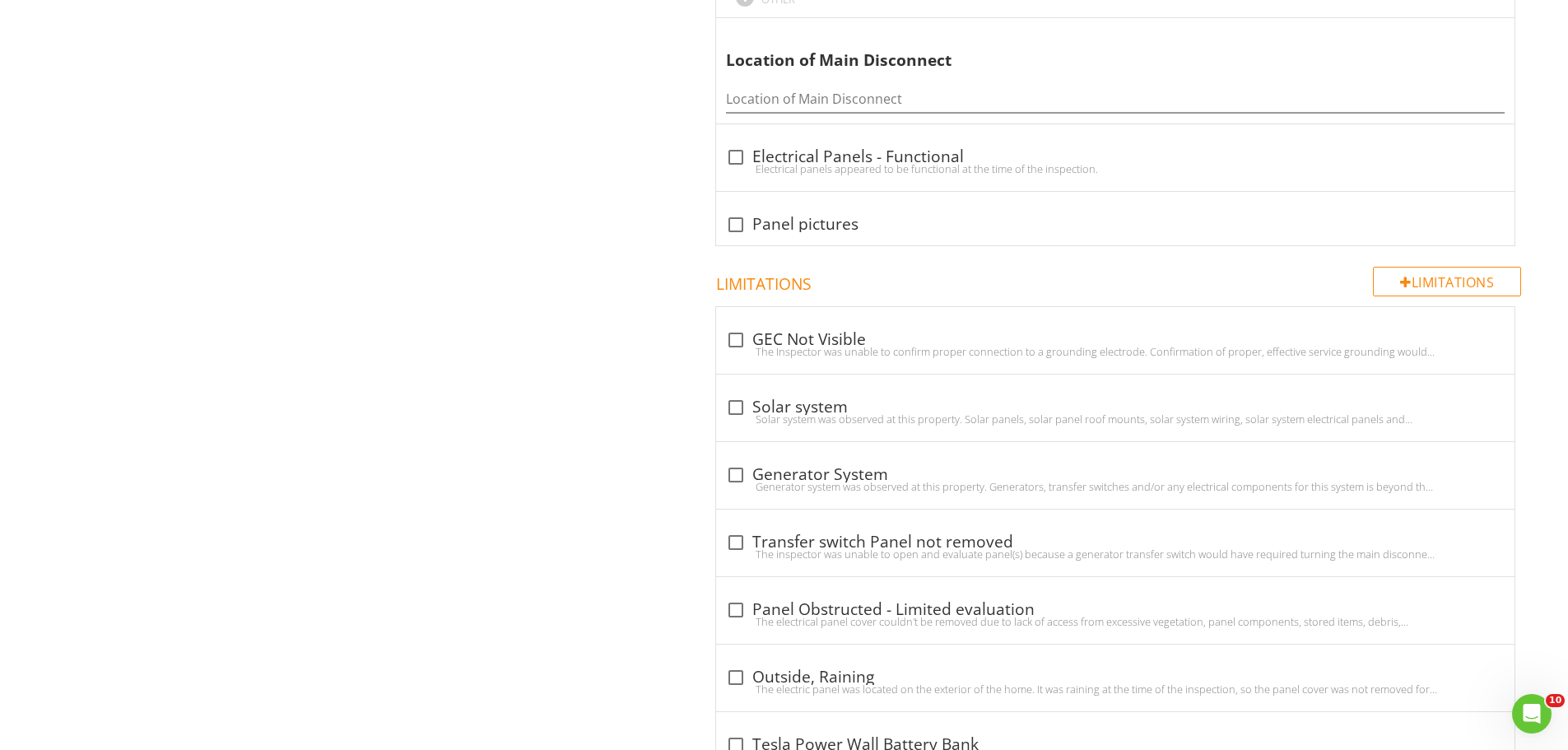
scroll to position [1976, 0]
click at [737, 325] on div at bounding box center [736, 340] width 28 height 28
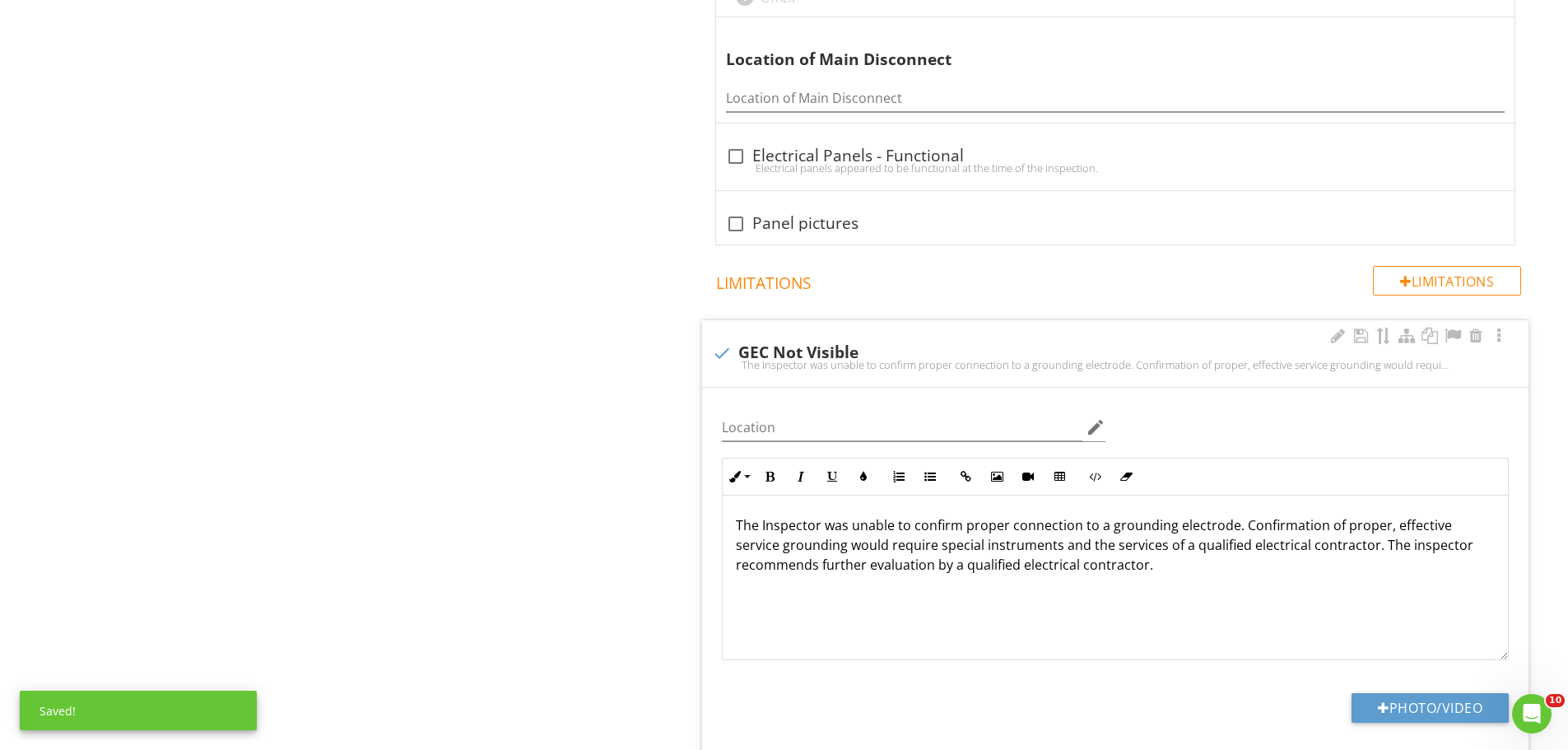
click at [724, 340] on div at bounding box center [722, 354] width 28 height 28
checkbox input "true"
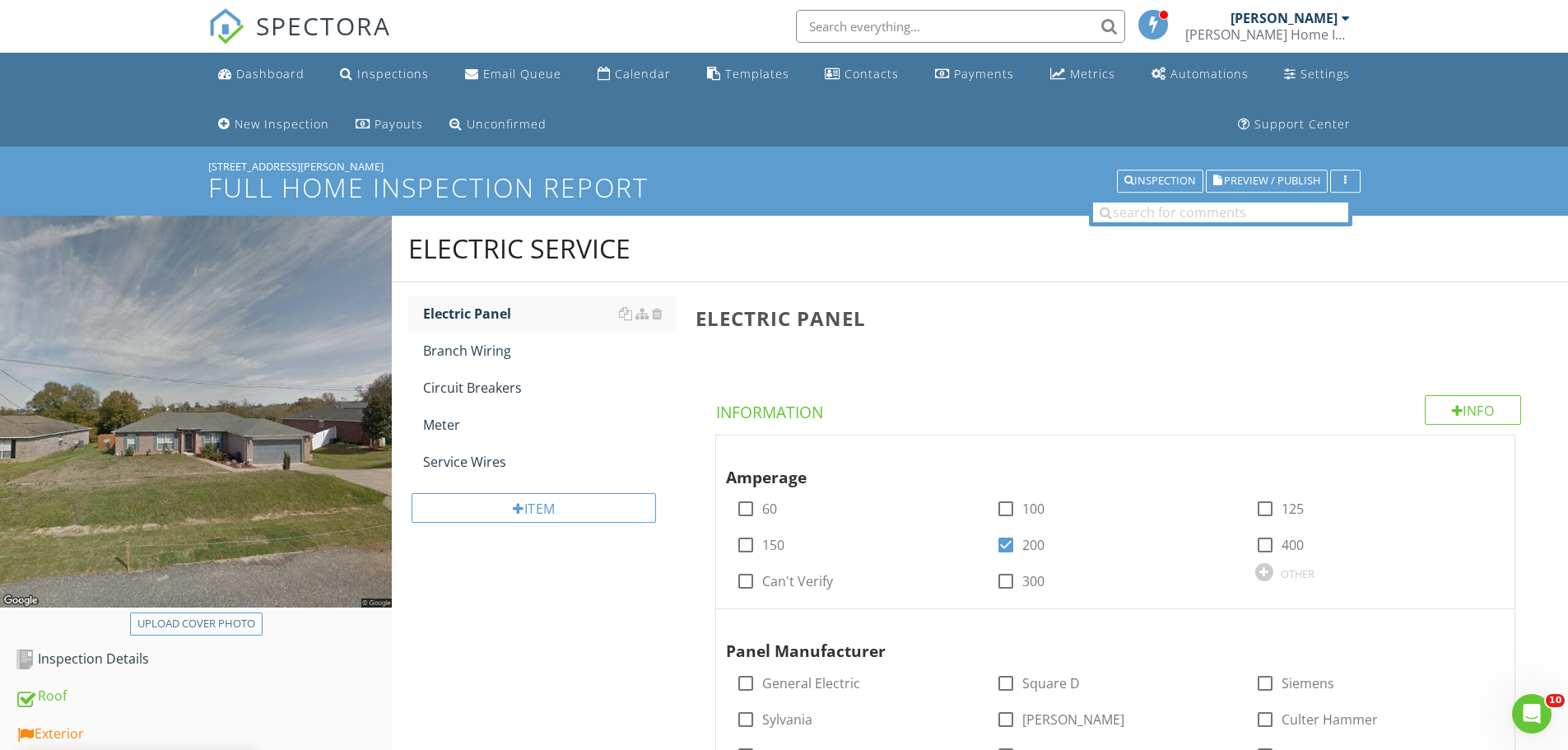
scroll to position [411, 0]
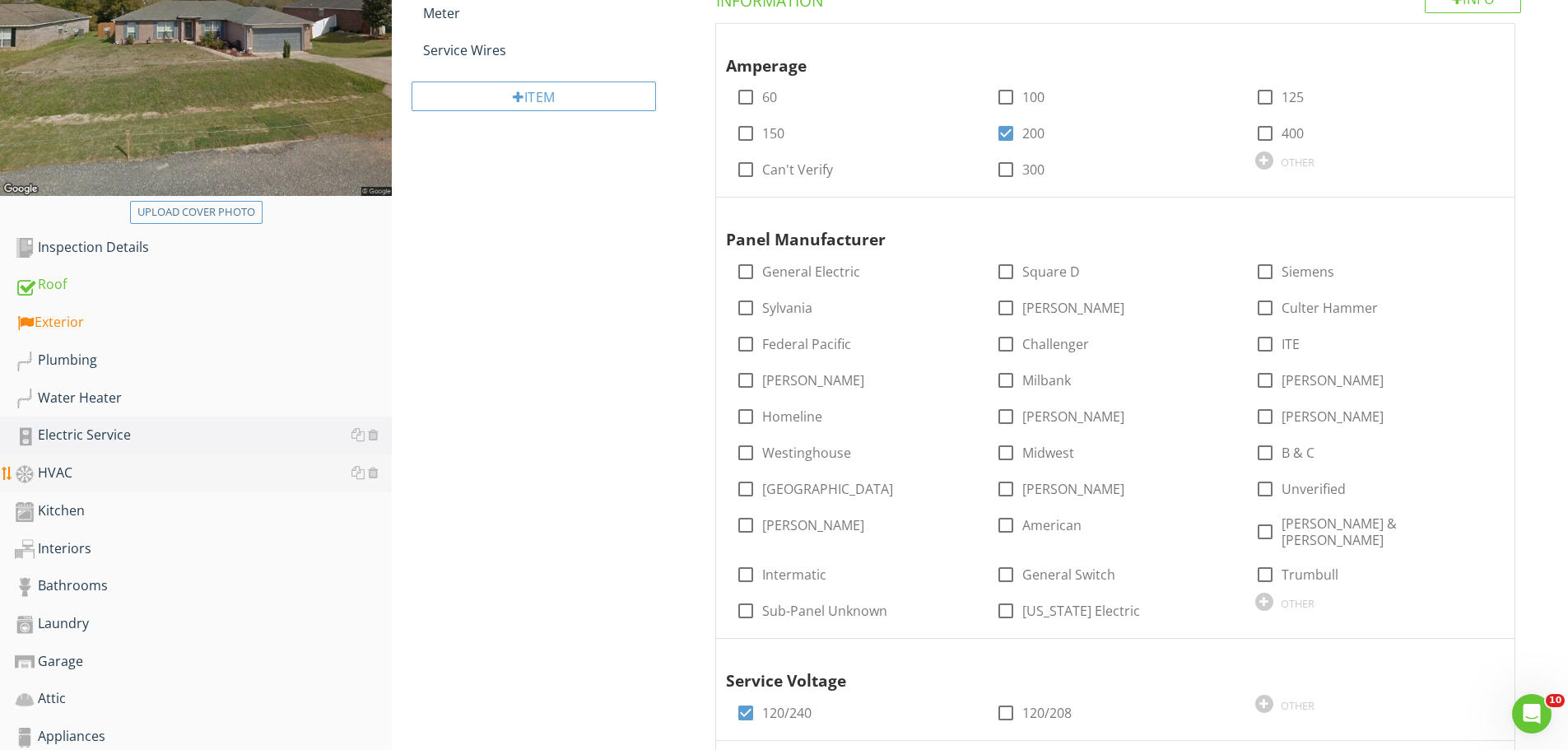
click at [68, 461] on link "HVAC" at bounding box center [203, 473] width 377 height 38
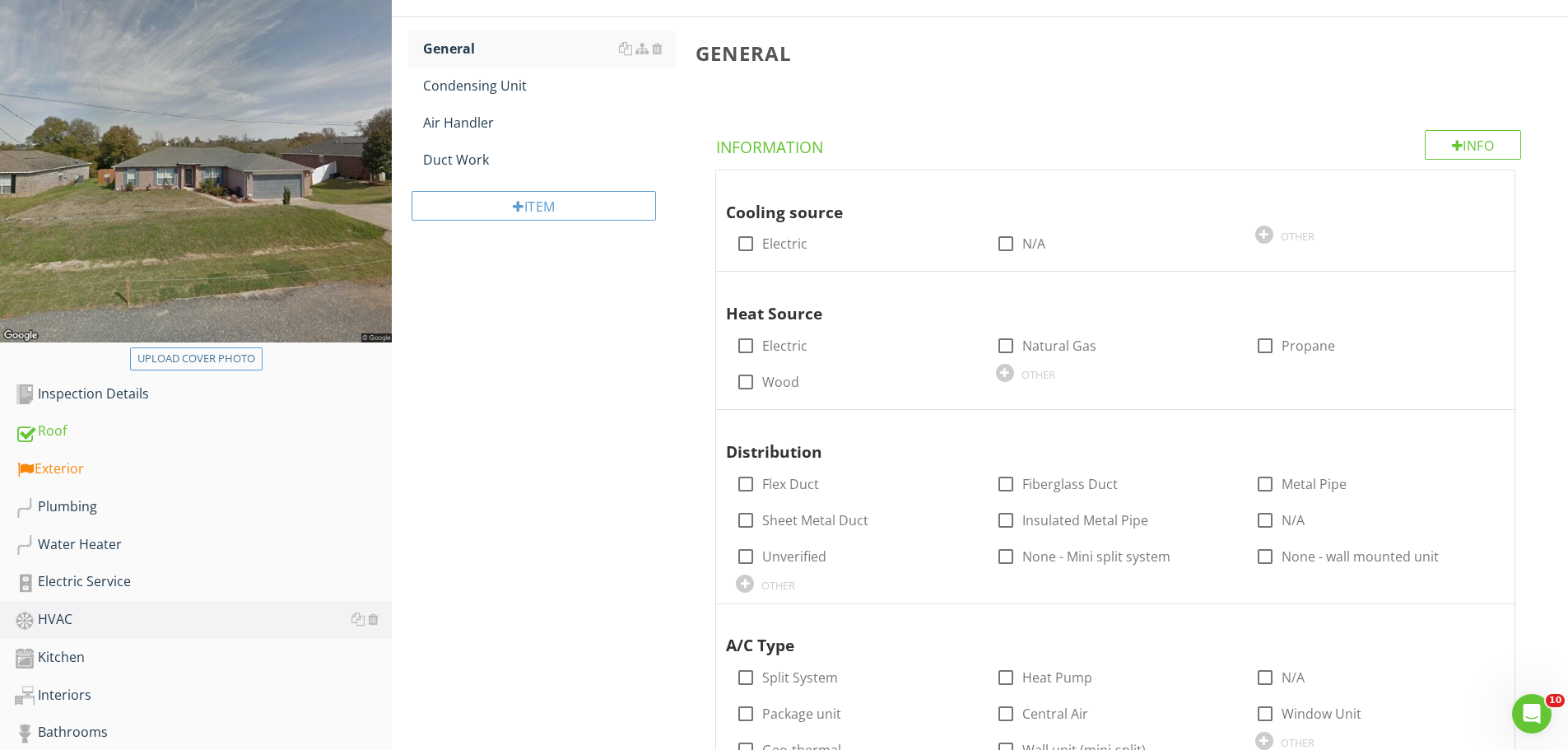
scroll to position [82, 0]
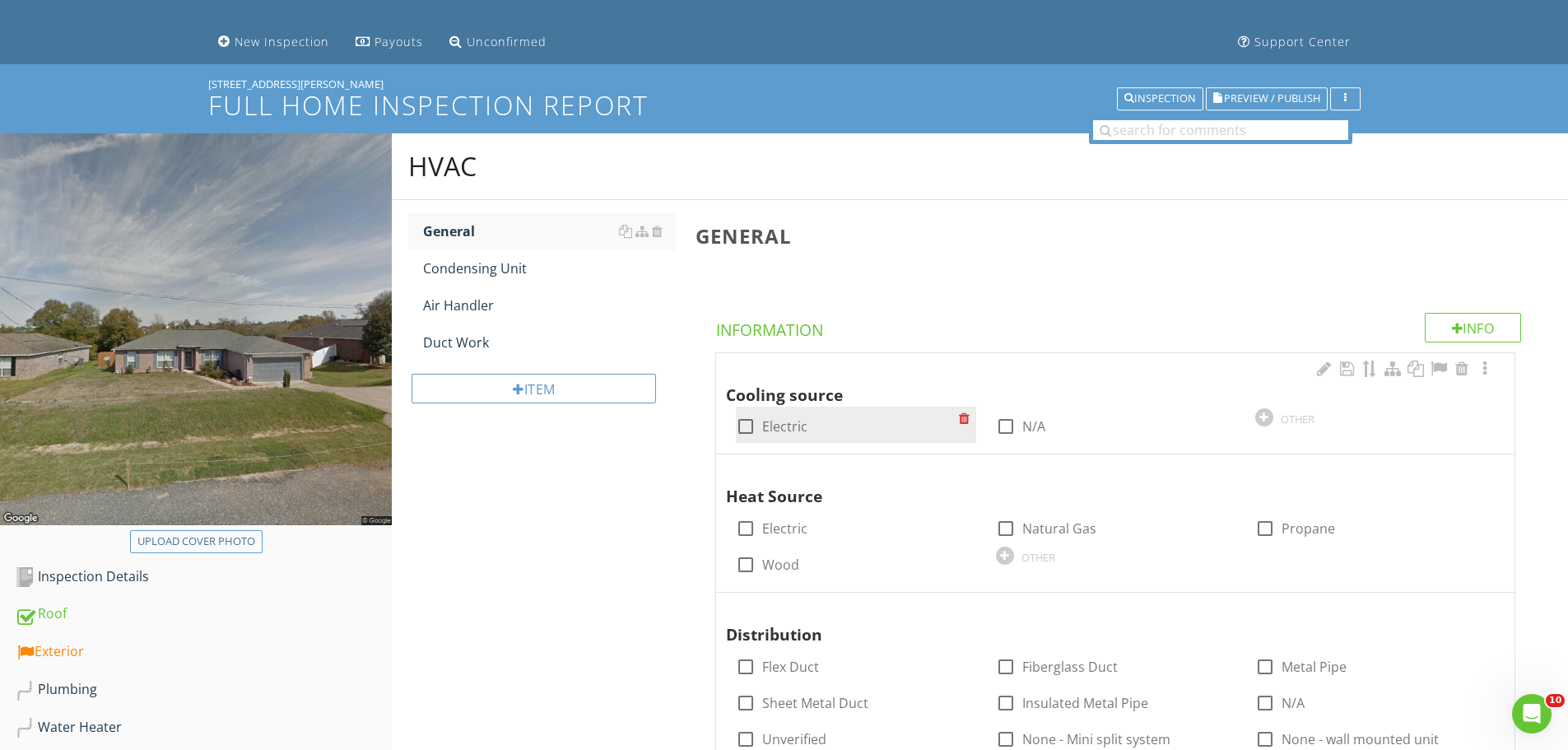
click at [742, 425] on div at bounding box center [746, 426] width 28 height 28
checkbox input "true"
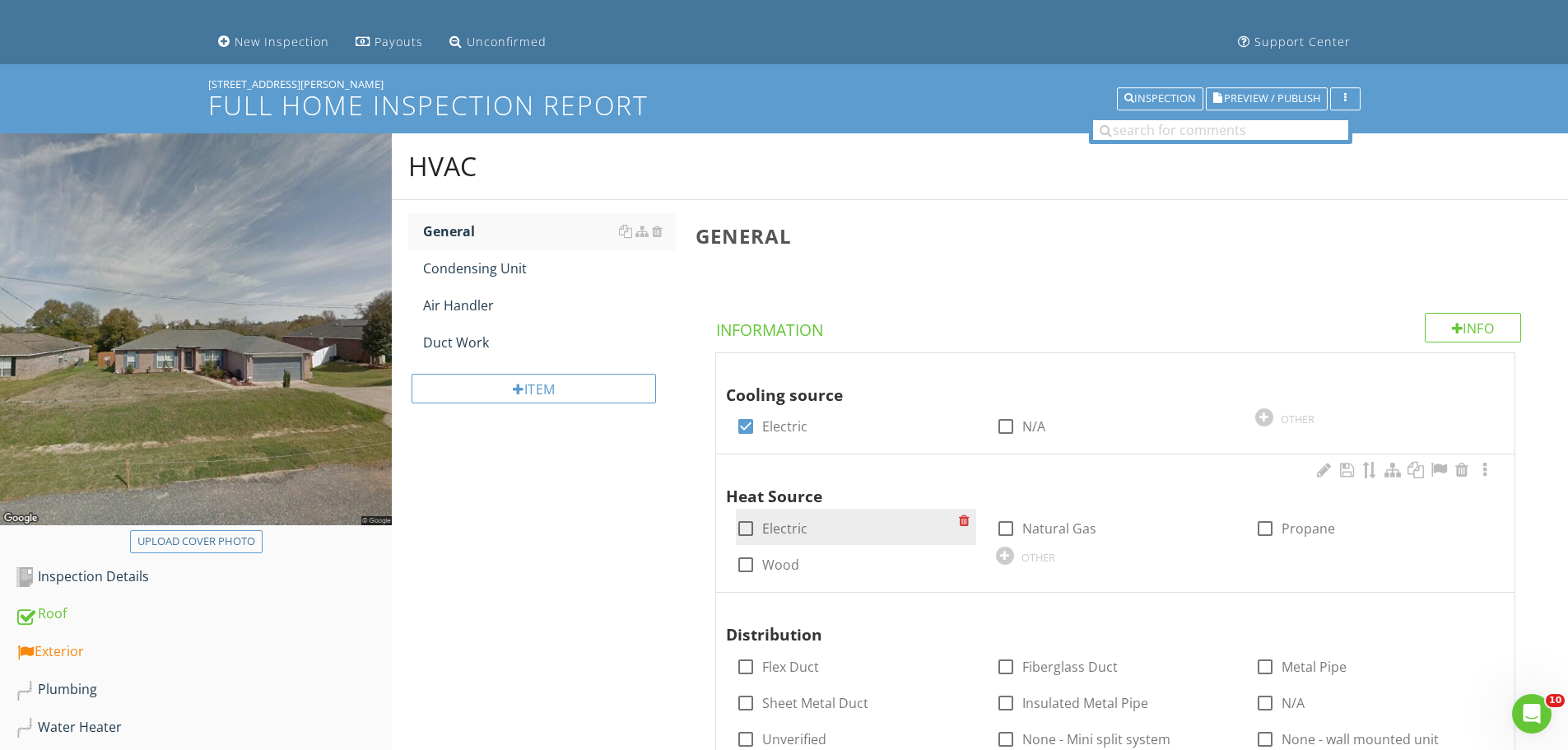
click at [743, 527] on div at bounding box center [746, 528] width 28 height 28
checkbox input "true"
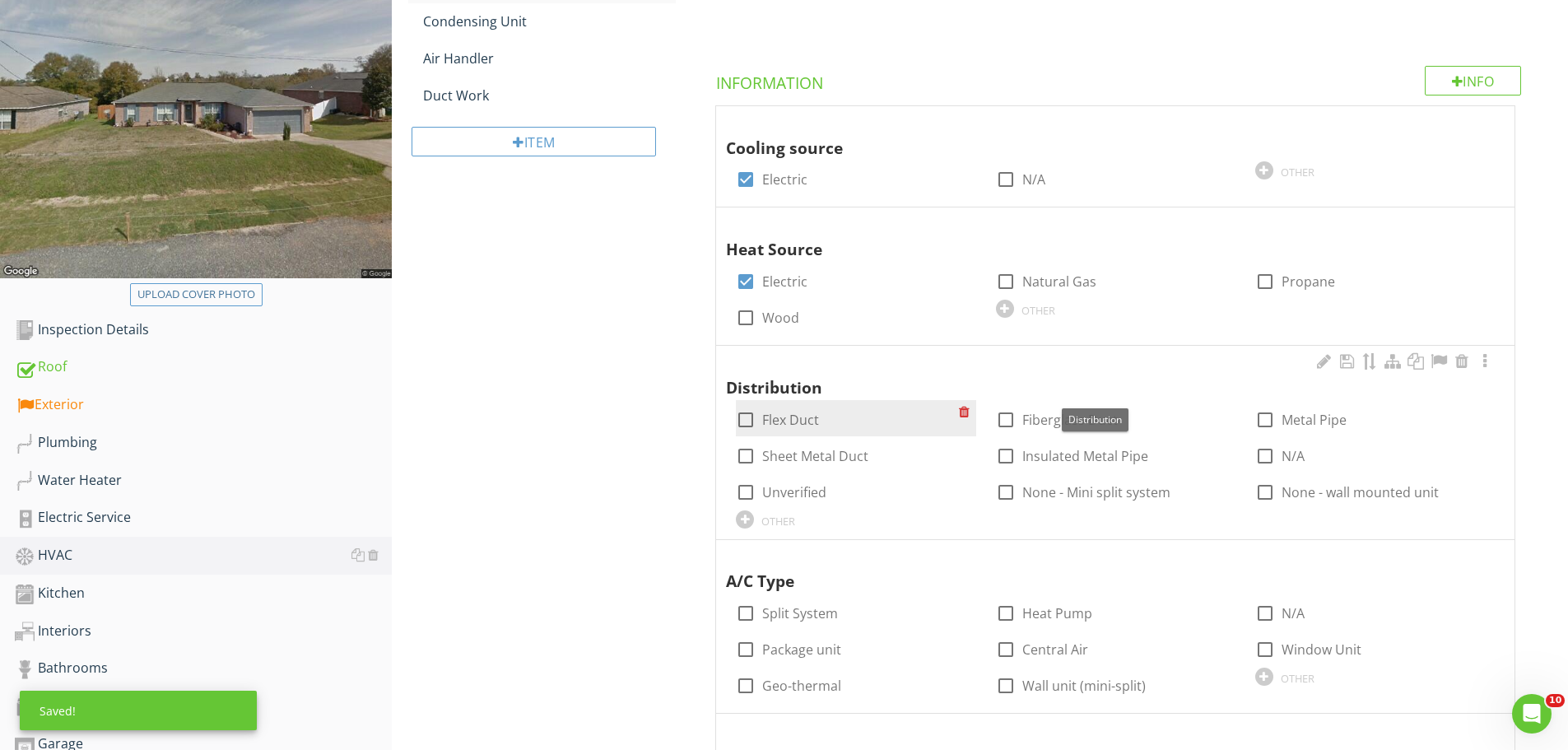
click at [741, 416] on div at bounding box center [746, 420] width 28 height 28
checkbox input "true"
click at [1008, 413] on div at bounding box center [1006, 420] width 28 height 28
checkbox input "true"
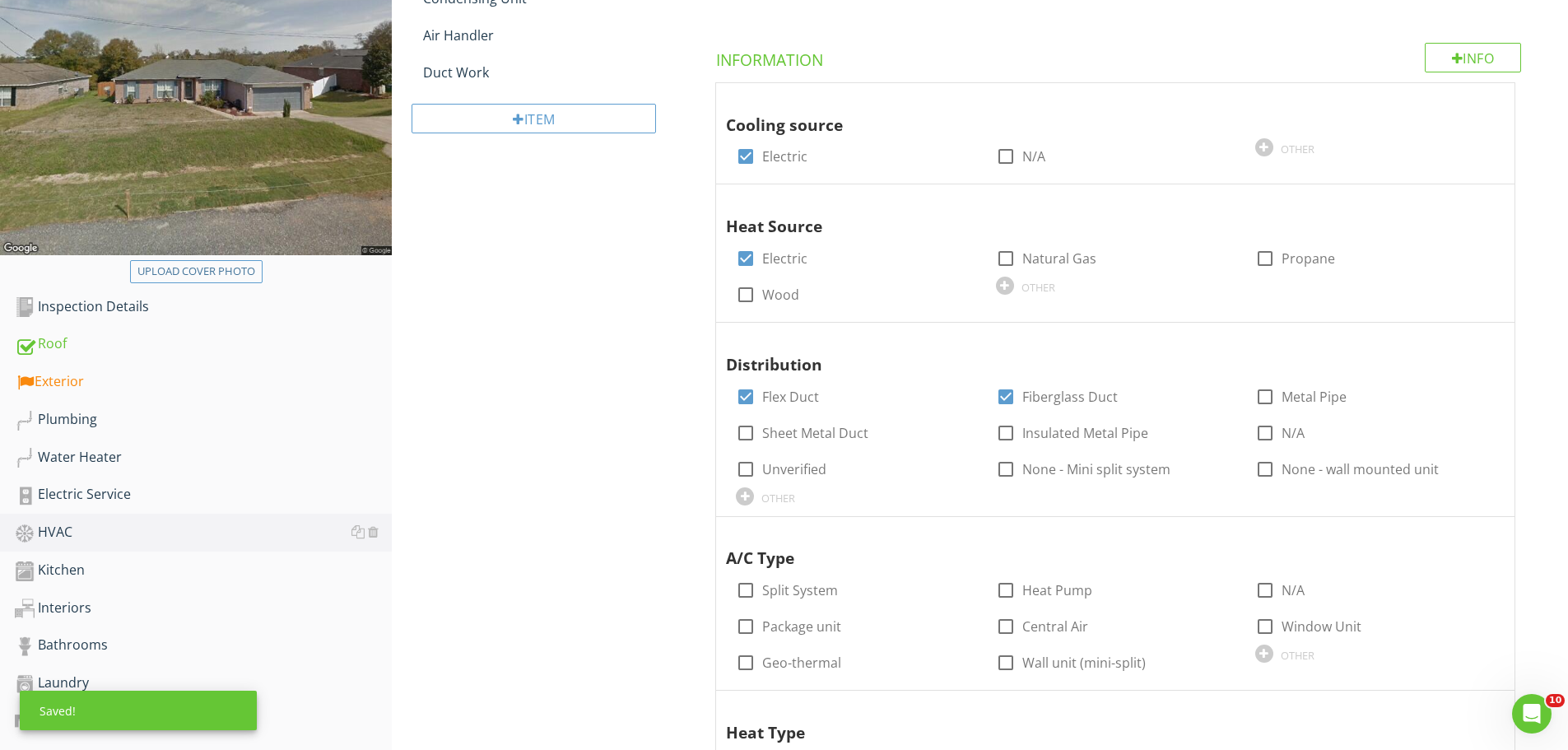
scroll to position [576, 0]
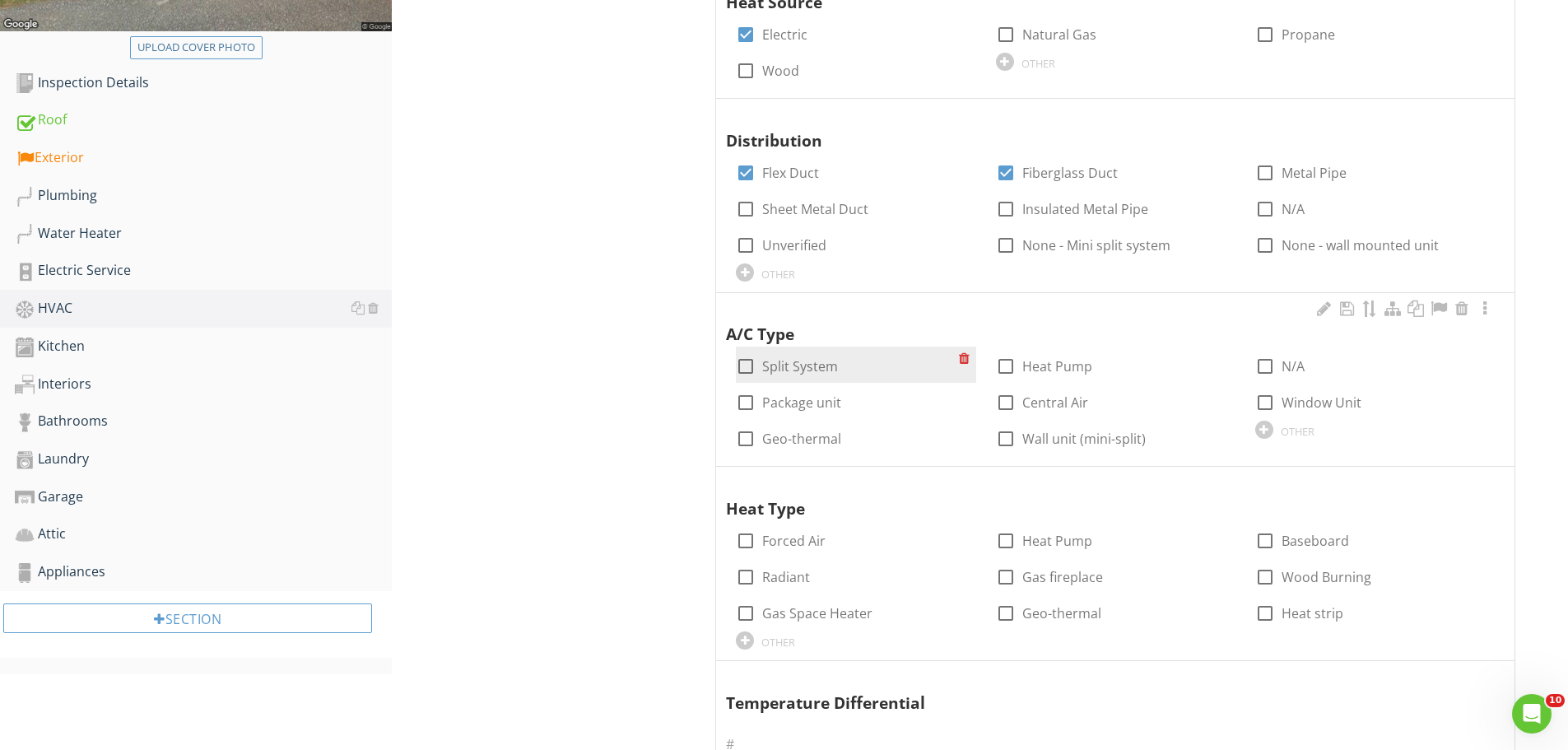
click at [753, 371] on div at bounding box center [746, 366] width 28 height 28
checkbox input "true"
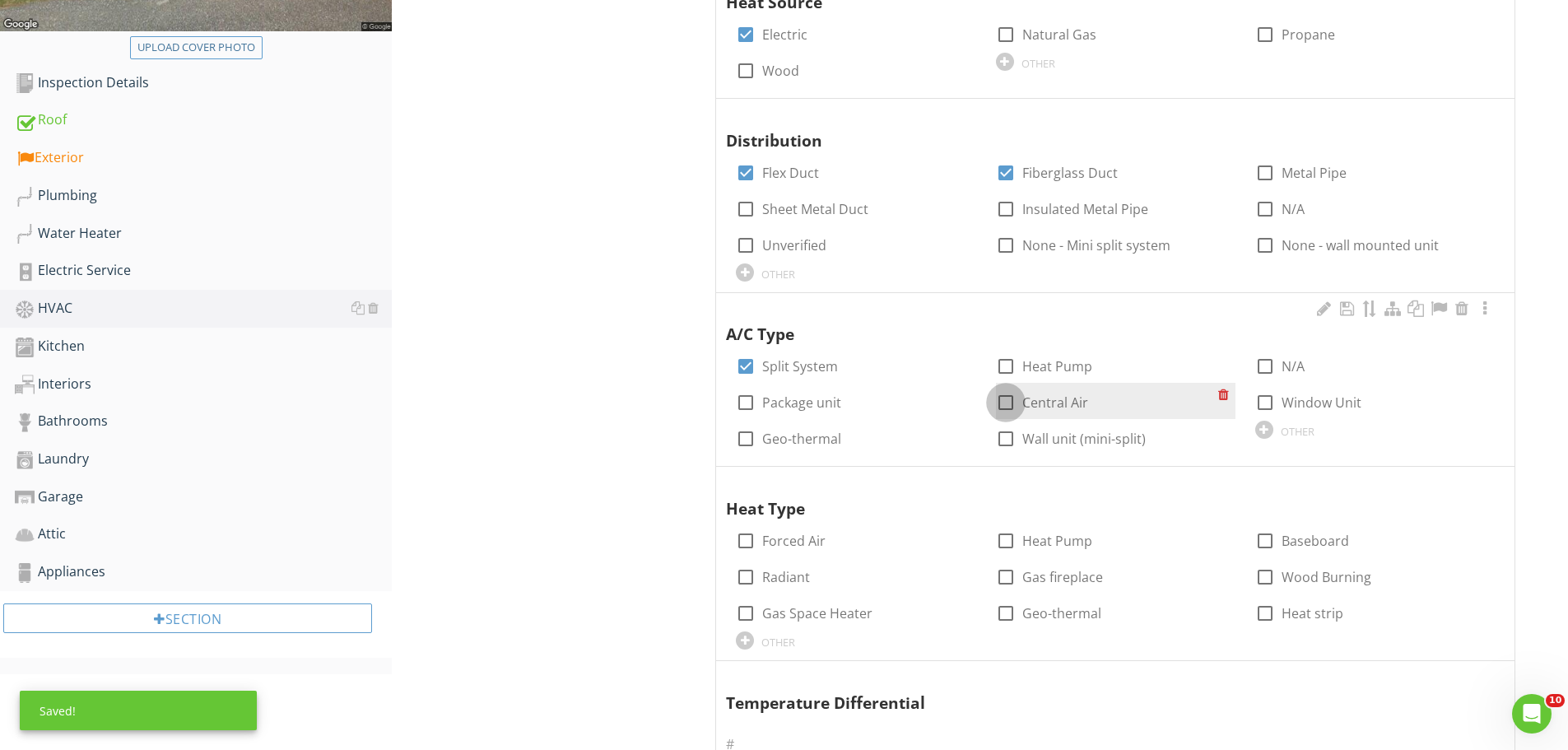
click at [1013, 404] on div at bounding box center [1006, 402] width 28 height 28
checkbox input "true"
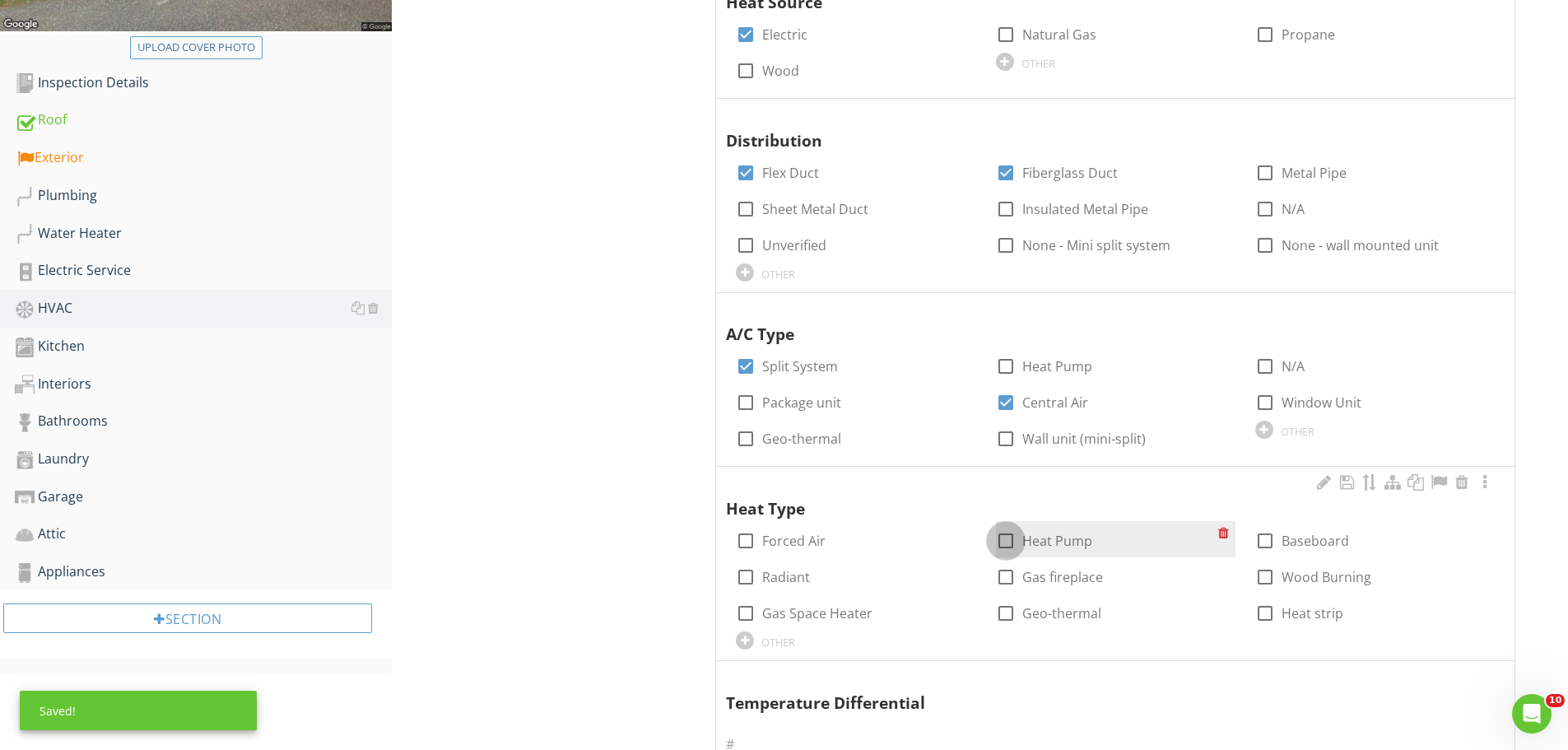
click at [1005, 534] on div at bounding box center [1006, 541] width 28 height 28
checkbox input "true"
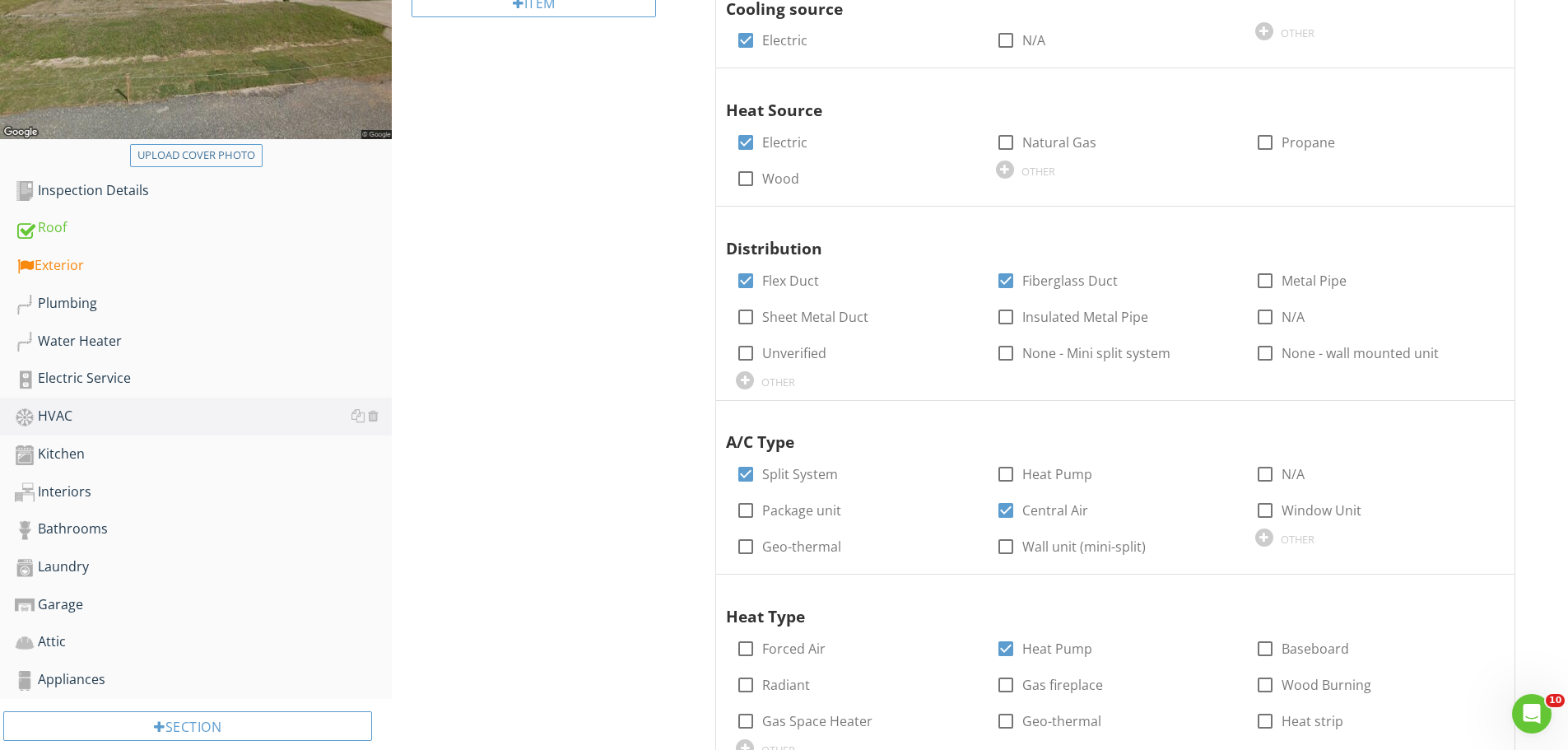
scroll to position [247, 0]
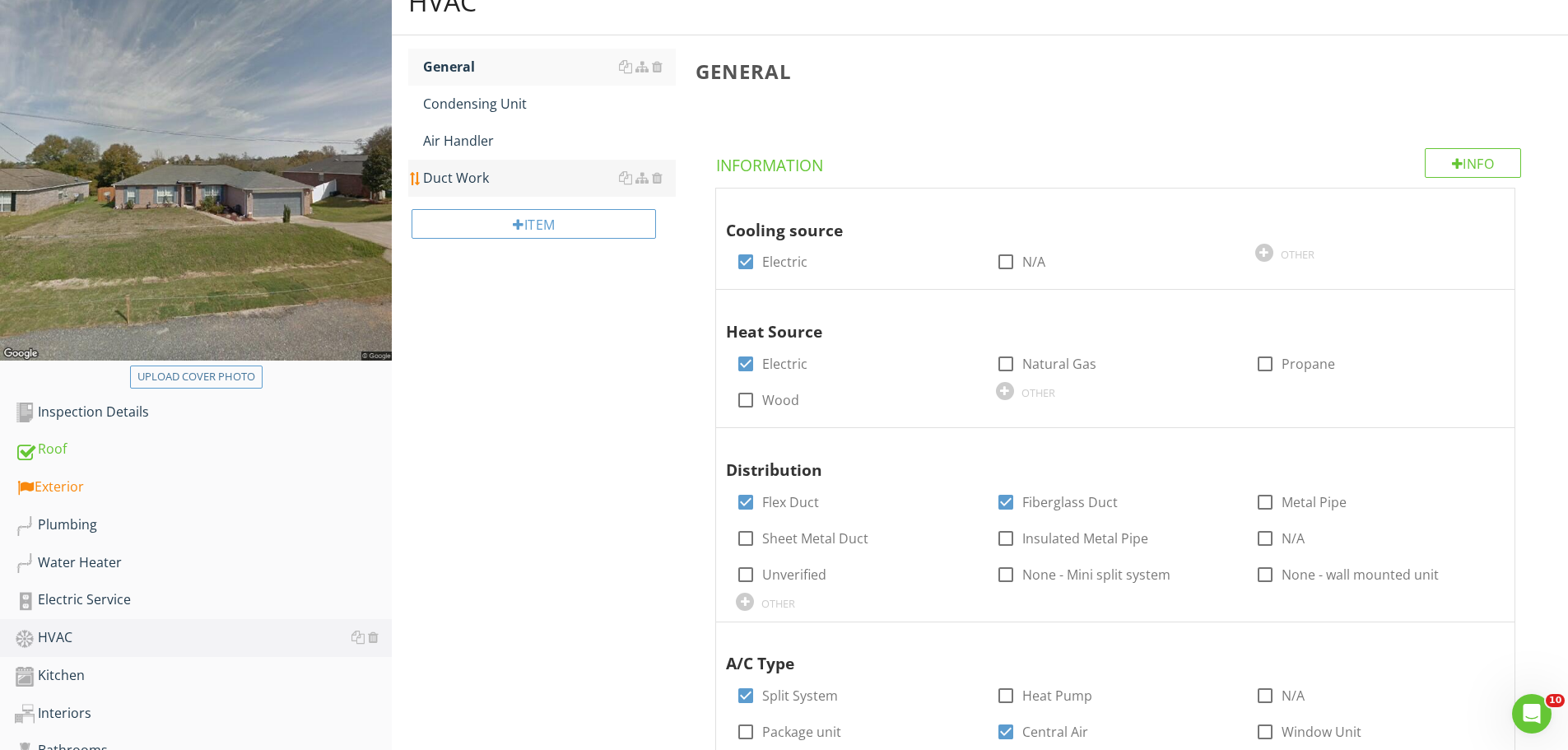
click at [470, 181] on div "Duct Work" at bounding box center [549, 177] width 253 height 20
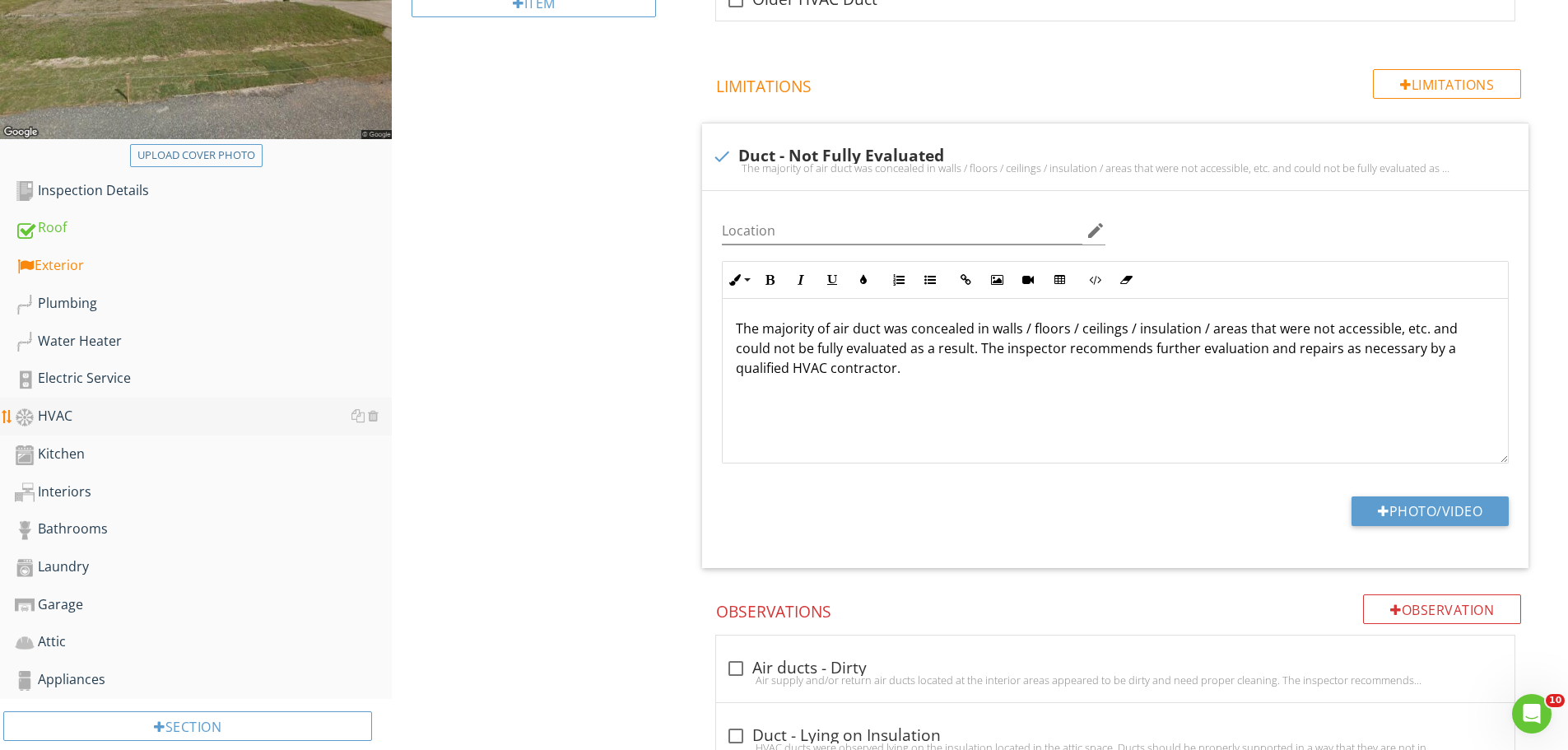
scroll to position [494, 0]
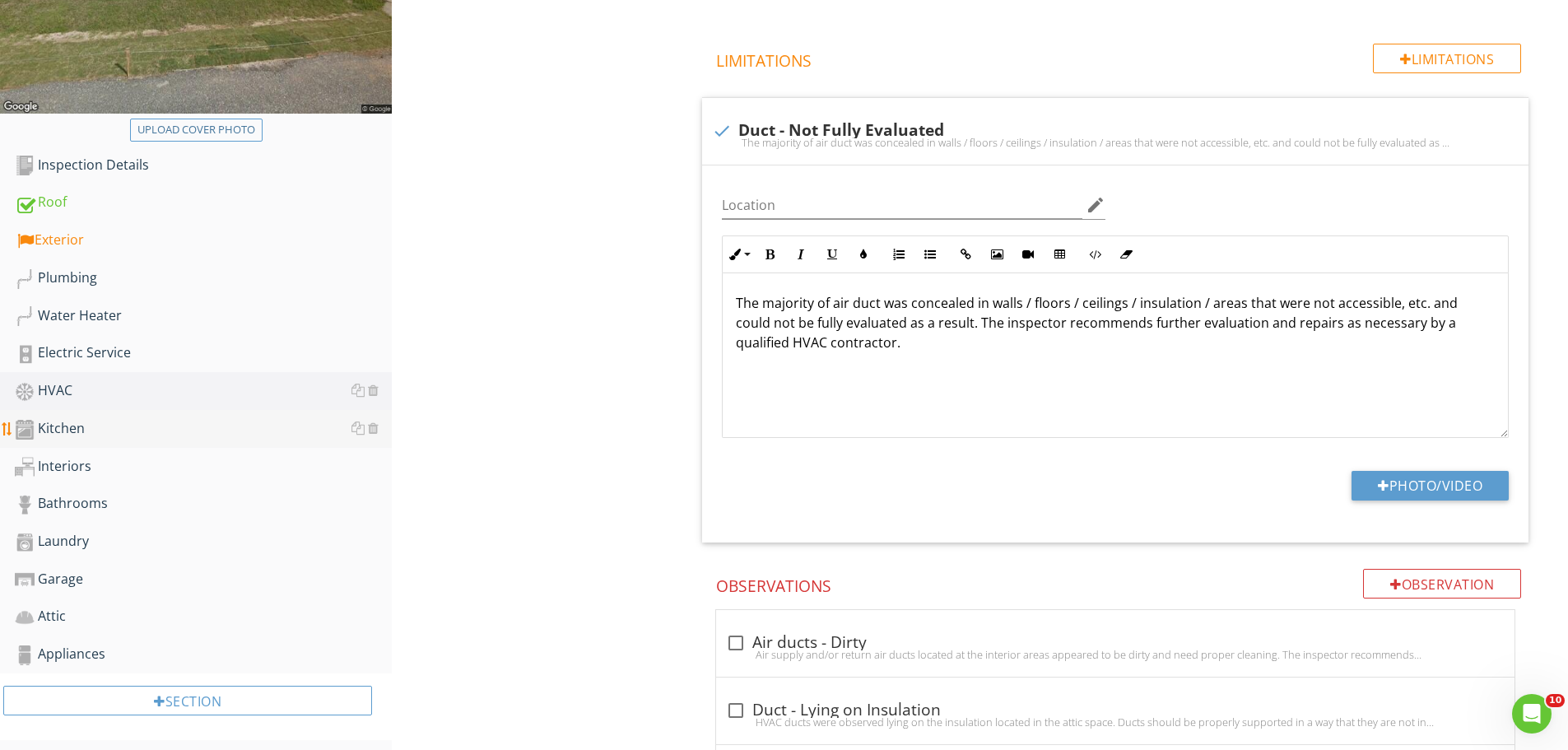
click at [83, 421] on div "Kitchen" at bounding box center [203, 429] width 377 height 21
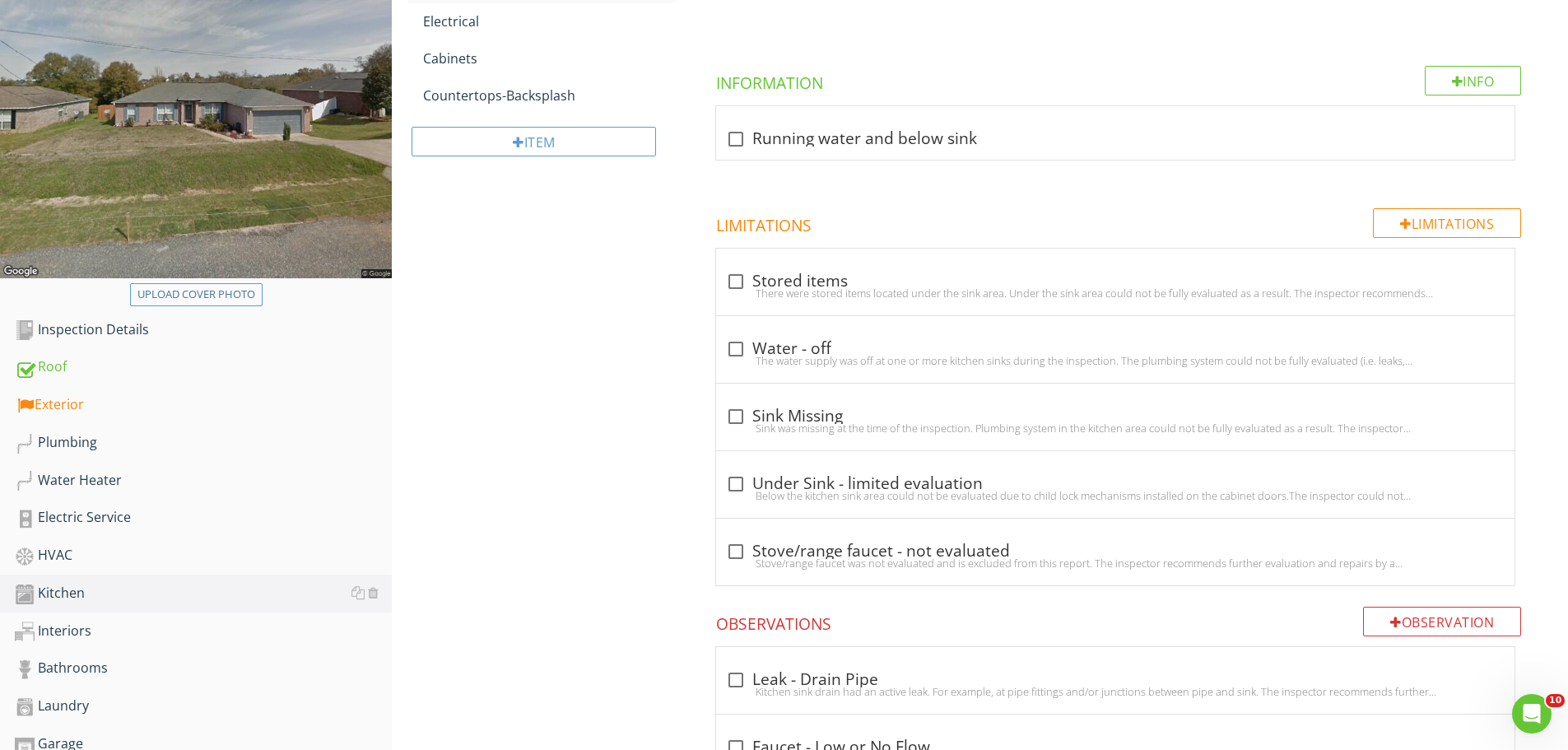
scroll to position [411, 0]
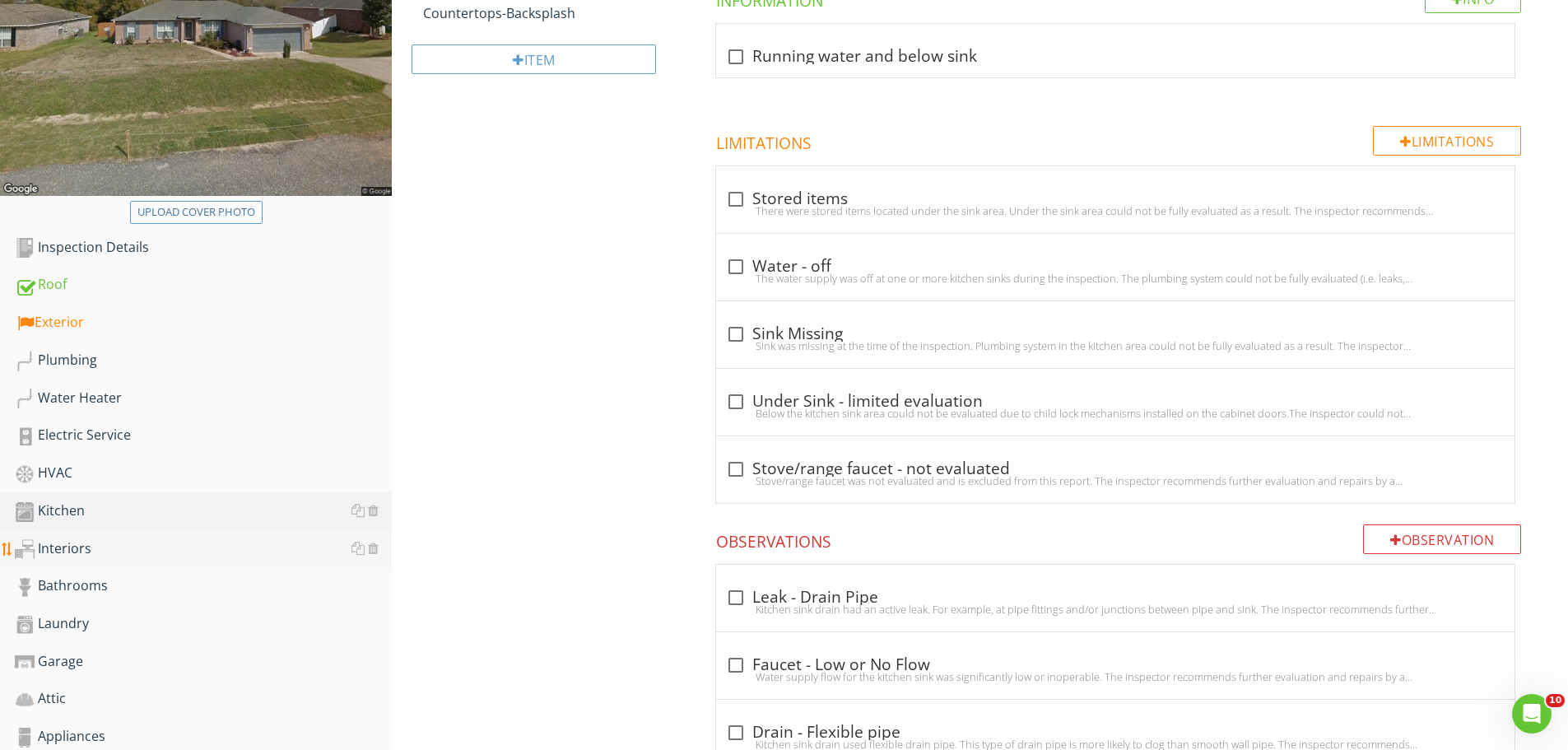
click at [27, 543] on div at bounding box center [25, 549] width 20 height 20
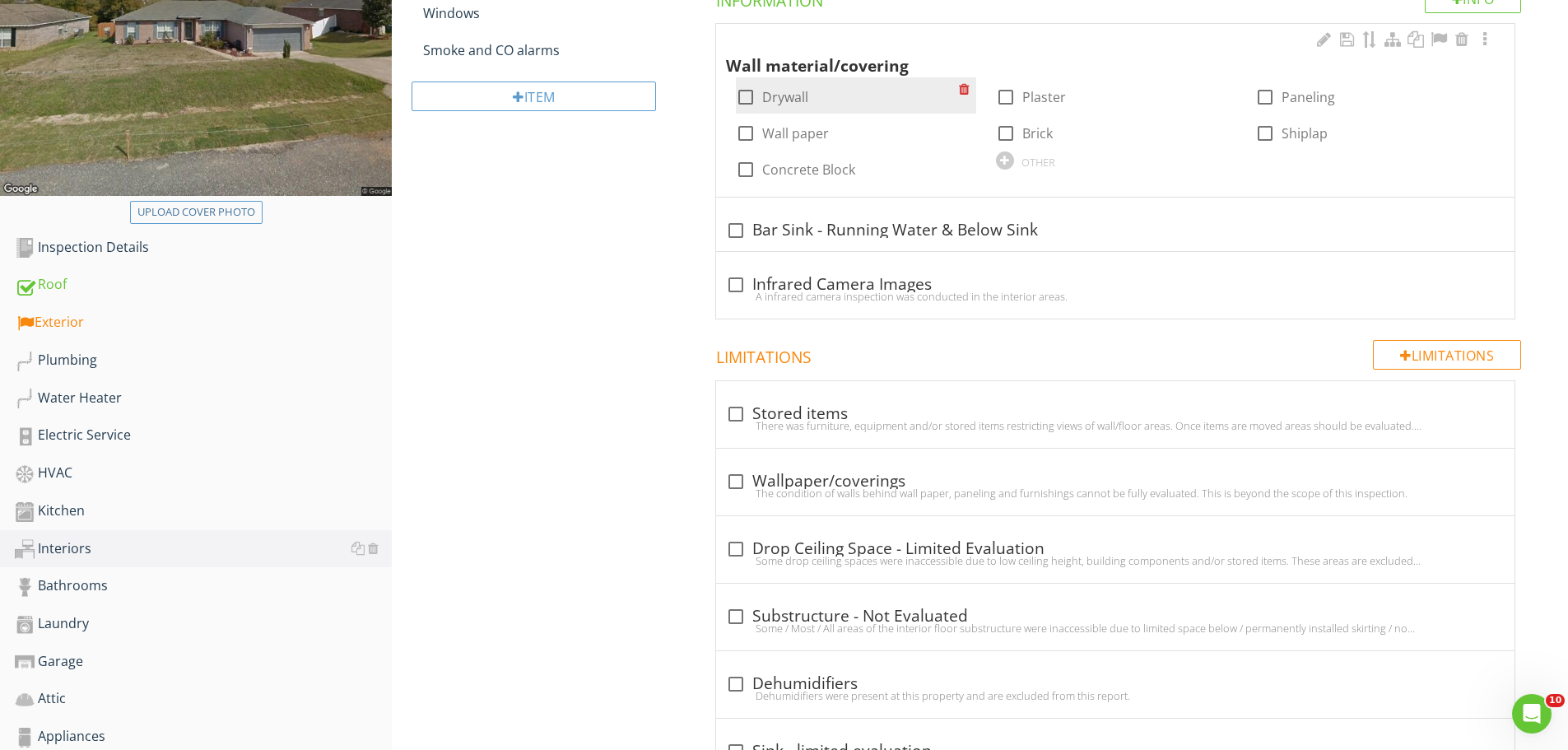
click at [755, 98] on div at bounding box center [746, 98] width 28 height 28
checkbox input "true"
click at [737, 292] on div "A infrared camera inspection was conducted in the interior areas." at bounding box center [1115, 296] width 779 height 13
checkbox input "true"
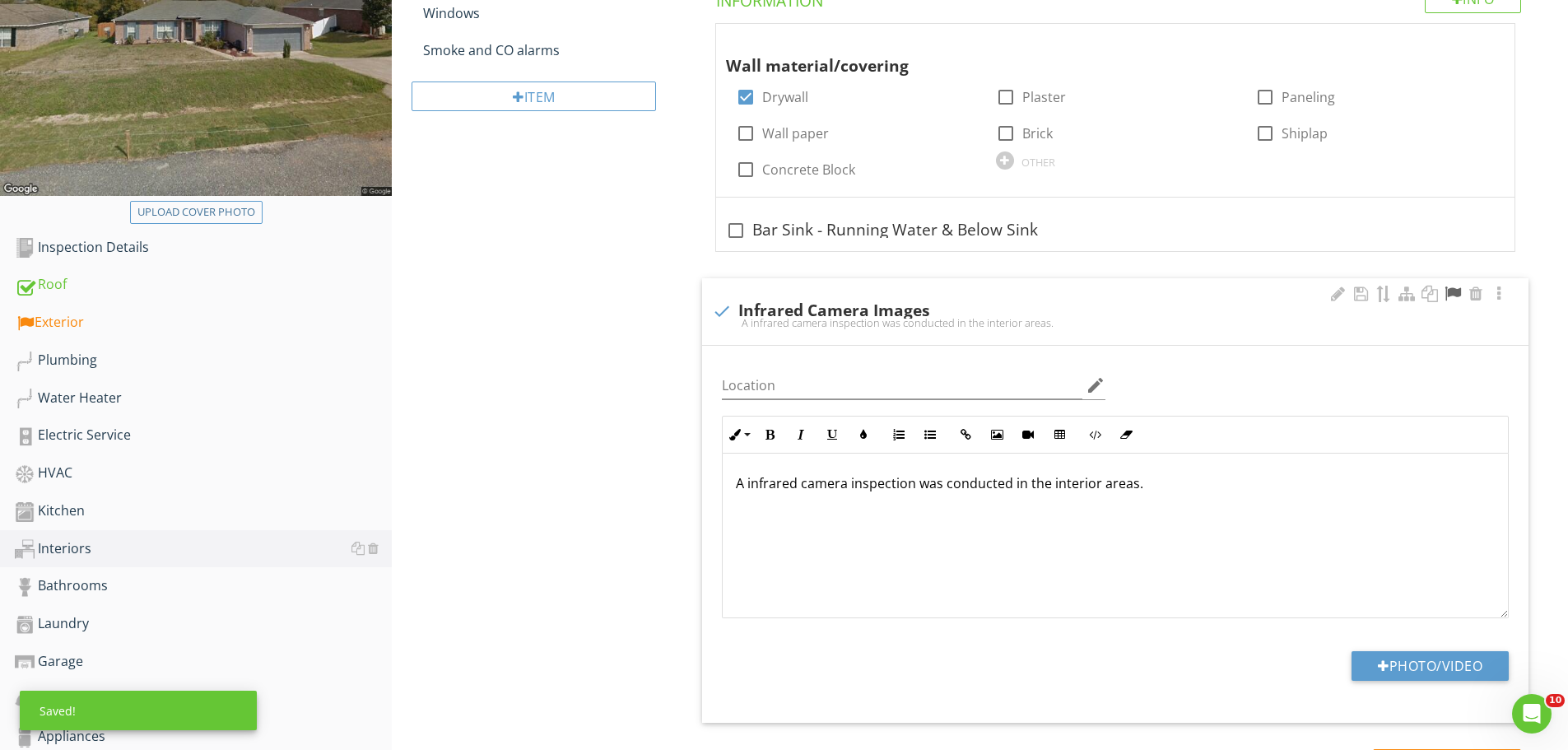
click at [1452, 294] on div at bounding box center [1453, 293] width 20 height 17
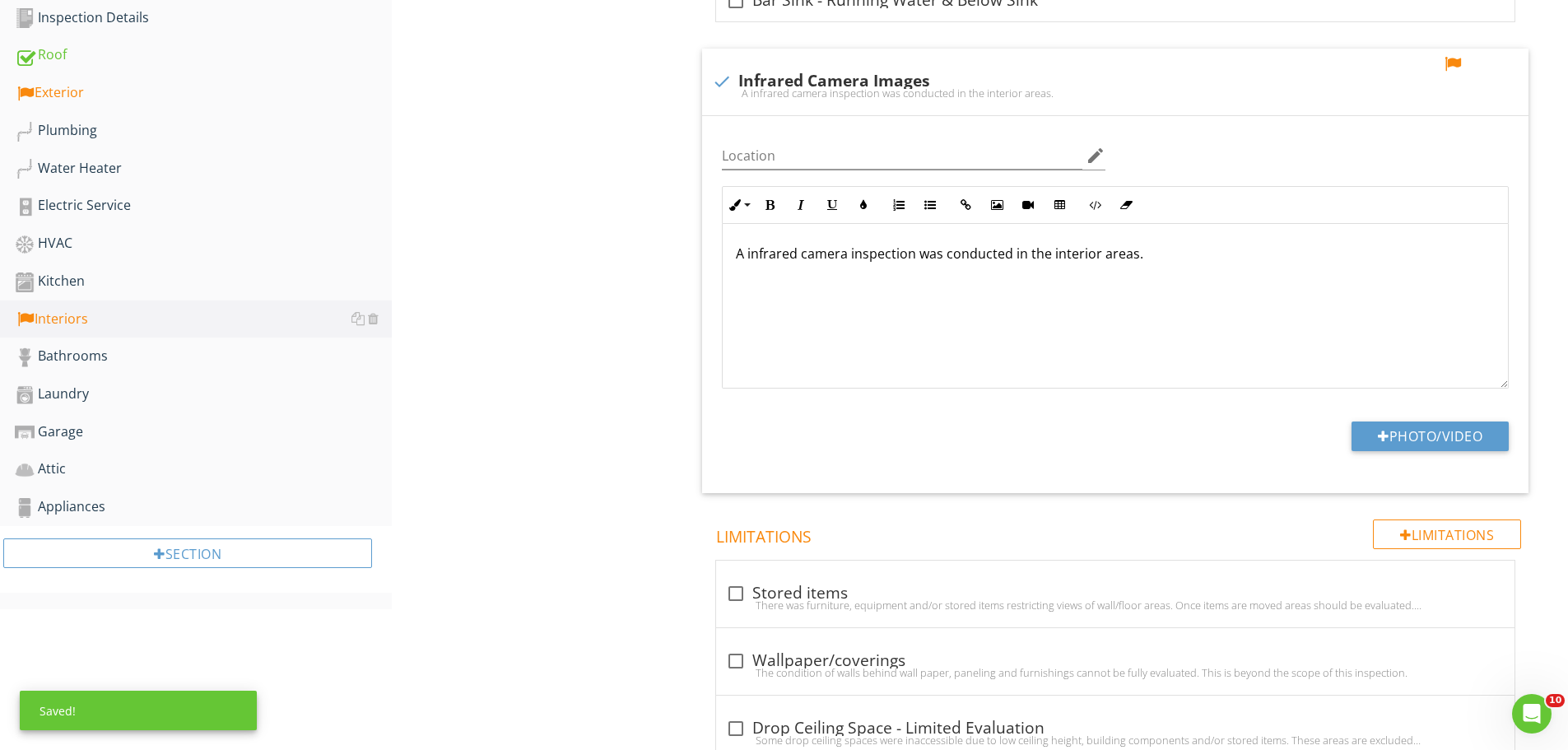
scroll to position [741, 0]
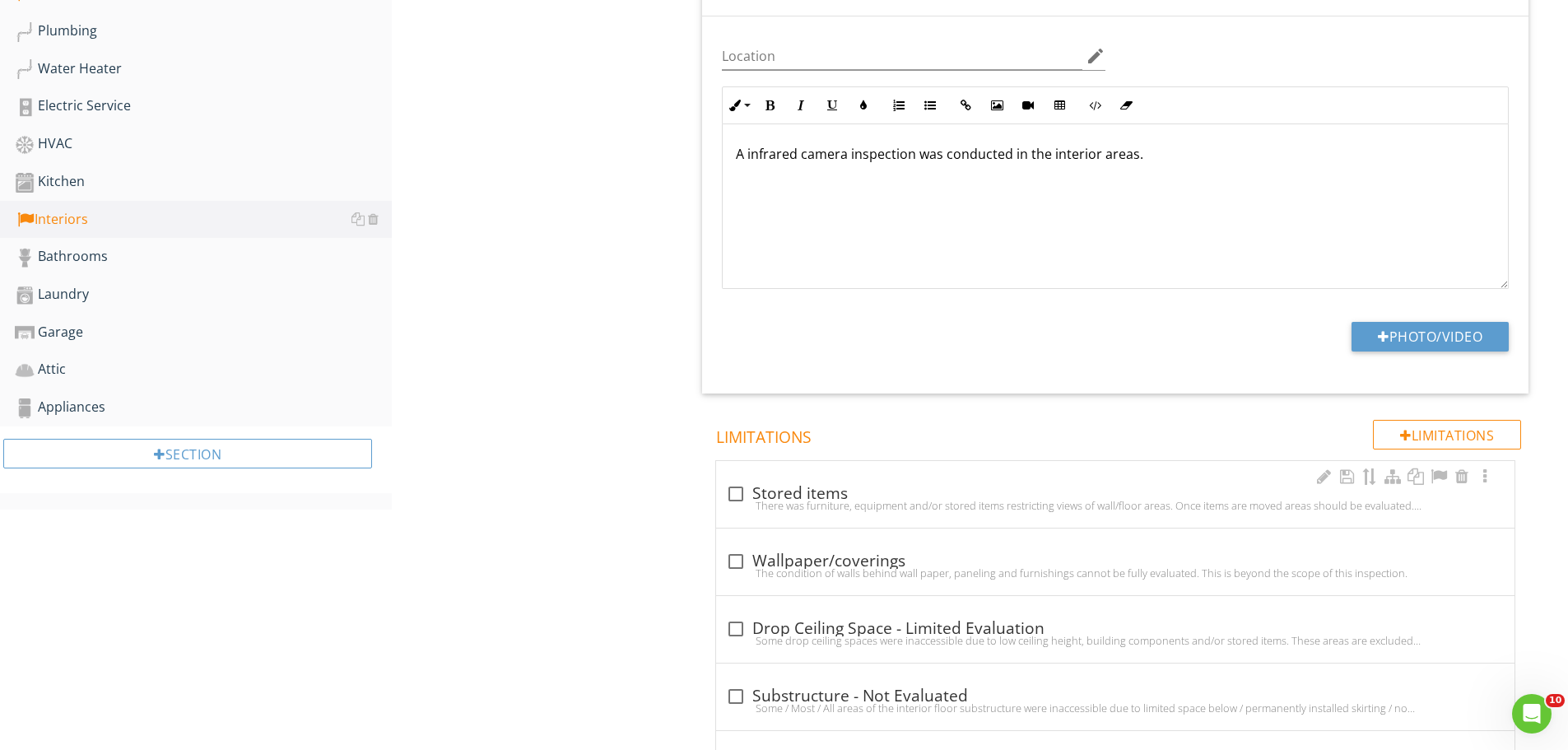
click at [733, 492] on div at bounding box center [736, 494] width 28 height 28
checkbox input "true"
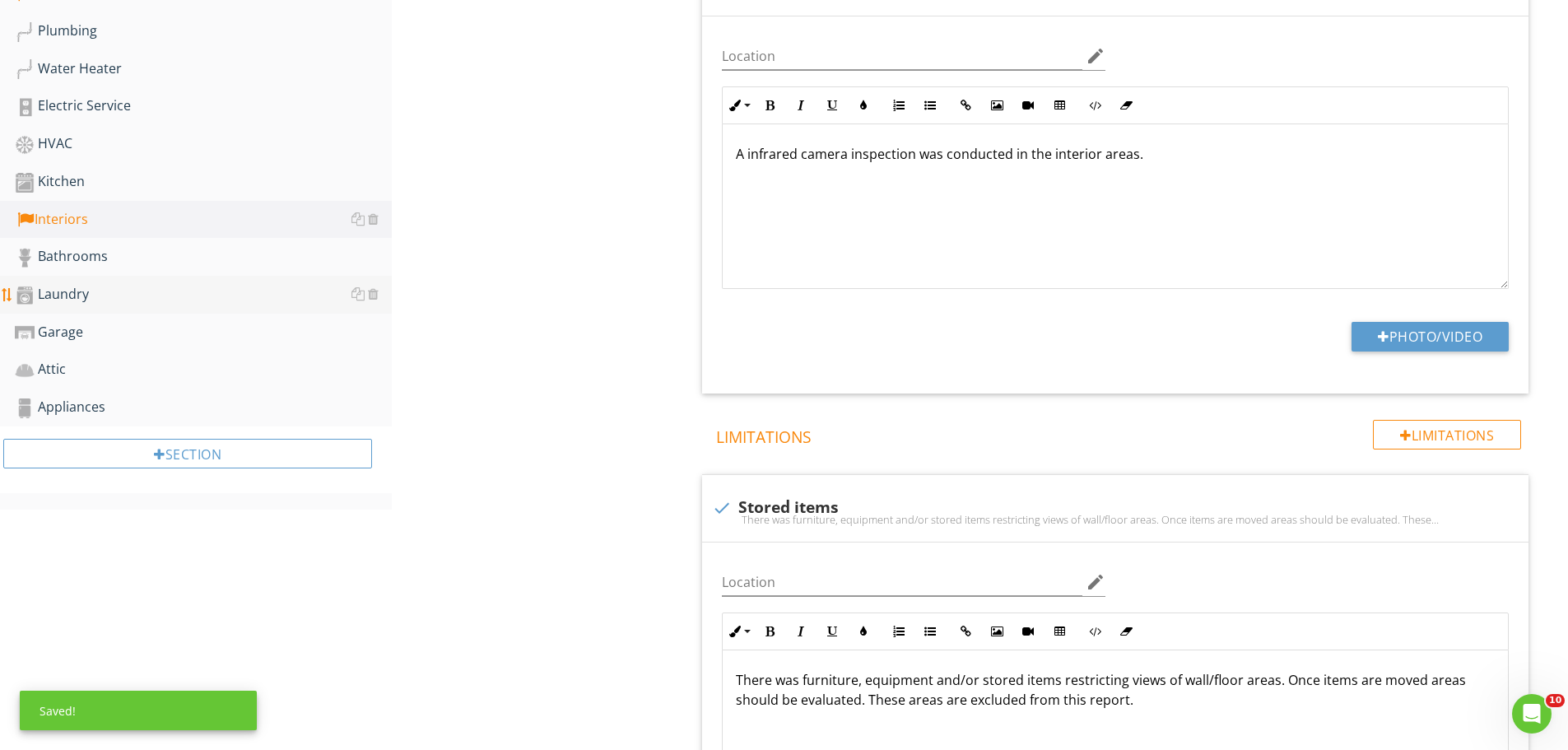
click at [61, 301] on div "Laundry" at bounding box center [203, 294] width 377 height 21
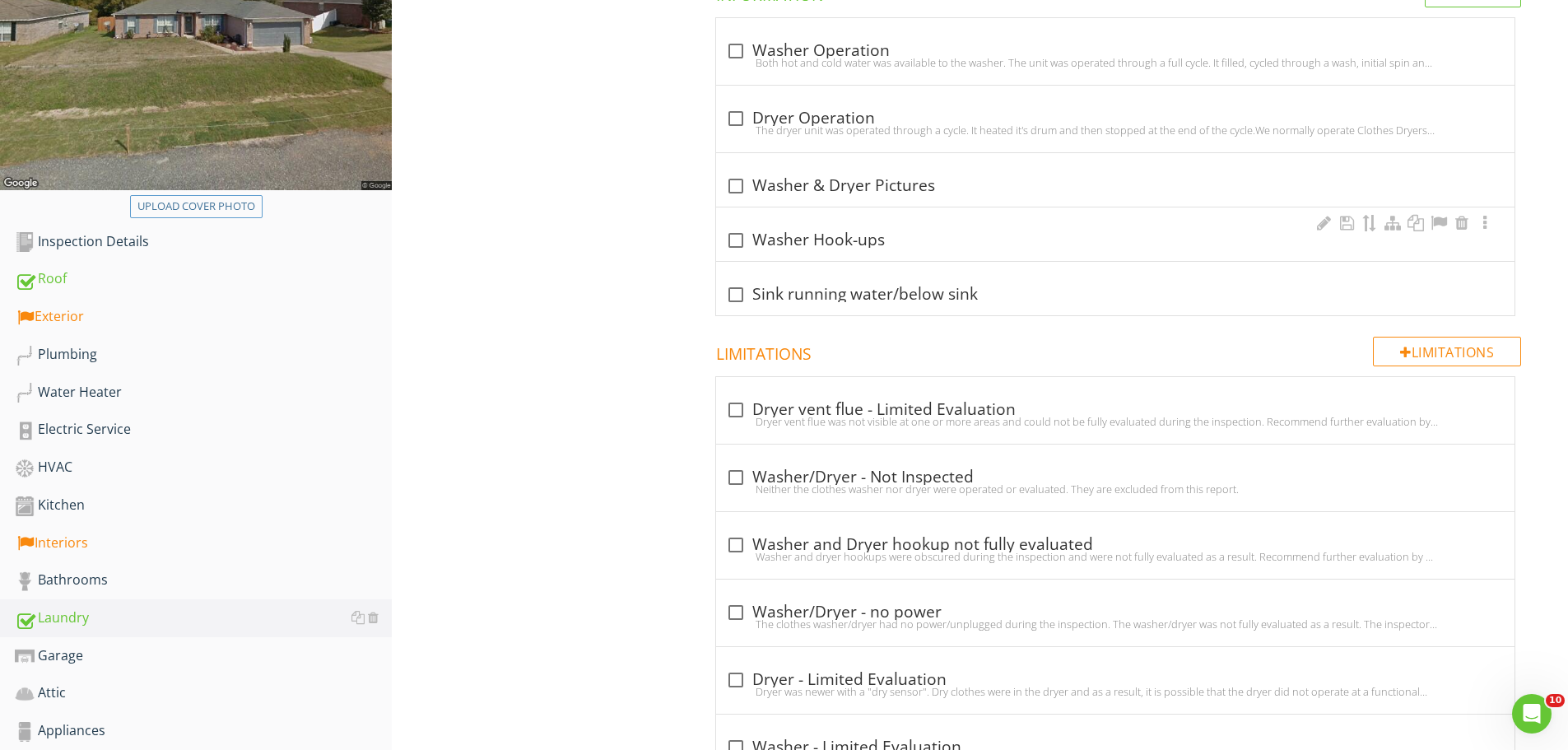
scroll to position [411, 0]
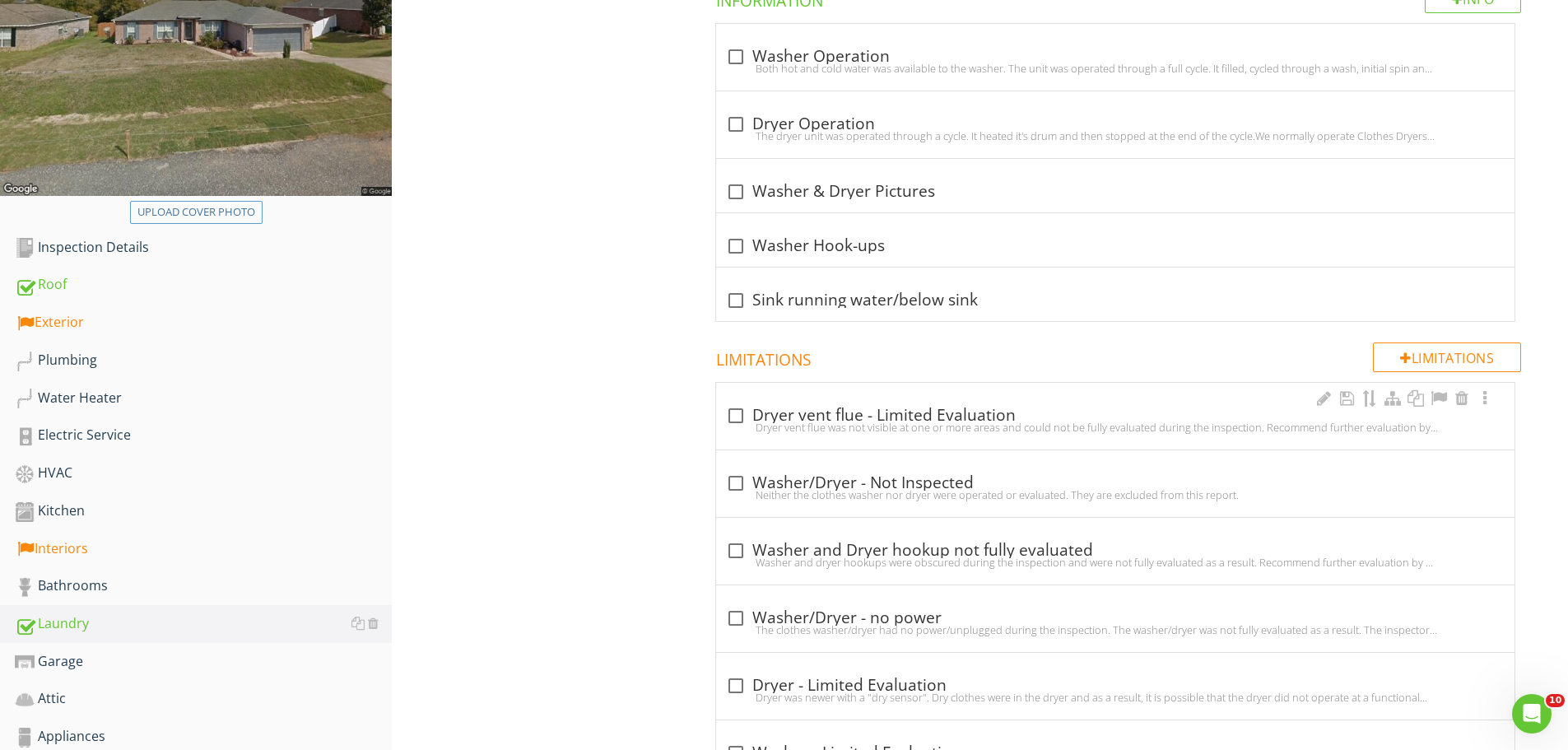
click at [736, 414] on div at bounding box center [736, 416] width 28 height 28
checkbox input "true"
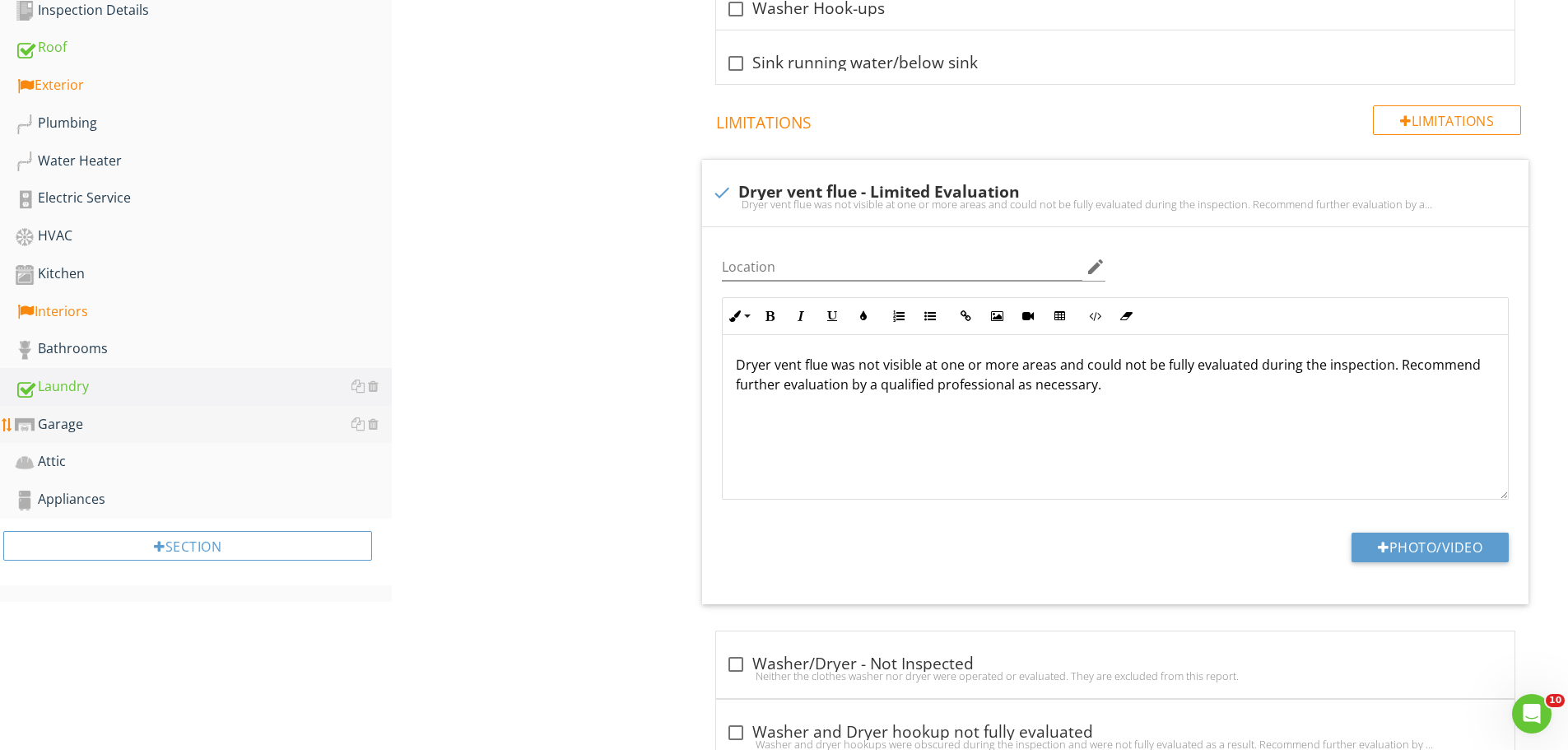
scroll to position [659, 0]
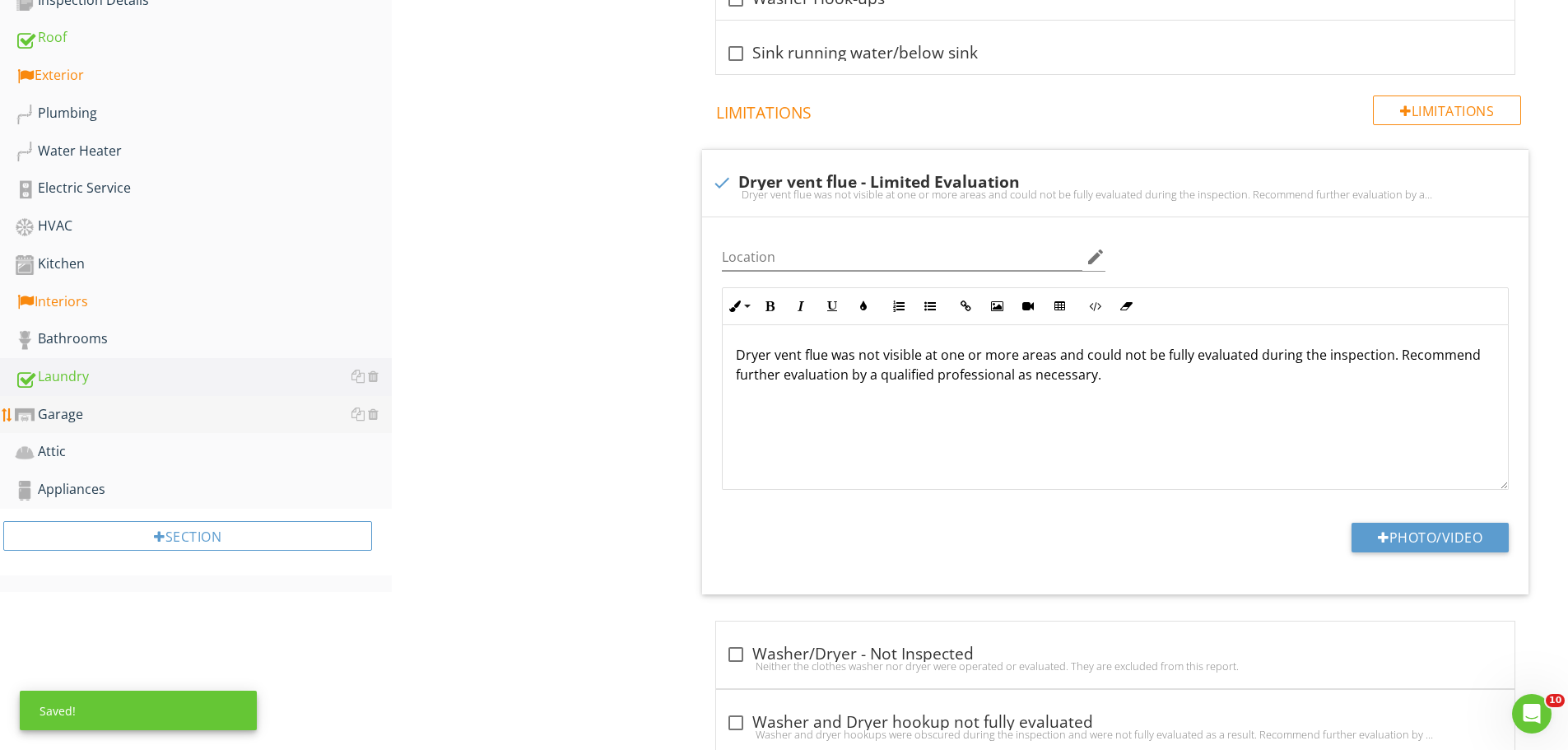
click at [70, 410] on div "Garage" at bounding box center [203, 415] width 377 height 21
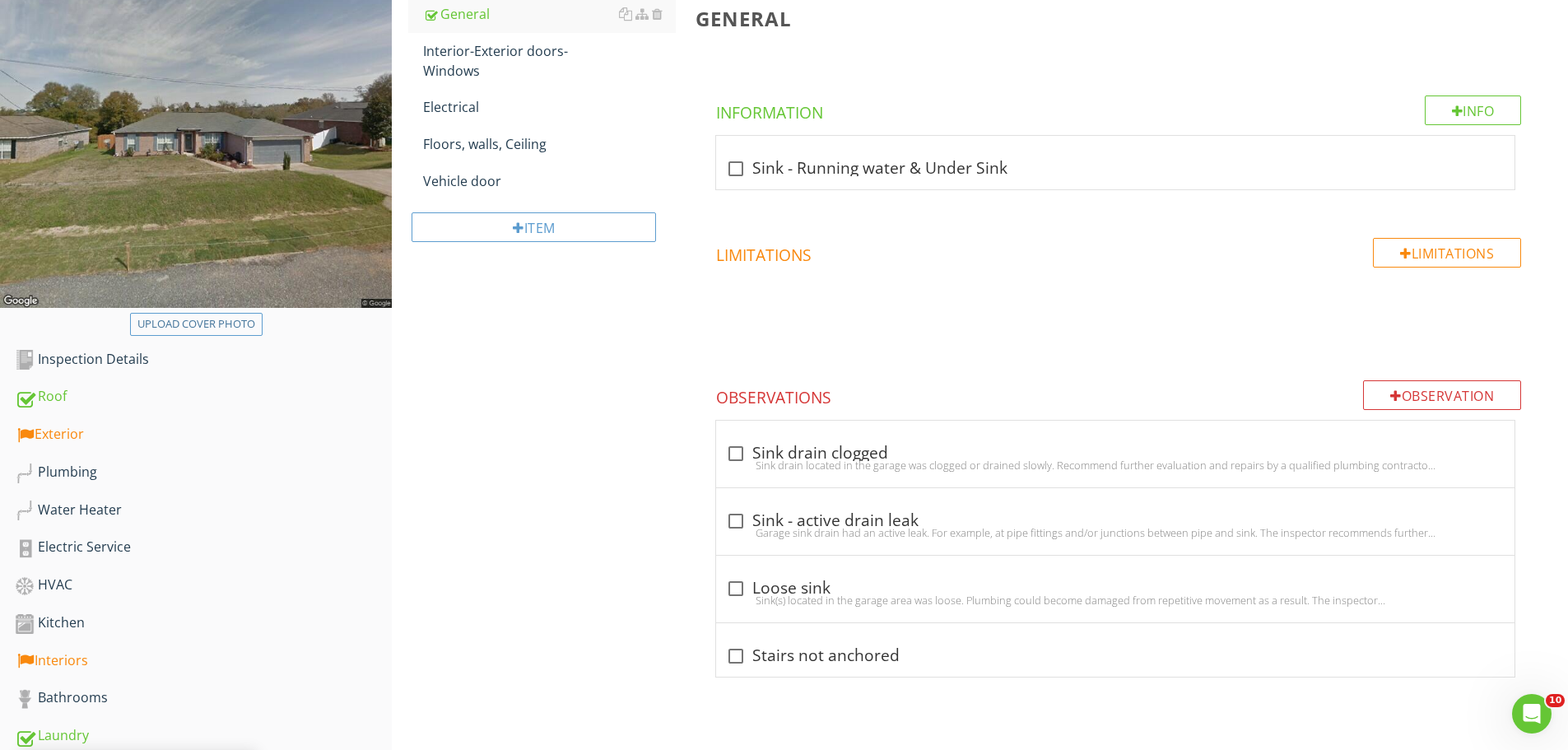
scroll to position [254, 0]
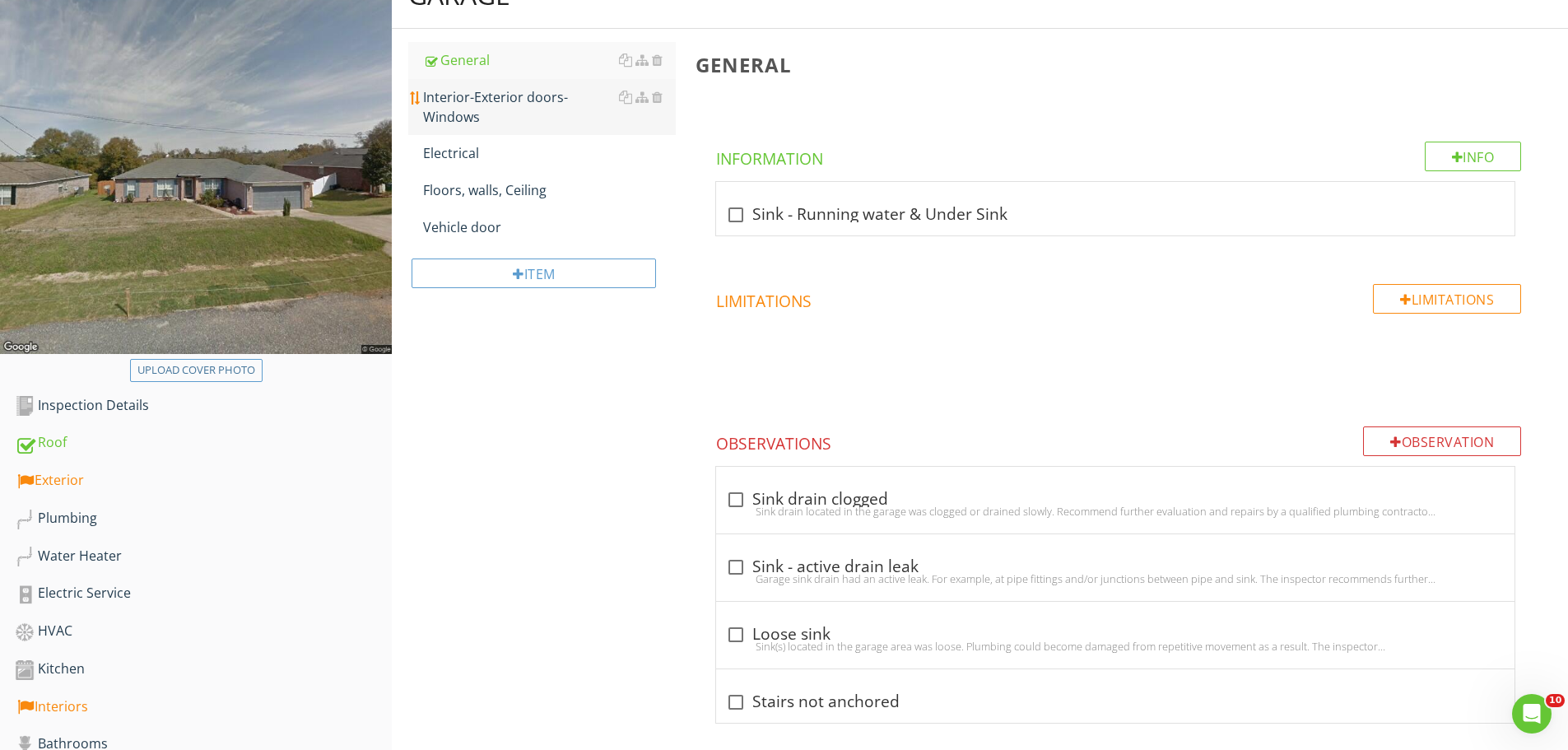
click at [476, 112] on div "Interior-Exterior doors-Windows" at bounding box center [549, 106] width 253 height 40
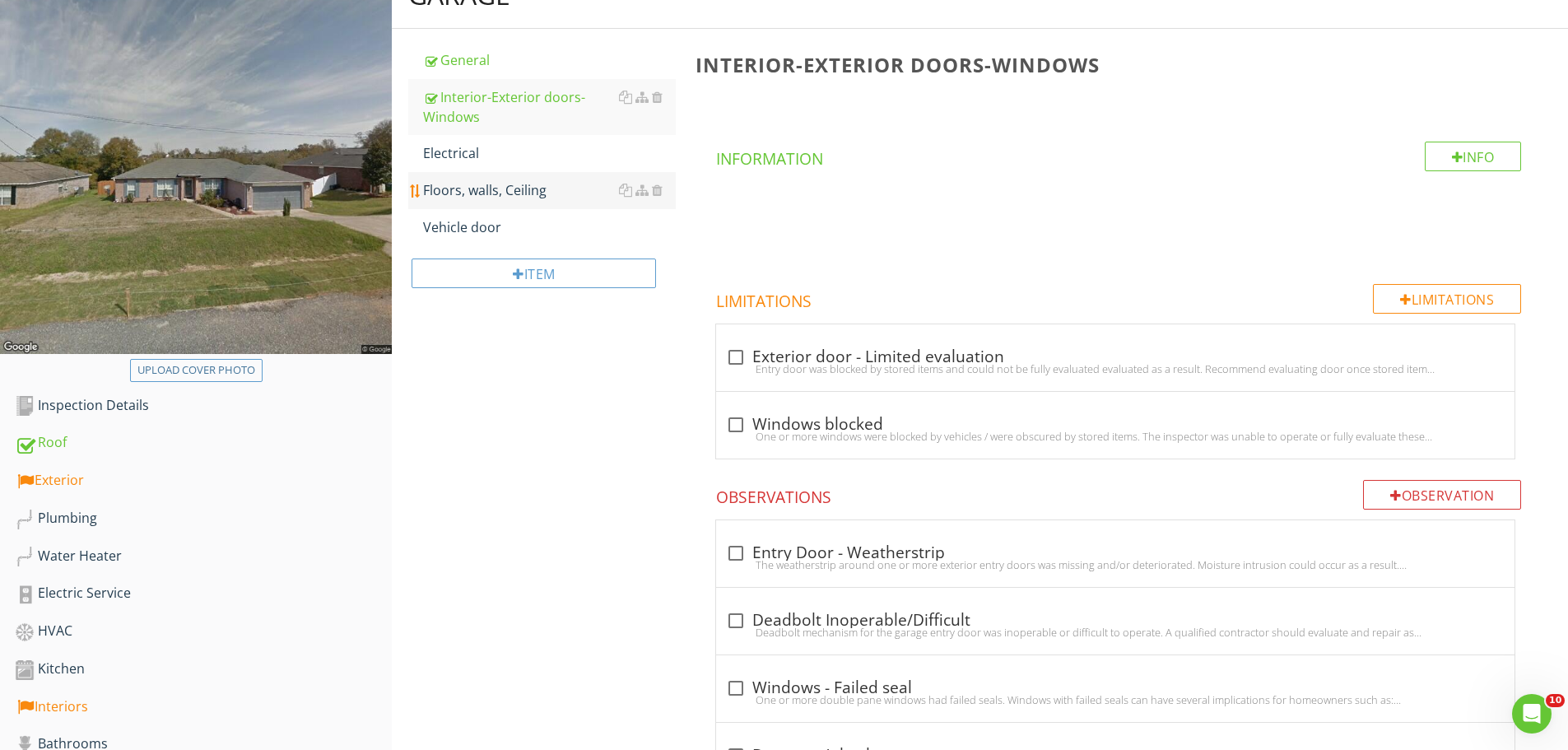
click at [479, 188] on div "Floors, walls, Ceiling" at bounding box center [549, 190] width 253 height 20
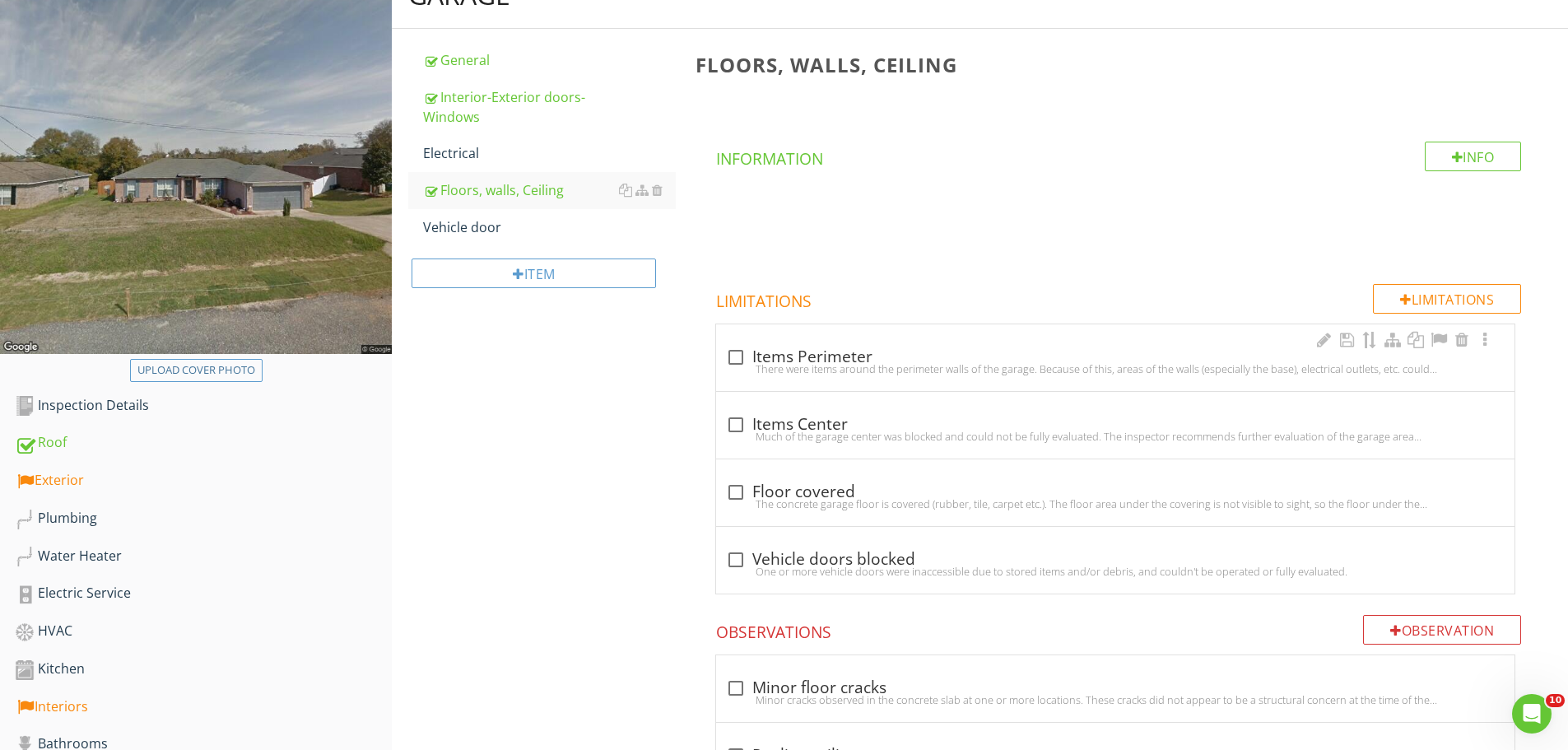
click at [743, 367] on div "There were items around the perimeter walls of the garage. Because of this, are…" at bounding box center [1115, 369] width 779 height 13
checkbox input "true"
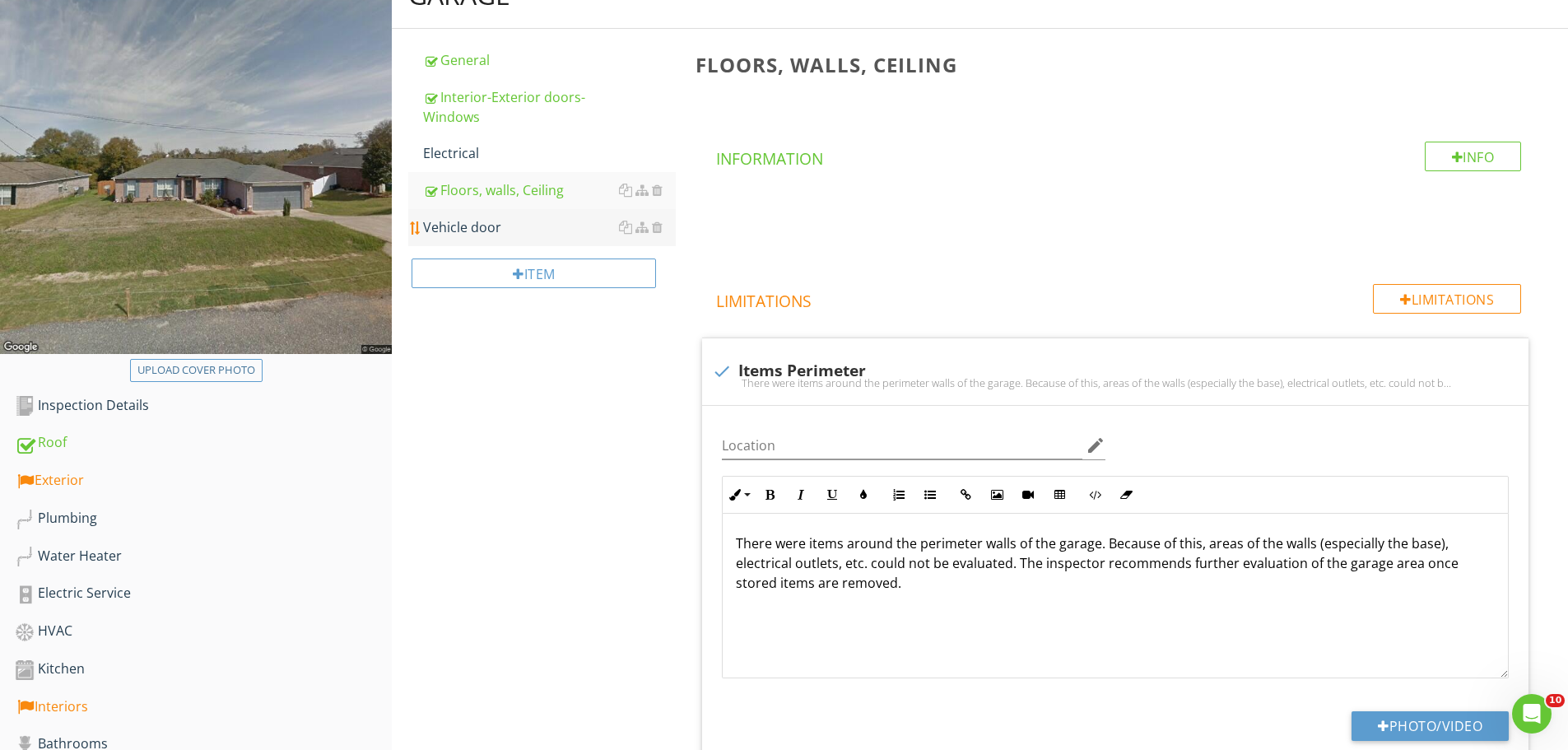
click at [473, 229] on div "Vehicle door" at bounding box center [549, 227] width 253 height 20
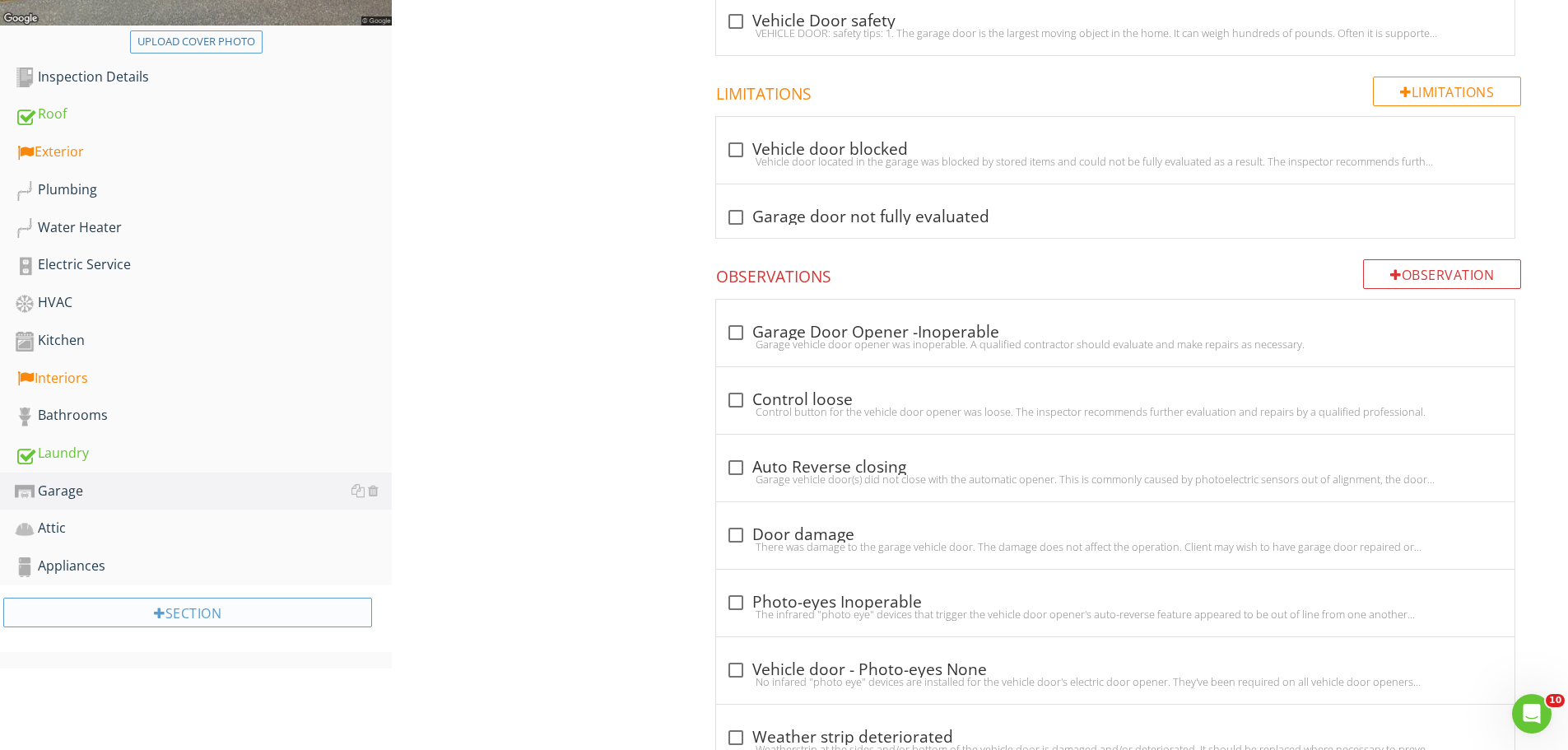
scroll to position [583, 0]
click at [75, 523] on div "Attic" at bounding box center [203, 527] width 377 height 21
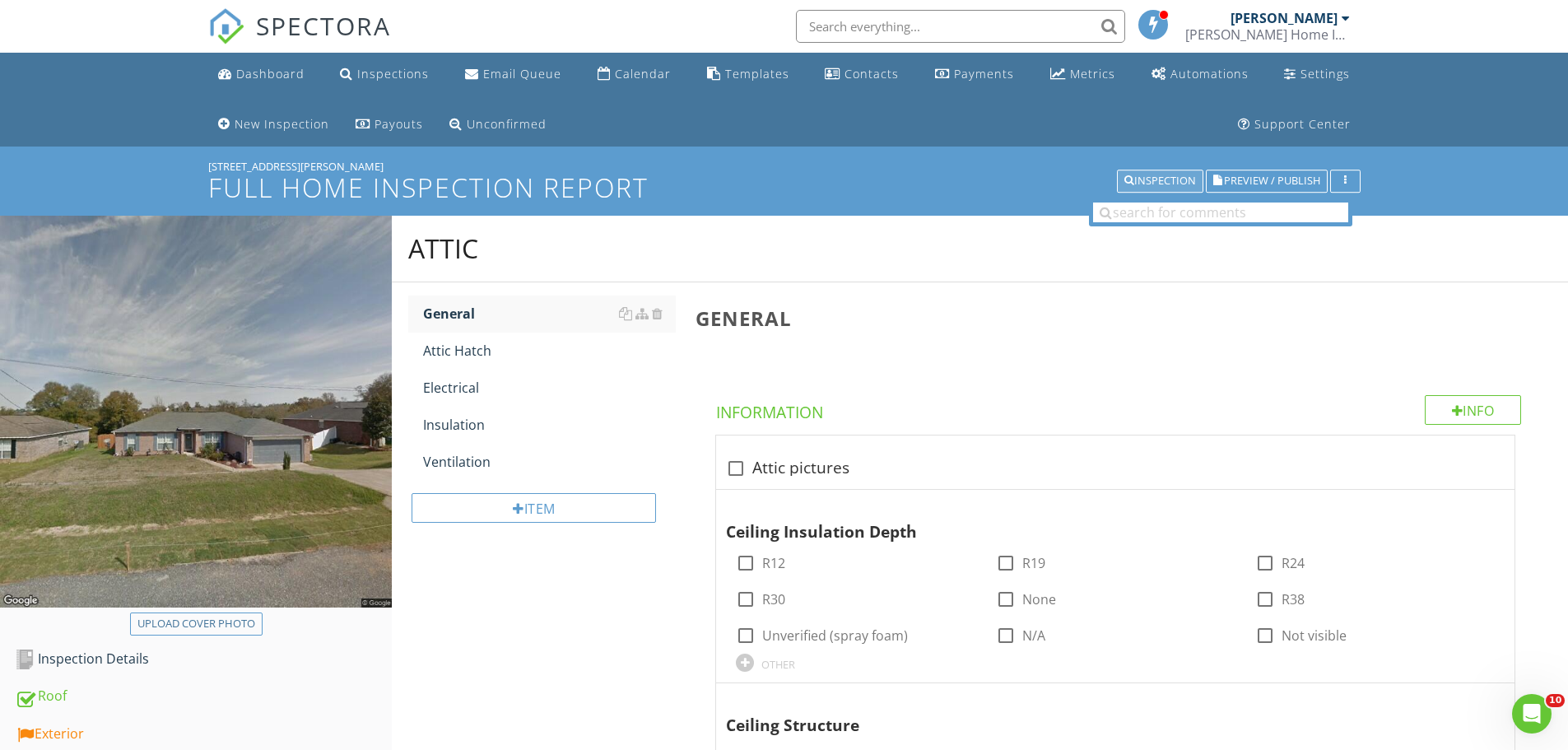
click at [1172, 183] on div "Inspection" at bounding box center [1160, 181] width 72 height 12
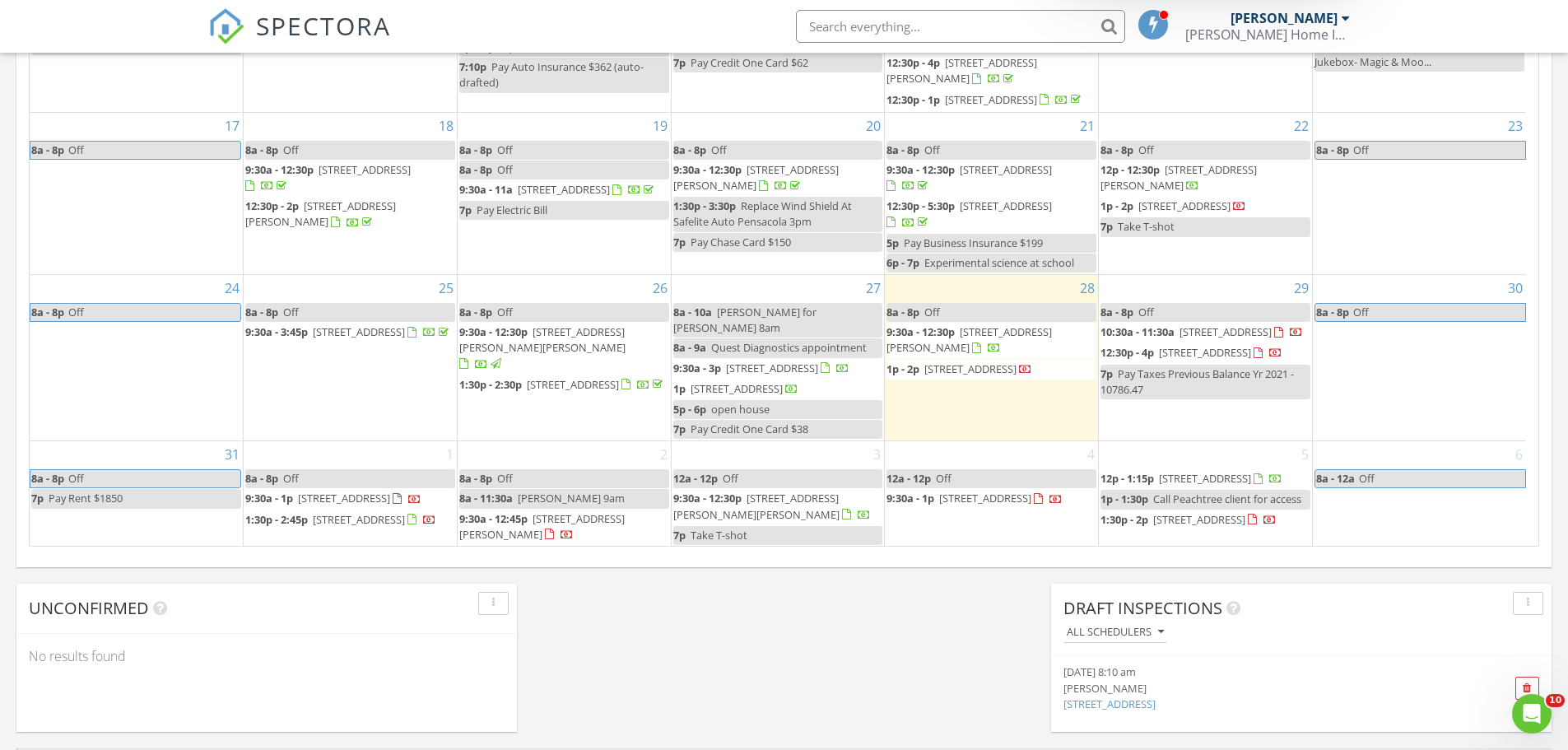
scroll to position [1070, 0]
